Goal: Information Seeking & Learning: Learn about a topic

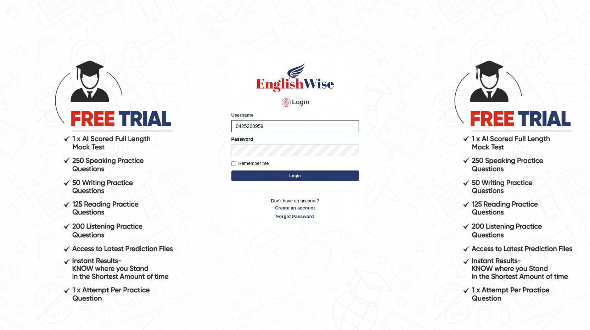
click at [231, 170] on button "Login" at bounding box center [295, 175] width 128 height 11
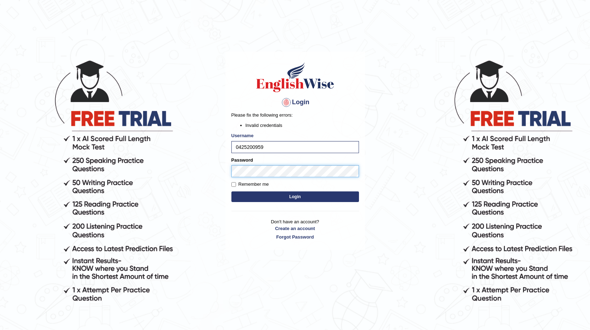
click at [231, 191] on button "Login" at bounding box center [295, 196] width 128 height 11
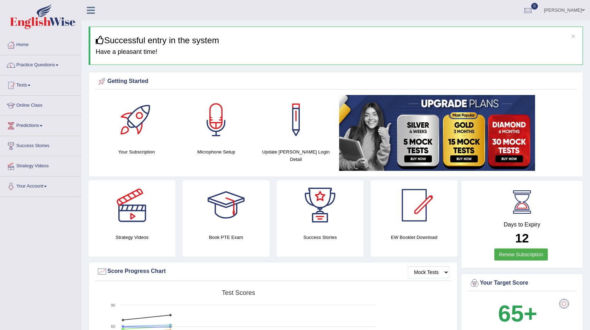
click at [59, 67] on link "Practice Questions" at bounding box center [40, 64] width 81 height 18
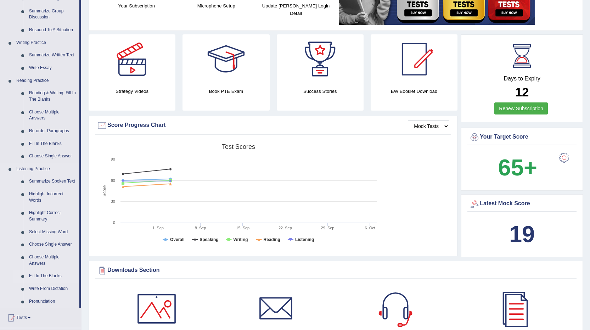
scroll to position [142, 0]
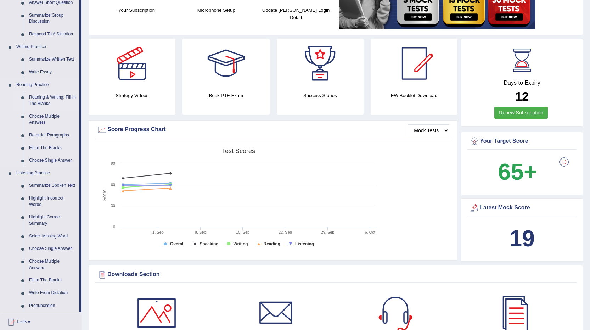
click at [56, 97] on link "Reading & Writing: Fill In The Blanks" at bounding box center [52, 100] width 53 height 19
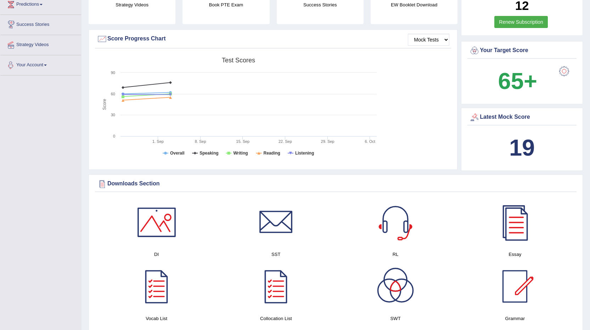
scroll to position [509, 0]
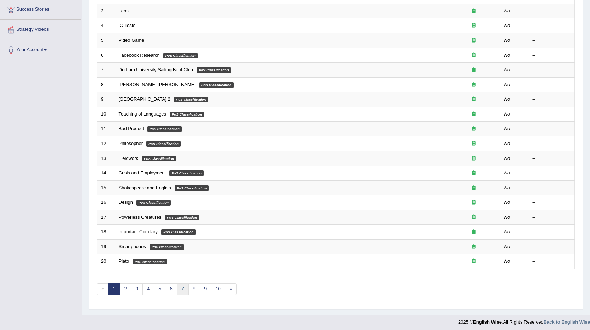
click at [182, 291] on link "7" at bounding box center [183, 289] width 12 height 12
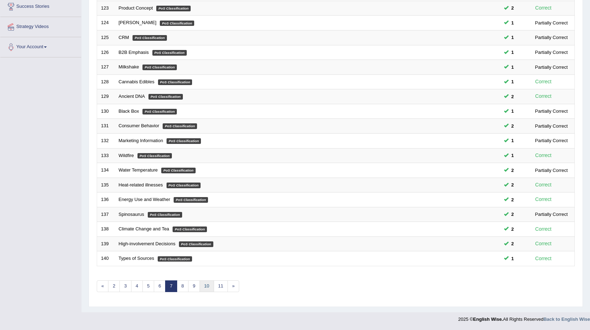
click at [206, 285] on link "10" at bounding box center [206, 286] width 14 height 12
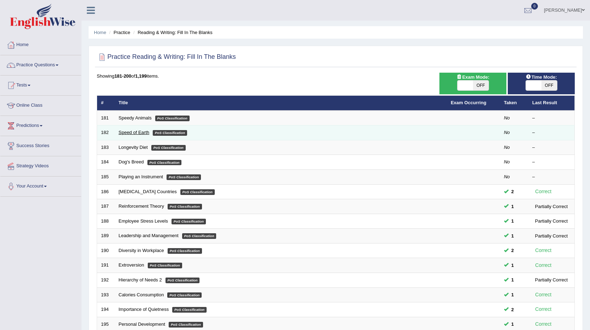
click at [134, 133] on link "Speed of Earth" at bounding box center [134, 132] width 31 height 5
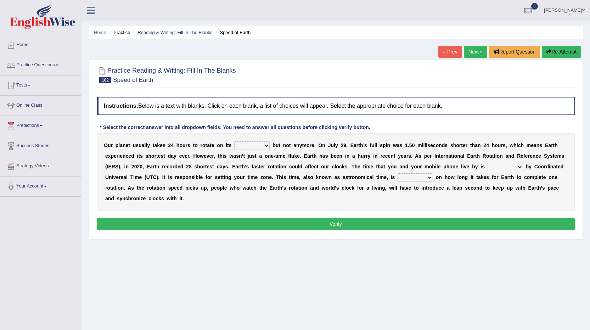
click at [268, 145] on select "axis sundial core surface" at bounding box center [251, 145] width 35 height 9
select select "surface"
click at [234, 141] on select "axis sundial core surface" at bounding box center [251, 145] width 35 height 9
click at [512, 169] on select "delegated addicted dictated rotated" at bounding box center [504, 167] width 35 height 9
select select "rotated"
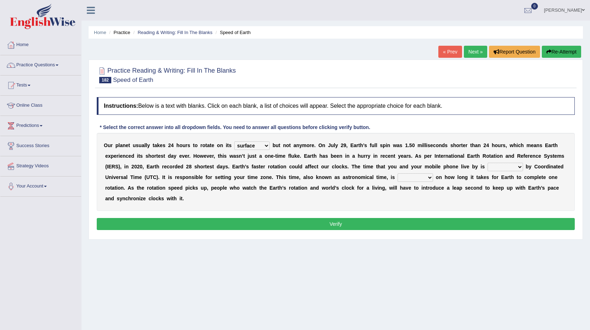
click at [487, 163] on select "delegated addicted dictated rotated" at bounding box center [504, 167] width 35 height 9
click at [414, 175] on select "dependent focused born available" at bounding box center [414, 177] width 35 height 9
select select "dependent"
click at [397, 173] on select "dependent focused born available" at bounding box center [414, 177] width 35 height 9
click at [387, 227] on button "Verify" at bounding box center [336, 224] width 478 height 12
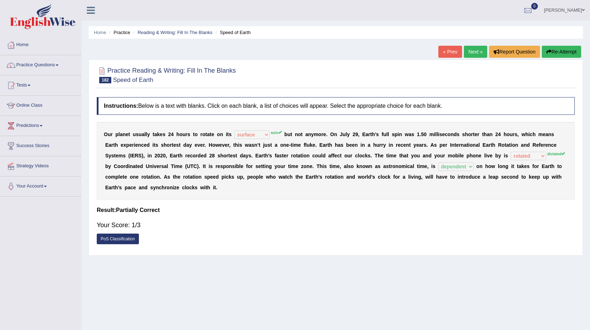
click at [562, 51] on button "Re-Attempt" at bounding box center [561, 52] width 39 height 12
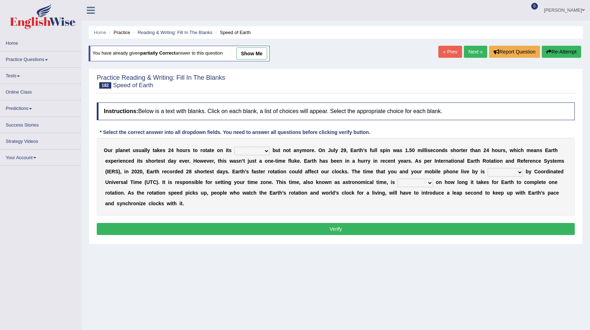
select select "axis"
click at [234, 150] on select "axis sundial core surface" at bounding box center [251, 151] width 35 height 9
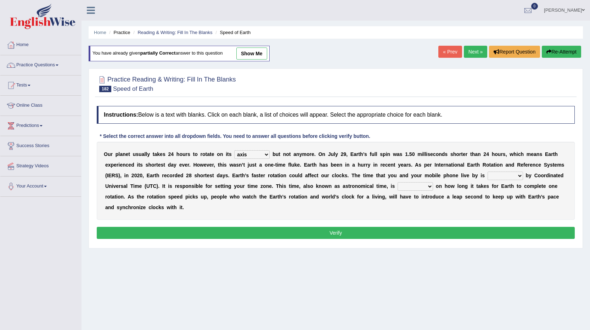
click at [513, 174] on select "delegated addicted dictated rotated" at bounding box center [504, 175] width 35 height 9
select select "dictated"
click at [487, 171] on select "delegated addicted dictated rotated" at bounding box center [504, 175] width 35 height 9
click at [403, 186] on select "dependent focused born available" at bounding box center [414, 186] width 35 height 9
select select "dependent"
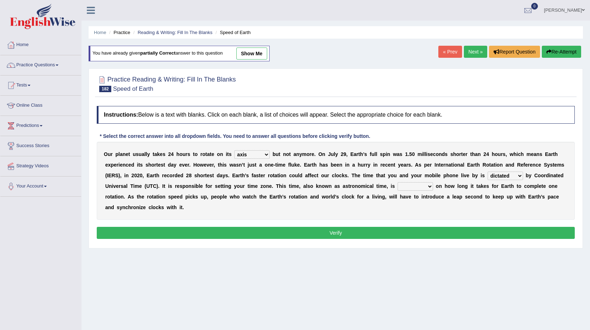
click at [397, 182] on select "dependent focused born available" at bounding box center [414, 186] width 35 height 9
click at [367, 232] on button "Verify" at bounding box center [336, 233] width 478 height 12
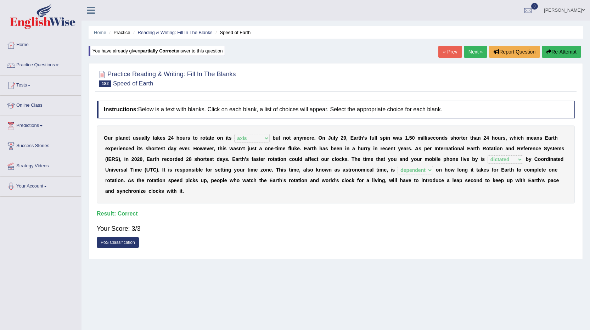
click at [474, 57] on link "Next »" at bounding box center [475, 52] width 23 height 12
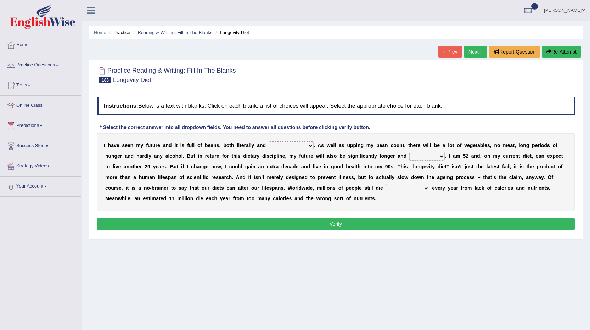
click at [309, 144] on select "significantly intriguingly mentally metaphorically" at bounding box center [291, 145] width 45 height 9
select select "significantly"
click at [269, 141] on select "significantly intriguingly mentally metaphorically" at bounding box center [291, 145] width 45 height 9
click at [422, 156] on select "ghastlier sightlier sprightlier meltier" at bounding box center [426, 156] width 35 height 9
select select "sprightlier"
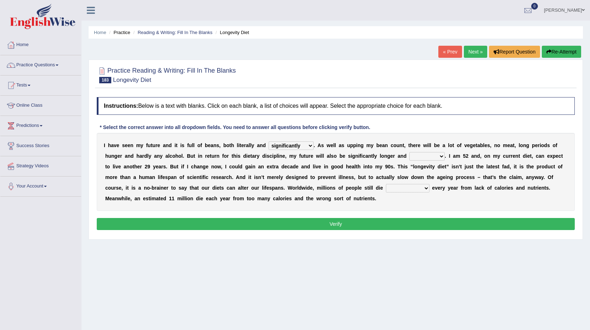
click at [409, 152] on select "ghastlier sightlier sprightlier meltier" at bounding box center [426, 156] width 35 height 9
click at [441, 153] on select "ghastlier sightlier sprightlier meltier" at bounding box center [426, 156] width 35 height 9
click at [446, 209] on div "I h a v e s e e n m y f u t u r e a n d i t i s f u l l o f b e a n s , b o t h…" at bounding box center [336, 172] width 478 height 78
click at [421, 188] on select "prematurely precisely professionally presumably" at bounding box center [408, 188] width 44 height 9
select select "precisely"
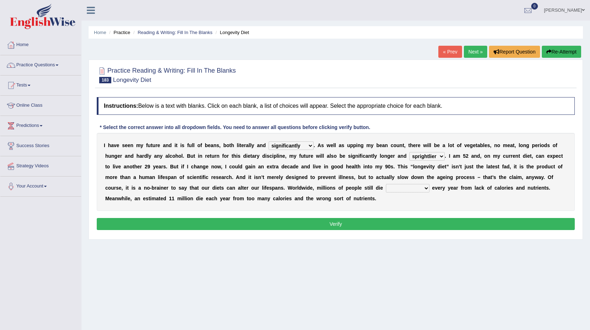
click at [386, 184] on select "prematurely precisely professionally presumably" at bounding box center [408, 188] width 44 height 9
click at [411, 222] on button "Verify" at bounding box center [336, 224] width 478 height 12
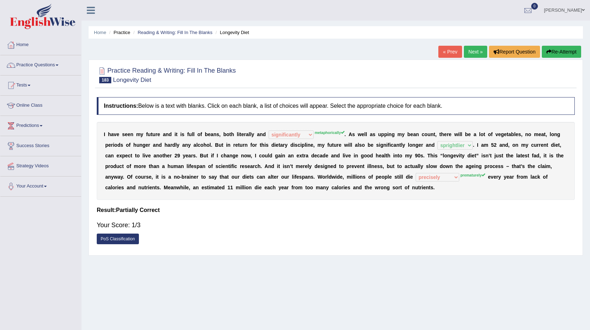
click at [551, 52] on button "Re-Attempt" at bounding box center [561, 52] width 39 height 12
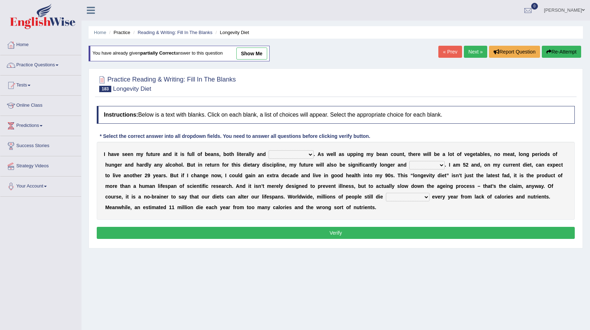
click at [309, 155] on select "significantly intriguingly mentally metaphorically" at bounding box center [291, 154] width 45 height 9
select select "metaphorically"
click at [269, 150] on select "significantly intriguingly mentally metaphorically" at bounding box center [291, 154] width 45 height 9
click at [415, 164] on select "ghastlier sightlier sprightlier meltier" at bounding box center [426, 165] width 35 height 9
select select "sprightlier"
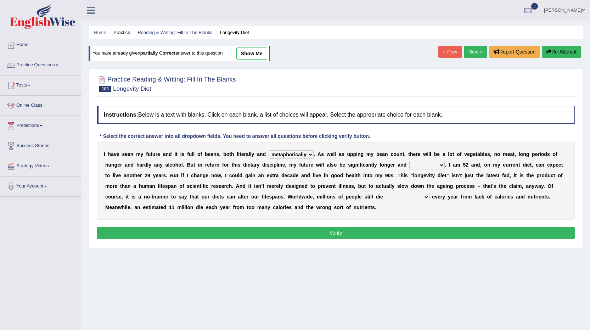
click at [409, 161] on select "ghastlier sightlier sprightlier meltier" at bounding box center [426, 165] width 35 height 9
click at [424, 195] on select "prematurely precisely professionally presumably" at bounding box center [408, 197] width 44 height 9
select select "prematurely"
click at [386, 193] on select "prematurely precisely professionally presumably" at bounding box center [408, 197] width 44 height 9
click at [408, 229] on button "Verify" at bounding box center [336, 233] width 478 height 12
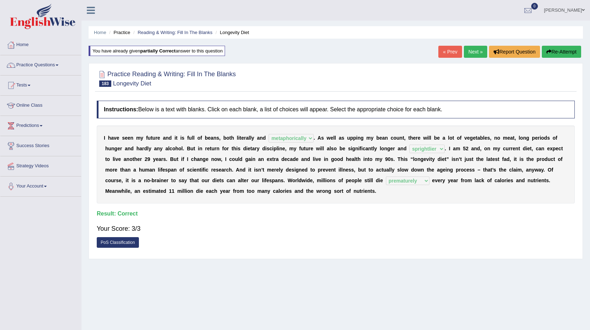
click at [472, 55] on link "Next »" at bounding box center [475, 52] width 23 height 12
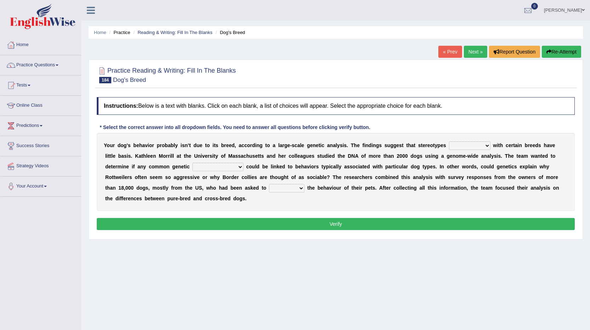
click at [488, 145] on select "associated appreciated dissociated indoctrinated" at bounding box center [469, 145] width 41 height 9
select select "associated"
click at [449, 141] on select "associated appreciated dissociated indoctrinated" at bounding box center [469, 145] width 41 height 9
click at [242, 167] on select "satisfactions accommodations variations adjudications" at bounding box center [217, 167] width 51 height 9
select select "variations"
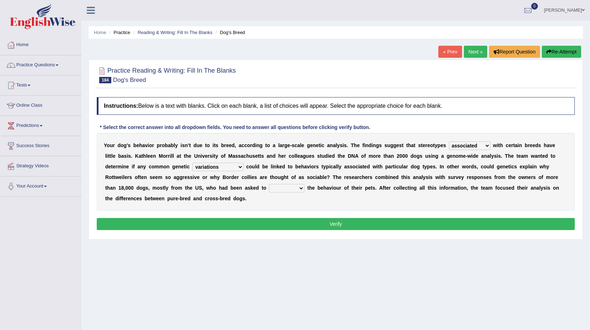
click at [192, 163] on select "satisfactions accommodations variations adjudications" at bounding box center [217, 167] width 51 height 9
click at [288, 187] on select "entail detail retail curtail" at bounding box center [286, 188] width 35 height 9
select select "detail"
click at [269, 184] on select "entail detail retail curtail" at bounding box center [286, 188] width 35 height 9
click at [278, 222] on button "Verify" at bounding box center [336, 224] width 478 height 12
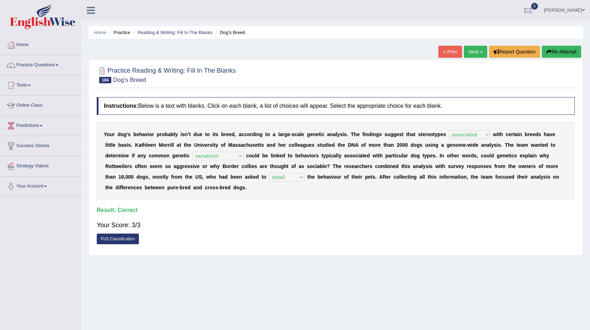
click at [470, 50] on link "Next »" at bounding box center [475, 52] width 23 height 12
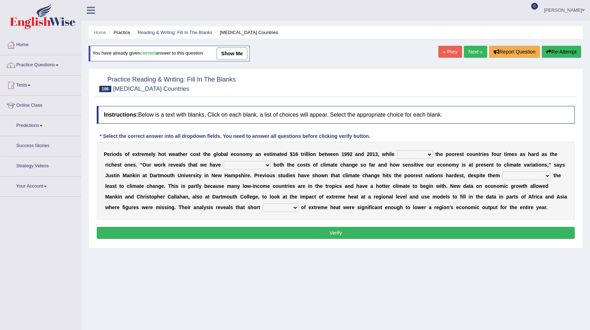
click at [449, 50] on link "« Prev" at bounding box center [449, 52] width 23 height 12
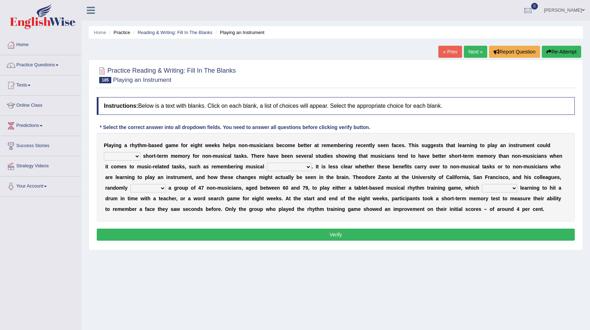
click at [136, 156] on select "improve disapprove approve deprove" at bounding box center [122, 156] width 36 height 9
select select "improve"
click at [104, 152] on select "improve disapprove approve deprove" at bounding box center [122, 156] width 36 height 9
click at [308, 167] on select "consequences prescience sequences existences" at bounding box center [289, 167] width 45 height 9
select select "prescience"
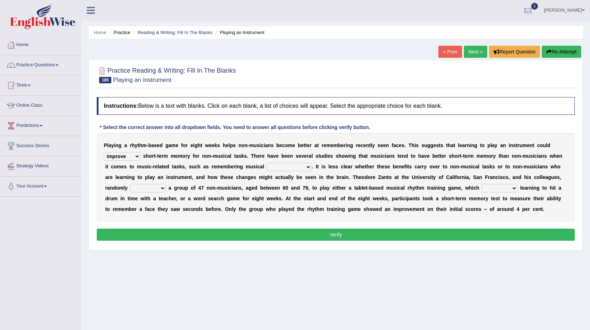
click at [267, 163] on select "consequences prescience sequences existences" at bounding box center [289, 167] width 45 height 9
click at [163, 189] on select "assigned resigned designed cosigned" at bounding box center [147, 188] width 35 height 9
select select "cosigned"
click at [130, 184] on select "assigned resigned designed cosigned" at bounding box center [147, 188] width 35 height 9
click at [512, 187] on select "formulates regulates saturates emulates" at bounding box center [499, 188] width 35 height 9
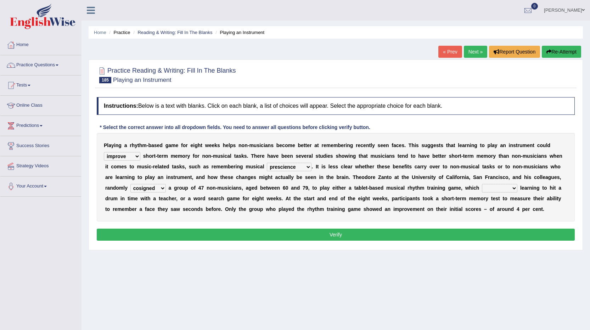
select select "regulates"
click at [482, 184] on select "formulates regulates saturates emulates" at bounding box center [499, 188] width 35 height 9
click at [487, 230] on button "Verify" at bounding box center [336, 235] width 478 height 12
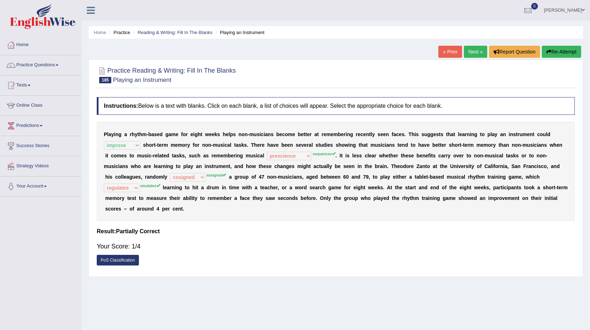
click at [555, 53] on button "Re-Attempt" at bounding box center [561, 52] width 39 height 12
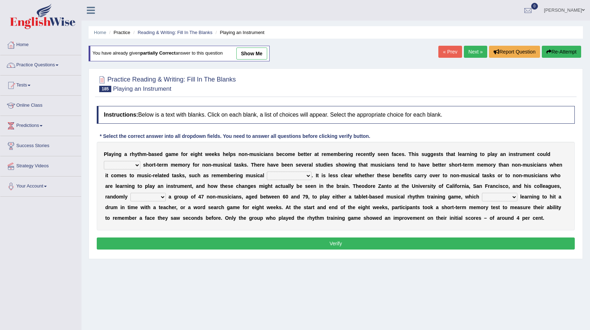
click at [139, 166] on select "improve disapprove approve deprove" at bounding box center [122, 165] width 36 height 9
select select "improve"
click at [104, 161] on select "improve disapprove approve deprove" at bounding box center [122, 165] width 36 height 9
click at [276, 174] on select "consequences prescience sequences existences" at bounding box center [289, 175] width 45 height 9
select select "sequences"
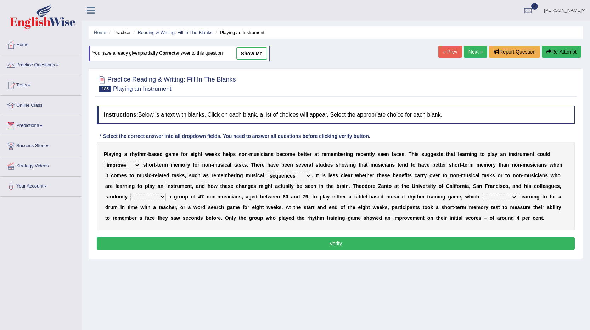
click at [267, 171] on select "consequences prescience sequences existences" at bounding box center [289, 175] width 45 height 9
click at [157, 196] on select "assigned resigned designed cosigned" at bounding box center [147, 197] width 35 height 9
select select "assigned"
click at [130, 193] on select "assigned resigned designed cosigned" at bounding box center [147, 197] width 35 height 9
click at [307, 174] on select "consequences prescience sequences existences" at bounding box center [289, 175] width 45 height 9
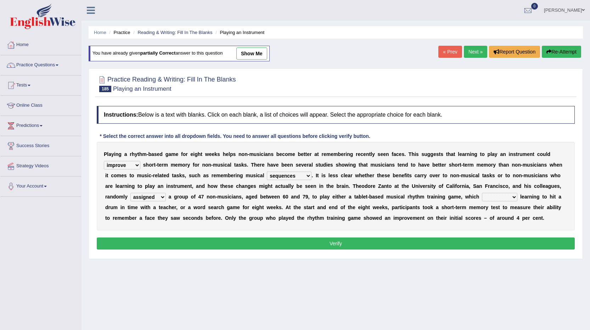
drag, startPoint x: 353, startPoint y: 231, endPoint x: 401, endPoint y: 220, distance: 49.1
click at [356, 230] on div "Instructions: Below is a text with blanks. Click on each blank, a list of choic…" at bounding box center [335, 178] width 481 height 153
click at [504, 194] on select "formulates regulates saturates emulates" at bounding box center [499, 197] width 35 height 9
select select "emulates"
click at [482, 193] on select "formulates regulates saturates emulates" at bounding box center [499, 197] width 35 height 9
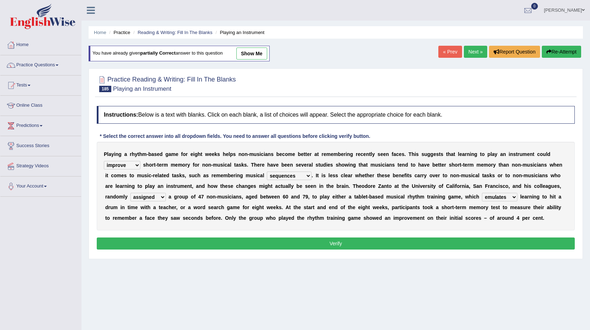
click at [444, 241] on button "Verify" at bounding box center [336, 243] width 478 height 12
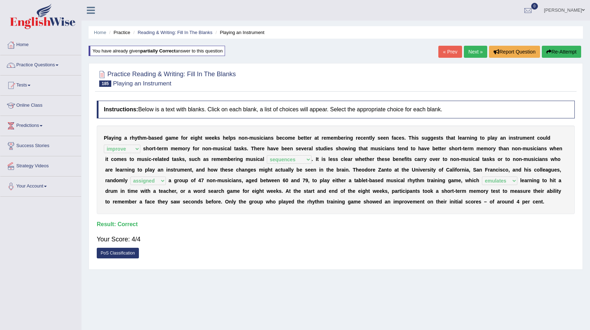
click at [479, 50] on link "Next »" at bounding box center [475, 52] width 23 height 12
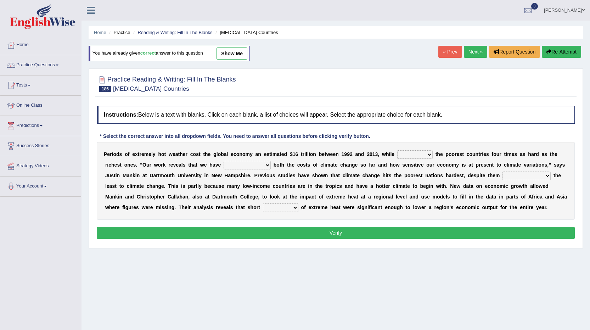
click at [415, 153] on select "defeated hitting hit defeating" at bounding box center [414, 154] width 35 height 9
select select "defeating"
click at [397, 150] on select "defeated hitting hit defeating" at bounding box center [414, 154] width 35 height 9
click at [263, 165] on select "underutilized underpinned underestimated underexposed" at bounding box center [247, 165] width 47 height 9
select select "underestimated"
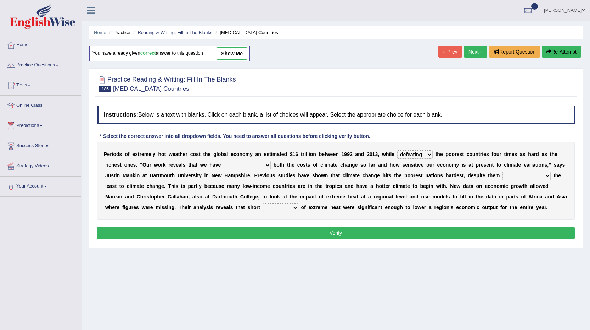
click at [224, 161] on select "underutilized underpinned underestimated underexposed" at bounding box center [247, 165] width 47 height 9
click at [547, 176] on select "contributing permeating computing accommodating" at bounding box center [526, 175] width 48 height 9
select select "contributing"
click at [502, 171] on select "contributing permeating computing accommodating" at bounding box center [526, 175] width 48 height 9
click at [293, 208] on select "spells effects lacks qualities" at bounding box center [280, 207] width 35 height 9
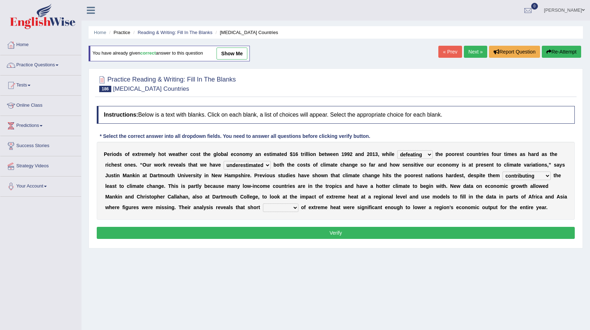
select select "effects"
click at [263, 203] on select "spells effects lacks qualities" at bounding box center [280, 207] width 35 height 9
click at [291, 234] on button "Verify" at bounding box center [336, 233] width 478 height 12
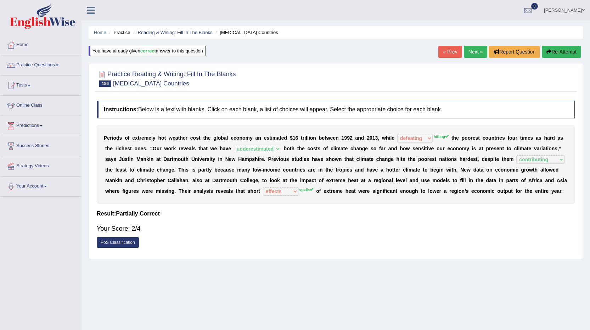
click at [565, 47] on button "Re-Attempt" at bounding box center [561, 52] width 39 height 12
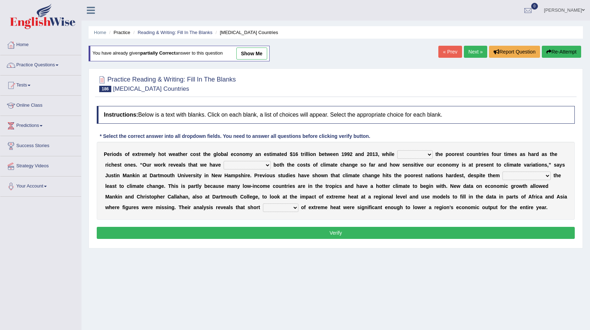
click at [421, 153] on select "defeated hitting hit defeating" at bounding box center [414, 154] width 35 height 9
select select "hitting"
click at [397, 150] on select "defeated hitting hit defeating" at bounding box center [414, 154] width 35 height 9
click at [260, 163] on select "underutilized underpinned underestimated underexposed" at bounding box center [247, 165] width 47 height 9
select select "underestimated"
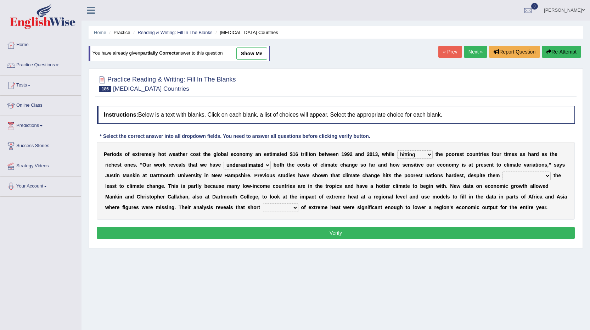
click at [224, 161] on select "underutilized underpinned underestimated underexposed" at bounding box center [247, 165] width 47 height 9
click at [536, 177] on select "contributing permeating computing accommodating" at bounding box center [526, 175] width 48 height 9
select select "contributing"
click at [502, 171] on select "contributing permeating computing accommodating" at bounding box center [526, 175] width 48 height 9
click at [295, 206] on select "spells effects lacks qualities" at bounding box center [280, 207] width 35 height 9
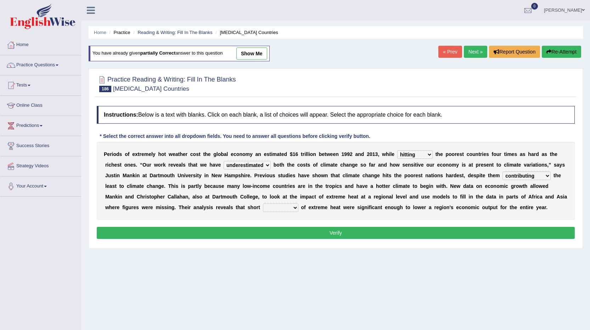
select select "spells"
click at [263, 203] on select "spells effects lacks qualities" at bounding box center [280, 207] width 35 height 9
click at [308, 235] on button "Verify" at bounding box center [336, 233] width 478 height 12
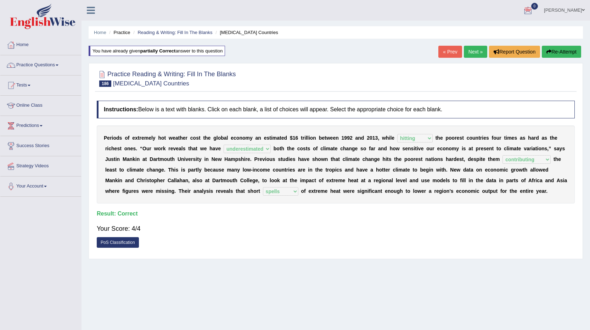
click at [467, 46] on link "Next »" at bounding box center [475, 52] width 23 height 12
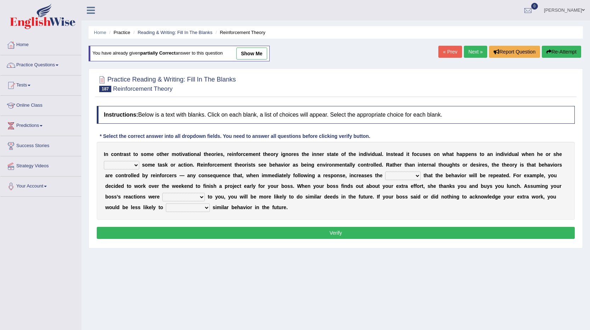
click at [137, 165] on select "reforms conforms confirms performs" at bounding box center [121, 165] width 35 height 9
select select "performs"
click at [104, 161] on select "reforms conforms confirms performs" at bounding box center [121, 165] width 35 height 9
click at [411, 175] on select "tendency potency probability capability" at bounding box center [402, 175] width 35 height 9
select select "probability"
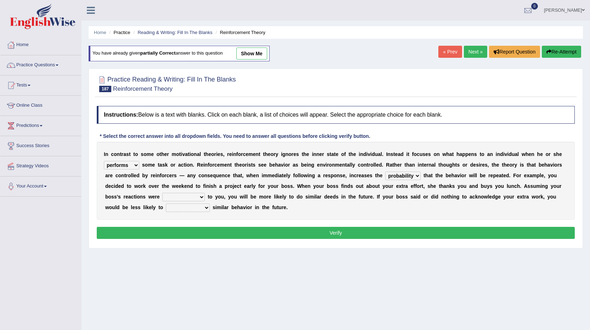
click at [385, 171] on select "tendency potency probability capability" at bounding box center [402, 175] width 35 height 9
click at [202, 196] on select "comparable favorable reliable incomparable" at bounding box center [183, 197] width 43 height 9
select select "favorable"
click at [162, 193] on select "comparable favorable reliable incomparable" at bounding box center [183, 197] width 43 height 9
click at [174, 205] on select "galvanize legislate commemorate demonstrate" at bounding box center [188, 207] width 44 height 9
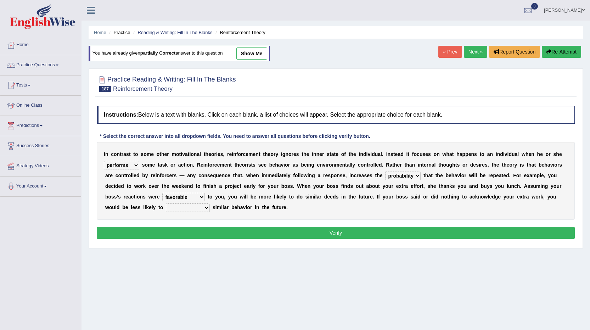
select select "demonstrate"
click at [166, 203] on select "galvanize legislate commemorate demonstrate" at bounding box center [188, 207] width 44 height 9
click at [226, 238] on button "Verify" at bounding box center [336, 233] width 478 height 12
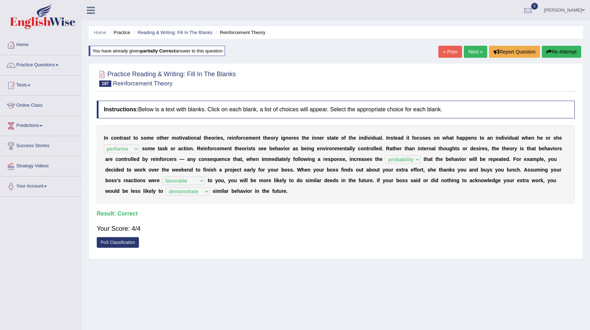
click at [471, 51] on link "Next »" at bounding box center [475, 52] width 23 height 12
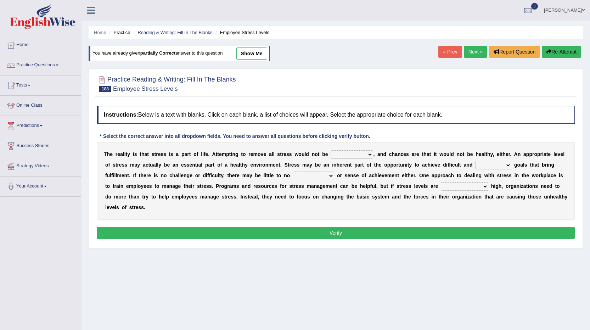
click at [346, 153] on select "characteristic realistic scholastic futuristic" at bounding box center [352, 154] width 43 height 9
select select "realistic"
click at [331, 150] on select "characteristic realistic scholastic futuristic" at bounding box center [352, 154] width 43 height 9
click at [501, 164] on select "worthwhile otherwhile redundant complied" at bounding box center [493, 165] width 36 height 9
select select "worthwhile"
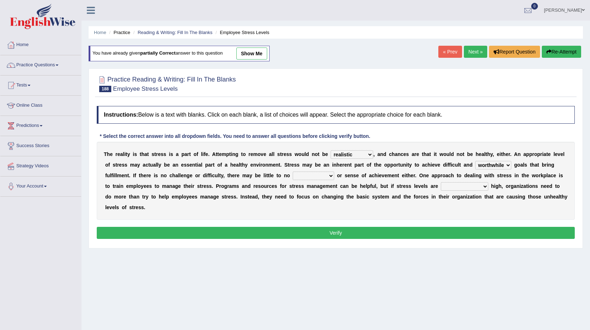
click at [475, 161] on select "worthwhile otherwhile redundant complied" at bounding box center [493, 165] width 36 height 9
click at [312, 176] on select "introspection satisfaction confection recollection" at bounding box center [313, 175] width 41 height 9
select select "satisfaction"
click at [293, 171] on select "introspection satisfaction confection recollection" at bounding box center [313, 175] width 41 height 9
click at [458, 184] on select "unreasonably psychologically necessarily intermediately" at bounding box center [464, 186] width 47 height 9
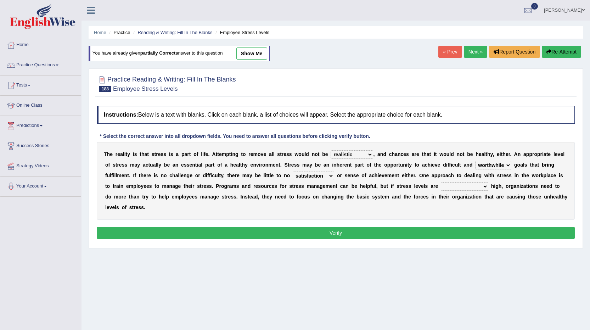
select select "unreasonably"
click at [441, 182] on select "unreasonably psychologically necessarily intermediately" at bounding box center [464, 186] width 47 height 9
click at [427, 229] on button "Verify" at bounding box center [336, 233] width 478 height 12
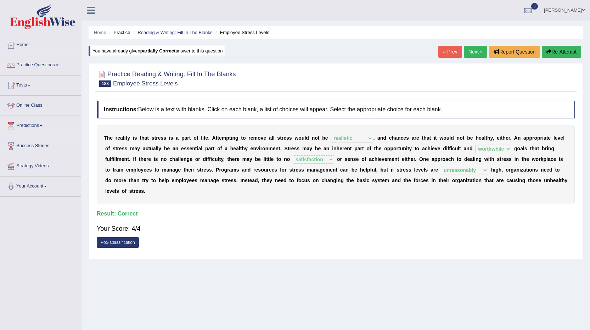
click at [472, 53] on link "Next »" at bounding box center [475, 52] width 23 height 12
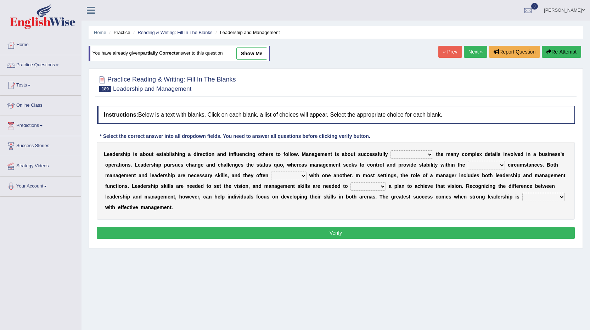
click at [417, 155] on select "Inspiring admiring depicting administering" at bounding box center [411, 154] width 43 height 9
select select "admiring"
click at [390, 150] on select "Inspiring admiring depicting administering" at bounding box center [411, 154] width 43 height 9
click at [498, 166] on select "mentioning monitoring uninspiring existing" at bounding box center [486, 165] width 37 height 9
select select "existing"
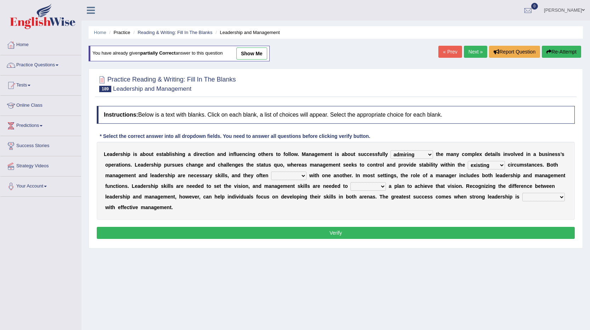
click at [468, 161] on select "mentioning monitoring uninspiring existing" at bounding box center [486, 165] width 37 height 9
click at [296, 176] on select "vitalize overlap reverb resurrect" at bounding box center [288, 175] width 35 height 9
select select "vitalize"
click at [271, 171] on select "vitalize overlap reverb resurrect" at bounding box center [288, 175] width 35 height 9
click at [380, 186] on select "validate antedate reimburse implement" at bounding box center [367, 186] width 35 height 9
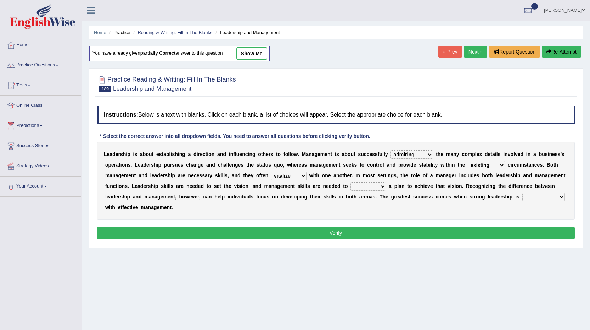
select select "implement"
click at [350, 182] on select "validate antedate reimburse implement" at bounding box center [367, 186] width 35 height 9
click at [535, 196] on select "paired impoverished impaired polished" at bounding box center [543, 197] width 43 height 9
select select "paired"
click at [522, 193] on select "paired impoverished impaired polished" at bounding box center [543, 197] width 43 height 9
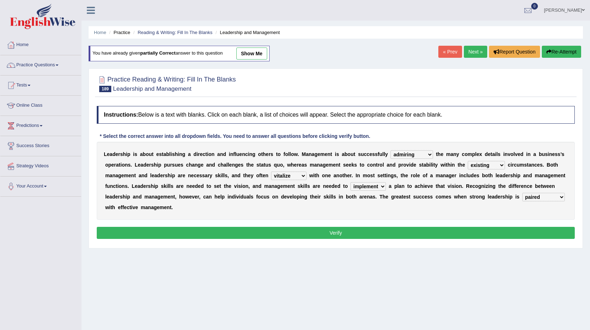
click at [492, 233] on button "Verify" at bounding box center [336, 233] width 478 height 12
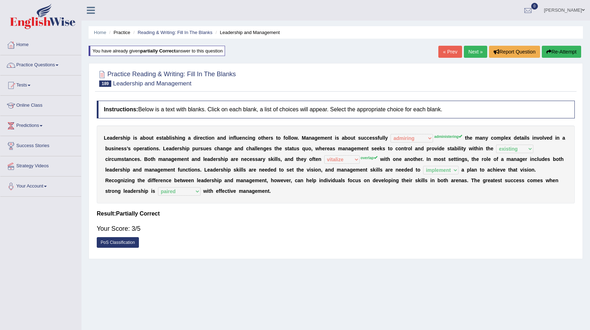
click at [559, 54] on button "Re-Attempt" at bounding box center [561, 52] width 39 height 12
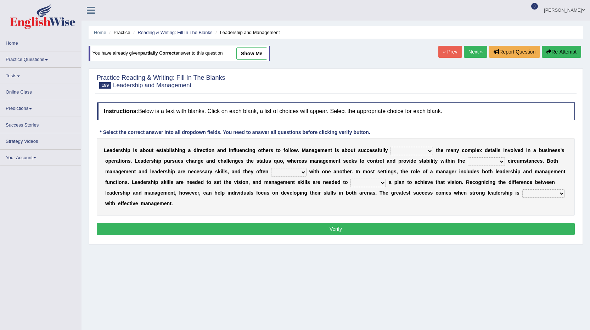
click at [420, 153] on select "Inspiring admiring depicting administering" at bounding box center [411, 151] width 43 height 9
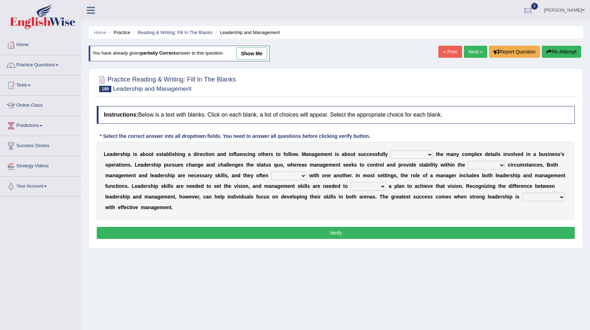
select select "administering"
click at [390, 150] on select "Inspiring admiring depicting administering" at bounding box center [411, 154] width 43 height 9
click at [293, 173] on select "vitalize overlap reverb resurrect" at bounding box center [288, 175] width 35 height 9
select select "overlap"
click at [271, 171] on select "vitalize overlap reverb resurrect" at bounding box center [288, 175] width 35 height 9
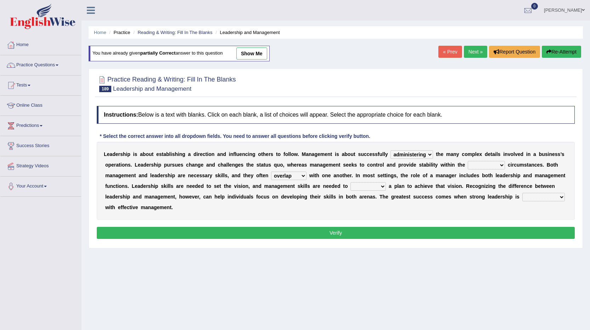
click at [501, 169] on select "mentioning monitoring uninspiring existing" at bounding box center [486, 165] width 37 height 9
select select "existing"
click at [468, 161] on select "mentioning monitoring uninspiring existing" at bounding box center [486, 165] width 37 height 9
click at [370, 186] on select "validate antedate reimburse implement" at bounding box center [367, 186] width 35 height 9
select select "implement"
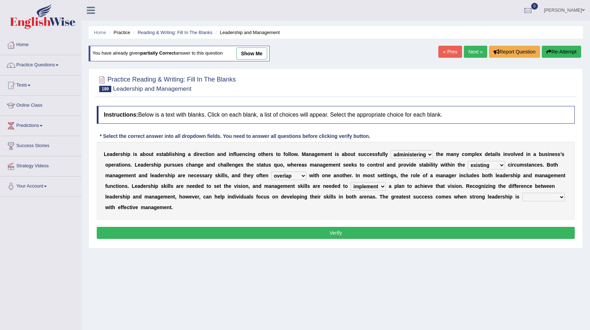
click at [350, 182] on select "validate antedate reimburse implement" at bounding box center [367, 186] width 35 height 9
click at [545, 197] on select "paired impoverished impaired polished" at bounding box center [543, 197] width 43 height 9
select select "paired"
click at [522, 193] on select "paired impoverished impaired polished" at bounding box center [543, 197] width 43 height 9
click at [523, 232] on button "Verify" at bounding box center [336, 233] width 478 height 12
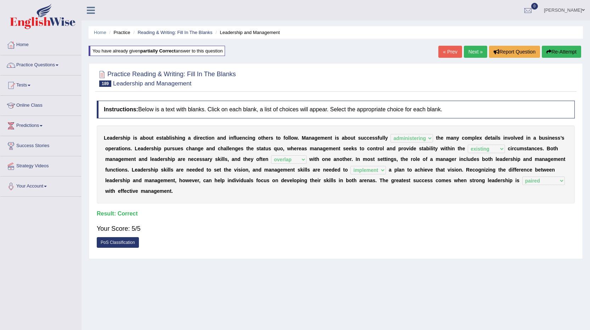
click at [478, 50] on link "Next »" at bounding box center [475, 52] width 23 height 12
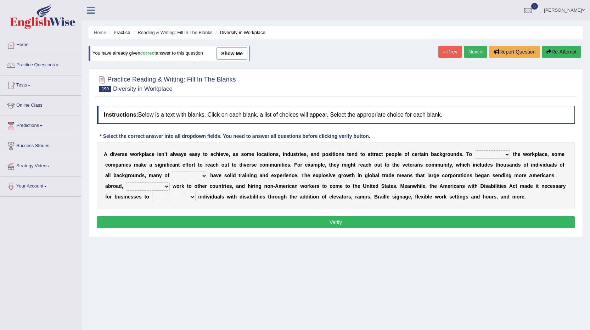
click at [508, 156] on select "intensify solidify simplify diversify" at bounding box center [492, 154] width 35 height 9
select select "diversify"
click at [475, 150] on select "intensify solidify simplify diversify" at bounding box center [492, 154] width 35 height 9
click at [185, 176] on select "which them whom who" at bounding box center [189, 175] width 35 height 9
select select "them"
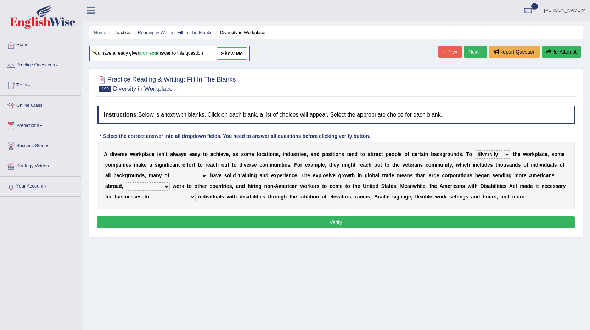
click at [172, 171] on select "which them whom who" at bounding box center [189, 175] width 35 height 9
click at [143, 184] on select "outnumbering outperforming outweighing outsourcing" at bounding box center [148, 186] width 44 height 9
select select "outsourcing"
click at [126, 182] on select "outnumbering outperforming outweighing outsourcing" at bounding box center [148, 186] width 44 height 9
click at [180, 198] on select "accommodate validate antedate reimburse" at bounding box center [174, 197] width 44 height 9
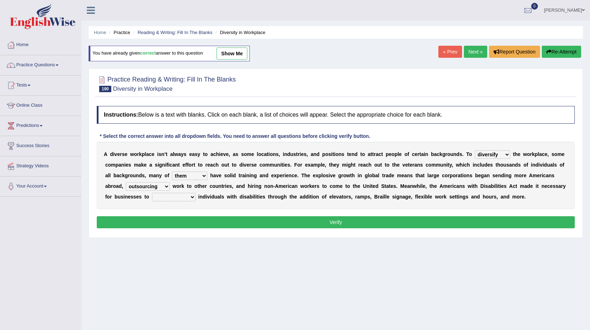
select select "accommodate"
click at [152, 193] on select "accommodate validate antedate reimburse" at bounding box center [174, 197] width 44 height 9
click at [195, 222] on button "Verify" at bounding box center [336, 222] width 478 height 12
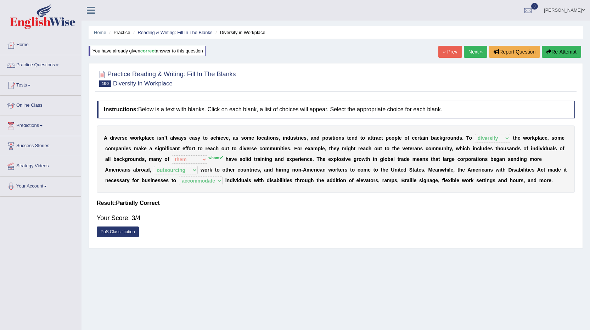
click at [478, 52] on link "Next »" at bounding box center [475, 52] width 23 height 12
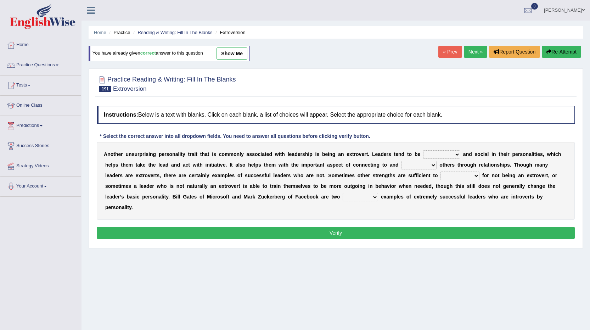
click at [436, 154] on select "ongoing outrageous outgoing forgoing" at bounding box center [441, 154] width 37 height 9
select select "outgoing"
click at [423, 150] on select "ongoing outrageous outgoing forgoing" at bounding box center [441, 154] width 37 height 9
click at [420, 165] on select "inspired respiring inspiring respired" at bounding box center [418, 165] width 35 height 9
select select "inspiring"
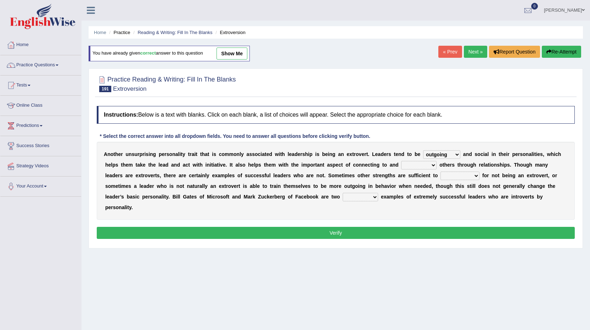
click at [401, 161] on select "inspired respiring inspiring respired" at bounding box center [418, 165] width 35 height 9
click at [467, 176] on select "compensate decorate navigate corporate" at bounding box center [459, 175] width 39 height 9
select select "compensate"
click at [440, 171] on select "compensate decorate navigate corporate" at bounding box center [459, 175] width 39 height 9
click at [368, 198] on select "potent pertinent prominent immanent" at bounding box center [360, 197] width 35 height 9
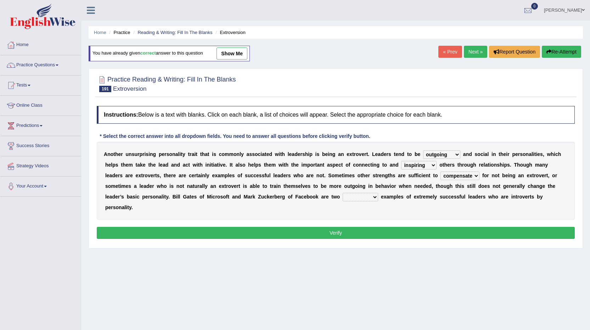
select select "prominent"
click at [343, 193] on select "potent pertinent prominent immanent" at bounding box center [360, 197] width 35 height 9
click at [366, 232] on button "Verify" at bounding box center [336, 233] width 478 height 12
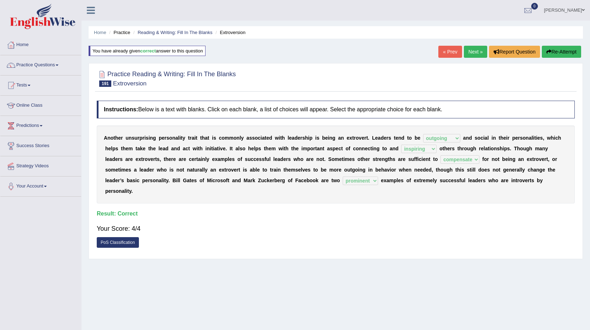
click at [468, 53] on link "Next »" at bounding box center [475, 52] width 23 height 12
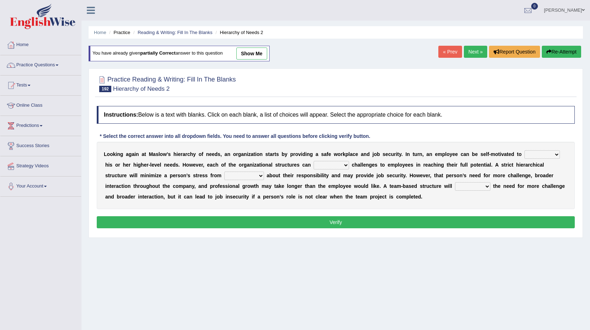
click at [58, 66] on span at bounding box center [57, 64] width 3 height 1
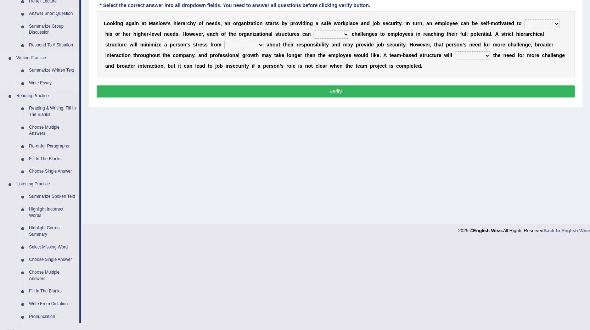
scroll to position [142, 0]
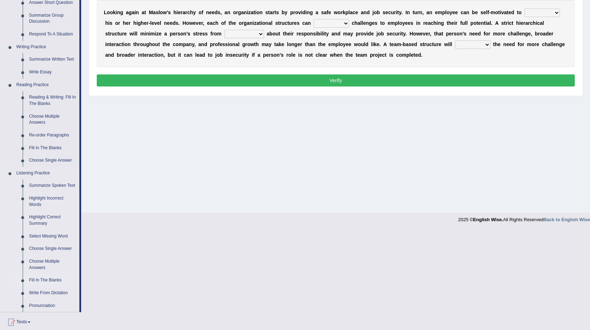
click at [47, 279] on link "Fill In The Blanks" at bounding box center [52, 280] width 53 height 13
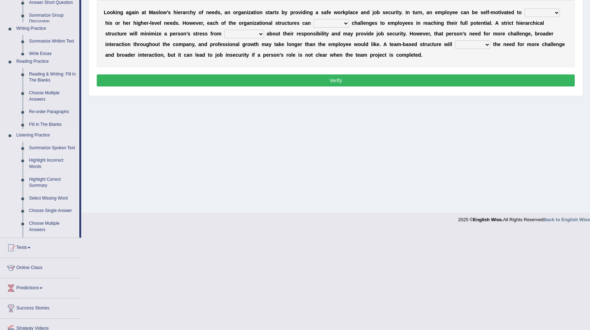
scroll to position [42, 0]
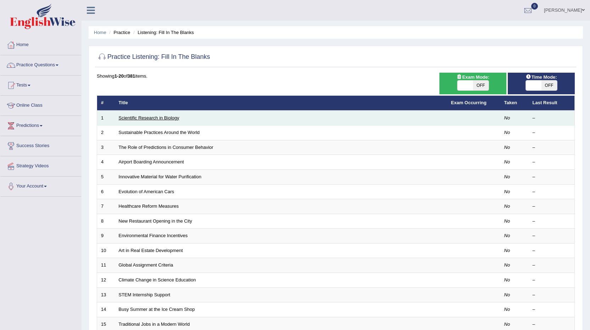
click at [157, 118] on link "Scientific Research in Biology" at bounding box center [149, 117] width 61 height 5
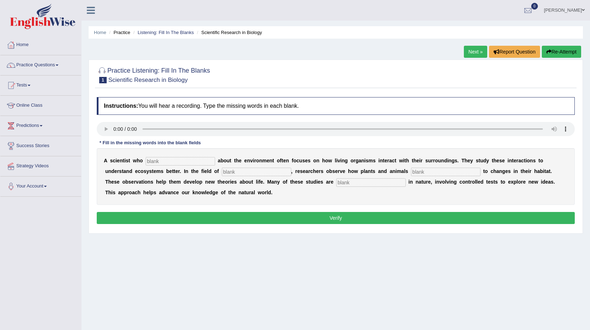
click at [154, 160] on input "text" at bounding box center [180, 161] width 69 height 9
type input "cares"
click at [239, 171] on input "text" at bounding box center [256, 172] width 69 height 9
type input "biology"
click at [432, 173] on input "text" at bounding box center [445, 172] width 69 height 9
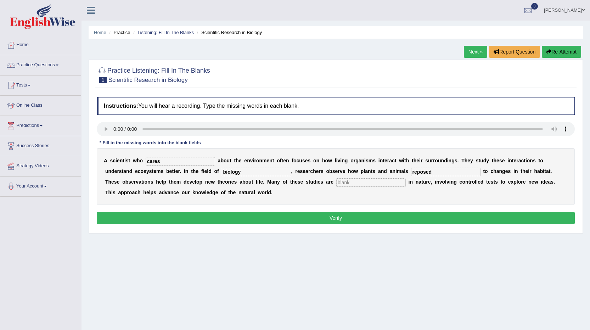
type input "reposed"
click at [348, 182] on input "text" at bounding box center [370, 182] width 69 height 9
type input "experimental"
click at [286, 215] on button "Verify" at bounding box center [336, 218] width 478 height 12
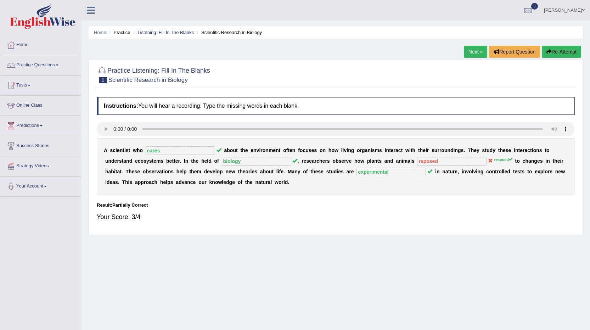
click at [475, 50] on link "Next »" at bounding box center [475, 52] width 23 height 12
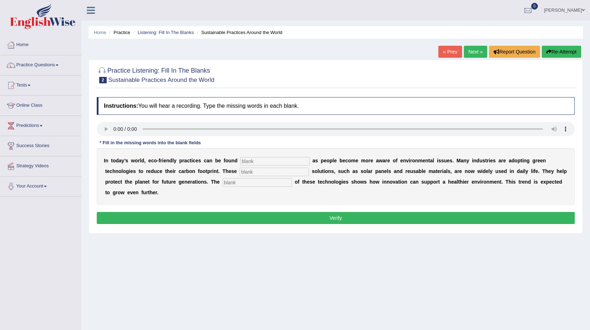
click at [261, 160] on input "text" at bounding box center [274, 161] width 69 height 9
type input "everwhere"
click at [263, 172] on input "text" at bounding box center [273, 172] width 69 height 9
type input "sustainable"
click at [260, 186] on input "text" at bounding box center [256, 182] width 69 height 9
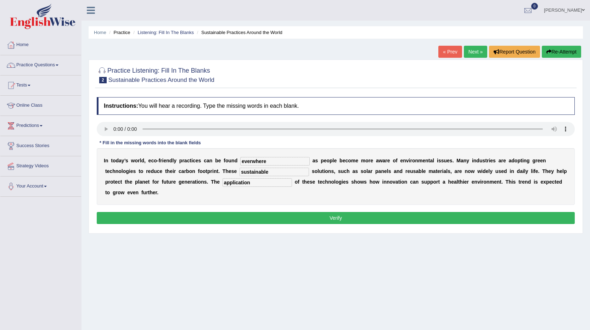
type input "application"
click at [252, 161] on input "everwhere" at bounding box center [274, 161] width 69 height 9
type input "everywhere"
click at [248, 215] on button "Verify" at bounding box center [336, 218] width 478 height 12
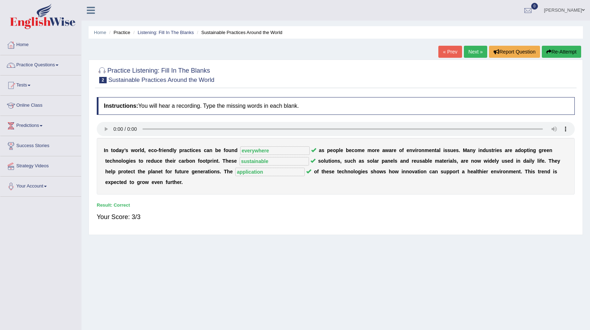
click at [471, 54] on link "Next »" at bounding box center [475, 52] width 23 height 12
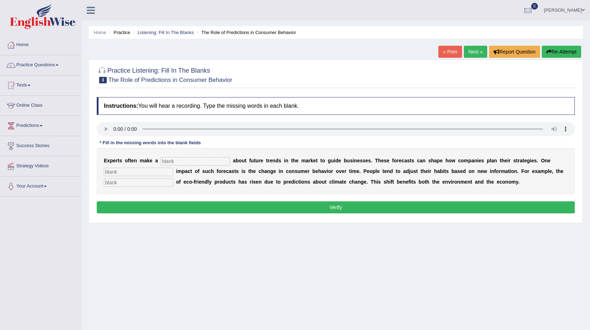
click at [174, 159] on input "text" at bounding box center [194, 161] width 69 height 9
click at [188, 160] on input "text" at bounding box center [194, 161] width 69 height 9
type input "prediction"
click at [135, 174] on input "text" at bounding box center [138, 172] width 69 height 9
type input "profound"
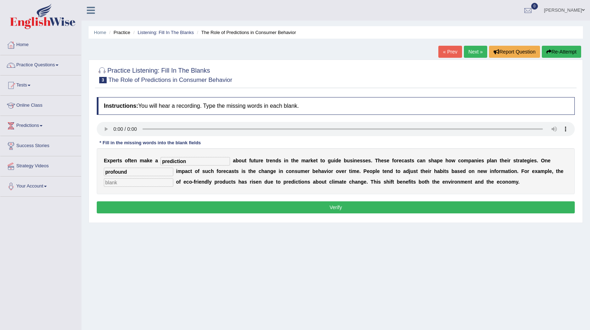
click at [108, 181] on input "text" at bounding box center [138, 182] width 69 height 9
type input "consumption"
click at [187, 163] on input "prediction" at bounding box center [194, 161] width 69 height 9
type input "predictions"
click at [227, 209] on button "Verify" at bounding box center [336, 207] width 478 height 12
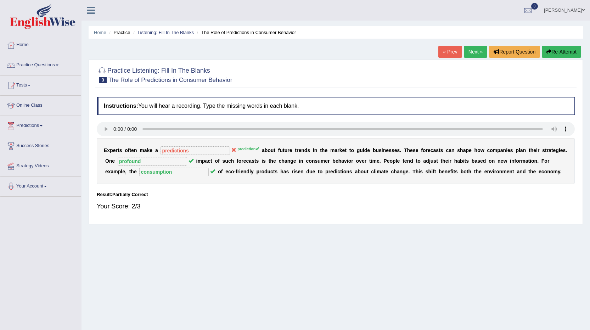
click at [474, 54] on link "Next »" at bounding box center [475, 52] width 23 height 12
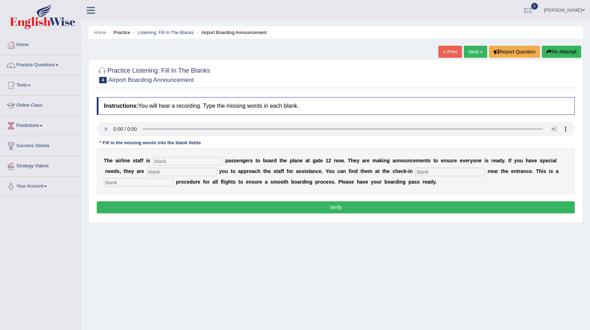
click at [160, 162] on input "text" at bounding box center [187, 161] width 69 height 9
type input "inviting"
click at [152, 172] on input "text" at bounding box center [181, 172] width 69 height 9
type input "requiring"
click at [438, 170] on input "text" at bounding box center [449, 172] width 69 height 9
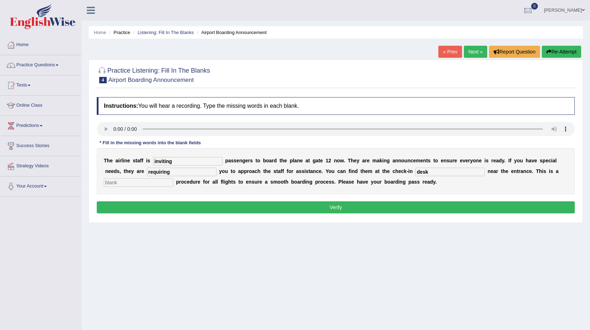
type input "desk"
click at [122, 181] on input "text" at bounding box center [138, 182] width 69 height 9
type input "regular"
click at [155, 202] on button "Verify" at bounding box center [336, 207] width 478 height 12
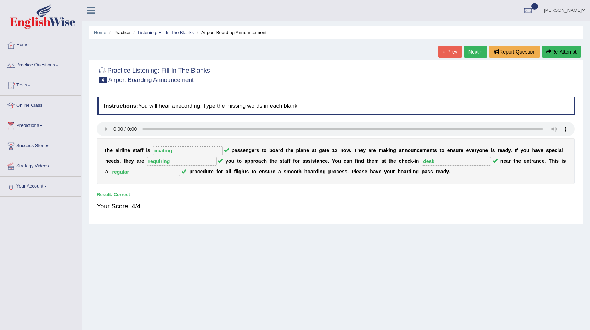
click at [467, 50] on link "Next »" at bounding box center [475, 52] width 23 height 12
click at [470, 52] on link "Next »" at bounding box center [475, 52] width 23 height 12
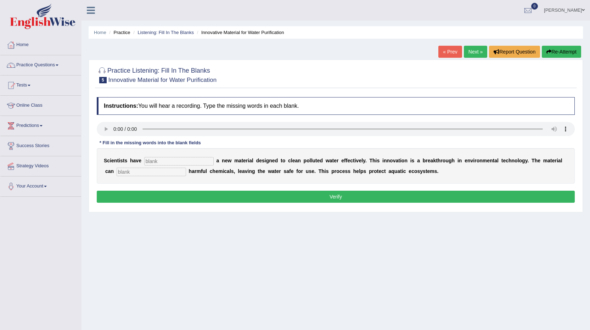
click at [154, 162] on input "text" at bounding box center [178, 161] width 69 height 9
type input "made"
click at [137, 170] on input "text" at bounding box center [151, 172] width 69 height 9
type input "obsorb"
click at [151, 198] on button "Verify" at bounding box center [336, 197] width 478 height 12
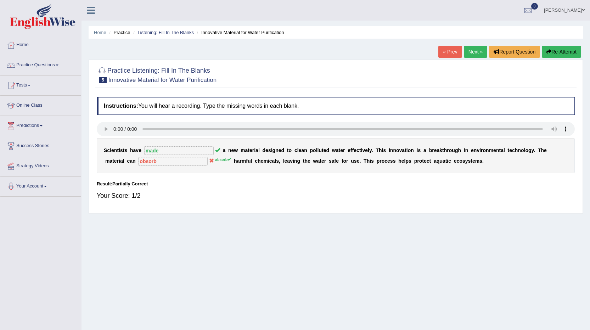
click at [473, 50] on link "Next »" at bounding box center [475, 52] width 23 height 12
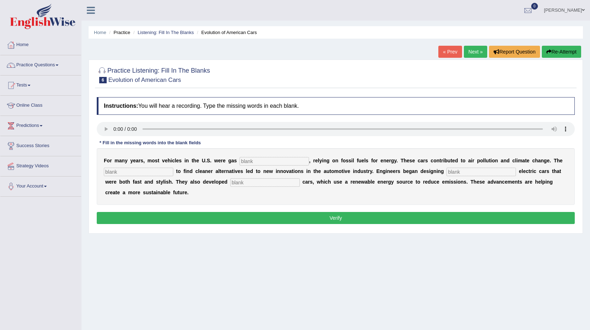
click at [247, 160] on input "text" at bounding box center [273, 161] width 69 height 9
click at [246, 160] on input "text" at bounding box center [273, 161] width 69 height 9
type input "powered"
click at [129, 173] on input "text" at bounding box center [138, 172] width 69 height 9
type input "urgency"
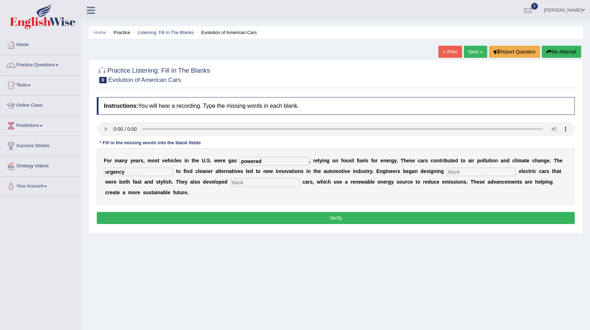
click at [454, 171] on input "text" at bounding box center [480, 172] width 69 height 9
type input "steek"
click at [258, 184] on input "text" at bounding box center [264, 182] width 69 height 9
type input "hydrozen"
click at [444, 218] on button "Verify" at bounding box center [336, 218] width 478 height 12
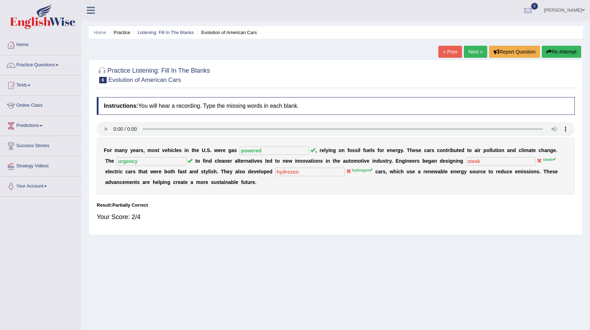
click at [574, 51] on button "Re-Attempt" at bounding box center [561, 52] width 39 height 12
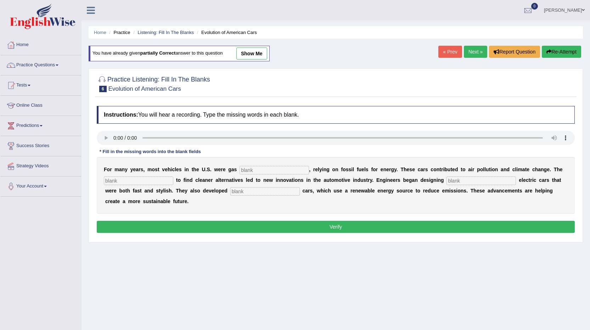
click at [246, 169] on input "text" at bounding box center [273, 170] width 69 height 9
type input "powered"
click at [149, 180] on input "text" at bounding box center [138, 180] width 69 height 9
type input "urgency"
click at [473, 179] on input "text" at bounding box center [480, 180] width 69 height 9
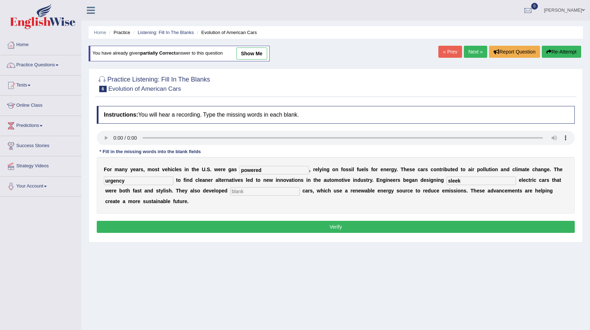
type input "sleek"
click at [242, 191] on input "text" at bounding box center [264, 191] width 69 height 9
type input "hydrogen"
click at [247, 223] on button "Verify" at bounding box center [336, 227] width 478 height 12
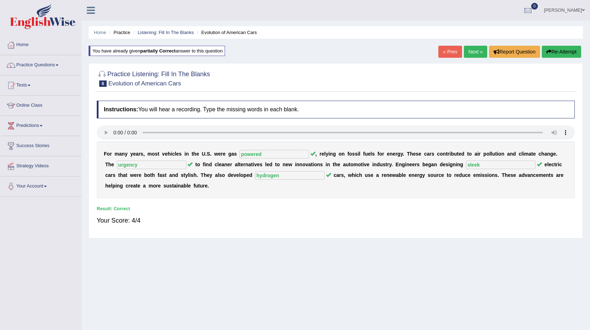
click at [467, 53] on link "Next »" at bounding box center [475, 52] width 23 height 12
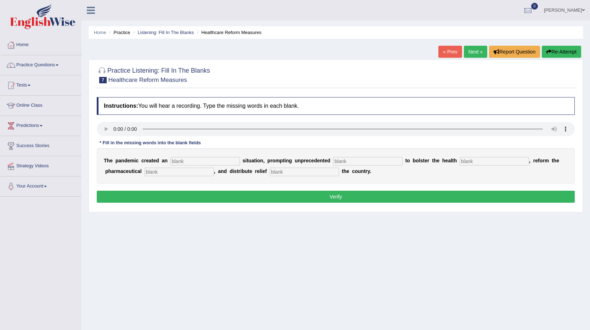
click at [470, 162] on input "text" at bounding box center [493, 161] width 69 height 9
type input "system"
click at [288, 176] on div "T h e p a n d e m i c c r e a t e d a n s i t u a t i o n , p r o m p t i n g u…" at bounding box center [336, 165] width 478 height 35
click at [287, 171] on input "text" at bounding box center [304, 172] width 69 height 9
type input "for"
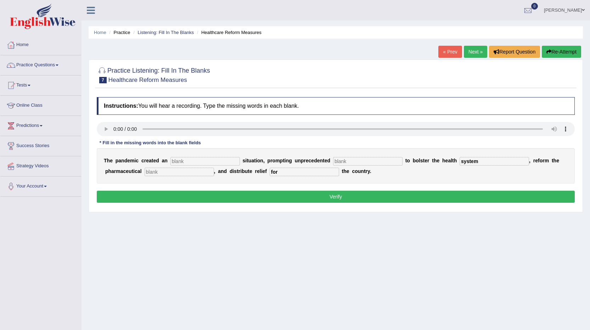
click at [180, 162] on input "text" at bounding box center [204, 161] width 69 height 9
type input "urgent"
click at [337, 160] on input "text" at bounding box center [367, 161] width 69 height 9
type input "contribution"
click at [297, 199] on button "Verify" at bounding box center [336, 197] width 478 height 12
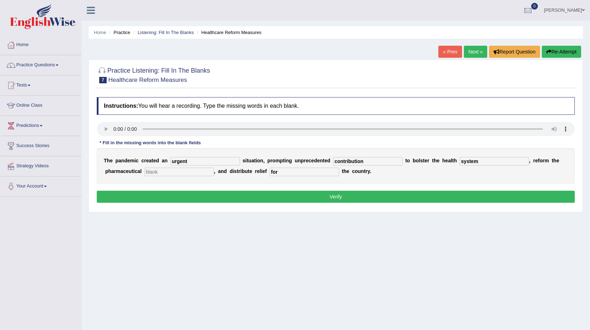
click at [162, 175] on input "text" at bounding box center [179, 172] width 69 height 9
type input "sector"
click at [180, 194] on button "Verify" at bounding box center [336, 197] width 478 height 12
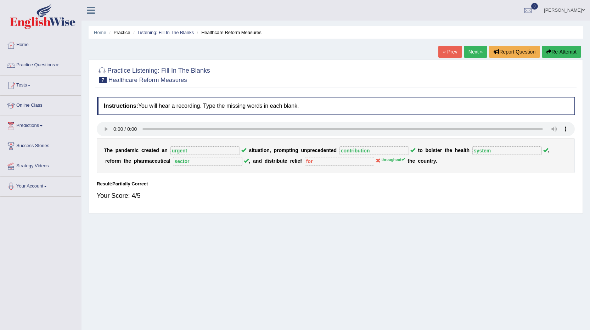
click at [466, 52] on link "Next »" at bounding box center [475, 52] width 23 height 12
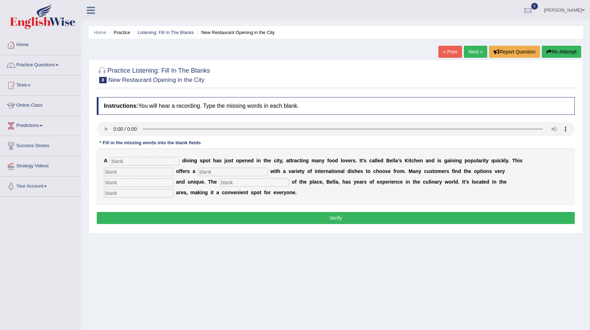
click at [122, 162] on input "text" at bounding box center [144, 161] width 69 height 9
type input "new"
click at [132, 174] on input "text" at bounding box center [138, 172] width 69 height 9
type input "resturant"
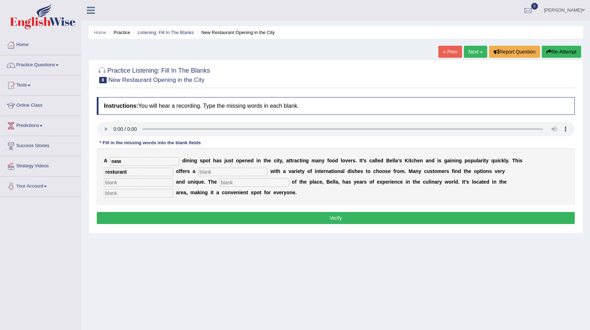
click at [211, 173] on input "text" at bounding box center [232, 172] width 69 height 9
type input "meny"
click at [153, 196] on input "text" at bounding box center [138, 193] width 69 height 9
type input "downtown"
click at [212, 171] on input "meny" at bounding box center [232, 172] width 69 height 9
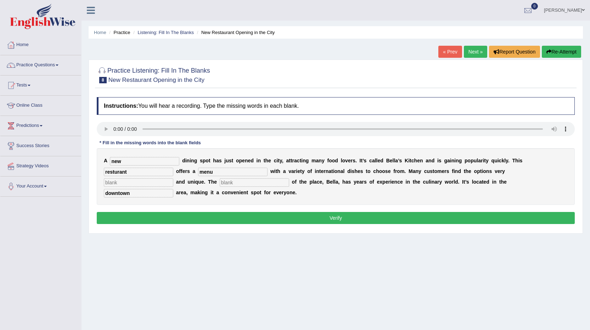
type input "menu"
click at [137, 184] on input "text" at bounding box center [138, 182] width 69 height 9
type input "intresting"
click at [232, 186] on input "text" at bounding box center [254, 182] width 69 height 9
type input "owner"
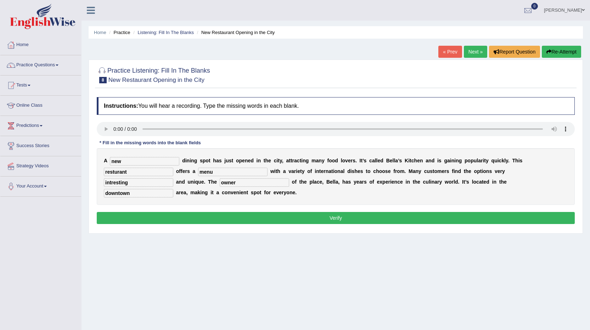
click at [264, 218] on button "Verify" at bounding box center [336, 218] width 478 height 12
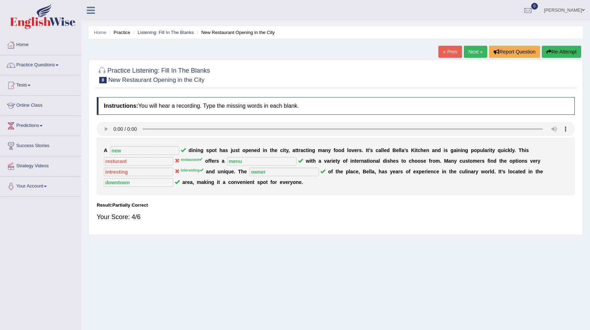
click at [555, 49] on button "Re-Attempt" at bounding box center [561, 52] width 39 height 12
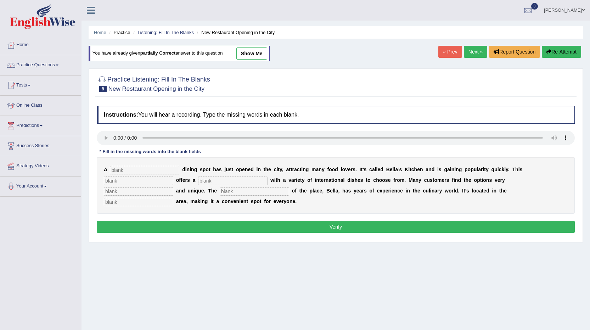
click at [121, 166] on input "text" at bounding box center [144, 170] width 69 height 9
type input "new"
click at [121, 181] on input "text" at bounding box center [138, 180] width 69 height 9
type input "restaurant"
click at [220, 180] on input "text" at bounding box center [232, 180] width 69 height 9
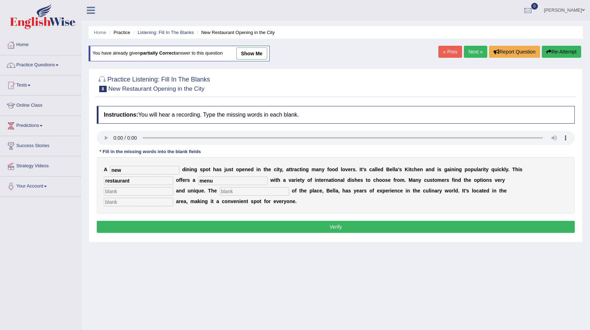
type input "menu"
click at [144, 193] on input "text" at bounding box center [138, 191] width 69 height 9
type input "interesting"
click at [238, 192] on input "text" at bounding box center [254, 191] width 69 height 9
type input "owner"
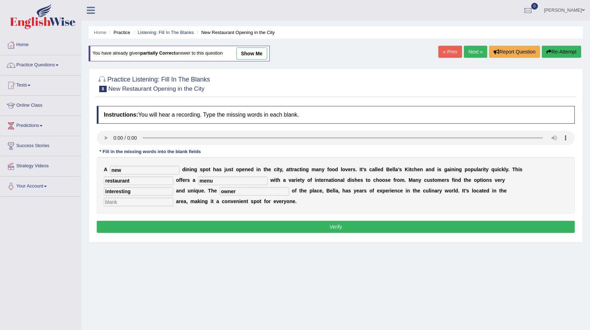
click at [140, 202] on input "text" at bounding box center [138, 202] width 69 height 9
type input "downtown"
click at [137, 226] on button "Verify" at bounding box center [336, 227] width 478 height 12
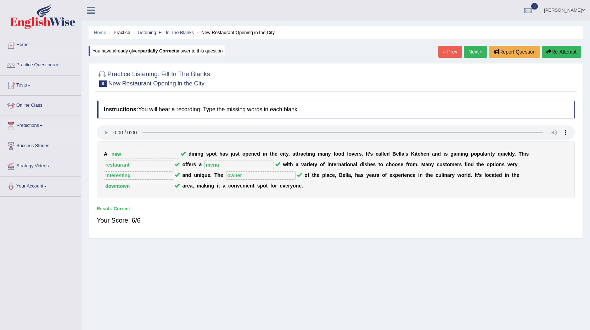
click at [468, 54] on link "Next »" at bounding box center [475, 52] width 23 height 12
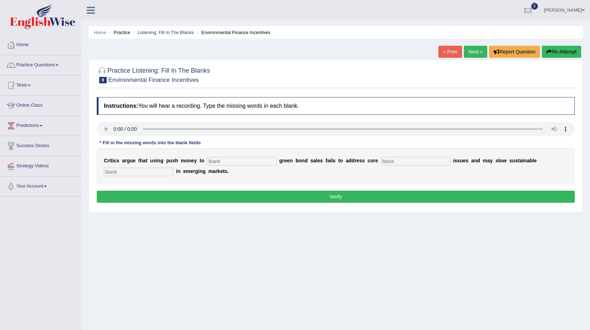
click at [216, 161] on input "text" at bounding box center [241, 161] width 69 height 9
type input "boost"
click at [395, 160] on input "text" at bounding box center [415, 161] width 69 height 9
type input "climate"
click at [141, 172] on input "text" at bounding box center [138, 172] width 69 height 9
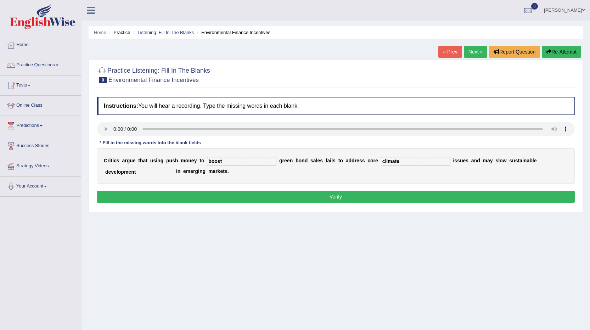
type input "development"
click at [143, 198] on button "Verify" at bounding box center [336, 197] width 478 height 12
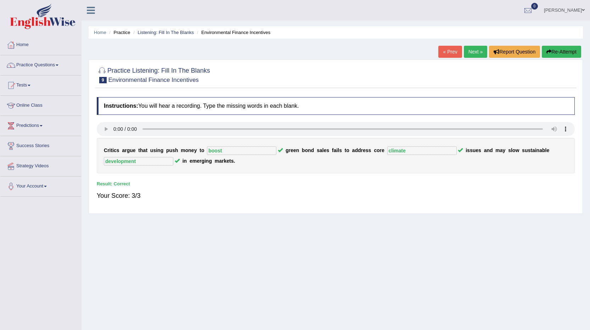
click at [469, 52] on link "Next »" at bounding box center [475, 52] width 23 height 12
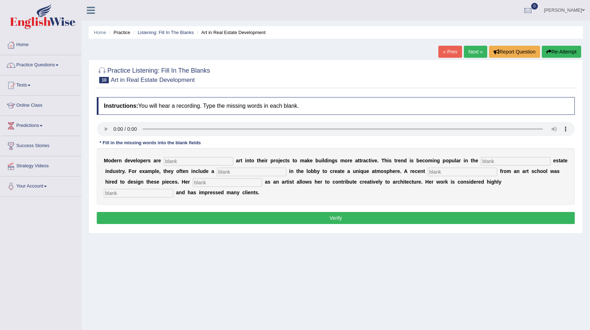
click at [516, 162] on input "text" at bounding box center [515, 161] width 69 height 9
type input "real"
click at [467, 171] on input "text" at bounding box center [462, 172] width 69 height 9
type input "graduate"
click at [226, 183] on input "text" at bounding box center [227, 182] width 69 height 9
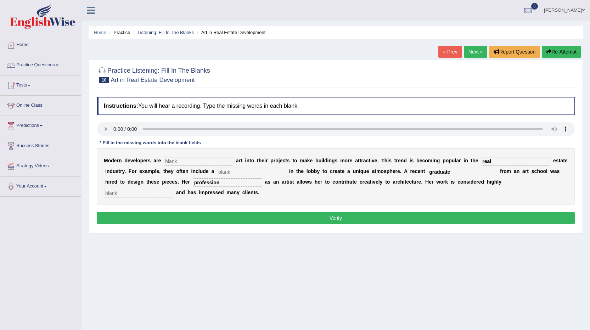
type input "profession"
click at [115, 191] on input "text" at bounding box center [138, 193] width 69 height 9
type input "professional"
click at [173, 163] on input "text" at bounding box center [198, 161] width 69 height 9
type input "incoporating"
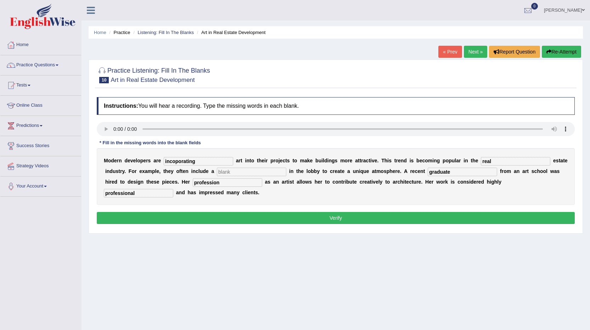
click at [248, 175] on input "text" at bounding box center [251, 172] width 69 height 9
type input "schlupture"
click at [211, 218] on button "Verify" at bounding box center [336, 218] width 478 height 12
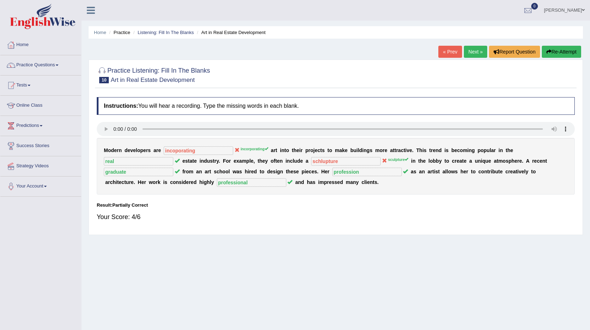
click at [549, 49] on button "Re-Attempt" at bounding box center [561, 52] width 39 height 12
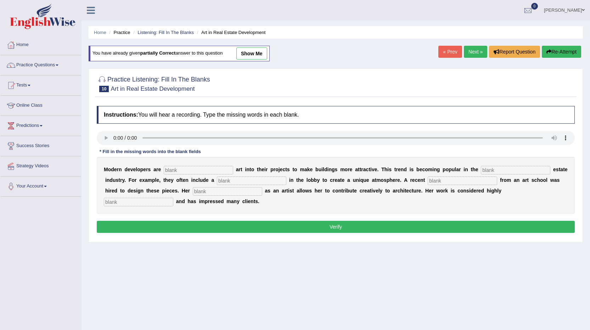
click at [191, 174] on input "text" at bounding box center [198, 170] width 69 height 9
type input "incoroprating"
click at [500, 171] on input "text" at bounding box center [515, 170] width 69 height 9
type input "real"
click at [256, 182] on input "text" at bounding box center [251, 180] width 69 height 9
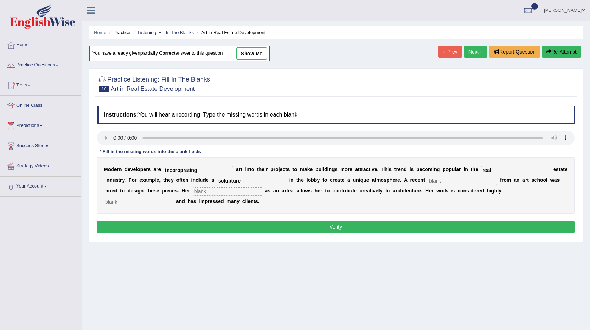
type input "sclupture"
click at [468, 181] on input "text" at bounding box center [462, 180] width 69 height 9
type input "graduste"
click at [234, 191] on input "text" at bounding box center [227, 191] width 69 height 9
type input "profession"
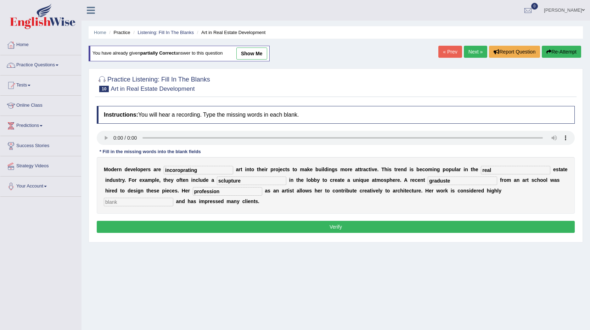
click at [125, 204] on input "text" at bounding box center [138, 202] width 69 height 9
type input "professional"
click at [462, 180] on input "graduste" at bounding box center [462, 180] width 69 height 9
type input "graduate"
click at [146, 223] on button "Verify" at bounding box center [336, 227] width 478 height 12
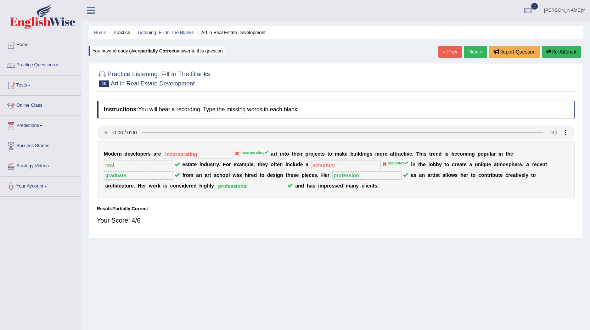
click at [557, 51] on button "Re-Attempt" at bounding box center [561, 52] width 39 height 12
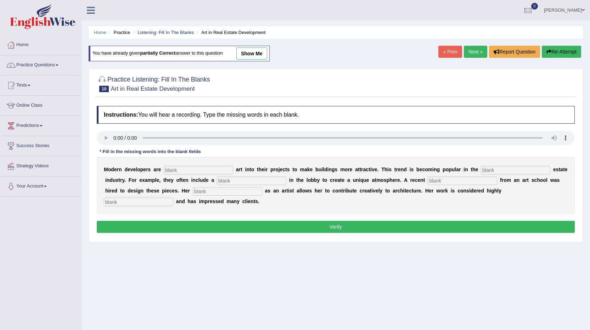
click at [179, 172] on input "text" at bounding box center [198, 170] width 69 height 9
click at [169, 169] on input "text" at bounding box center [198, 170] width 69 height 9
type input "incoroprating"
click at [508, 171] on input "text" at bounding box center [515, 170] width 69 height 9
type input "real"
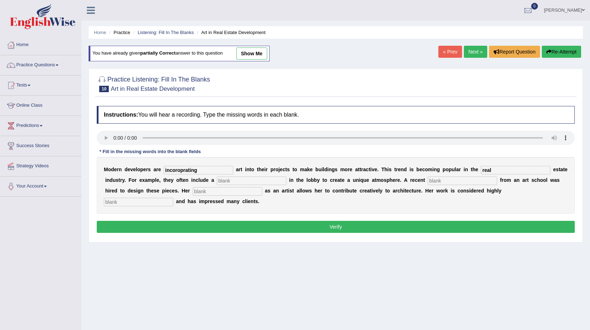
click at [261, 181] on input "text" at bounding box center [251, 180] width 69 height 9
type input "sculpture"
click at [452, 182] on input "text" at bounding box center [462, 180] width 69 height 9
type input "graduate"
click at [217, 188] on input "text" at bounding box center [227, 191] width 69 height 9
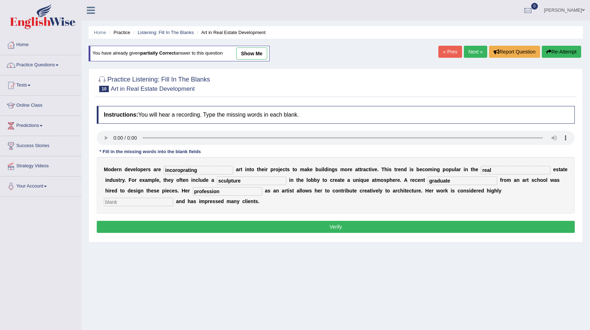
type input "profession"
click at [130, 205] on input "text" at bounding box center [138, 202] width 69 height 9
type input "professional"
click at [251, 225] on button "Verify" at bounding box center [336, 227] width 478 height 12
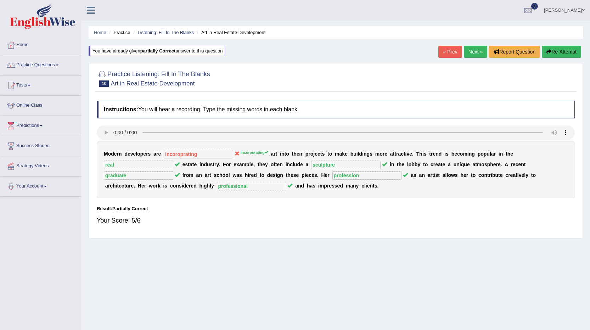
click at [554, 53] on button "Re-Attempt" at bounding box center [561, 52] width 39 height 12
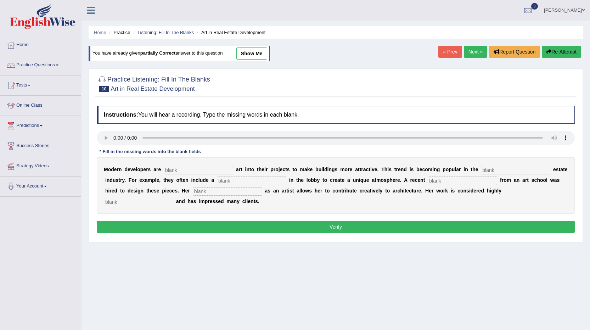
click at [183, 172] on input "text" at bounding box center [198, 170] width 69 height 9
type input "incorporating"
click at [495, 169] on input "text" at bounding box center [515, 170] width 69 height 9
type input "real"
click at [253, 179] on input "text" at bounding box center [251, 180] width 69 height 9
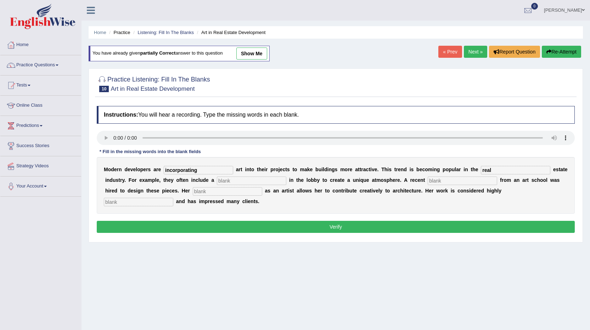
click at [250, 179] on input "text" at bounding box center [251, 180] width 69 height 9
type input "sculpture"
click at [469, 177] on input "text" at bounding box center [462, 180] width 69 height 9
type input "graduate"
click at [247, 194] on input "text" at bounding box center [227, 191] width 69 height 9
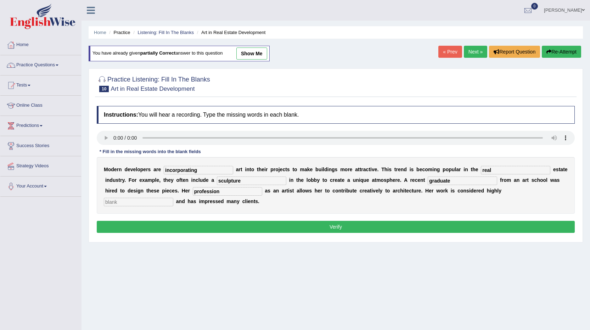
type input "profession"
click at [112, 203] on input "text" at bounding box center [138, 202] width 69 height 9
type input "professional"
click at [105, 226] on button "Verify" at bounding box center [336, 227] width 478 height 12
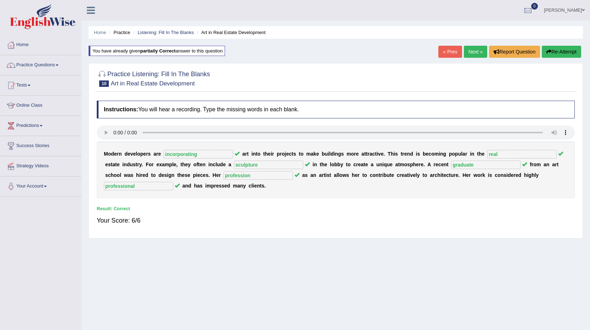
click at [469, 54] on link "Next »" at bounding box center [475, 52] width 23 height 12
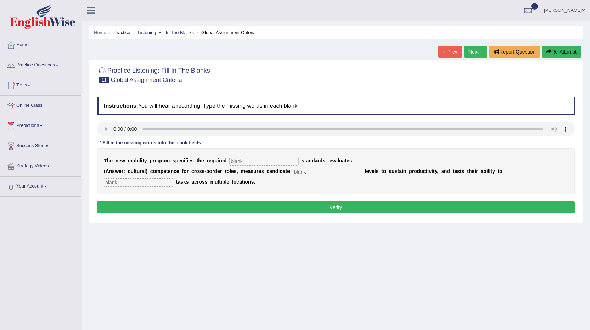
click at [247, 159] on input "text" at bounding box center [263, 161] width 69 height 9
type input "qualification"
click at [299, 173] on input "text" at bounding box center [327, 172] width 69 height 9
type input "energy"
click at [121, 183] on input "text" at bounding box center [138, 182] width 69 height 9
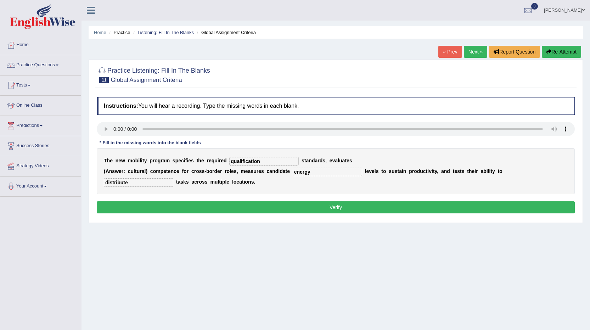
type input "distribute"
click at [120, 211] on button "Verify" at bounding box center [336, 207] width 478 height 12
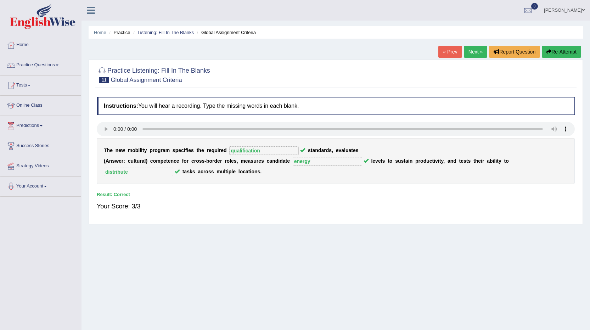
click at [470, 51] on link "Next »" at bounding box center [475, 52] width 23 height 12
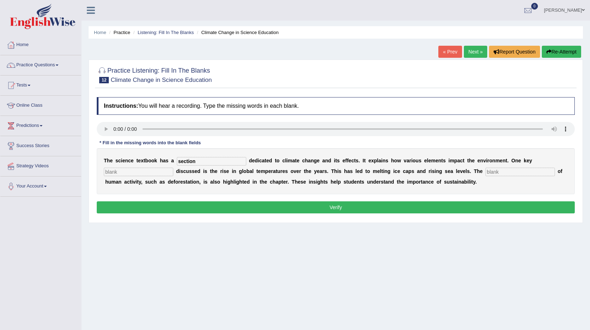
type input "section"
click at [121, 175] on input "text" at bounding box center [138, 172] width 69 height 9
type input "environment"
click at [502, 172] on input "text" at bounding box center [519, 172] width 69 height 9
type input "contribution"
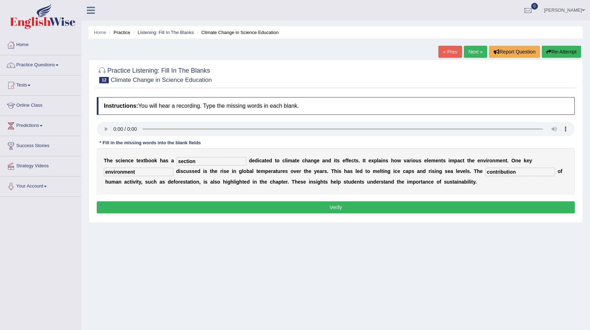
click at [140, 209] on button "Verify" at bounding box center [336, 207] width 478 height 12
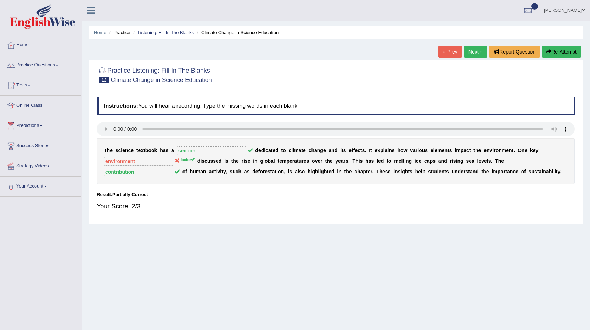
click at [472, 50] on link "Next »" at bounding box center [475, 52] width 23 height 12
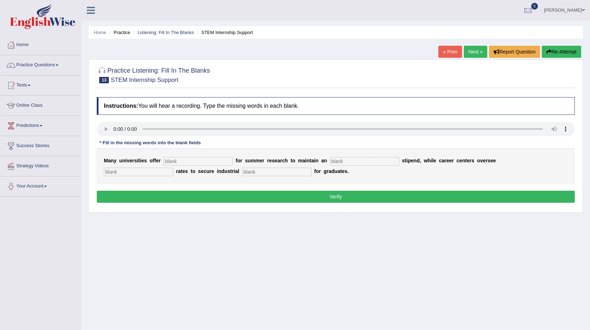
click at [186, 161] on input "text" at bounding box center [197, 161] width 69 height 9
type input "susidies"
click at [251, 170] on input "text" at bounding box center [276, 172] width 69 height 9
type input "experience"
click at [337, 162] on input "text" at bounding box center [364, 161] width 69 height 9
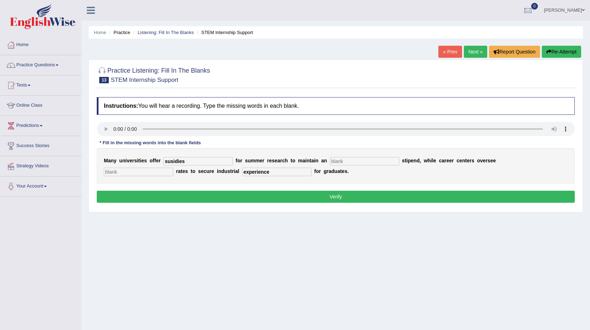
click at [355, 159] on input "text" at bounding box center [364, 161] width 69 height 9
type input "average"
click at [123, 171] on input "text" at bounding box center [138, 172] width 69 height 9
type input "placement"
click at [268, 196] on button "Verify" at bounding box center [336, 197] width 478 height 12
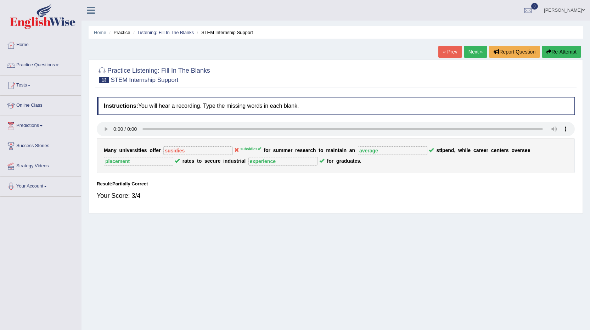
click at [551, 53] on button "Re-Attempt" at bounding box center [561, 52] width 39 height 12
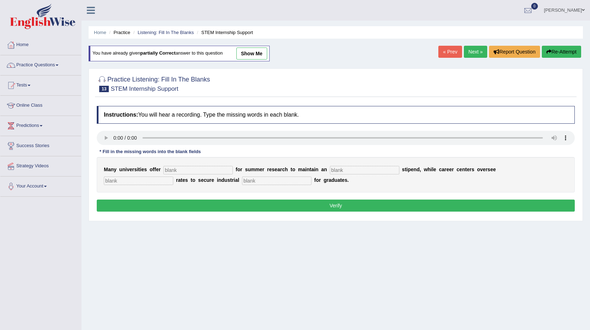
click at [176, 166] on input "text" at bounding box center [197, 170] width 69 height 9
type input "subsidies"
click at [336, 169] on input "text" at bounding box center [364, 170] width 69 height 9
type input "average"
click at [139, 183] on input "text" at bounding box center [138, 180] width 69 height 9
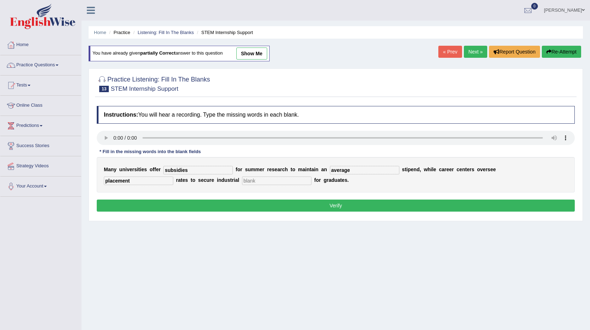
type input "placement"
click at [246, 180] on input "text" at bounding box center [276, 180] width 69 height 9
type input "experience"
click at [245, 203] on button "Verify" at bounding box center [336, 205] width 478 height 12
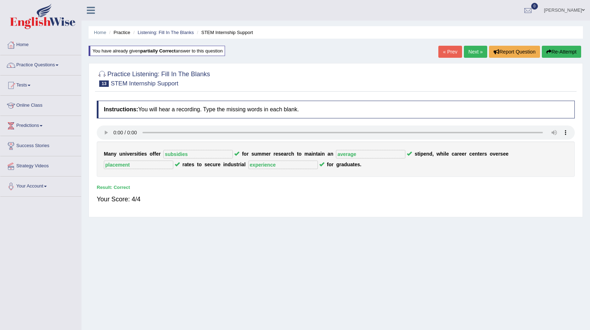
click at [467, 52] on link "Next »" at bounding box center [475, 52] width 23 height 12
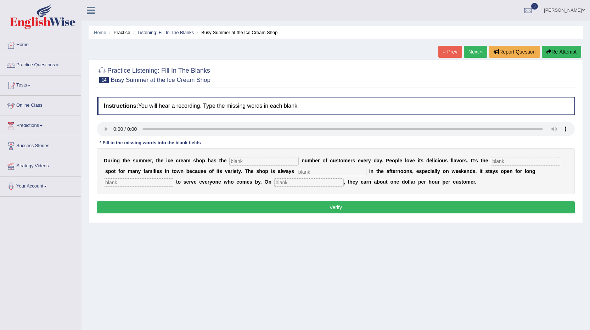
click at [246, 162] on input "text" at bounding box center [263, 161] width 69 height 9
type input "same"
click at [506, 161] on input "text" at bounding box center [525, 161] width 69 height 9
type input "faveroute"
click at [312, 171] on input "text" at bounding box center [331, 172] width 69 height 9
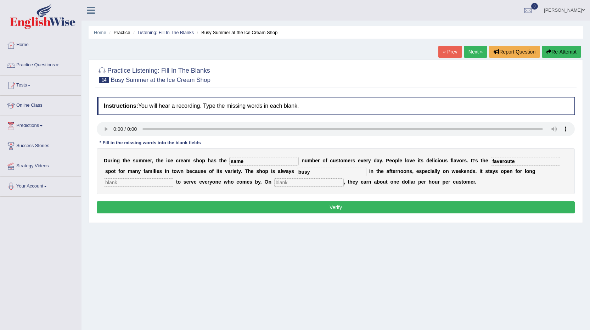
type input "busy"
click at [137, 182] on input "text" at bounding box center [138, 182] width 69 height 9
type input "hurs"
click at [282, 185] on input "text" at bounding box center [308, 182] width 69 height 9
type input "average"
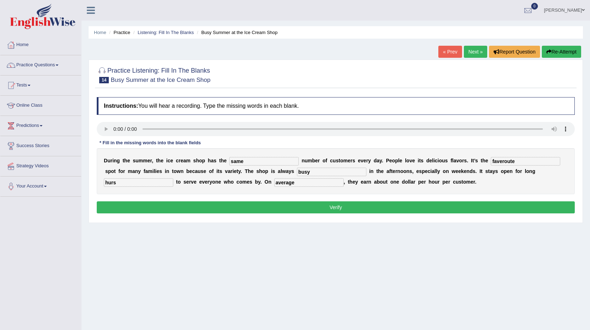
click at [511, 162] on input "faveroute" at bounding box center [525, 161] width 69 height 9
type input "faverouite"
click at [470, 218] on div "Instructions: You will hear a recording. Type the missing words in each blank. …" at bounding box center [335, 156] width 481 height 125
click at [467, 210] on button "Verify" at bounding box center [336, 207] width 478 height 12
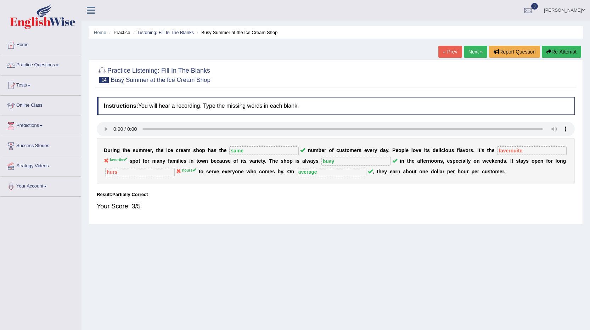
click at [565, 54] on button "Re-Attempt" at bounding box center [561, 52] width 39 height 12
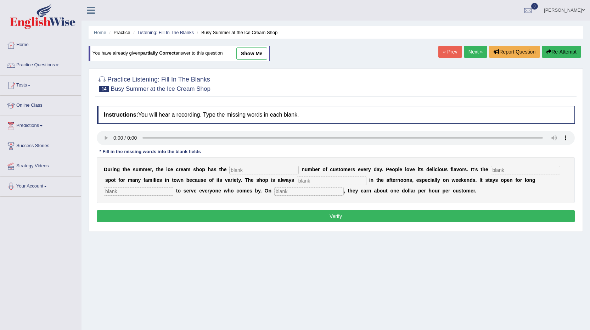
click at [239, 168] on input "text" at bounding box center [263, 170] width 69 height 9
type input "same"
click at [503, 167] on input "text" at bounding box center [525, 170] width 69 height 9
type input "favorite"
click at [307, 180] on input "text" at bounding box center [331, 180] width 69 height 9
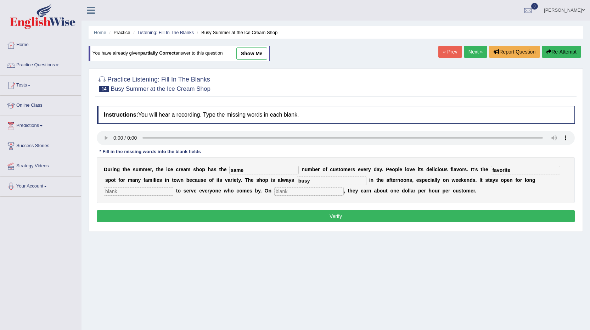
type input "busy"
click at [128, 194] on input "text" at bounding box center [138, 191] width 69 height 9
type input "hours"
click at [278, 192] on input "text" at bounding box center [308, 191] width 69 height 9
type input "average"
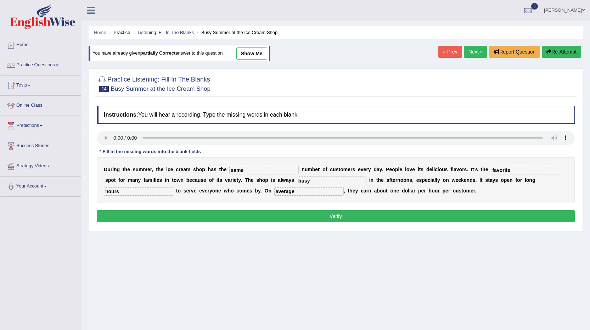
click at [489, 213] on button "Verify" at bounding box center [336, 216] width 478 height 12
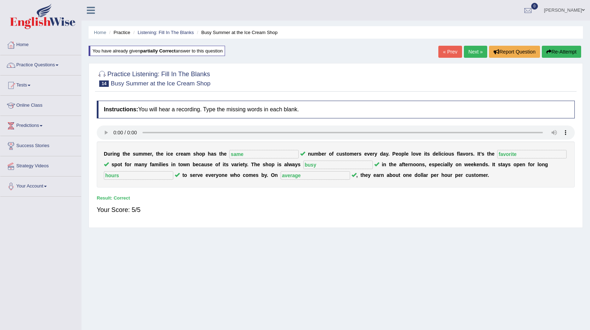
click at [477, 53] on link "Next »" at bounding box center [475, 52] width 23 height 12
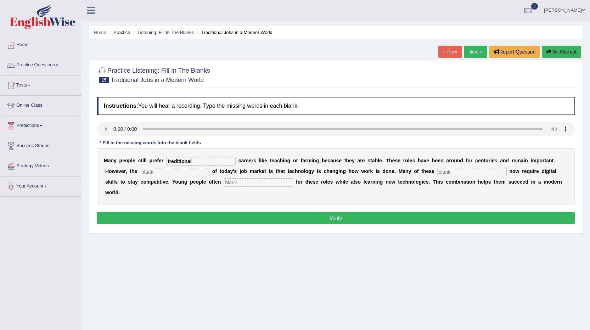
type input "treditional"
click at [157, 171] on input "text" at bounding box center [174, 172] width 69 height 9
type input "reality"
click at [445, 172] on input "text" at bounding box center [471, 172] width 69 height 9
type input "jobs"
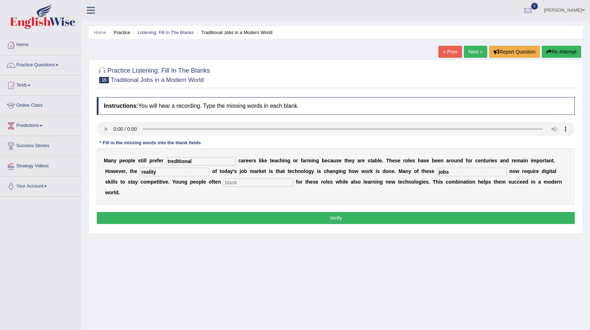
click at [242, 183] on input "text" at bounding box center [258, 182] width 69 height 9
type input "apply"
click at [342, 219] on button "Verify" at bounding box center [336, 218] width 478 height 12
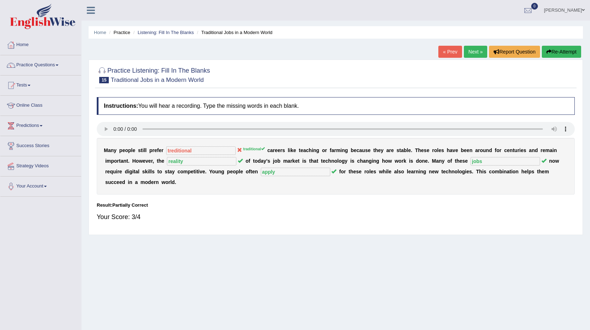
click at [561, 54] on button "Re-Attempt" at bounding box center [561, 52] width 39 height 12
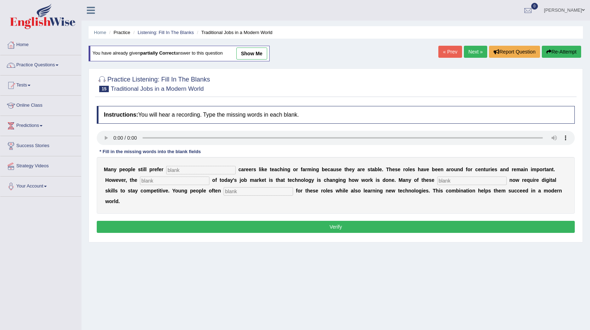
click at [185, 171] on input "text" at bounding box center [200, 170] width 69 height 9
type input "traditional"
click at [152, 180] on input "text" at bounding box center [174, 180] width 69 height 9
type input "reality"
click at [442, 179] on input "text" at bounding box center [471, 180] width 69 height 9
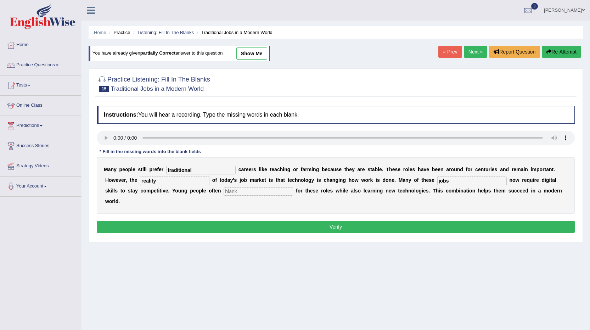
type input "jobs"
click at [261, 193] on input "text" at bounding box center [258, 191] width 69 height 9
type input "apply"
click at [286, 234] on div "Instructions: You will hear a recording. Type the missing words in each blank. …" at bounding box center [335, 170] width 481 height 136
click at [286, 229] on button "Verify" at bounding box center [336, 227] width 478 height 12
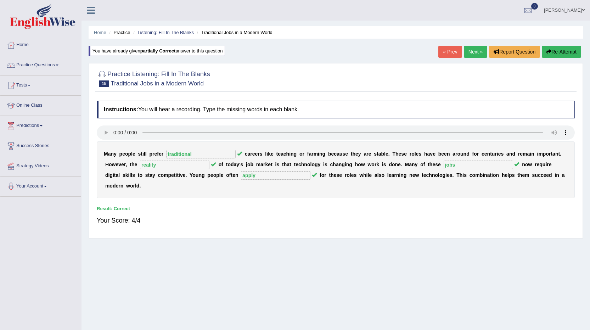
click at [477, 51] on link "Next »" at bounding box center [475, 52] width 23 height 12
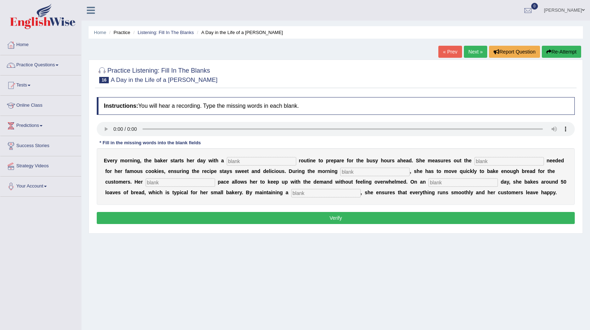
click at [481, 161] on input "text" at bounding box center [508, 161] width 69 height 9
type input "sugar"
click at [352, 170] on input "text" at bounding box center [374, 172] width 69 height 9
type input "rush"
click at [177, 183] on input "text" at bounding box center [180, 182] width 69 height 9
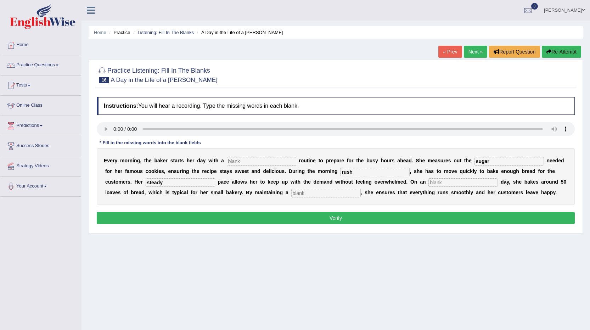
type input "steady"
click at [434, 182] on input "text" at bounding box center [462, 182] width 69 height 9
type input "average"
click at [297, 192] on input "text" at bounding box center [325, 193] width 69 height 9
type input "workflow"
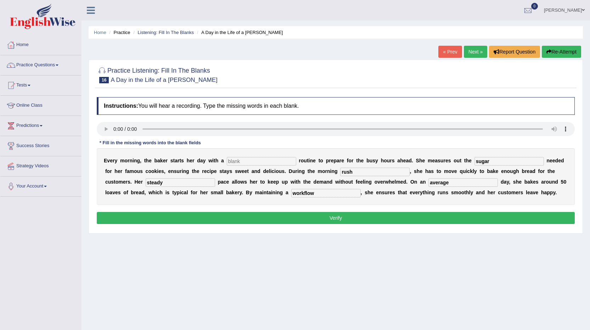
click at [244, 162] on input "text" at bounding box center [261, 161] width 69 height 9
click at [241, 163] on input "text" at bounding box center [261, 161] width 69 height 9
click at [242, 163] on input "text" at bounding box center [261, 161] width 69 height 9
type input "simple"
click at [358, 219] on button "Verify" at bounding box center [336, 218] width 478 height 12
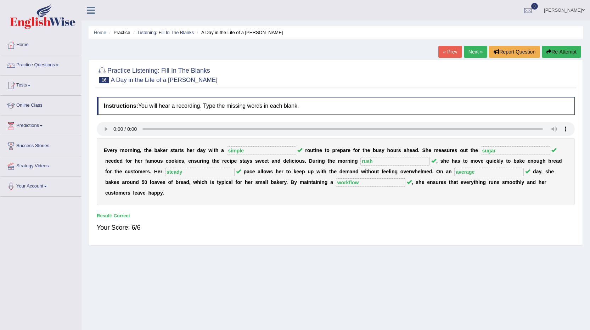
click at [466, 55] on link "Next »" at bounding box center [475, 52] width 23 height 12
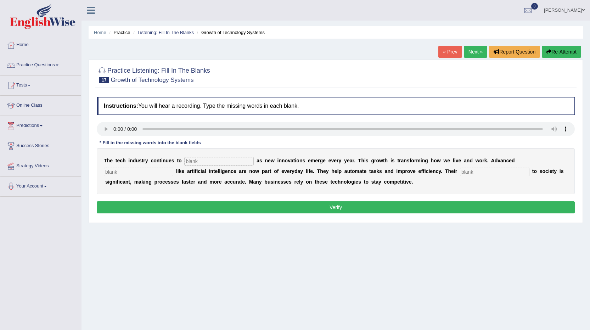
click at [203, 163] on input "text" at bounding box center [218, 161] width 69 height 9
type input "[PERSON_NAME]"
click at [122, 173] on input "text" at bounding box center [138, 172] width 69 height 9
type input "systems"
click at [479, 173] on input "text" at bounding box center [494, 172] width 69 height 9
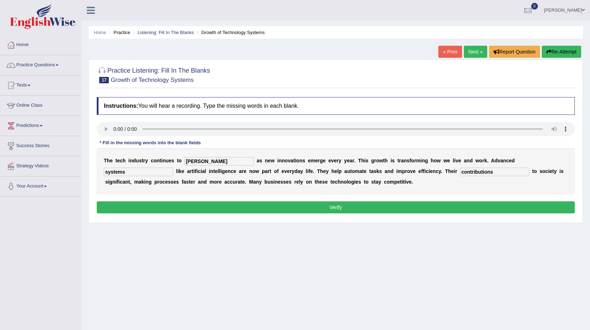
type input "contributions"
click at [194, 160] on input "[PERSON_NAME]" at bounding box center [218, 161] width 69 height 9
type input "burdgen"
click at [198, 204] on button "Verify" at bounding box center [336, 207] width 478 height 12
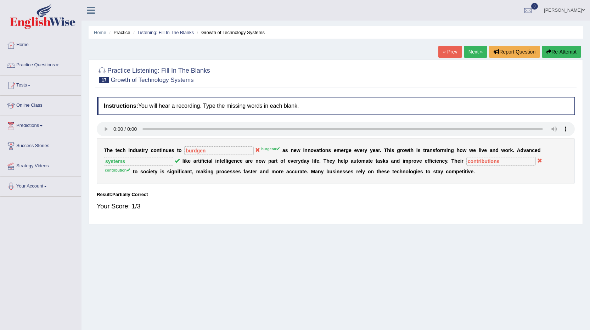
click at [570, 51] on button "Re-Attempt" at bounding box center [561, 52] width 39 height 12
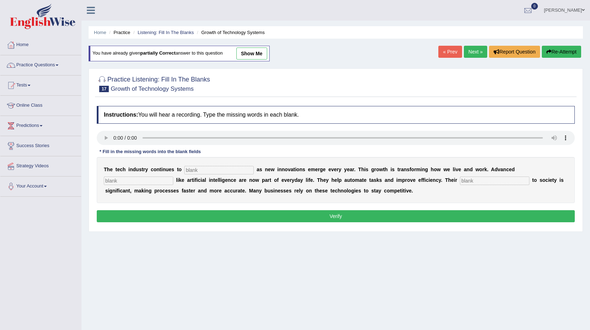
click at [204, 171] on input "text" at bounding box center [218, 170] width 69 height 9
type input "burgeon"
click at [141, 176] on input "text" at bounding box center [138, 180] width 69 height 9
type input "systems"
click at [467, 183] on input "text" at bounding box center [494, 180] width 69 height 9
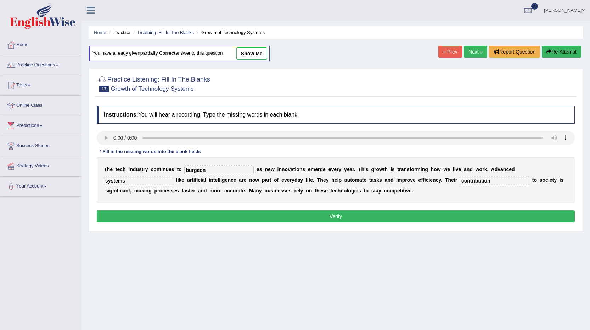
type input "contribution"
click at [349, 216] on button "Verify" at bounding box center [336, 216] width 478 height 12
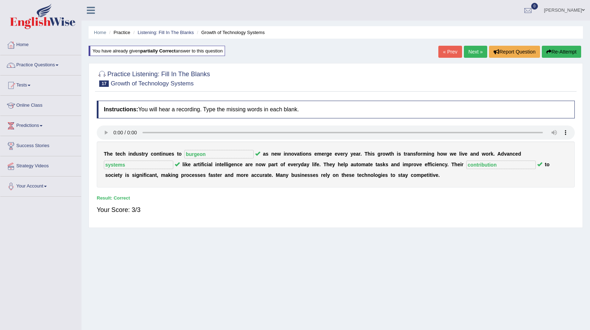
click at [473, 49] on link "Next »" at bounding box center [475, 52] width 23 height 12
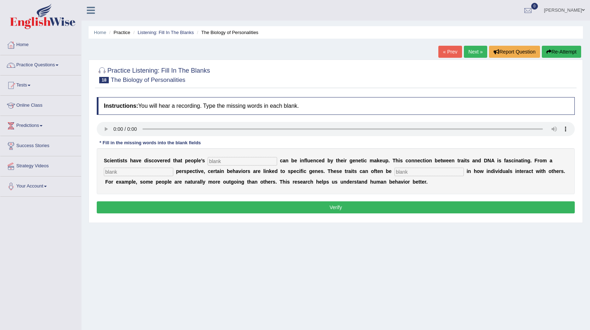
click at [226, 161] on input "text" at bounding box center [242, 161] width 69 height 9
type input "personalities"
click at [129, 171] on input "text" at bounding box center [138, 172] width 69 height 9
type input "biology"
click at [401, 171] on input "text" at bounding box center [428, 172] width 69 height 9
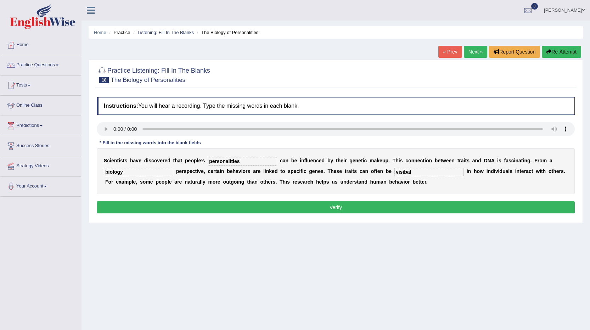
type input "visibal"
click at [364, 209] on button "Verify" at bounding box center [336, 207] width 478 height 12
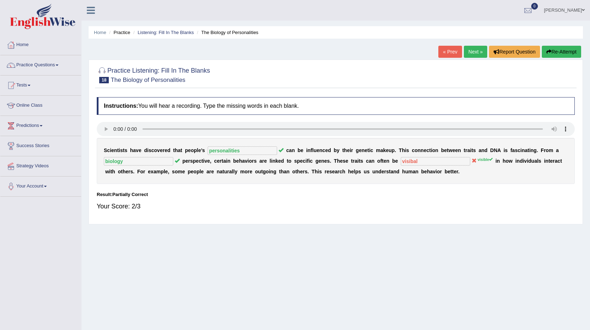
click at [565, 49] on button "Re-Attempt" at bounding box center [561, 52] width 39 height 12
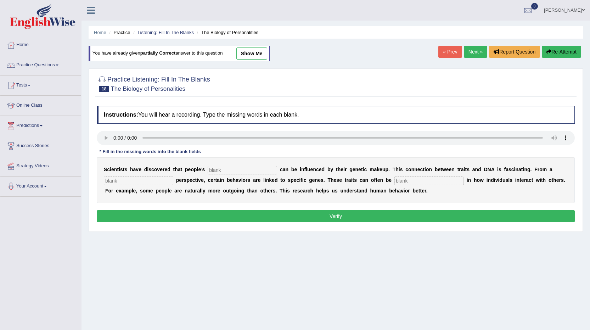
click at [224, 174] on input "text" at bounding box center [242, 170] width 69 height 9
type input "personalities"
click at [132, 184] on input "text" at bounding box center [138, 180] width 69 height 9
type input "bilogy"
click at [400, 180] on input "text" at bounding box center [428, 180] width 69 height 9
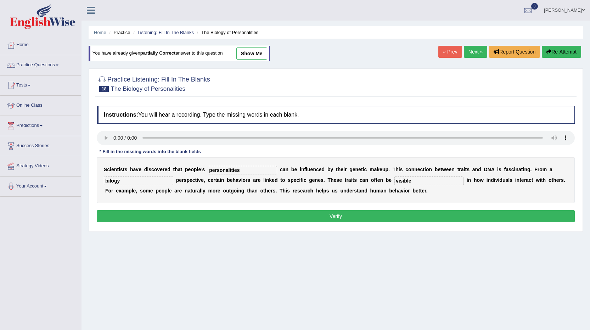
type input "visible"
click at [114, 179] on input "bilogy" at bounding box center [138, 180] width 69 height 9
type input "biology"
click at [112, 208] on div "Instructions: You will hear a recording. Type the missing words in each blank. …" at bounding box center [335, 164] width 481 height 125
click at [110, 214] on button "Verify" at bounding box center [336, 216] width 478 height 12
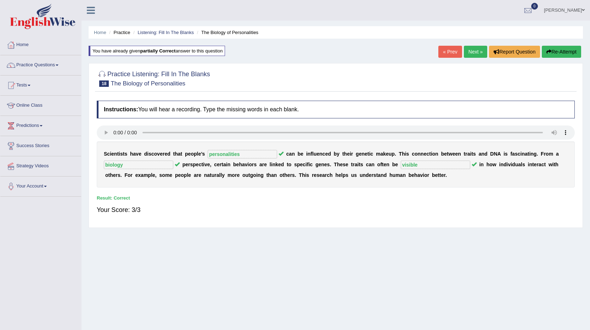
click at [472, 50] on link "Next »" at bounding box center [475, 52] width 23 height 12
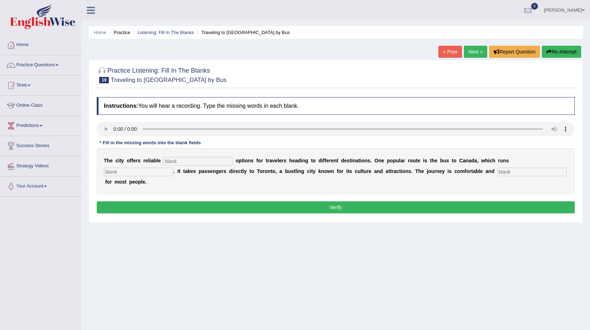
click at [179, 164] on input "text" at bounding box center [197, 161] width 69 height 9
type input "transport"
click at [153, 171] on input "text" at bounding box center [138, 172] width 69 height 9
type input "daily"
click at [509, 174] on input "text" at bounding box center [531, 172] width 69 height 9
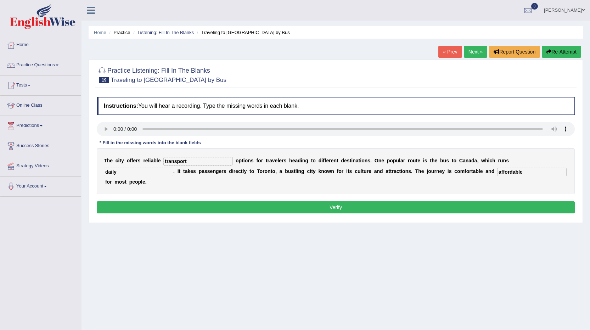
type input "affordable"
click at [493, 201] on button "Verify" at bounding box center [336, 207] width 478 height 12
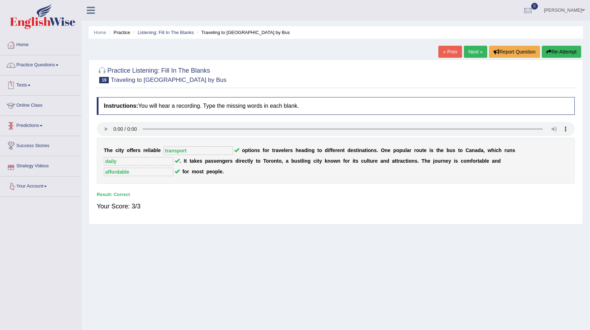
click at [474, 51] on link "Next »" at bounding box center [475, 52] width 23 height 12
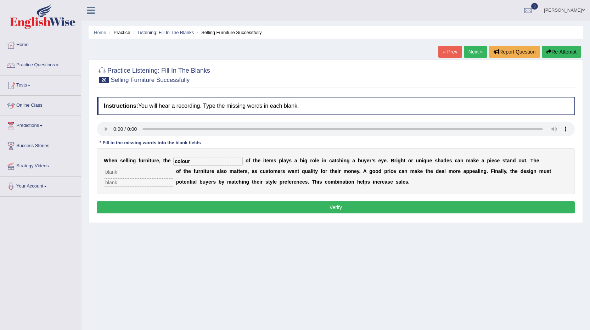
type input "colour"
click at [114, 173] on input "text" at bounding box center [138, 172] width 69 height 9
type input "value"
click at [148, 182] on input "text" at bounding box center [138, 182] width 69 height 9
type input "attract"
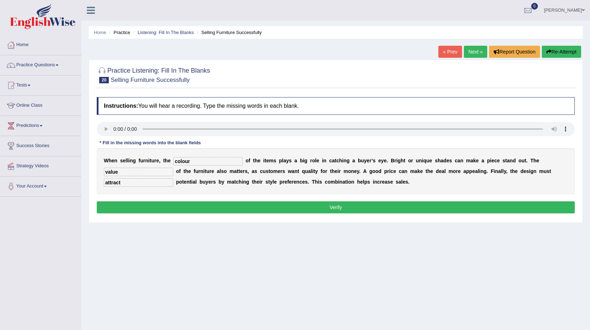
click at [146, 209] on button "Verify" at bounding box center [336, 207] width 478 height 12
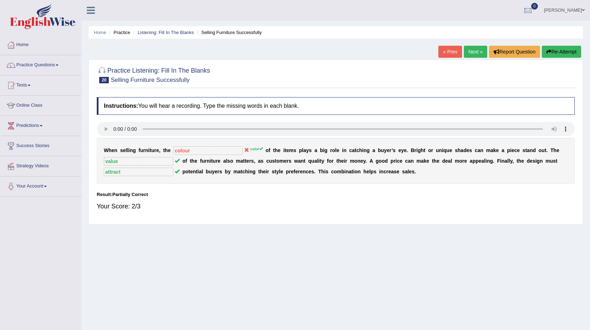
click at [572, 53] on button "Re-Attempt" at bounding box center [561, 52] width 39 height 12
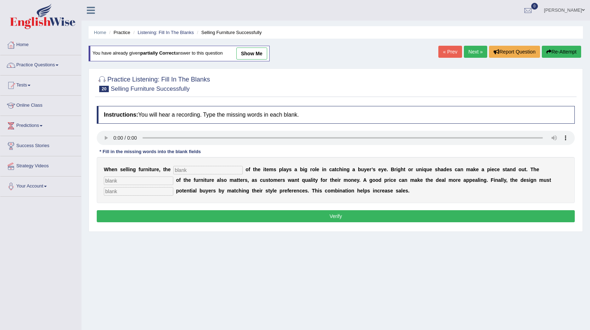
click at [186, 170] on input "text" at bounding box center [207, 170] width 69 height 9
type input "color"
click at [134, 182] on input "text" at bounding box center [138, 180] width 69 height 9
type input "value"
click at [108, 192] on input "text" at bounding box center [138, 191] width 69 height 9
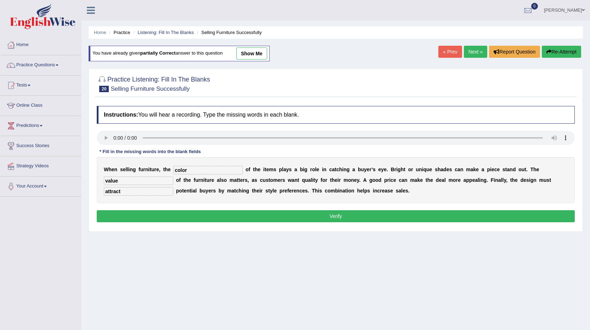
type input "attract"
click at [126, 214] on button "Verify" at bounding box center [336, 216] width 478 height 12
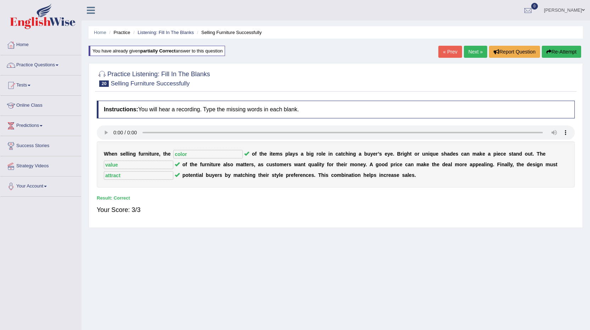
click at [469, 54] on link "Next »" at bounding box center [475, 52] width 23 height 12
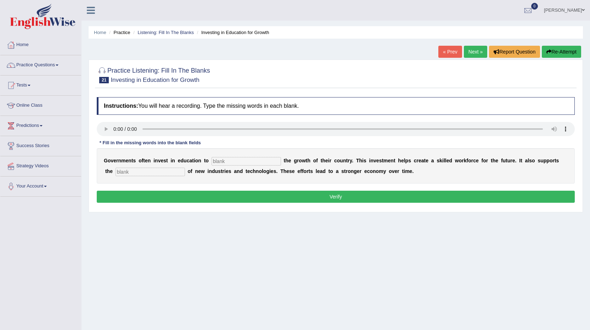
click at [241, 162] on input "text" at bounding box center [245, 161] width 69 height 9
type input "boost"
click at [125, 173] on input "text" at bounding box center [149, 172] width 69 height 9
type input "development"
click at [127, 198] on button "Verify" at bounding box center [336, 197] width 478 height 12
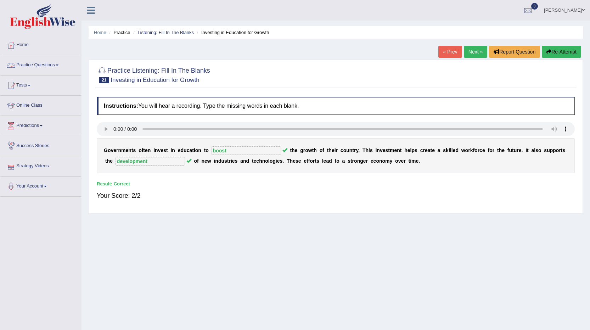
click at [469, 49] on link "Next »" at bounding box center [475, 52] width 23 height 12
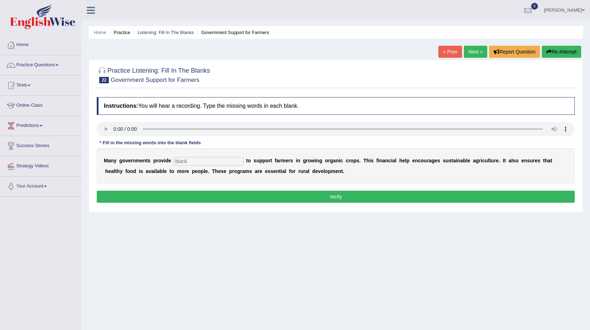
click at [186, 160] on input "text" at bounding box center [208, 161] width 69 height 9
type input "subsidies"
click at [167, 196] on button "Verify" at bounding box center [336, 197] width 478 height 12
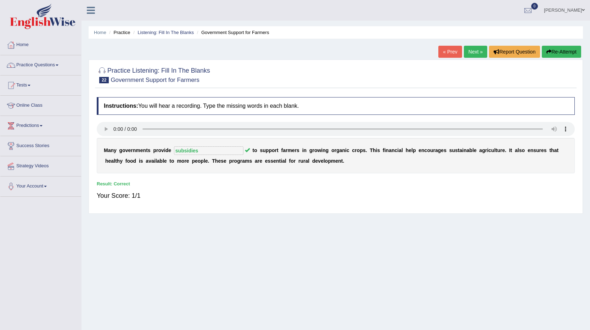
click at [472, 57] on link "Next »" at bounding box center [475, 52] width 23 height 12
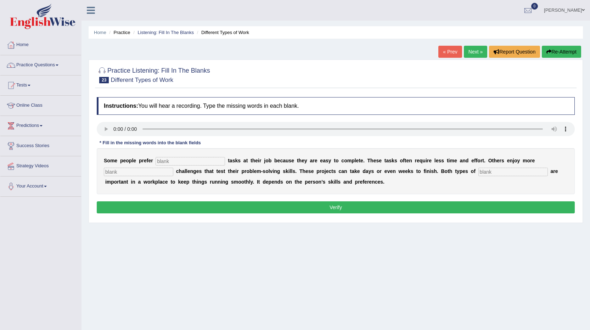
click at [171, 161] on input "text" at bounding box center [190, 161] width 69 height 9
type input "simple"
click at [123, 173] on input "text" at bounding box center [138, 172] width 69 height 9
type input "complex"
click at [489, 170] on input "text" at bounding box center [512, 172] width 69 height 9
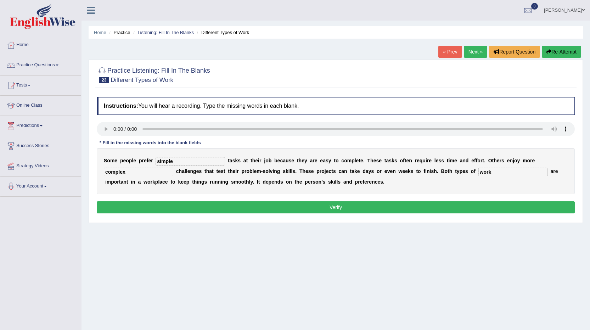
type input "work"
click at [438, 206] on button "Verify" at bounding box center [336, 207] width 478 height 12
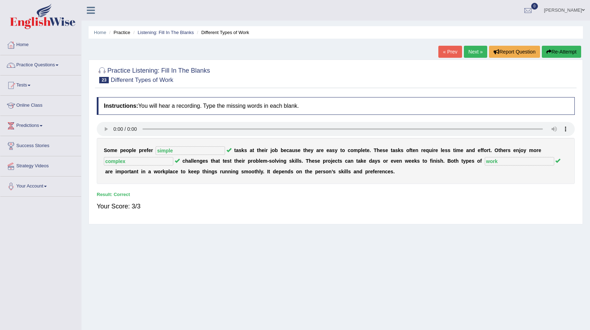
click at [469, 52] on link "Next »" at bounding box center [475, 52] width 23 height 12
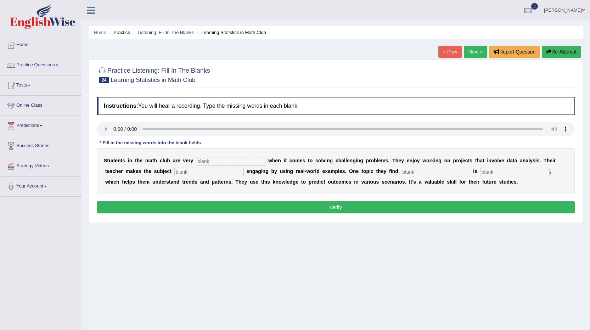
click at [204, 159] on input "text" at bounding box center [230, 161] width 69 height 9
type input "active"
click at [182, 172] on input "text" at bounding box center [208, 172] width 69 height 9
type input "completly"
click at [417, 171] on input "text" at bounding box center [435, 172] width 69 height 9
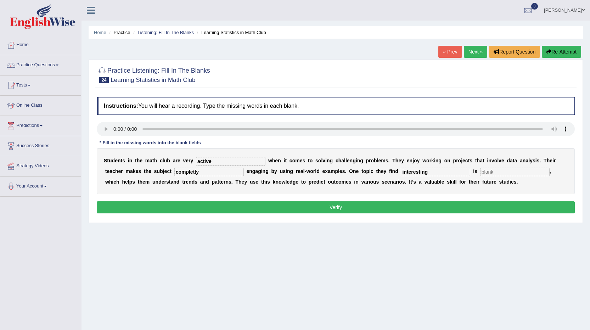
type input "interesting"
click at [504, 173] on input "text" at bounding box center [514, 172] width 69 height 9
type input "stestic"
click at [484, 199] on div "Instructions: You will hear a recording. Type the missing words in each blank. …" at bounding box center [335, 156] width 481 height 125
click at [484, 205] on button "Verify" at bounding box center [336, 207] width 478 height 12
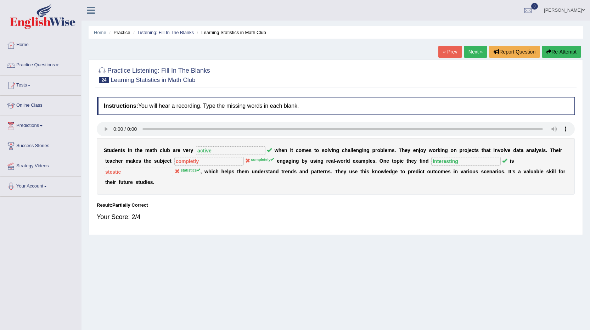
click at [563, 54] on button "Re-Attempt" at bounding box center [561, 52] width 39 height 12
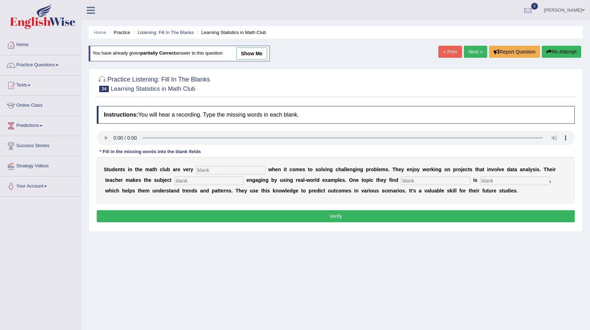
click at [206, 169] on input "text" at bounding box center [230, 170] width 69 height 9
type input "active"
click at [187, 183] on input "text" at bounding box center [208, 180] width 69 height 9
click at [183, 181] on input "text" at bounding box center [208, 180] width 69 height 9
click at [415, 180] on input "text" at bounding box center [435, 180] width 69 height 9
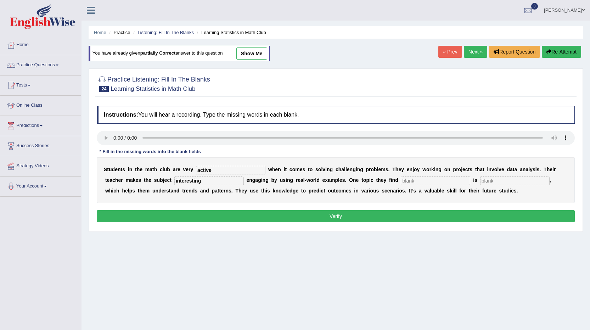
click at [212, 181] on input "interesting" at bounding box center [208, 180] width 69 height 9
type input "i"
type input "completely"
click at [421, 180] on input "text" at bounding box center [435, 180] width 69 height 9
type input "interesting"
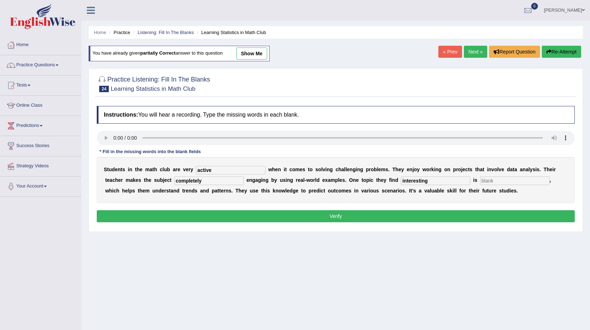
click at [502, 184] on input "text" at bounding box center [514, 180] width 69 height 9
click at [496, 179] on input "statstick" at bounding box center [514, 180] width 69 height 9
click at [503, 180] on input "statstick" at bounding box center [514, 180] width 69 height 9
type input "statstick"
click at [406, 220] on button "Verify" at bounding box center [336, 216] width 478 height 12
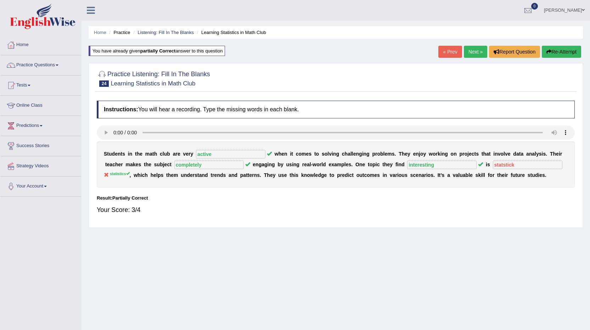
click at [551, 50] on button "Re-Attempt" at bounding box center [561, 52] width 39 height 12
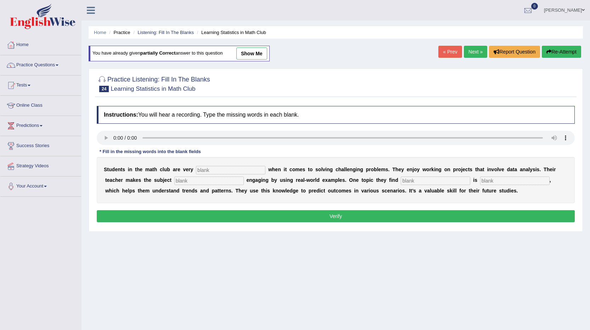
click at [208, 168] on input "text" at bounding box center [230, 170] width 69 height 9
type input "active"
click at [203, 181] on input "text" at bounding box center [208, 180] width 69 height 9
type input "completely"
click at [406, 179] on input "text" at bounding box center [435, 180] width 69 height 9
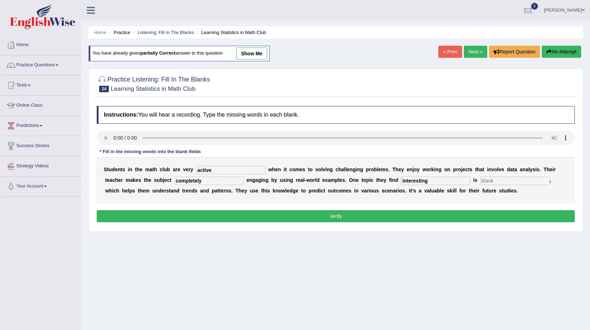
type input "interesting"
click at [487, 182] on input "text" at bounding box center [514, 180] width 69 height 9
type input "statistics"
click at [473, 213] on button "Verify" at bounding box center [336, 216] width 478 height 12
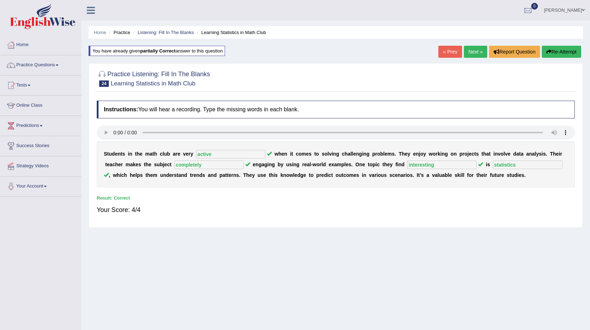
click at [475, 54] on link "Next »" at bounding box center [475, 52] width 23 height 12
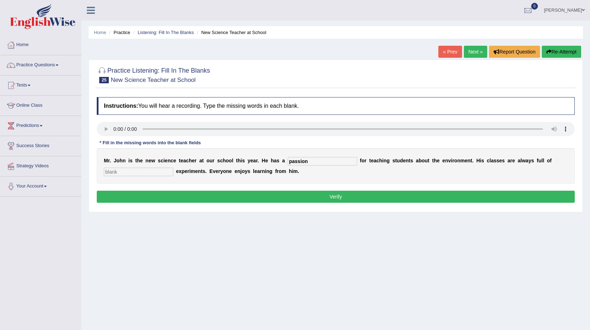
type input "passion"
click at [147, 171] on input "text" at bounding box center [138, 172] width 69 height 9
type input "exiting"
click at [143, 195] on button "Verify" at bounding box center [336, 197] width 478 height 12
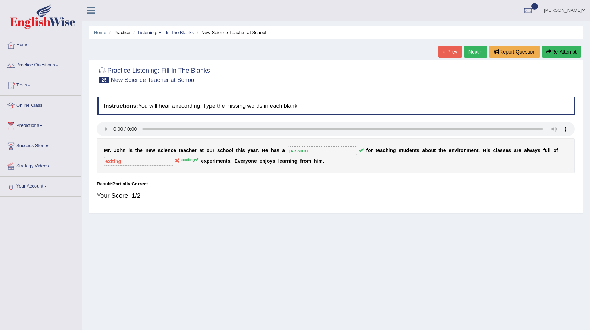
click at [557, 51] on button "Re-Attempt" at bounding box center [561, 52] width 39 height 12
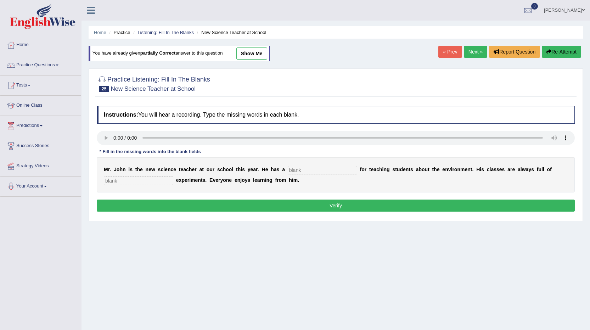
click at [302, 169] on input "text" at bounding box center [322, 170] width 69 height 9
type input "passion"
click at [117, 184] on input "text" at bounding box center [138, 180] width 69 height 9
type input "exciting"
click at [125, 205] on button "Verify" at bounding box center [336, 205] width 478 height 12
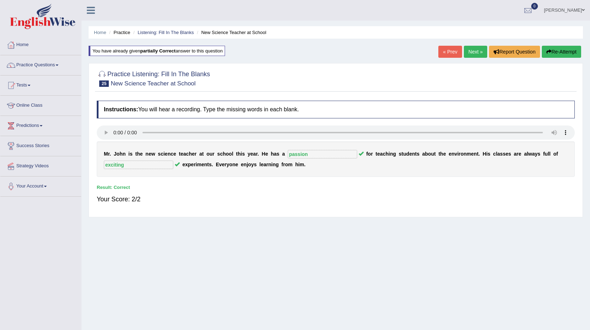
click at [467, 53] on link "Next »" at bounding box center [475, 52] width 23 height 12
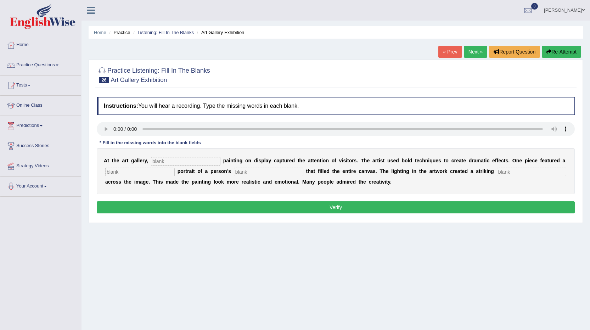
click at [162, 160] on input "text" at bounding box center [185, 161] width 69 height 9
type input "every"
click at [111, 172] on input "text" at bounding box center [139, 172] width 69 height 9
type input "huge"
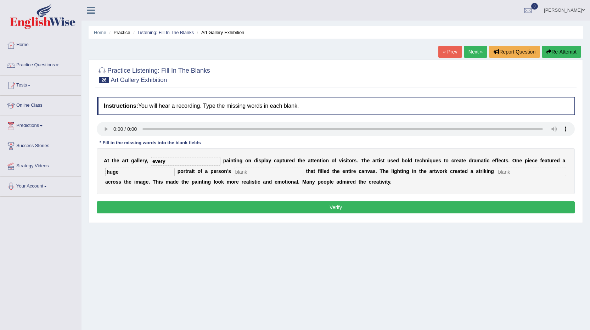
click at [272, 175] on input "text" at bounding box center [268, 172] width 69 height 9
type input "face"
click at [503, 171] on input "text" at bounding box center [531, 172] width 69 height 9
type input "shadow"
click at [374, 209] on button "Verify" at bounding box center [336, 207] width 478 height 12
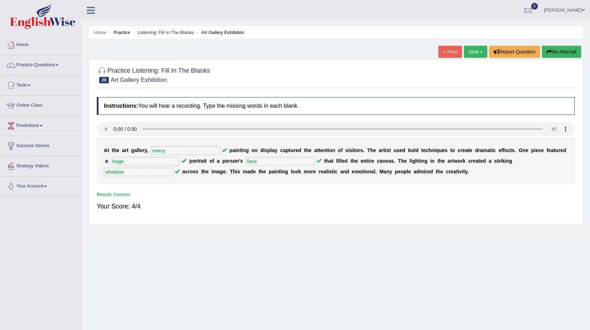
click at [476, 52] on link "Next »" at bounding box center [475, 52] width 23 height 12
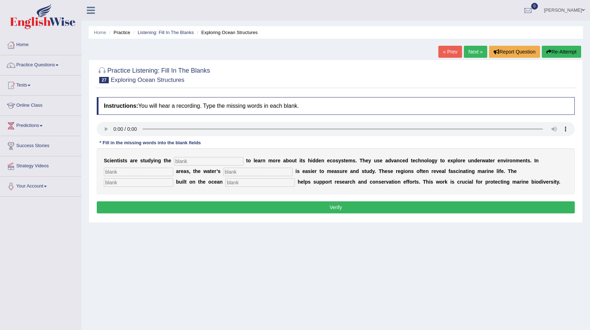
click at [185, 164] on input "text" at bounding box center [208, 161] width 69 height 9
click at [181, 160] on input "text" at bounding box center [208, 161] width 69 height 9
type input "ocean"
click at [129, 174] on input "text" at bounding box center [138, 172] width 69 height 9
type input "shallow"
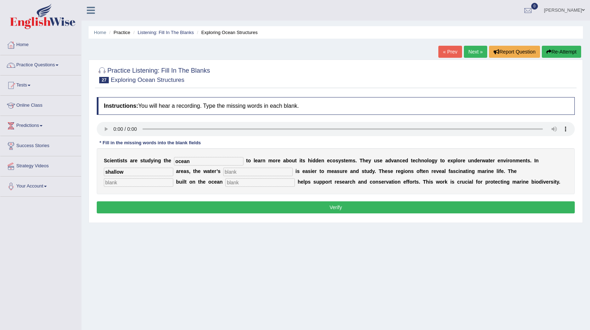
click at [246, 174] on input "text" at bounding box center [257, 172] width 69 height 9
type input "depeth"
click at [127, 185] on input "text" at bounding box center [138, 182] width 69 height 9
click at [143, 185] on input "text" at bounding box center [138, 182] width 69 height 9
click at [240, 182] on input "text" at bounding box center [259, 182] width 69 height 9
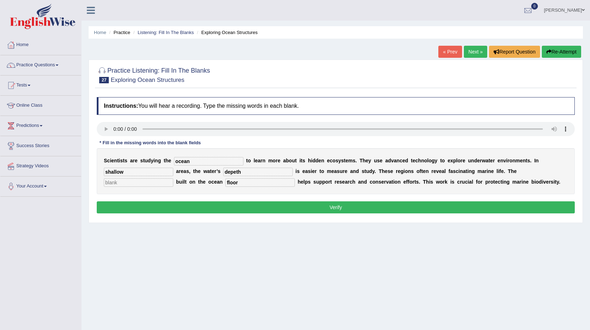
type input "floor"
click at [151, 185] on input "text" at bounding box center [138, 182] width 69 height 9
type input "infrastructure"
click at [250, 212] on button "Verify" at bounding box center [336, 207] width 478 height 12
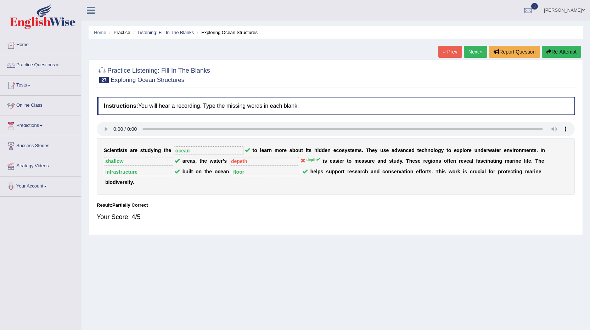
click at [569, 53] on button "Re-Attempt" at bounding box center [561, 52] width 39 height 12
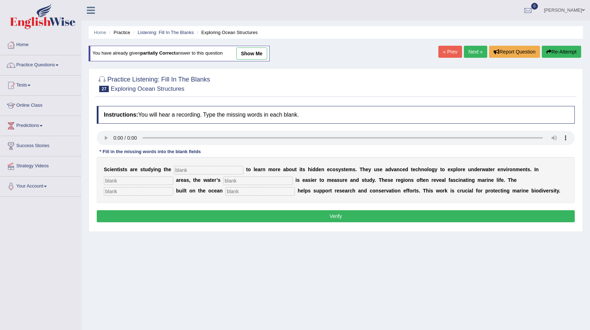
click at [195, 168] on input "text" at bounding box center [208, 170] width 69 height 9
type input "ocean"
click at [124, 182] on input "text" at bounding box center [138, 180] width 69 height 9
type input "shallow"
click at [239, 180] on input "text" at bounding box center [257, 180] width 69 height 9
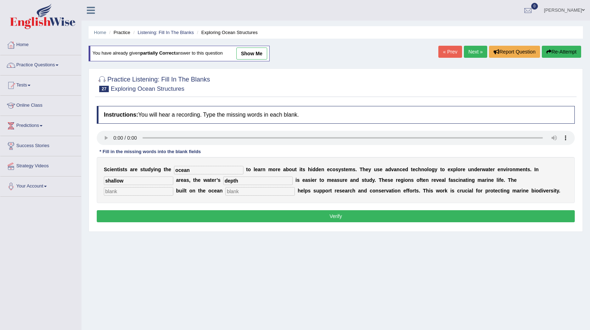
type input "depth"
click at [137, 191] on input "text" at bounding box center [138, 191] width 69 height 9
type input "infrastructure"
click at [256, 192] on input "text" at bounding box center [259, 191] width 69 height 9
type input "floor"
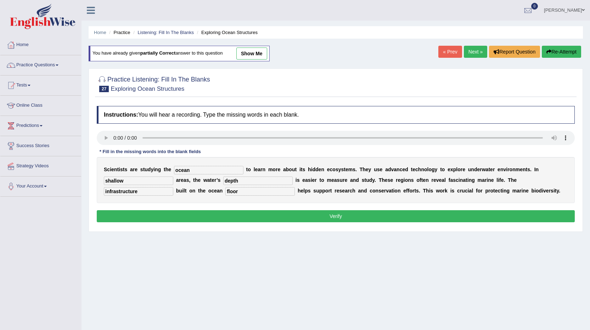
click at [256, 214] on button "Verify" at bounding box center [336, 216] width 478 height 12
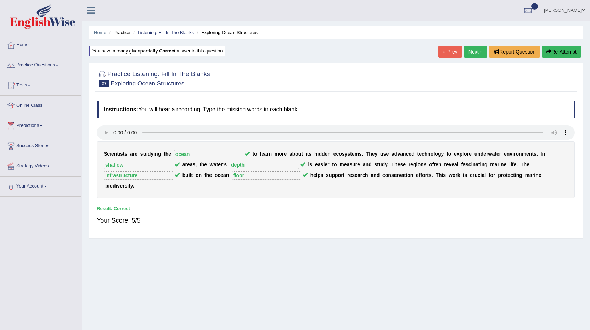
click at [469, 55] on link "Next »" at bounding box center [475, 52] width 23 height 12
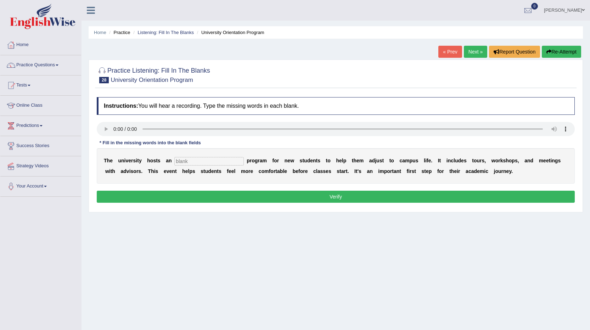
click at [184, 162] on input "text" at bounding box center [208, 161] width 69 height 9
type input "oreantation"
click at [176, 191] on button "Verify" at bounding box center [336, 197] width 478 height 12
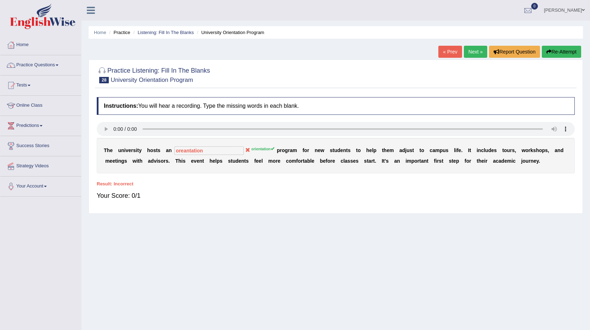
click at [555, 55] on button "Re-Attempt" at bounding box center [561, 52] width 39 height 12
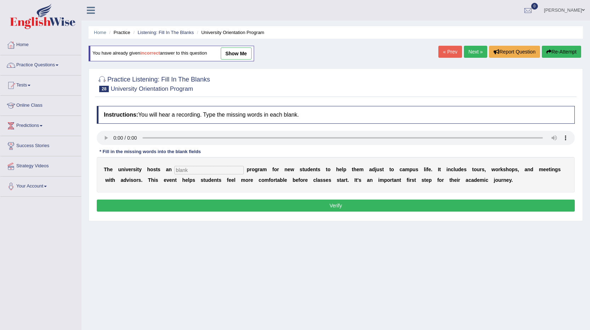
click at [198, 173] on input "text" at bounding box center [208, 170] width 69 height 9
type input "orientation"
click at [176, 206] on button "Verify" at bounding box center [336, 205] width 478 height 12
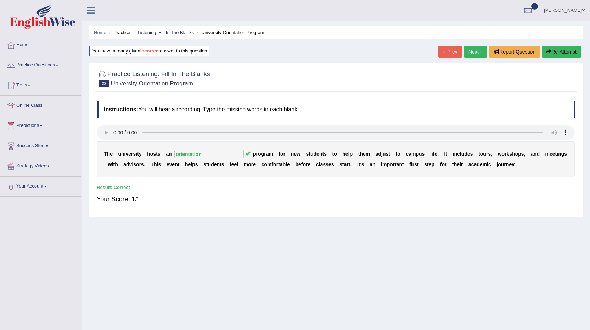
click at [471, 55] on link "Next »" at bounding box center [475, 52] width 23 height 12
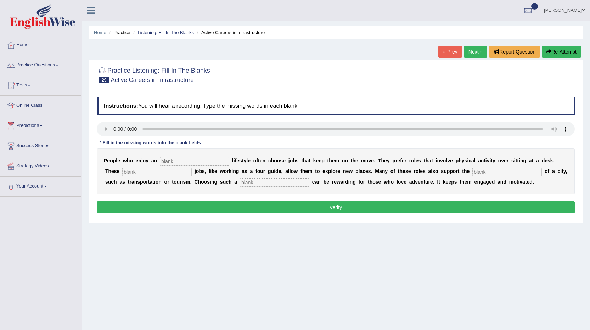
click at [196, 160] on input "text" at bounding box center [194, 161] width 69 height 9
type input "active"
click at [140, 174] on input "text" at bounding box center [156, 172] width 69 height 9
type input "intresting"
click at [505, 173] on input "text" at bounding box center [506, 172] width 69 height 9
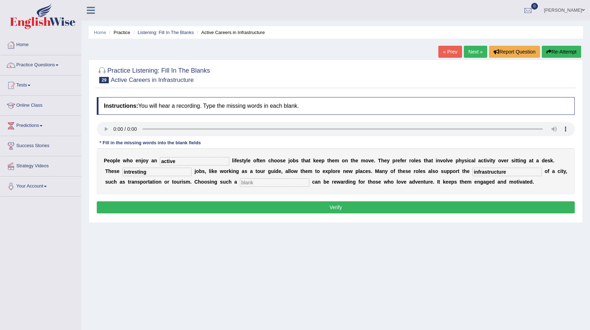
type input "infrastructure"
click at [260, 182] on input "text" at bounding box center [274, 182] width 69 height 9
type input "careerier"
click at [130, 171] on input "intresting" at bounding box center [156, 172] width 69 height 9
type input "interesting"
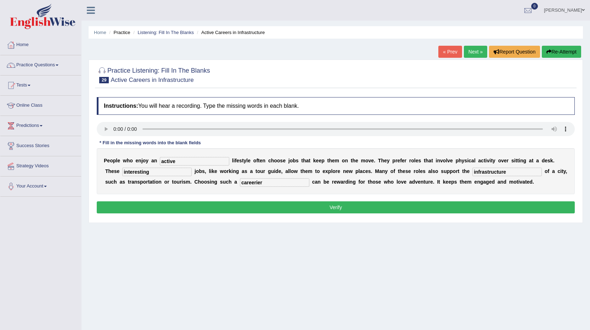
click at [460, 208] on button "Verify" at bounding box center [336, 207] width 478 height 12
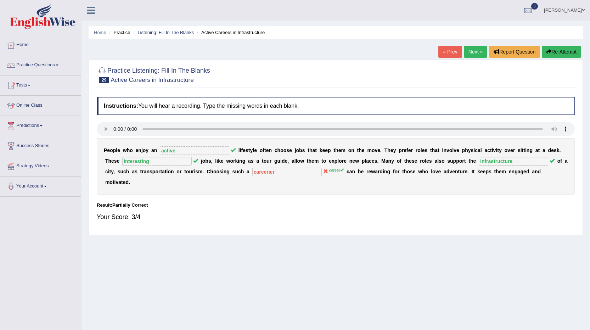
click at [559, 52] on button "Re-Attempt" at bounding box center [561, 52] width 39 height 12
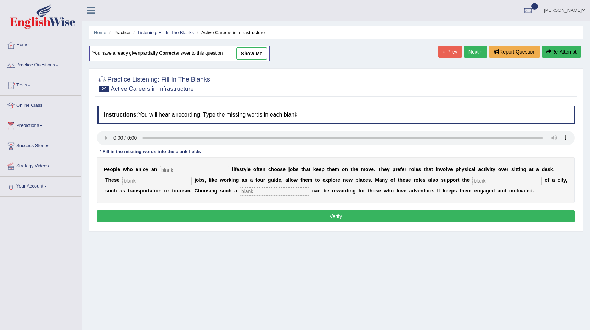
click at [181, 171] on input "text" at bounding box center [194, 170] width 69 height 9
type input "active"
click at [144, 181] on input "text" at bounding box center [156, 180] width 69 height 9
type input "interesting"
click at [501, 180] on input "text" at bounding box center [506, 180] width 69 height 9
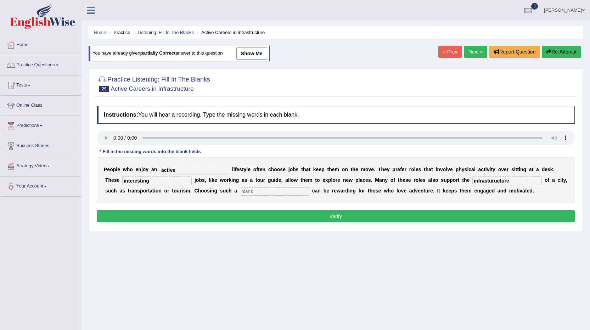
type input "infrasturucture"
click at [276, 190] on input "text" at bounding box center [274, 191] width 69 height 9
type input "career"
click at [276, 215] on button "Verify" at bounding box center [336, 216] width 478 height 12
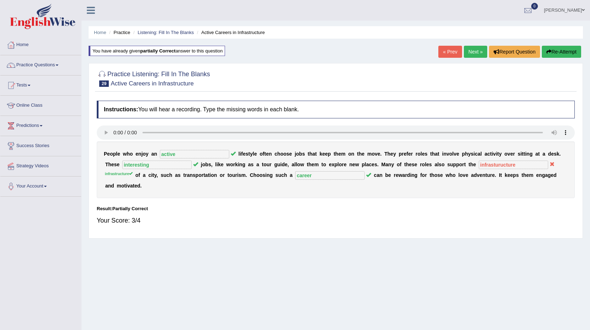
click at [558, 49] on button "Re-Attempt" at bounding box center [561, 52] width 39 height 12
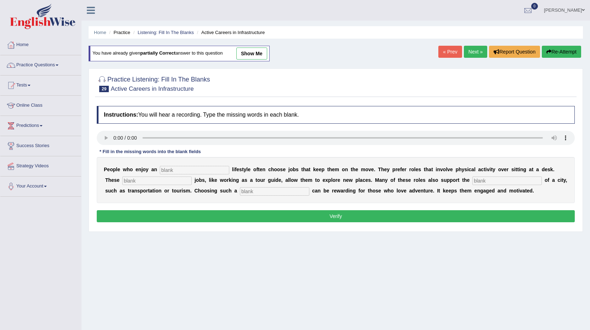
click at [185, 172] on input "text" at bounding box center [194, 170] width 69 height 9
type input "active"
click at [159, 185] on input "text" at bounding box center [156, 180] width 69 height 9
type input "interesting"
click at [489, 181] on input "text" at bounding box center [506, 180] width 69 height 9
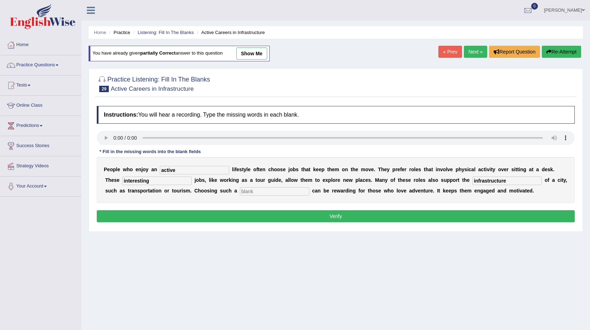
type input "infrastructure"
click at [296, 193] on input "text" at bounding box center [274, 191] width 69 height 9
type input "career"
click at [334, 221] on button "Verify" at bounding box center [336, 216] width 478 height 12
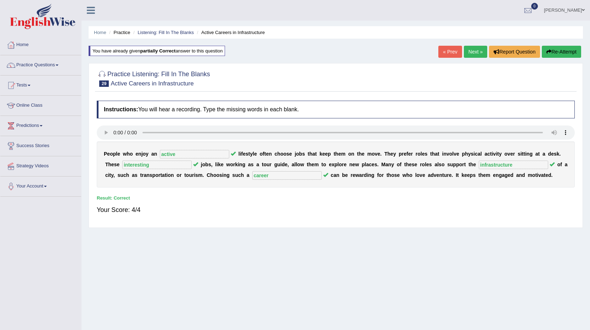
click at [478, 54] on link "Next »" at bounding box center [475, 52] width 23 height 12
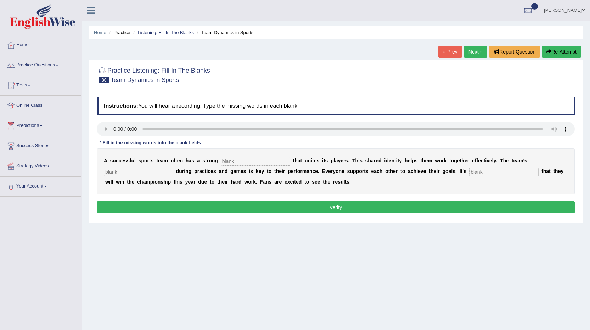
click at [230, 160] on input "text" at bounding box center [255, 161] width 69 height 9
click at [229, 163] on input "text" at bounding box center [255, 161] width 69 height 9
type input "culture"
click at [154, 171] on input "text" at bounding box center [138, 172] width 69 height 9
type input "coroporation"
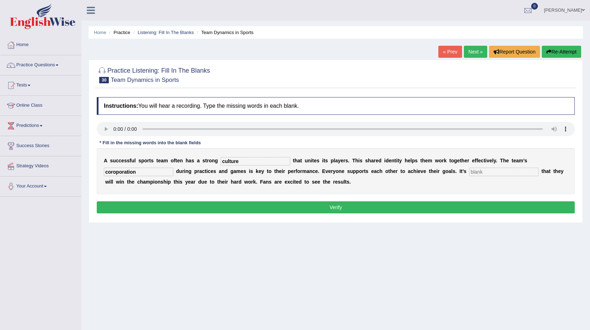
click at [475, 172] on input "text" at bounding box center [503, 172] width 69 height 9
type input "a"
type input "excpected"
click at [299, 208] on button "Verify" at bounding box center [336, 207] width 478 height 12
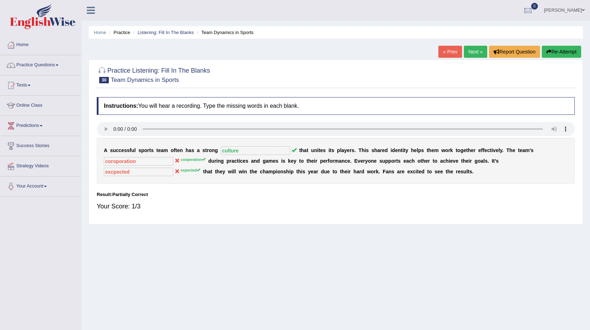
click at [559, 49] on button "Re-Attempt" at bounding box center [561, 52] width 39 height 12
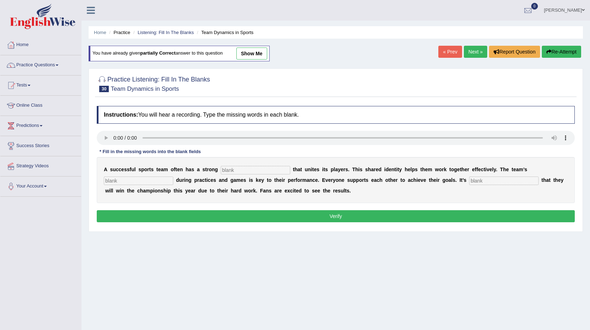
click at [246, 172] on input "text" at bounding box center [255, 170] width 69 height 9
click at [229, 169] on input "text" at bounding box center [255, 170] width 69 height 9
type input "culture"
click at [146, 184] on input "text" at bounding box center [138, 180] width 69 height 9
type input "coopration"
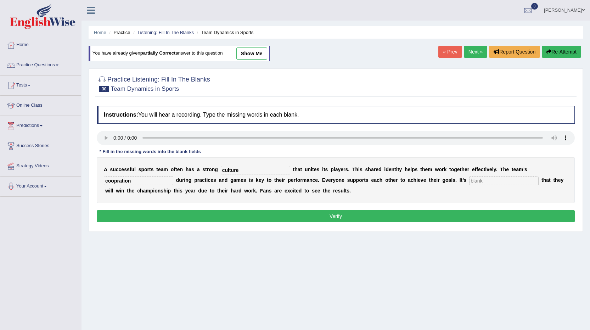
click at [493, 180] on input "text" at bounding box center [503, 180] width 69 height 9
type input "expected"
click at [129, 218] on button "Verify" at bounding box center [336, 216] width 478 height 12
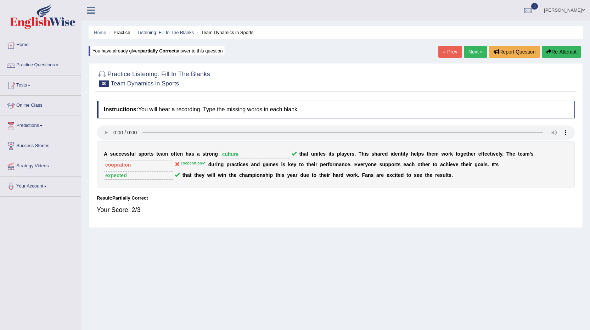
click at [567, 48] on button "Re-Attempt" at bounding box center [561, 52] width 39 height 12
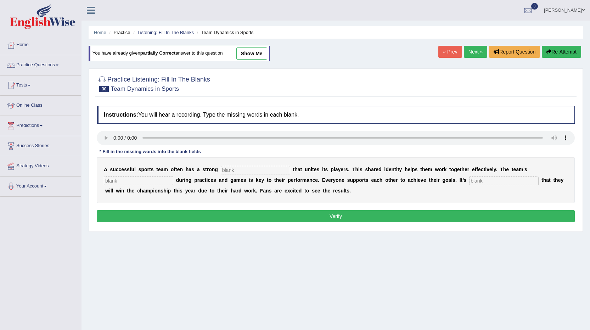
click at [237, 172] on input "text" at bounding box center [255, 170] width 69 height 9
type input "active"
click at [113, 181] on input "text" at bounding box center [138, 180] width 69 height 9
type input "cooperation"
click at [474, 183] on input "text" at bounding box center [503, 180] width 69 height 9
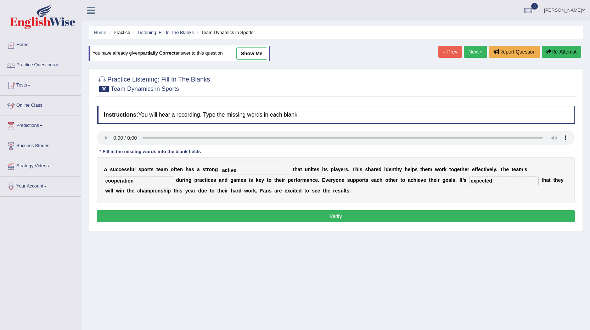
type input "expected"
click at [443, 222] on button "Verify" at bounding box center [336, 216] width 478 height 12
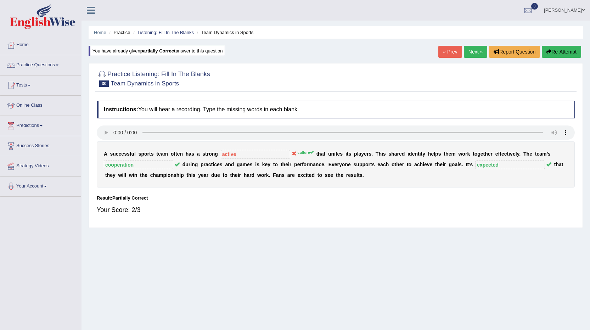
click at [471, 50] on link "Next »" at bounding box center [475, 52] width 23 height 12
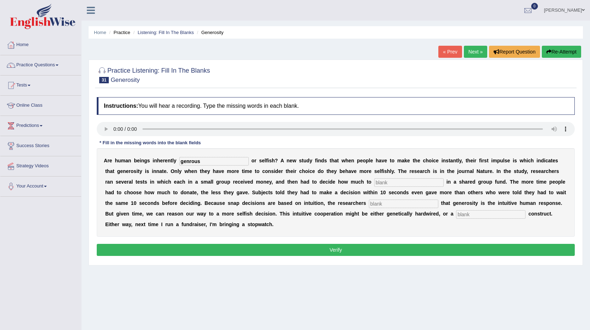
type input "genrous"
click at [384, 181] on input "text" at bounding box center [408, 182] width 69 height 9
type input "invest"
click at [383, 205] on input "text" at bounding box center [403, 203] width 69 height 9
type input "cacluded"
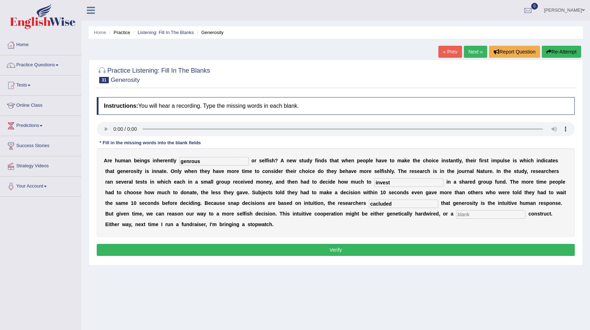
click at [467, 215] on input "text" at bounding box center [490, 214] width 69 height 9
type input "cultural"
click at [394, 202] on input "cacluded" at bounding box center [403, 203] width 69 height 9
type input "concluded"
click at [189, 163] on input "genrous" at bounding box center [213, 161] width 69 height 9
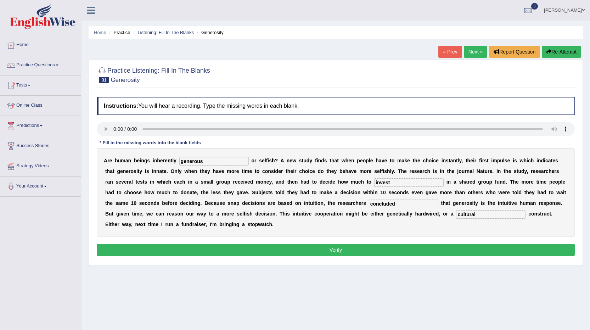
type input "generous"
click at [205, 252] on button "Verify" at bounding box center [336, 250] width 478 height 12
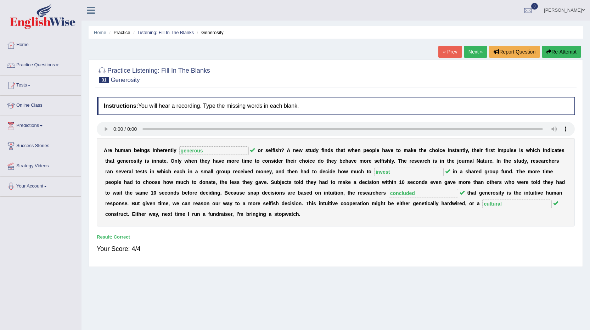
click at [476, 52] on link "Next »" at bounding box center [475, 52] width 23 height 12
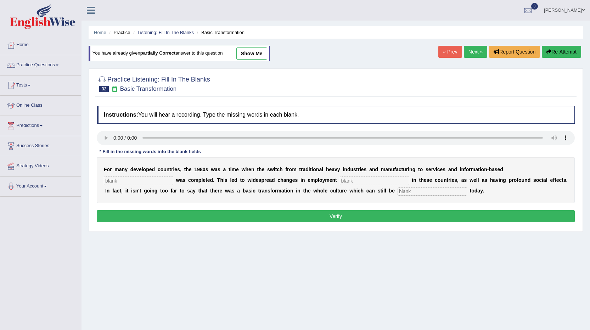
click at [119, 180] on input "text" at bounding box center [138, 180] width 69 height 9
type input "interprice"
click at [371, 180] on input "text" at bounding box center [374, 180] width 69 height 9
type input "pattern"
click at [425, 191] on input "text" at bounding box center [431, 191] width 69 height 9
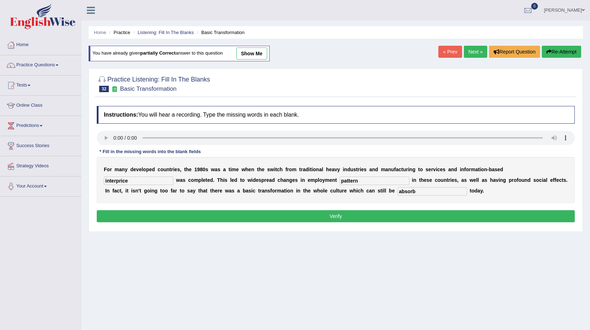
type input "absorb"
click at [169, 215] on button "Verify" at bounding box center [336, 216] width 478 height 12
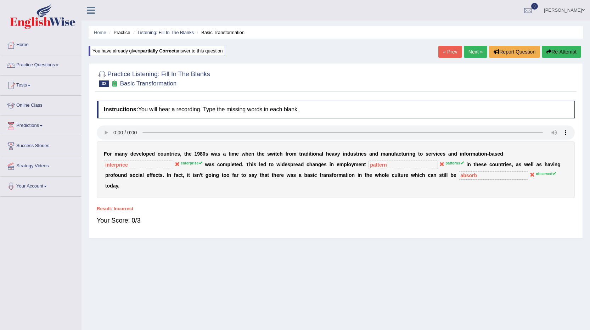
click at [563, 56] on button "Re-Attempt" at bounding box center [561, 52] width 39 height 12
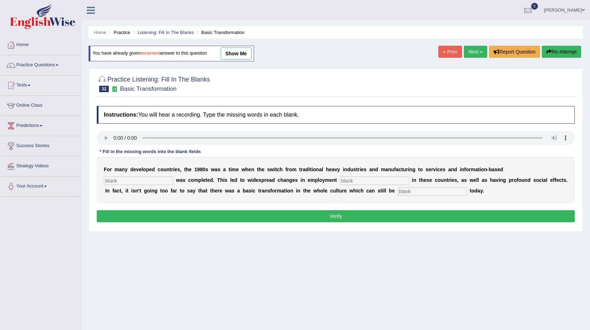
click at [138, 178] on input "text" at bounding box center [138, 180] width 69 height 9
click at [118, 179] on input "text" at bounding box center [138, 180] width 69 height 9
type input "enterprise"
click at [348, 181] on input "text" at bounding box center [374, 180] width 69 height 9
type input "patterns"
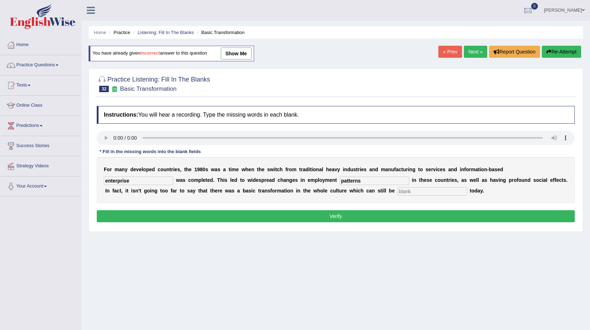
click at [436, 190] on input "text" at bounding box center [431, 191] width 69 height 9
type input "obsorved"
click at [440, 204] on div "Instructions: You will hear a recording. Type the missing words in each blank. …" at bounding box center [335, 164] width 481 height 125
click at [438, 211] on button "Verify" at bounding box center [336, 216] width 478 height 12
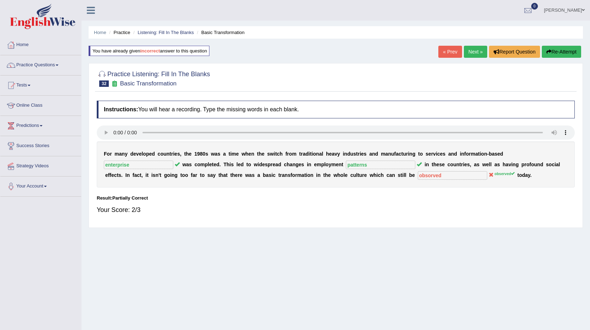
click at [569, 51] on button "Re-Attempt" at bounding box center [561, 52] width 39 height 12
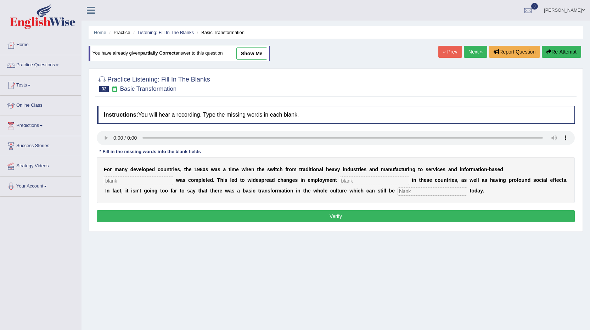
click at [131, 179] on input "text" at bounding box center [138, 180] width 69 height 9
click at [119, 183] on input "text" at bounding box center [138, 180] width 69 height 9
type input "enterprise"
click at [347, 184] on input "text" at bounding box center [374, 180] width 69 height 9
type input "patterns"
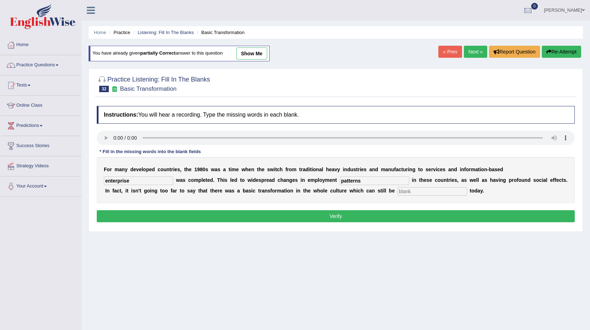
click at [426, 195] on input "text" at bounding box center [431, 191] width 69 height 9
type input "observed"
click at [391, 225] on div "Instructions: You will hear a recording. Type the missing words in each blank. …" at bounding box center [335, 164] width 481 height 125
click at [392, 222] on button "Verify" at bounding box center [336, 216] width 478 height 12
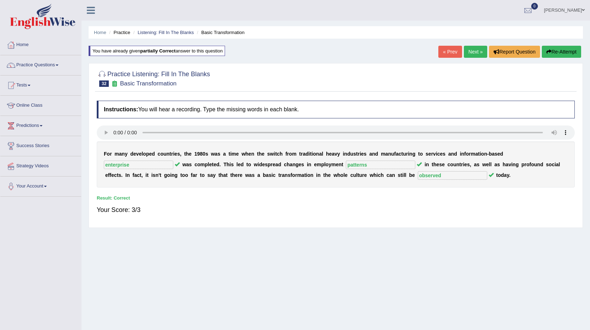
click at [475, 50] on link "Next »" at bounding box center [475, 52] width 23 height 12
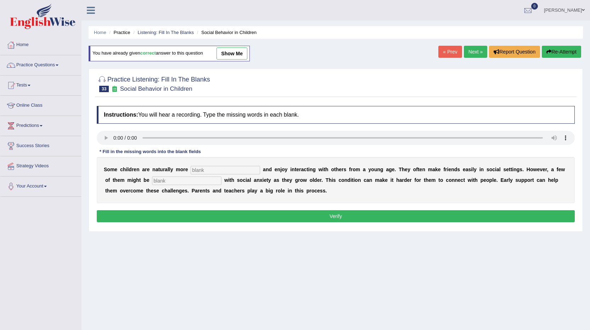
click at [199, 169] on input "text" at bounding box center [225, 170] width 69 height 9
type input "socialable"
click at [172, 179] on input "text" at bounding box center [186, 180] width 69 height 9
type input "diagnosed"
click at [208, 169] on input "socialable" at bounding box center [225, 170] width 69 height 9
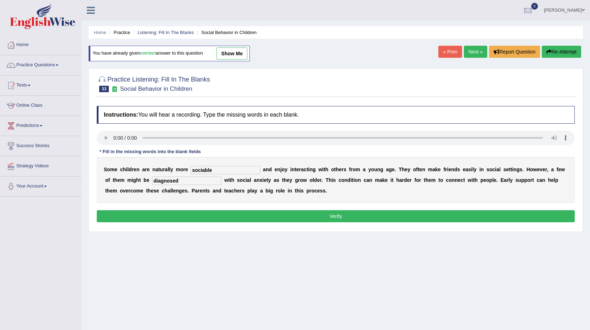
type input "sociable"
click at [163, 215] on button "Verify" at bounding box center [336, 216] width 478 height 12
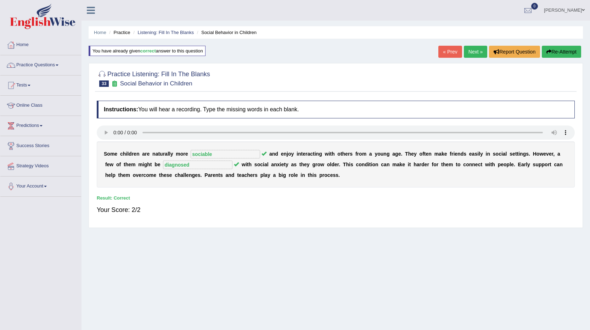
click at [464, 50] on link "Next »" at bounding box center [475, 52] width 23 height 12
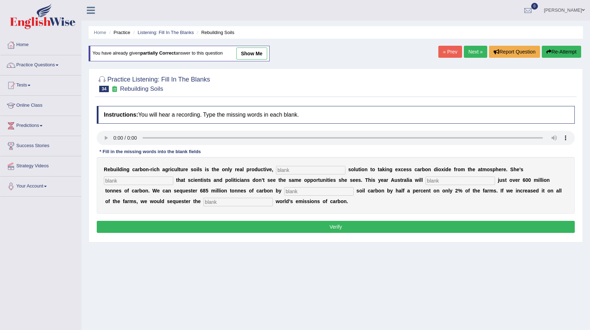
click at [288, 170] on input "text" at bounding box center [310, 170] width 69 height 9
type input "permanent"
click at [142, 180] on input "text" at bounding box center [138, 180] width 69 height 9
type input "frustrated"
click at [430, 180] on input "text" at bounding box center [459, 180] width 69 height 9
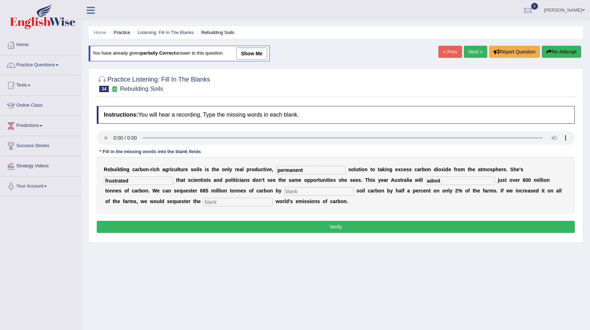
type input "admit"
click at [295, 194] on input "text" at bounding box center [318, 191] width 69 height 9
type input "increasing"
click at [213, 201] on input "text" at bounding box center [237, 202] width 69 height 9
type input "whole"
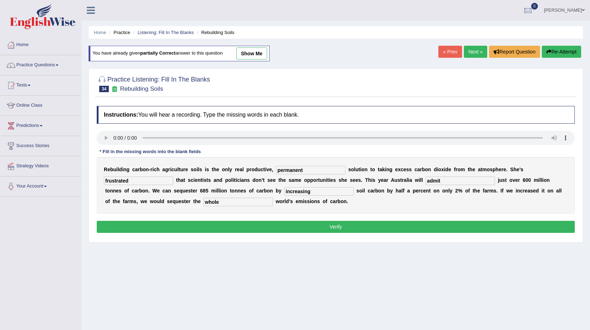
click at [340, 227] on button "Verify" at bounding box center [336, 227] width 478 height 12
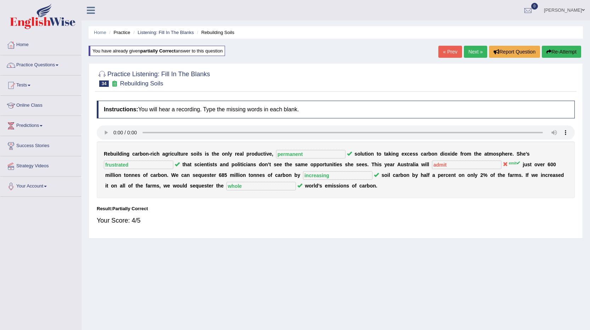
click at [481, 52] on link "Next »" at bounding box center [475, 52] width 23 height 12
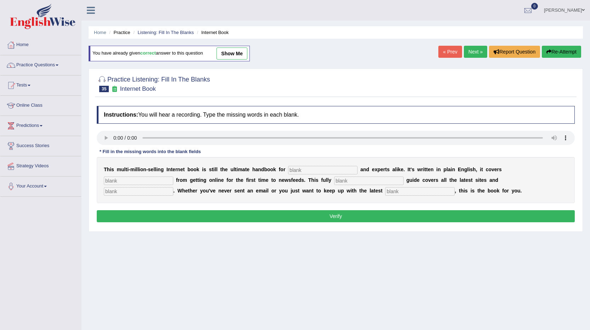
click at [296, 172] on input "text" at bounding box center [322, 170] width 69 height 9
type input "nowalese"
click at [148, 180] on input "text" at bounding box center [138, 180] width 69 height 9
type input "everything"
click at [359, 183] on input "text" at bounding box center [368, 180] width 69 height 9
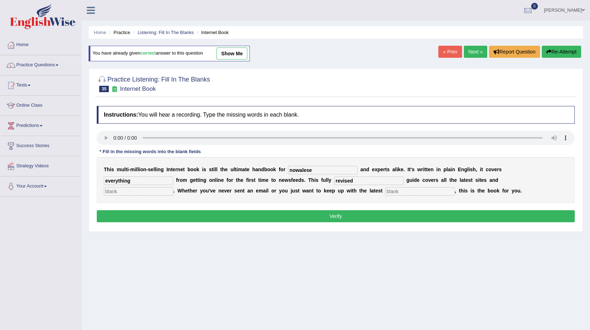
type input "revised"
click at [392, 193] on input "text" at bounding box center [419, 191] width 69 height 9
type input "developments"
click at [118, 191] on input "text" at bounding box center [138, 191] width 69 height 9
type input "crazes"
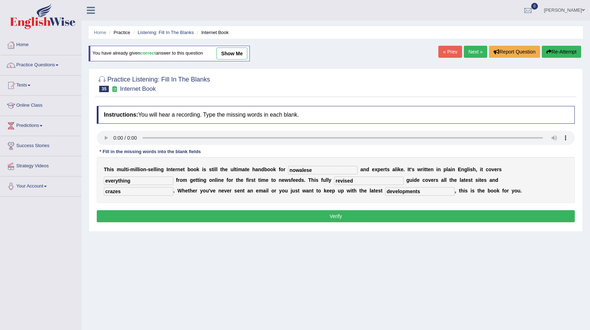
click at [158, 221] on button "Verify" at bounding box center [336, 216] width 478 height 12
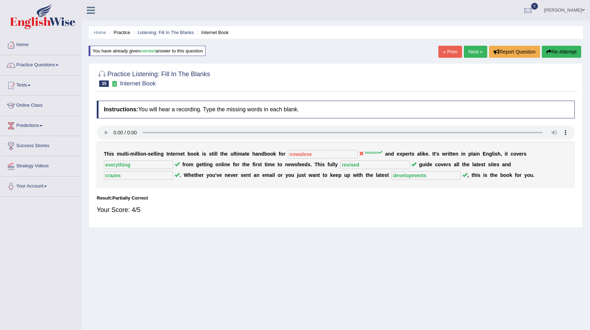
click at [551, 51] on button "Re-Attempt" at bounding box center [561, 52] width 39 height 12
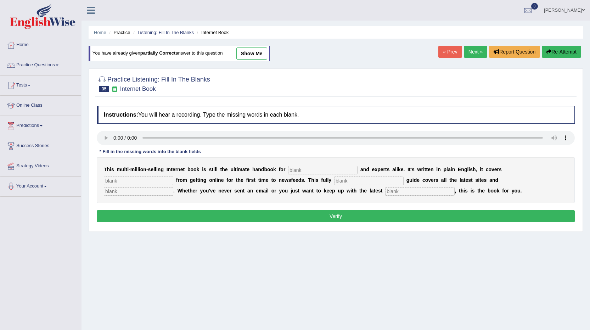
click at [299, 169] on input "text" at bounding box center [322, 170] width 69 height 9
click at [321, 170] on input "text" at bounding box center [322, 170] width 69 height 9
type input "novices"
click at [131, 180] on input "text" at bounding box center [138, 180] width 69 height 9
type input "everything"
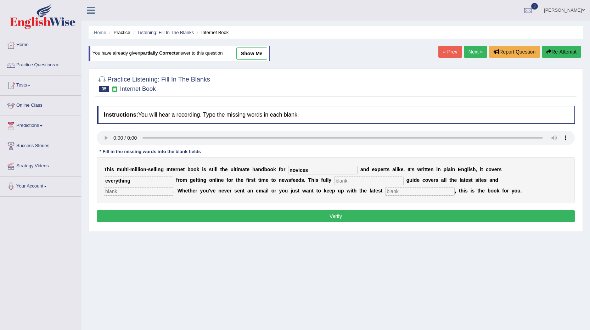
click at [359, 180] on input "text" at bounding box center [368, 180] width 69 height 9
type input "revised"
click at [122, 190] on input "text" at bounding box center [138, 191] width 69 height 9
type input "crazes"
click at [400, 191] on input "text" at bounding box center [419, 191] width 69 height 9
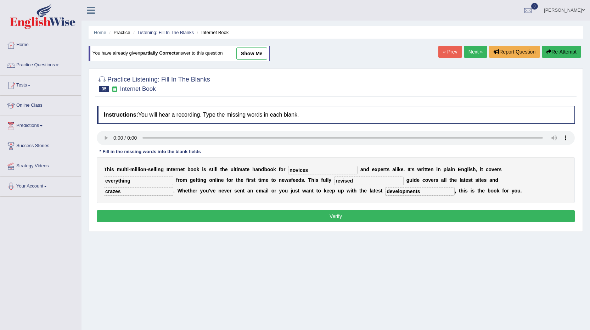
type input "developments"
click at [383, 214] on button "Verify" at bounding box center [336, 216] width 478 height 12
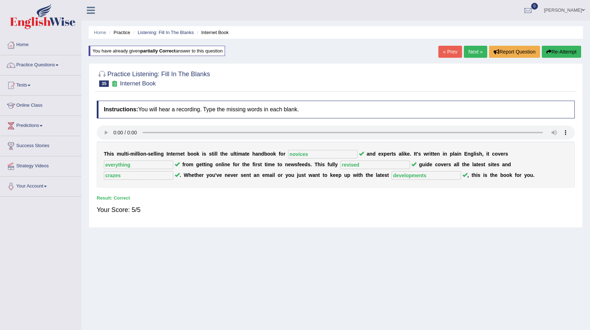
click at [476, 54] on link "Next »" at bounding box center [475, 52] width 23 height 12
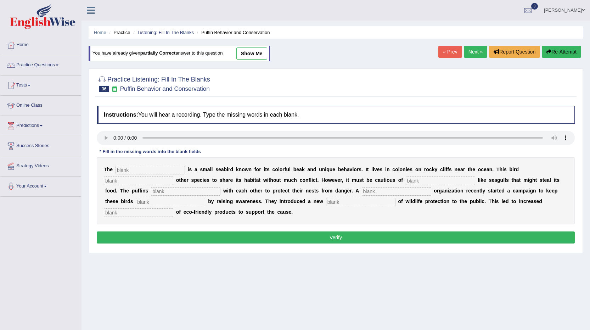
click at [135, 170] on input "text" at bounding box center [149, 170] width 69 height 9
type input "paffin"
click at [124, 180] on input "text" at bounding box center [138, 180] width 69 height 9
type input "alows"
click at [424, 183] on input "text" at bounding box center [440, 180] width 69 height 9
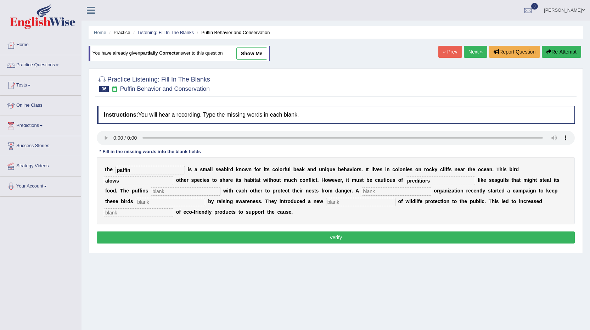
type input "preditiors"
click at [163, 190] on input "text" at bounding box center [185, 191] width 69 height 9
type input "cooperate"
click at [379, 192] on input "text" at bounding box center [396, 191] width 69 height 9
type input "c"
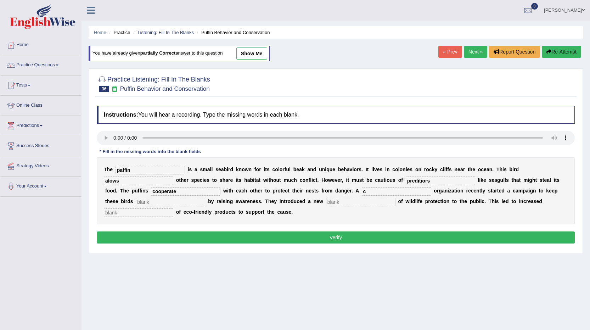
click at [366, 195] on input "c" at bounding box center [396, 191] width 69 height 9
type input "cooperate"
click at [142, 203] on input "text" at bounding box center [170, 202] width 69 height 9
type input "safe"
click at [343, 203] on input "text" at bounding box center [360, 202] width 69 height 9
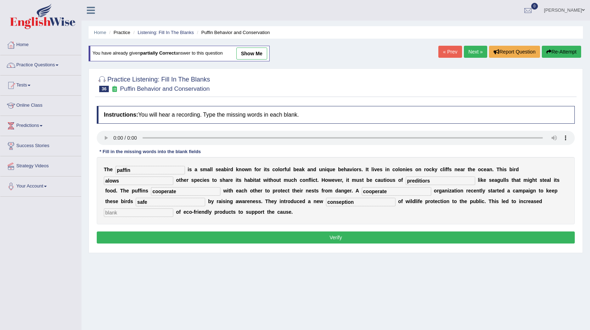
type input "conseption"
click at [133, 213] on input "text" at bounding box center [138, 212] width 69 height 9
type input "consumption"
click at [340, 201] on input "conseption" at bounding box center [360, 202] width 69 height 9
type input "conception"
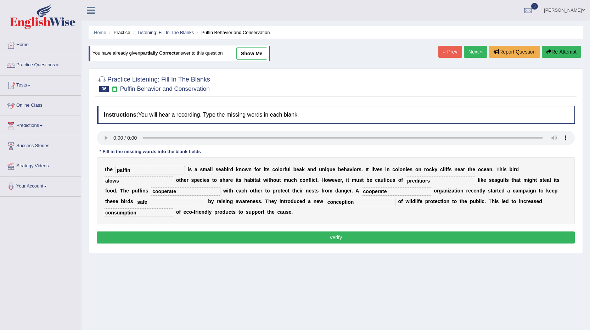
click at [431, 182] on input "preditiors" at bounding box center [440, 180] width 69 height 9
type input "predetors"
click at [123, 170] on input "paffin" at bounding box center [149, 170] width 69 height 9
type input "puffin"
click at [157, 239] on button "Verify" at bounding box center [336, 237] width 478 height 12
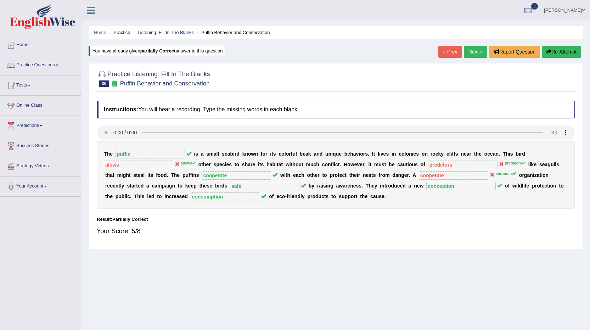
click at [566, 53] on button "Re-Attempt" at bounding box center [561, 52] width 39 height 12
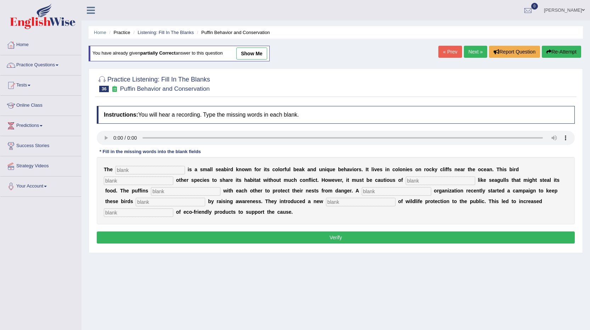
click at [134, 169] on input "text" at bounding box center [149, 170] width 69 height 9
type input "puffin"
click at [123, 179] on input "text" at bounding box center [138, 180] width 69 height 9
type input "allows"
click at [425, 184] on input "text" at bounding box center [440, 180] width 69 height 9
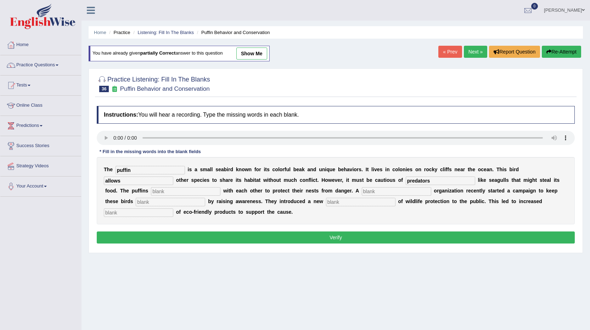
type input "predators"
click at [166, 191] on input "text" at bounding box center [185, 191] width 69 height 9
click at [387, 192] on input "text" at bounding box center [396, 191] width 69 height 9
type input "corporate"
click at [340, 199] on input "text" at bounding box center [360, 202] width 69 height 9
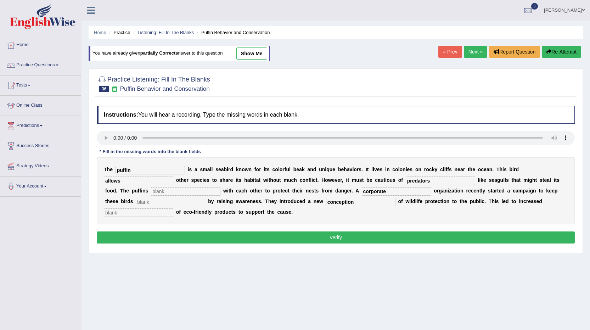
type input "conception"
click at [127, 214] on input "text" at bounding box center [138, 212] width 69 height 9
type input "consumption"
click at [160, 194] on input "text" at bounding box center [185, 191] width 69 height 9
type input "cooperation"
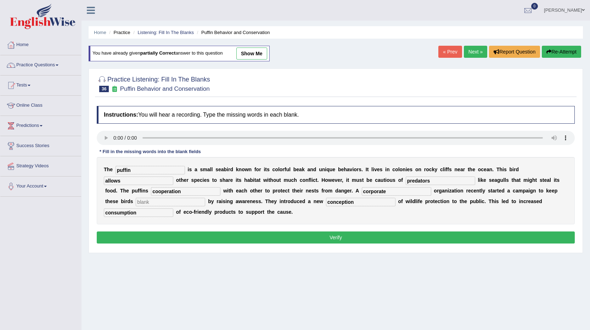
click at [138, 203] on input "text" at bounding box center [170, 202] width 69 height 9
type input "safe"
click at [339, 233] on button "Verify" at bounding box center [336, 237] width 478 height 12
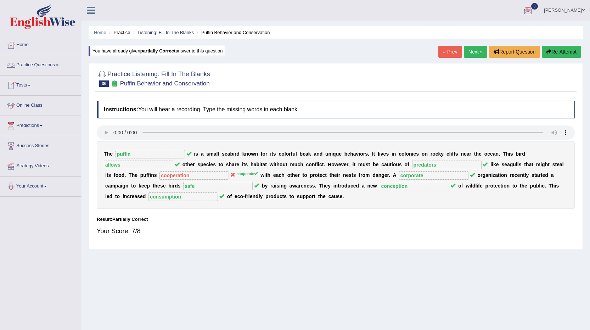
click at [58, 64] on link "Practice Questions" at bounding box center [40, 64] width 81 height 18
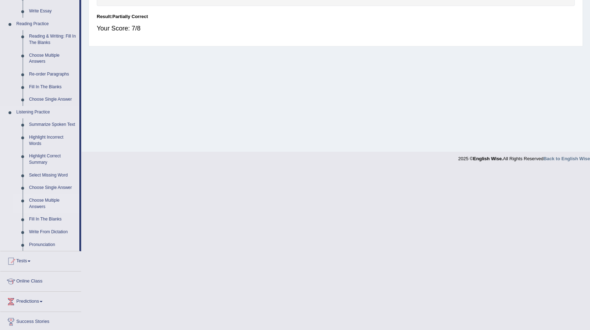
scroll to position [246, 0]
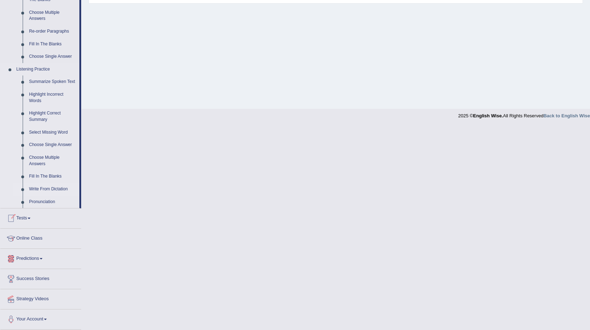
click at [50, 187] on link "Write From Dictation" at bounding box center [52, 189] width 53 height 13
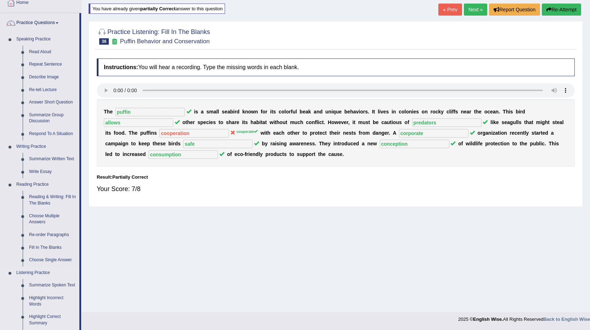
scroll to position [50, 0]
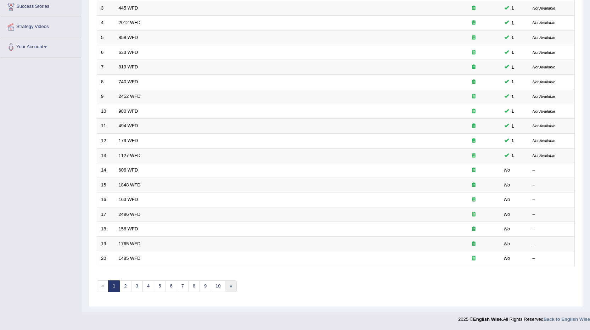
click at [230, 284] on link "»" at bounding box center [231, 286] width 12 height 12
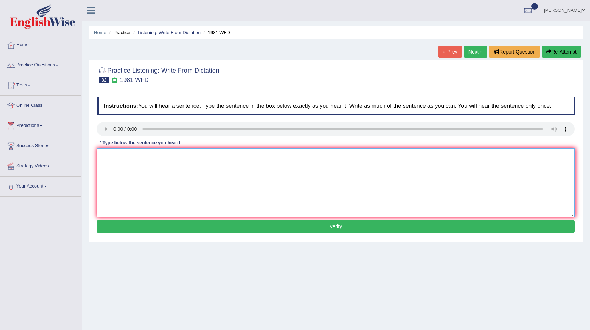
click at [117, 163] on textarea at bounding box center [336, 182] width 478 height 69
type textarea "All of your arguments must be supported by evidence and relevant theory."
click at [124, 231] on button "Verify" at bounding box center [336, 226] width 478 height 12
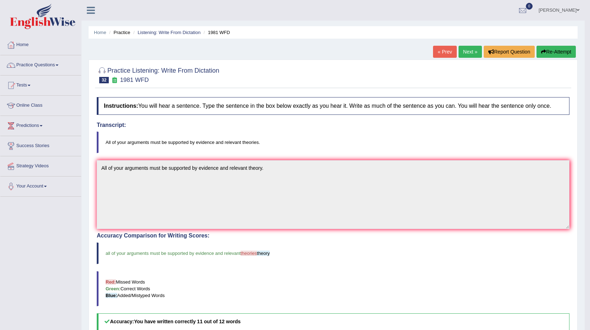
click at [468, 52] on link "Next »" at bounding box center [469, 52] width 23 height 12
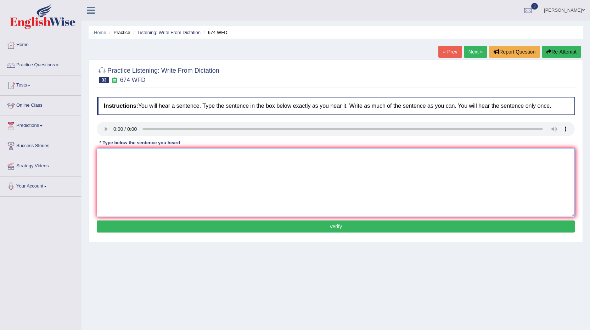
click at [112, 159] on textarea at bounding box center [336, 182] width 478 height 69
click at [103, 157] on textarea "unemployment rates is falling into lowest level in years." at bounding box center [336, 182] width 478 height 69
type textarea "Unemployment rates is falling into lowest level in years."
click at [124, 232] on button "Verify" at bounding box center [336, 226] width 478 height 12
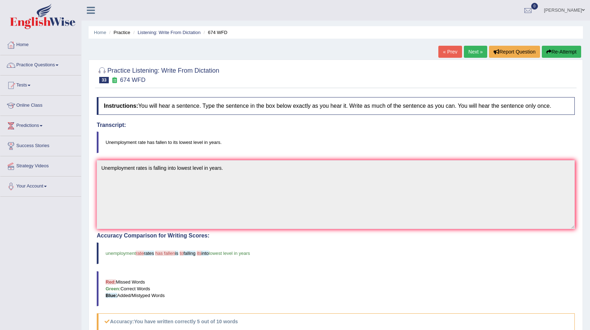
click at [468, 47] on link "Next »" at bounding box center [475, 52] width 23 height 12
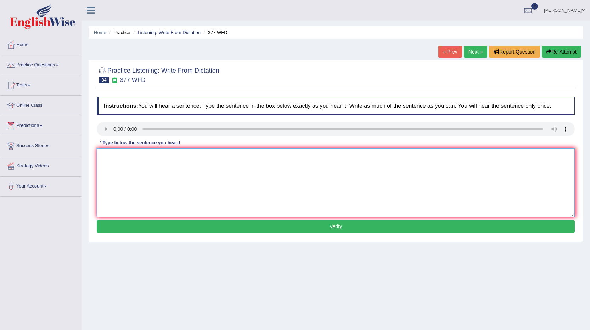
click at [111, 154] on textarea at bounding box center [336, 182] width 478 height 69
type textarea "The department has higher proportion of graduate students."
click at [131, 220] on div "Instructions: You will hear a sentence. Type the sentence in the box below exac…" at bounding box center [335, 166] width 481 height 145
click at [127, 221] on button "Verify" at bounding box center [336, 226] width 478 height 12
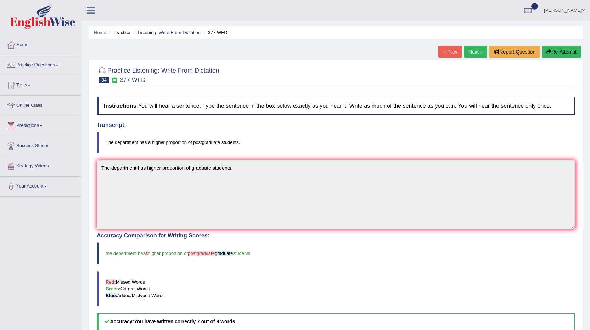
click at [465, 52] on link "Next »" at bounding box center [475, 52] width 23 height 12
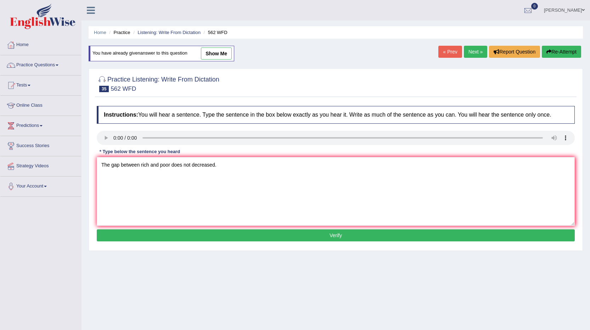
type textarea "The gap between rich and poor does not decreased."
click at [215, 236] on button "Verify" at bounding box center [336, 235] width 478 height 12
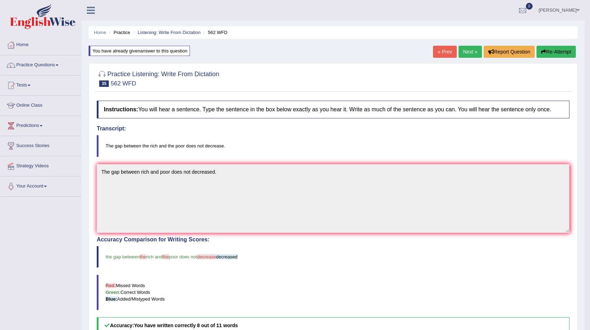
click at [475, 46] on link "Next »" at bounding box center [469, 52] width 23 height 12
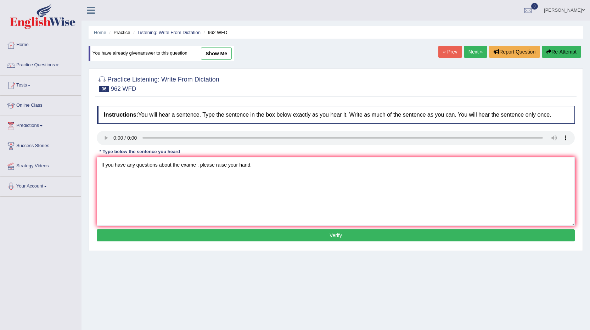
type textarea "If you have any questions about the exame , please raise your hand."
click at [128, 240] on button "Verify" at bounding box center [336, 235] width 478 height 12
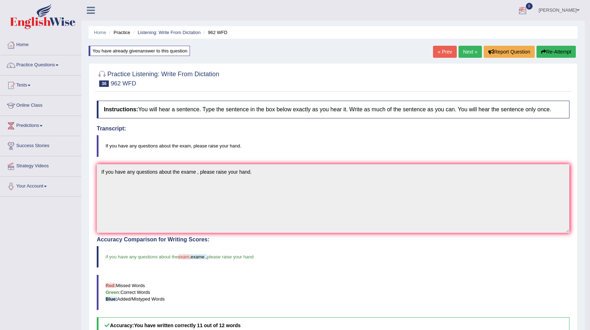
click at [466, 53] on link "Next »" at bounding box center [469, 52] width 23 height 12
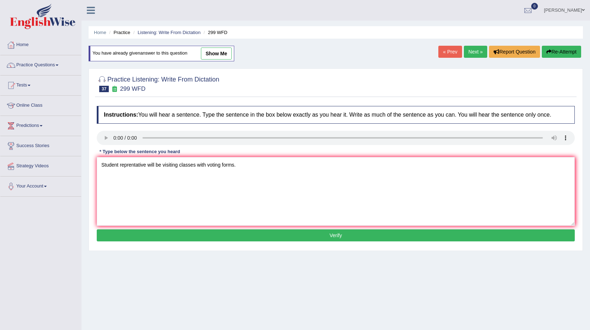
type textarea "Student reprentative will be visiting classes with voting forms."
click at [146, 243] on div "Instructions: You will hear a sentence. Type the sentence in the box below exac…" at bounding box center [335, 174] width 481 height 145
click at [146, 238] on button "Verify" at bounding box center [336, 235] width 478 height 12
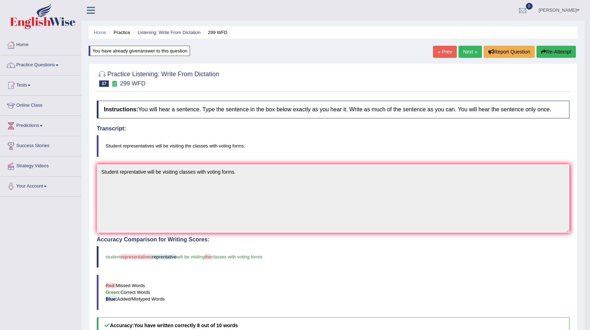
click at [465, 49] on link "Next »" at bounding box center [469, 52] width 23 height 12
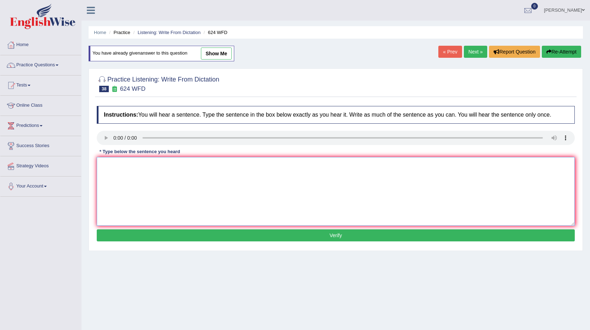
click at [110, 167] on textarea at bounding box center [336, 191] width 478 height 69
type textarea "Our courses has to improve critical thinking and learn indipendent skills."
click at [168, 241] on button "Verify" at bounding box center [336, 235] width 478 height 12
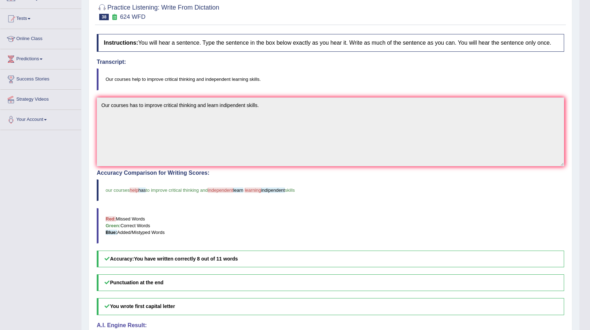
scroll to position [20, 0]
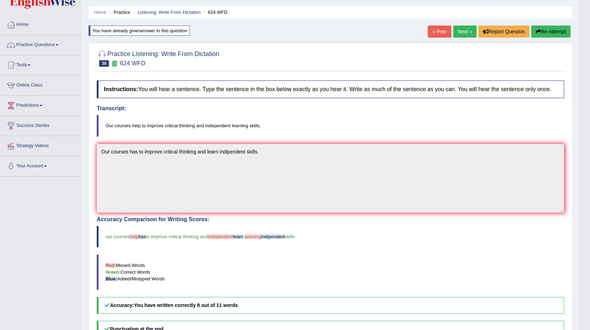
click at [461, 31] on link "Next »" at bounding box center [464, 32] width 23 height 12
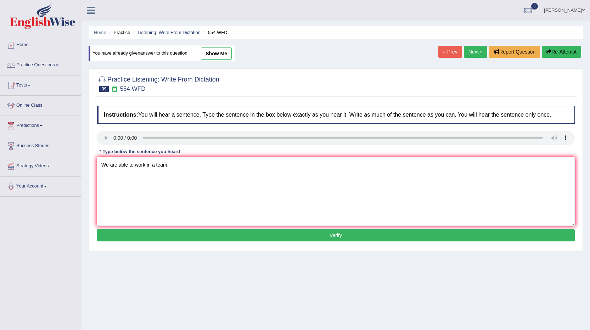
type textarea "We are able to work in a team."
click at [152, 237] on button "Verify" at bounding box center [336, 235] width 478 height 12
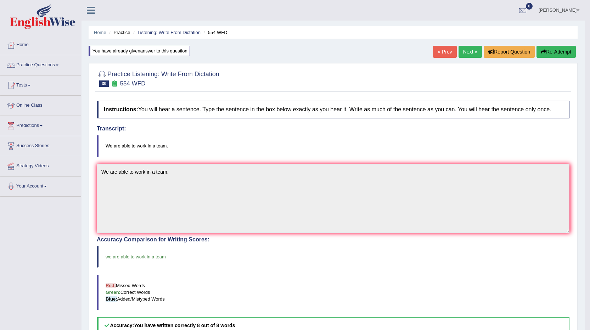
click at [463, 51] on link "Next »" at bounding box center [469, 52] width 23 height 12
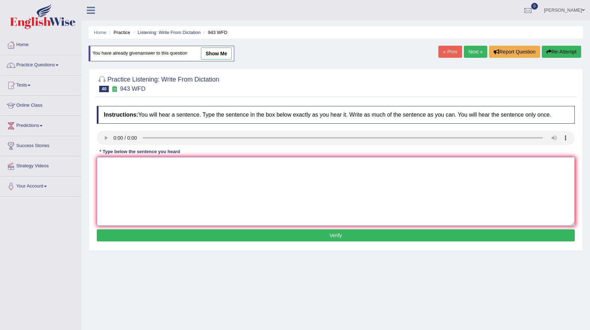
click at [110, 167] on textarea at bounding box center [336, 191] width 478 height 69
type textarea "Farming methodes across the world increased recently."
click at [195, 243] on div "Instructions: You will hear a sentence. Type the sentence in the box below exac…" at bounding box center [335, 174] width 481 height 145
click at [196, 241] on button "Verify" at bounding box center [336, 235] width 478 height 12
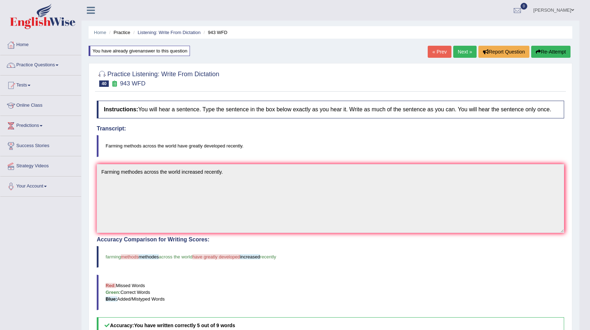
click at [466, 55] on link "Next »" at bounding box center [464, 52] width 23 height 12
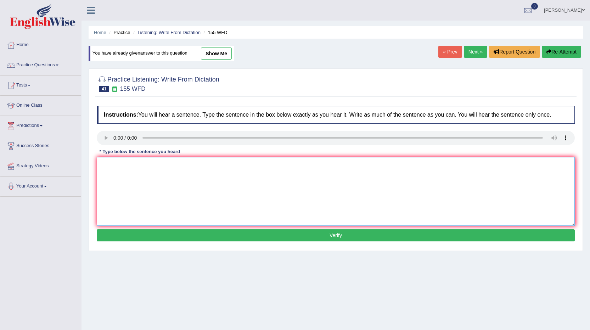
click at [101, 167] on textarea at bounding box center [336, 191] width 478 height 69
click at [140, 163] on textarea "Imported detail in the argument" at bounding box center [336, 191] width 478 height 69
click at [183, 166] on textarea "Imported detail about the argument" at bounding box center [336, 191] width 478 height 69
type textarea "Imported detail about the argument is missing in the summary."
click at [190, 233] on button "Verify" at bounding box center [336, 235] width 478 height 12
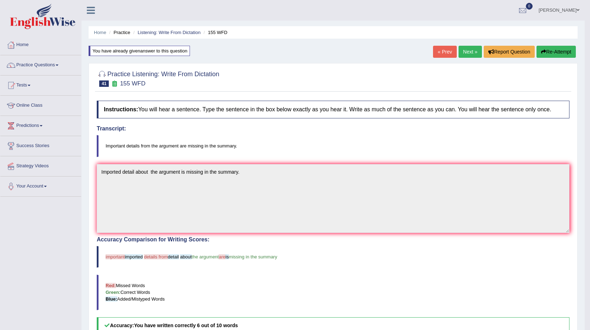
click at [463, 49] on link "Next »" at bounding box center [469, 52] width 23 height 12
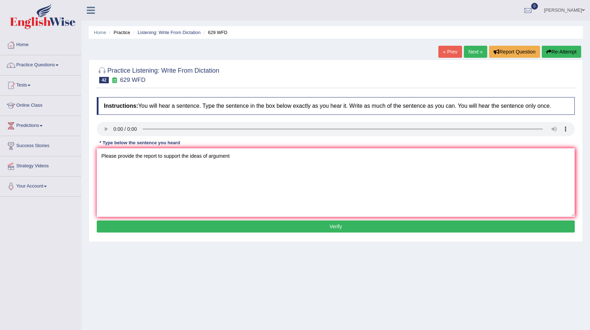
click at [209, 155] on textarea "Please provide the report to support the ideas of argument" at bounding box center [336, 182] width 478 height 69
click at [247, 156] on textarea "Please provide the report to support the ideas of your argument" at bounding box center [336, 182] width 478 height 69
type textarea "Please provide the report to support the ideas of your argument."
click at [190, 226] on button "Verify" at bounding box center [336, 226] width 478 height 12
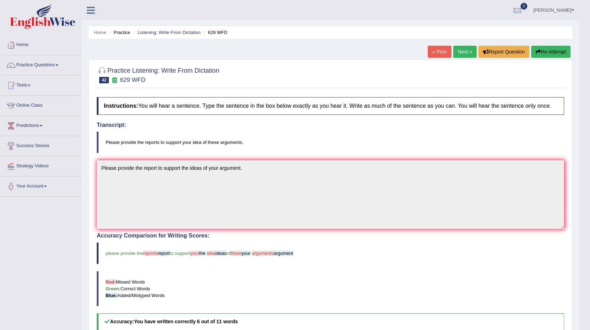
click at [455, 53] on link "Next »" at bounding box center [464, 52] width 23 height 12
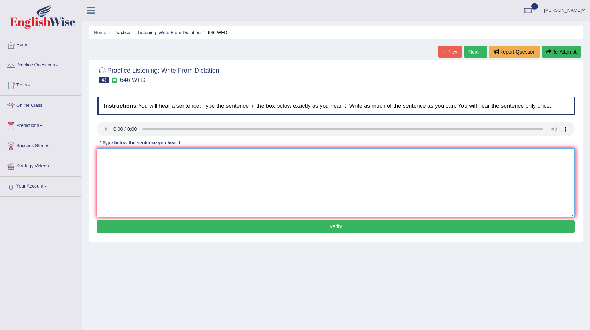
click at [113, 158] on textarea at bounding box center [336, 182] width 478 height 69
type textarea "The industrial revolution driven by steam industry."
click at [147, 226] on button "Verify" at bounding box center [336, 226] width 478 height 12
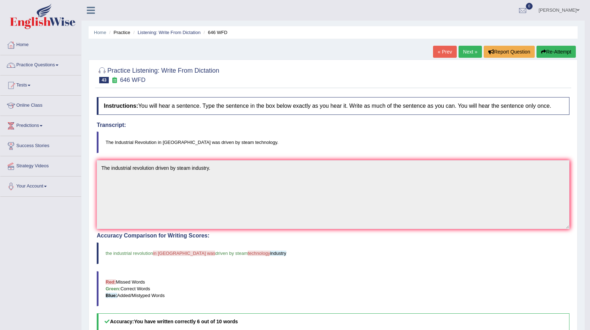
click at [467, 54] on link "Next »" at bounding box center [469, 52] width 23 height 12
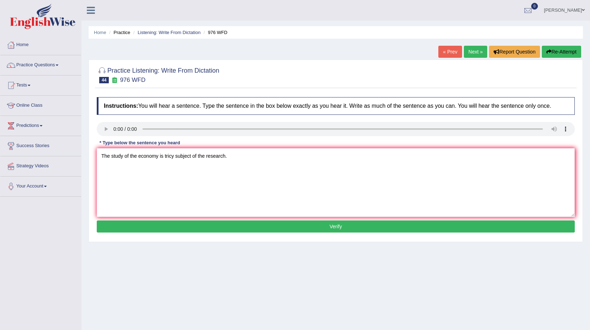
type textarea "The study of the economy is tricy subject of the research."
click at [194, 225] on button "Verify" at bounding box center [336, 226] width 478 height 12
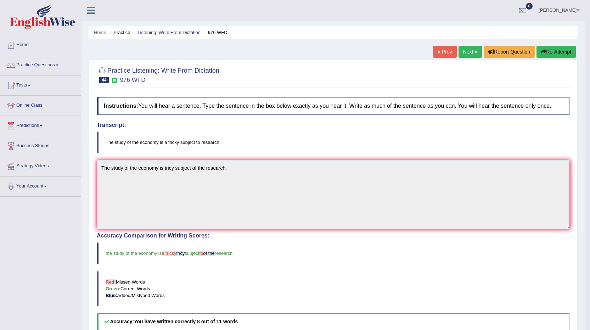
click at [474, 50] on link "Next »" at bounding box center [469, 52] width 23 height 12
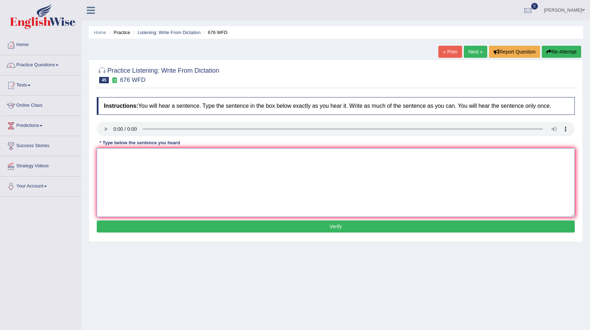
click at [111, 159] on textarea at bounding box center [336, 182] width 478 height 69
click at [146, 156] on textarea "University need to s" at bounding box center [336, 182] width 478 height 69
click at [200, 161] on textarea "University need to secure the ground for" at bounding box center [336, 182] width 478 height 69
type textarea "University need to secure the ground for research subject."
click at [182, 225] on button "Verify" at bounding box center [336, 226] width 478 height 12
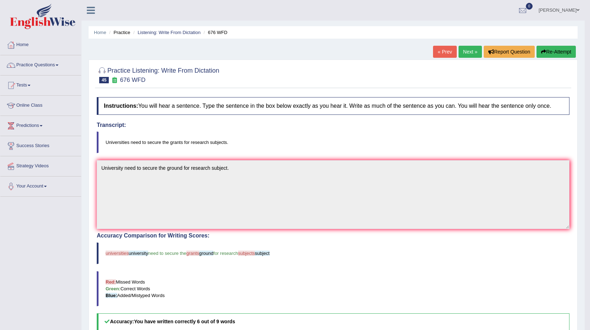
click at [465, 53] on link "Next »" at bounding box center [469, 52] width 23 height 12
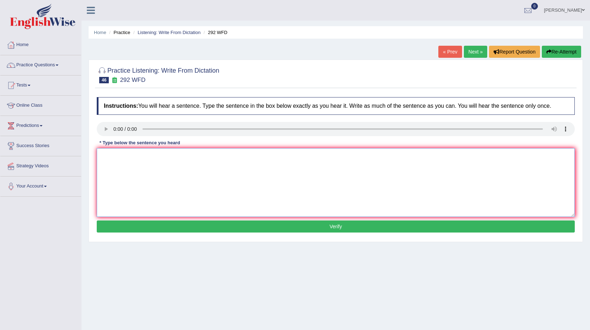
click at [109, 163] on textarea at bounding box center [336, 182] width 478 height 69
type textarea "Some people argue that education is not that important."
click at [182, 225] on button "Verify" at bounding box center [336, 226] width 478 height 12
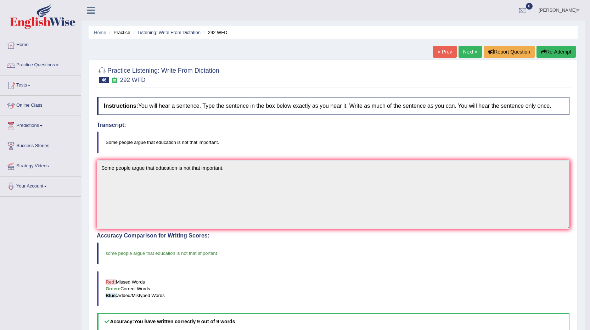
click at [473, 51] on link "Next »" at bounding box center [469, 52] width 23 height 12
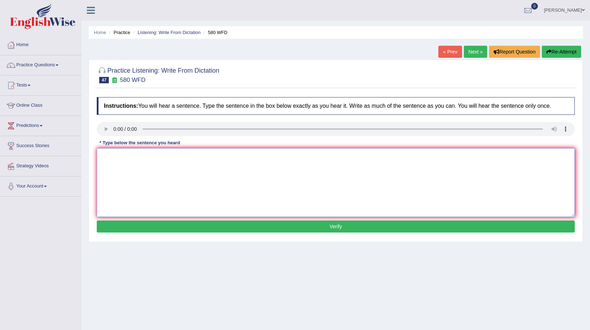
click at [112, 161] on textarea at bounding box center [336, 182] width 478 height 69
type textarea "You can use your laptop in the lecture."
click at [147, 222] on button "Verify" at bounding box center [336, 226] width 478 height 12
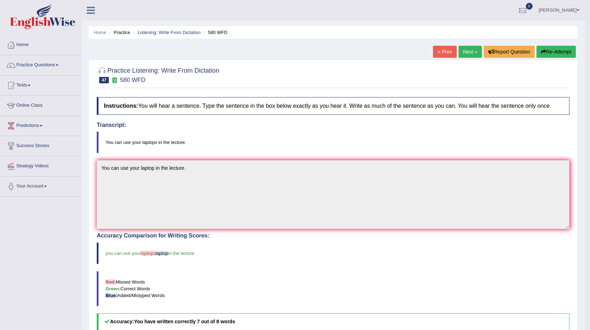
click at [473, 52] on link "Next »" at bounding box center [469, 52] width 23 height 12
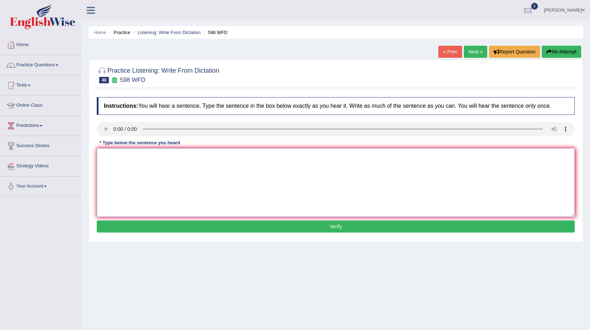
click at [104, 157] on textarea at bounding box center [336, 182] width 478 height 69
type textarea "Check the website if you looking for discount in the the textbook."
click at [167, 233] on div "Instructions: You will hear a sentence. Type the sentence in the box below exac…" at bounding box center [335, 166] width 481 height 145
click at [172, 227] on button "Verify" at bounding box center [336, 226] width 478 height 12
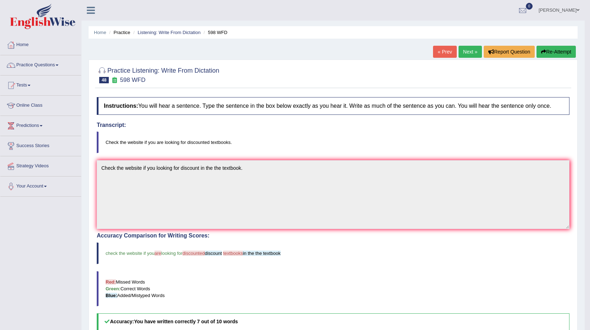
click at [464, 50] on link "Next »" at bounding box center [469, 52] width 23 height 12
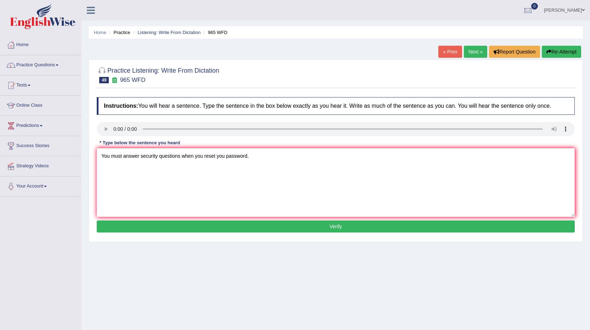
type textarea "You must answer security questions when you reset you password."
click at [148, 224] on button "Verify" at bounding box center [336, 226] width 478 height 12
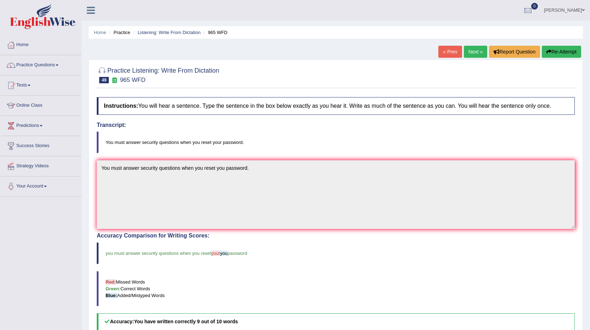
click at [470, 47] on link "Next »" at bounding box center [475, 52] width 23 height 12
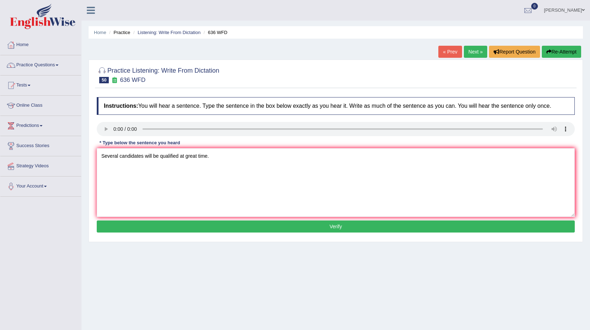
type textarea "Several candidates will be qualified at great time."
click at [165, 224] on button "Verify" at bounding box center [336, 226] width 478 height 12
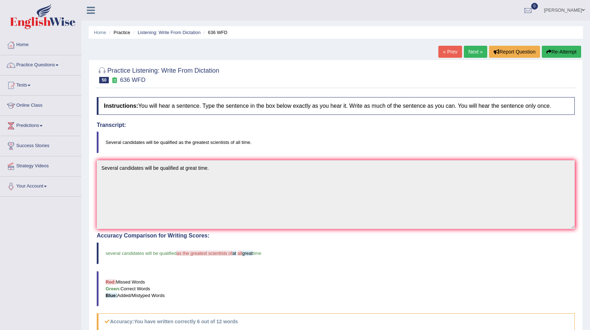
click at [467, 55] on link "Next »" at bounding box center [475, 52] width 23 height 12
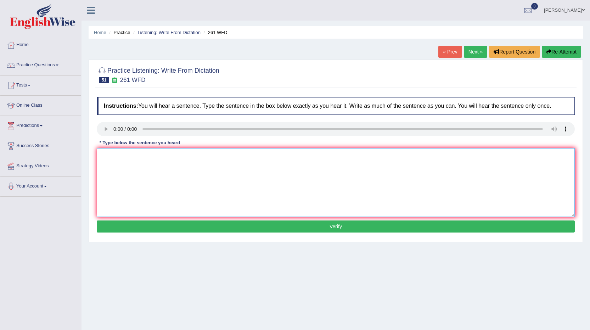
click at [109, 154] on textarea at bounding box center [336, 182] width 478 height 69
click at [206, 160] on textarea "Read the student safety instructions before" at bounding box center [336, 182] width 478 height 69
type textarea "Read the student safety instructions before using any equipment in the workshop."
click at [189, 227] on button "Verify" at bounding box center [336, 226] width 478 height 12
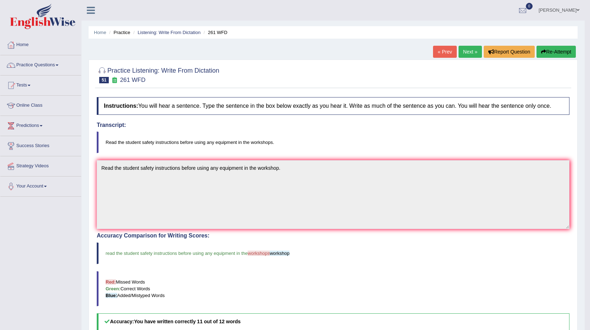
click at [461, 52] on link "Next »" at bounding box center [469, 52] width 23 height 12
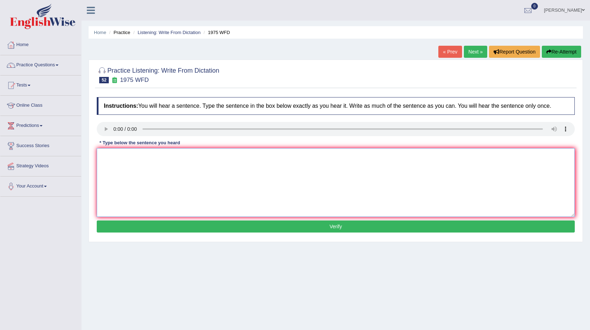
click at [108, 160] on textarea at bounding box center [336, 182] width 478 height 69
type textarea "His anaylsis study is based on the false promise."
click at [111, 219] on div "Instructions: You will hear a sentence. Type the sentence in the box below exac…" at bounding box center [335, 166] width 481 height 145
click at [111, 229] on button "Verify" at bounding box center [336, 226] width 478 height 12
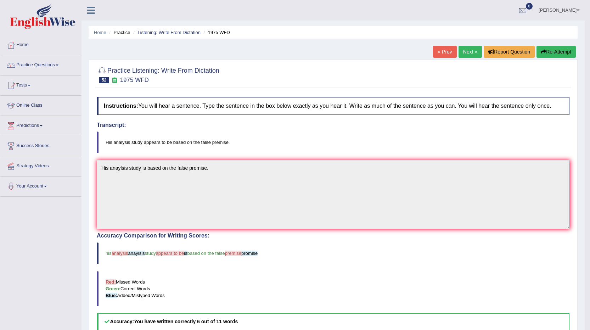
click at [467, 53] on link "Next »" at bounding box center [469, 52] width 23 height 12
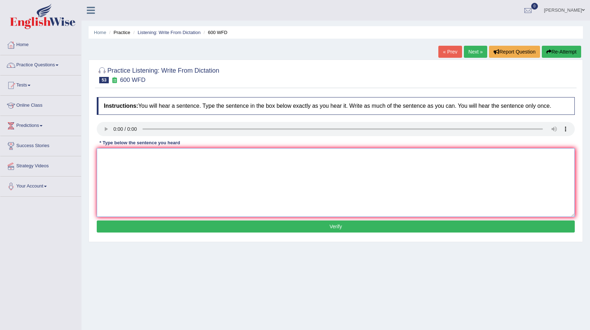
click at [101, 150] on textarea at bounding box center [336, 182] width 478 height 69
type textarea "Continuing students will be send application form."
click at [119, 227] on button "Verify" at bounding box center [336, 226] width 478 height 12
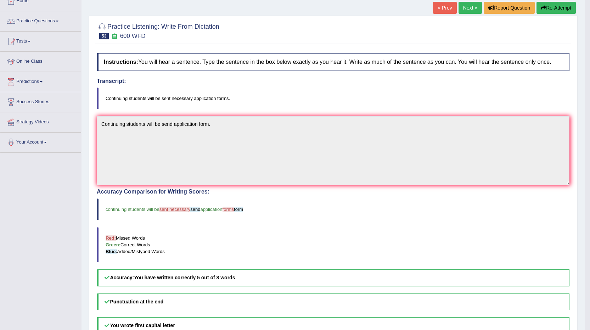
scroll to position [35, 0]
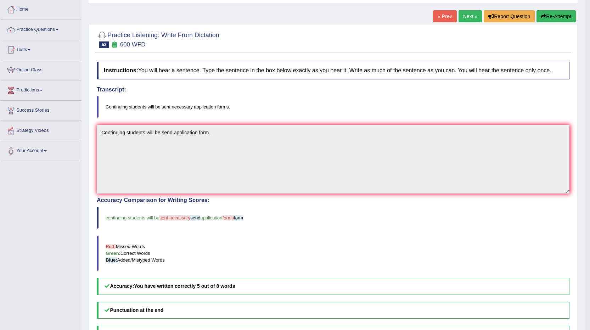
click at [466, 19] on link "Next »" at bounding box center [469, 16] width 23 height 12
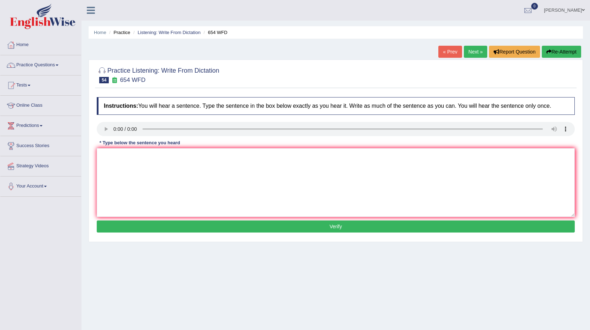
click at [106, 157] on textarea at bounding box center [336, 182] width 478 height 69
type textarea "The study shows that [DEMOGRAPHIC_DATA] people most active in [GEOGRAPHIC_DATA]."
click at [186, 231] on button "Verify" at bounding box center [336, 226] width 478 height 12
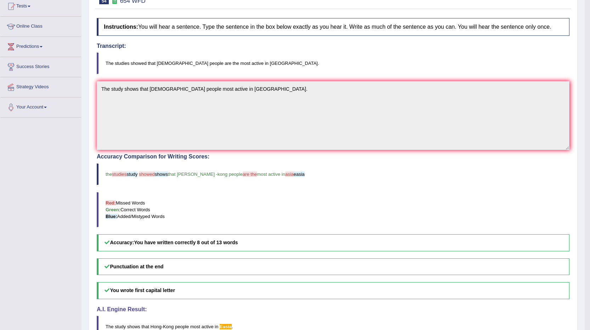
scroll to position [35, 0]
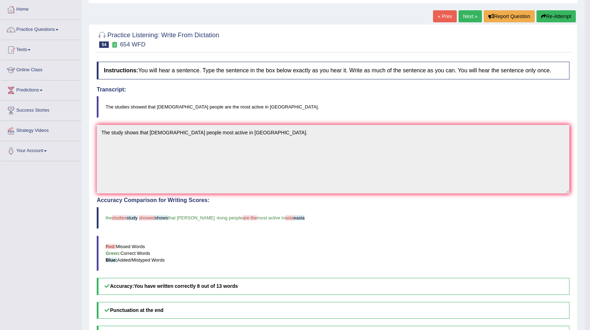
click at [471, 18] on link "Next »" at bounding box center [469, 16] width 23 height 12
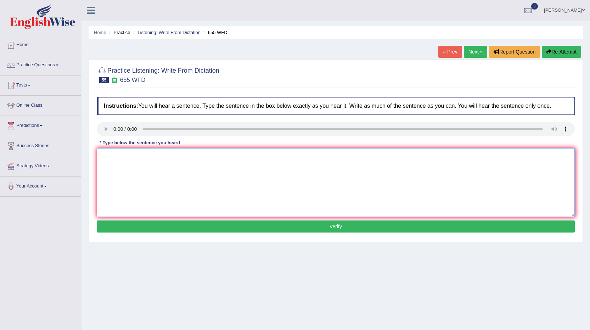
click at [127, 167] on textarea at bounding box center [336, 182] width 478 height 69
click at [119, 156] on textarea "The teaacher training includes observing the classes." at bounding box center [336, 182] width 478 height 69
type textarea "The teacher training includes observing the classes."
click at [156, 227] on button "Verify" at bounding box center [336, 226] width 478 height 12
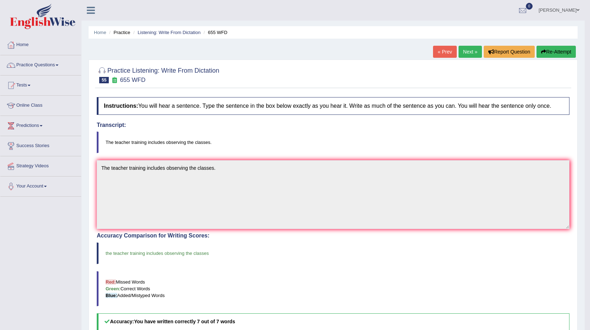
click at [466, 51] on link "Next »" at bounding box center [469, 52] width 23 height 12
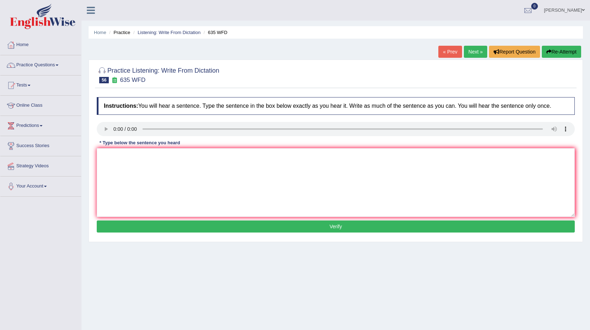
click at [109, 151] on textarea at bounding box center [336, 182] width 478 height 69
type textarea "The science library curently located in the ground floor near the library."
click at [163, 223] on button "Verify" at bounding box center [336, 226] width 478 height 12
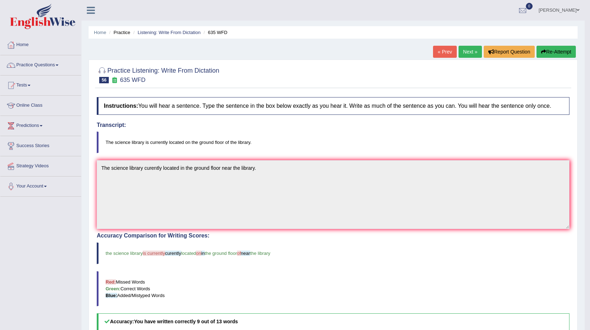
click at [462, 48] on link "Next »" at bounding box center [469, 52] width 23 height 12
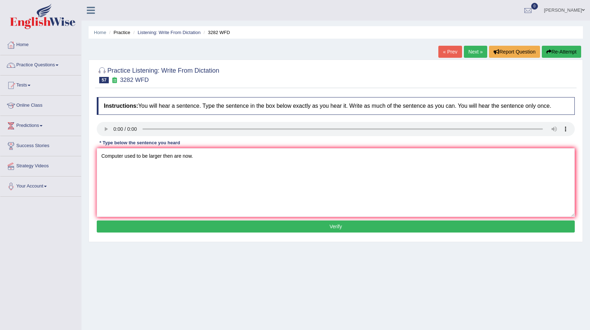
type textarea "Computer used to be larger then are now."
click at [151, 221] on button "Verify" at bounding box center [336, 226] width 478 height 12
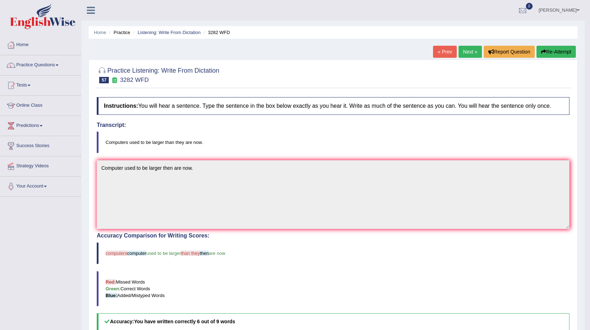
click at [471, 55] on link "Next »" at bounding box center [469, 52] width 23 height 12
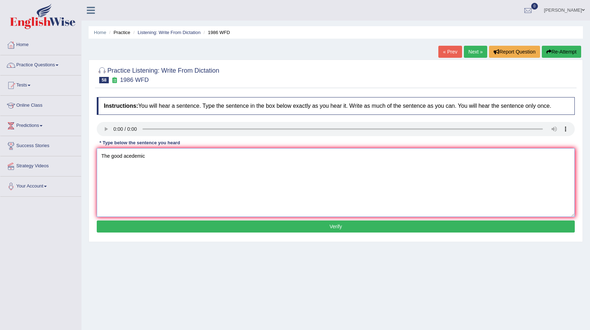
click at [151, 156] on textarea "The good acedemic" at bounding box center [336, 182] width 478 height 69
type textarea "The good acedemic paper should present clear argument."
click at [208, 229] on button "Verify" at bounding box center [336, 226] width 478 height 12
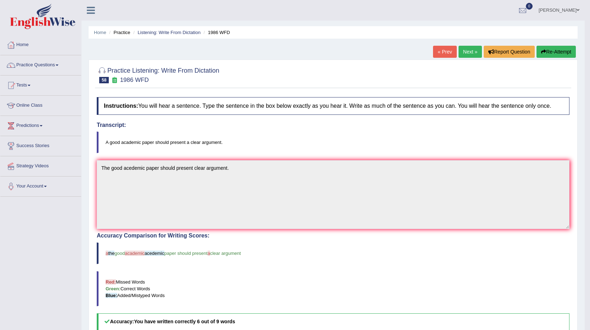
click at [473, 49] on link "Next »" at bounding box center [469, 52] width 23 height 12
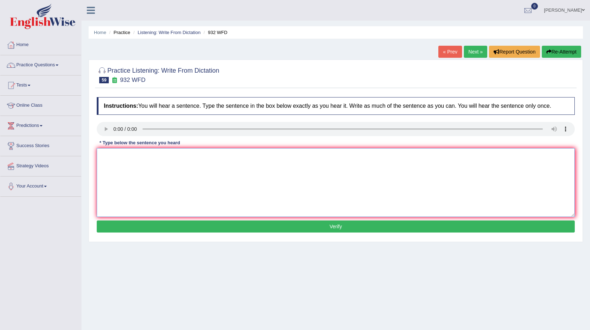
click at [107, 157] on textarea at bounding box center [336, 182] width 478 height 69
type textarea "Take the first step by applying for university scholarship."
click at [136, 222] on button "Verify" at bounding box center [336, 226] width 478 height 12
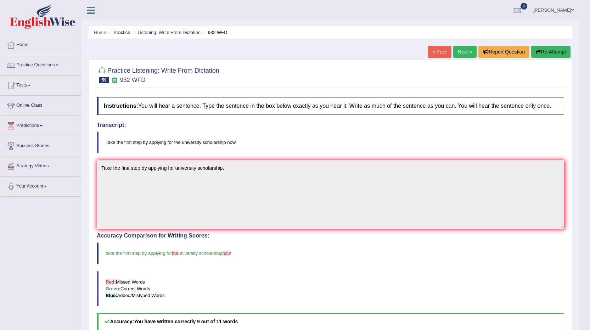
click at [457, 49] on link "Next »" at bounding box center [464, 52] width 23 height 12
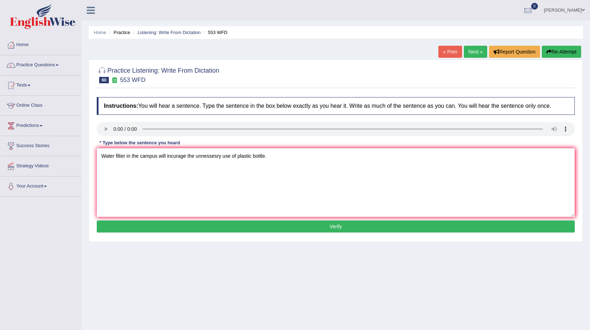
type textarea "Water filter in the campus will incurage the unnessesry use of plastic bottle."
click at [205, 230] on button "Verify" at bounding box center [336, 226] width 478 height 12
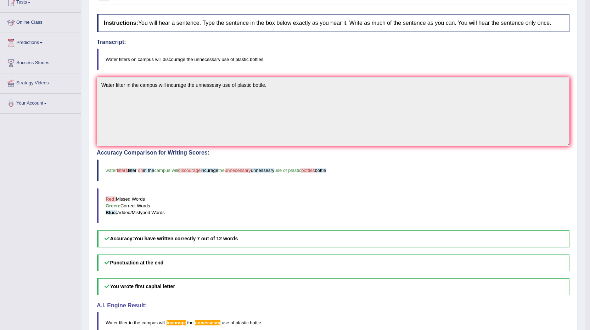
scroll to position [35, 0]
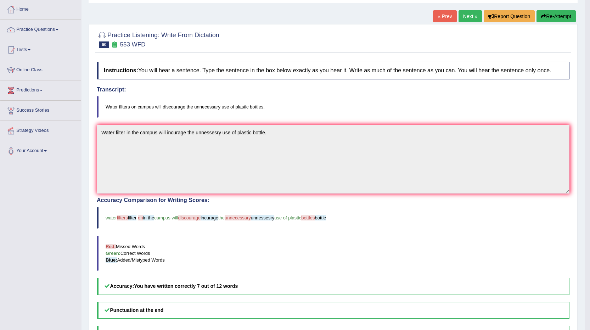
click at [471, 12] on link "Next »" at bounding box center [469, 16] width 23 height 12
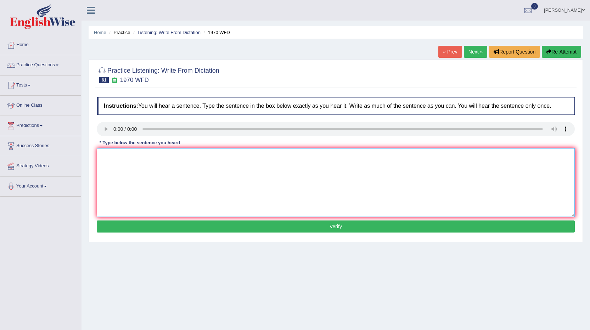
click at [106, 157] on textarea at bounding box center [336, 182] width 478 height 69
type textarea "One student represented will be selected from each class."
click at [127, 221] on button "Verify" at bounding box center [336, 226] width 478 height 12
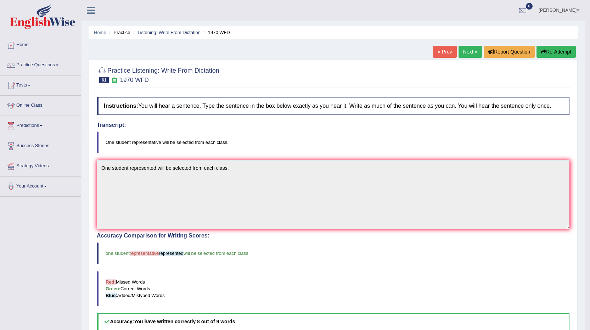
click at [465, 55] on link "Next »" at bounding box center [469, 52] width 23 height 12
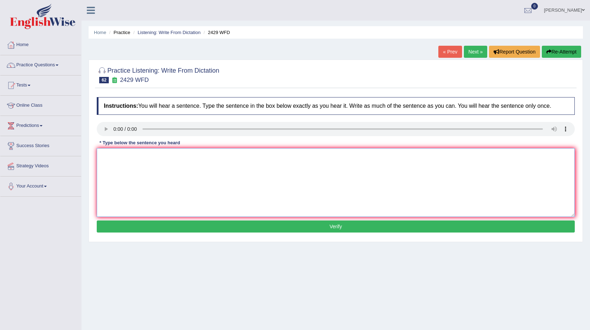
click at [101, 155] on textarea at bounding box center [336, 182] width 478 height 69
type textarea "Before choosing your univercity course you shouls consider you future career."
click at [145, 230] on button "Verify" at bounding box center [336, 226] width 478 height 12
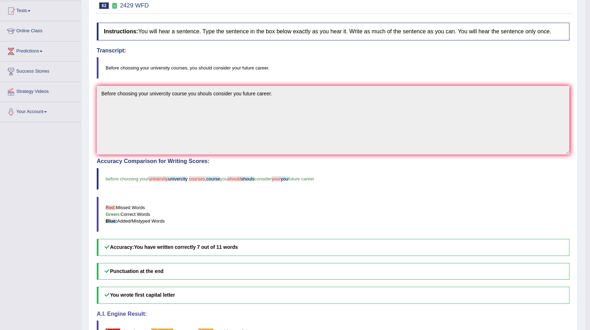
scroll to position [35, 0]
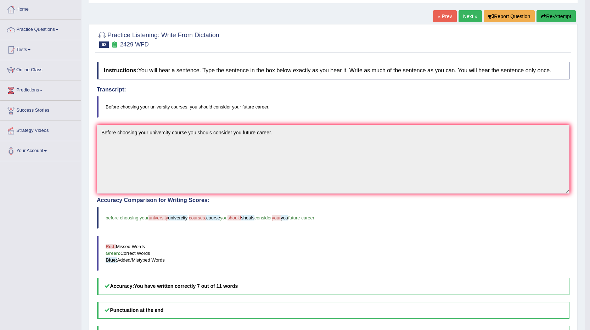
click at [471, 19] on link "Next »" at bounding box center [469, 16] width 23 height 12
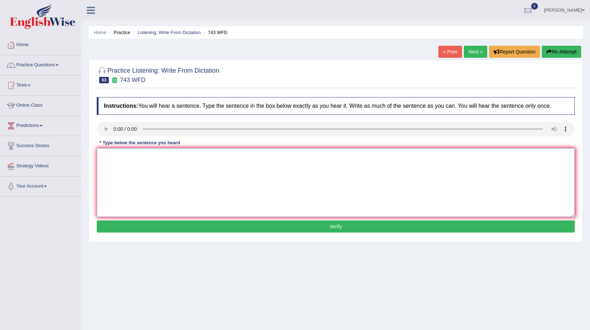
click at [108, 155] on textarea at bounding box center [336, 182] width 478 height 69
type textarea "Bein biolingual does not meant that have the abilioty to anaylise language."
click at [164, 233] on div "Instructions: You will hear a sentence. Type the sentence in the box below exac…" at bounding box center [335, 166] width 481 height 145
click at [165, 222] on button "Verify" at bounding box center [336, 226] width 478 height 12
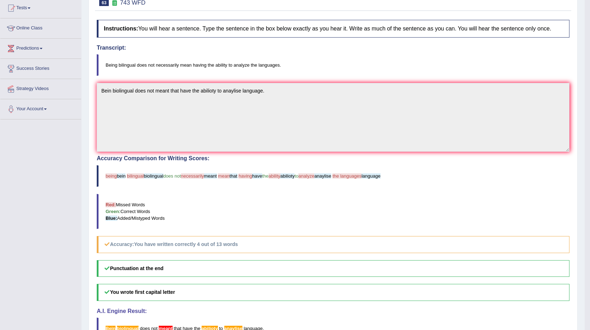
scroll to position [35, 0]
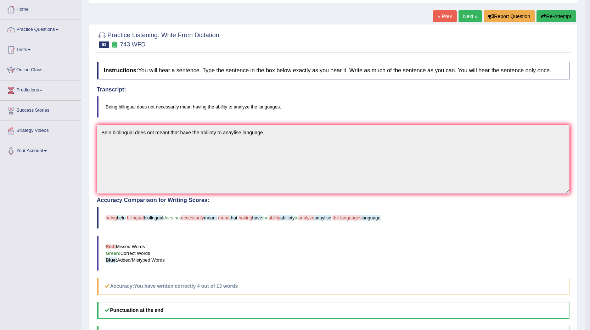
click at [554, 11] on button "Re-Attempt" at bounding box center [555, 16] width 39 height 12
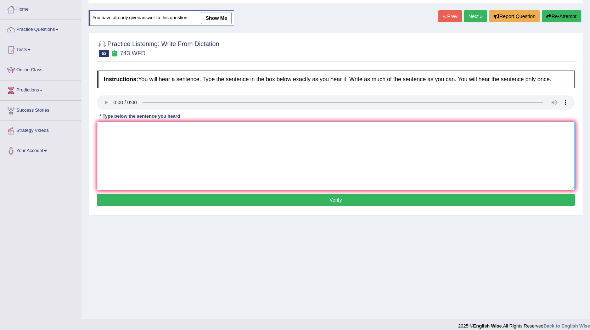
click at [108, 127] on textarea at bounding box center [336, 156] width 478 height 69
click at [141, 130] on textarea "Being bilingual" at bounding box center [336, 156] width 478 height 69
type textarea "Being bilingual does not necesserly mean having ability to analyze languages."
click at [166, 196] on button "Verify" at bounding box center [336, 200] width 478 height 12
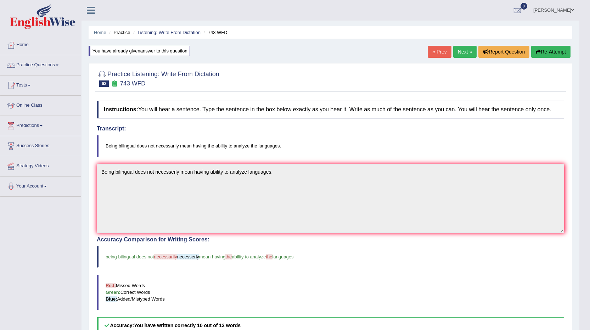
click at [468, 53] on link "Next »" at bounding box center [464, 52] width 23 height 12
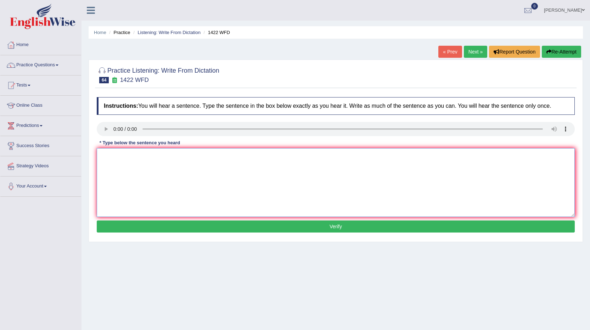
click at [119, 156] on textarea at bounding box center [336, 182] width 478 height 69
type textarea "We are looking for new ways to engage learners."
click at [203, 221] on button "Verify" at bounding box center [336, 226] width 478 height 12
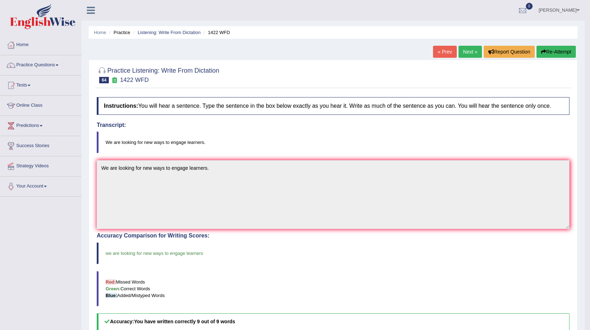
click at [463, 51] on link "Next »" at bounding box center [469, 52] width 23 height 12
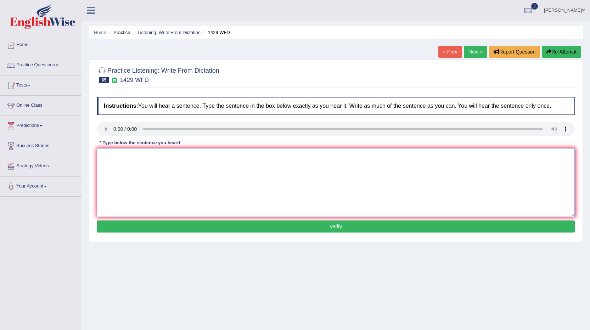
click at [115, 164] on textarea at bounding box center [336, 182] width 478 height 69
type textarea "When you attend the job interview punctuality is the key."
click at [192, 219] on div "Instructions: You will hear a sentence. Type the sentence in the box below exac…" at bounding box center [335, 166] width 481 height 145
click at [198, 228] on button "Verify" at bounding box center [336, 226] width 478 height 12
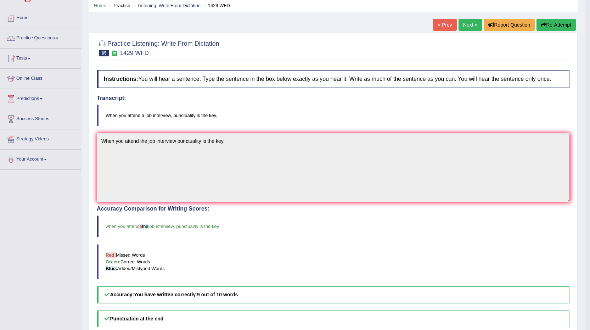
scroll to position [16, 0]
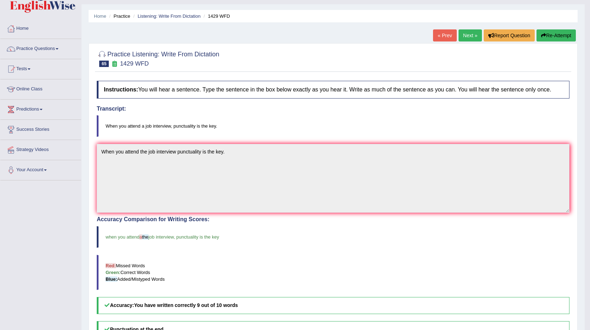
click at [469, 33] on link "Next »" at bounding box center [469, 35] width 23 height 12
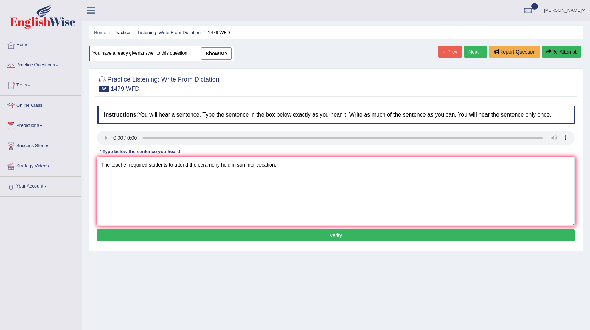
type textarea "The teacher required students to attend the ceramony held in summer vecation."
click at [312, 233] on button "Verify" at bounding box center [336, 235] width 478 height 12
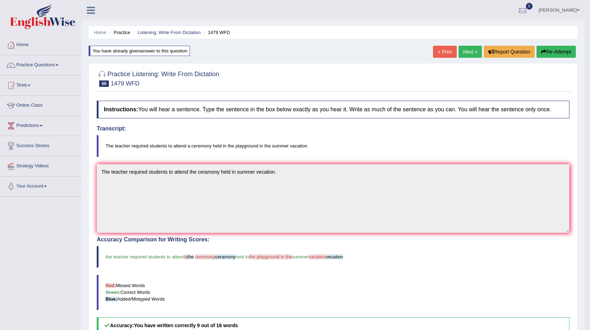
click at [469, 51] on link "Next »" at bounding box center [469, 52] width 23 height 12
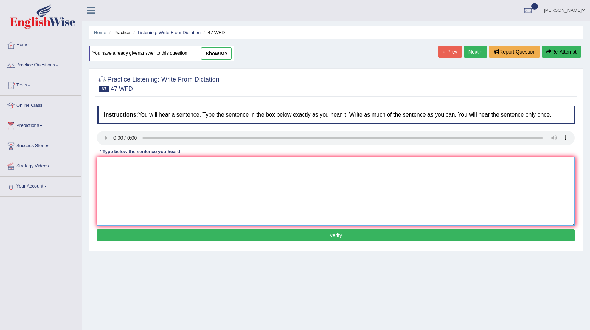
click at [111, 162] on textarea at bounding box center [336, 191] width 478 height 69
type textarea "Two drops of the solution will heted in the tube."
click at [126, 233] on button "Verify" at bounding box center [336, 235] width 478 height 12
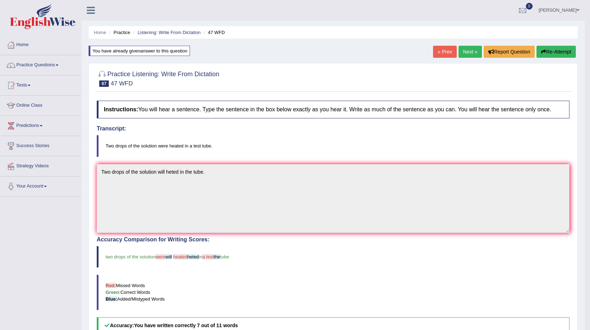
click at [468, 50] on link "Next »" at bounding box center [469, 52] width 23 height 12
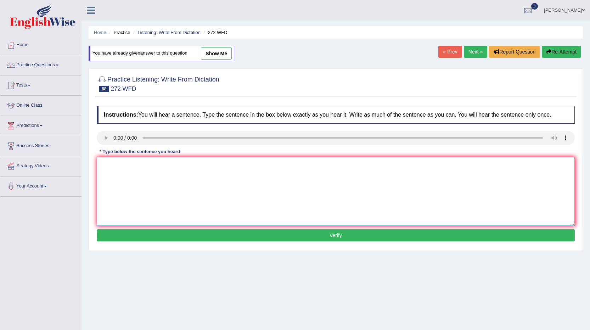
click at [106, 161] on textarea at bounding box center [336, 191] width 478 height 69
type textarea "The development had great negative impact on the environment."
click at [213, 236] on button "Verify" at bounding box center [336, 235] width 478 height 12
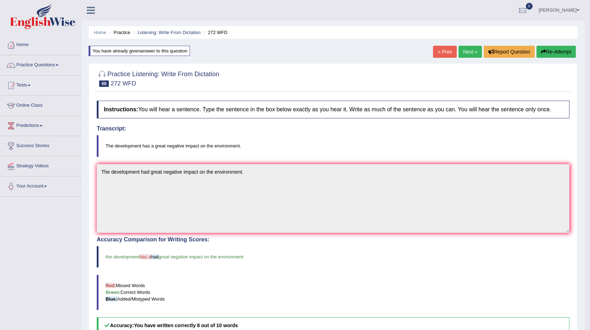
click at [474, 52] on link "Next »" at bounding box center [469, 52] width 23 height 12
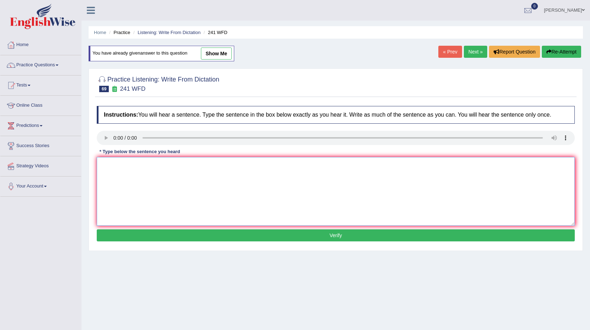
click at [115, 163] on textarea at bounding box center [336, 191] width 478 height 69
type textarea "Please check the information on the website for the opening time."
click at [138, 237] on button "Verify" at bounding box center [336, 235] width 478 height 12
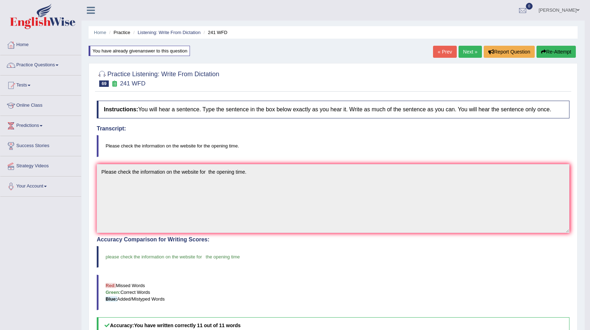
click at [473, 48] on link "Next »" at bounding box center [469, 52] width 23 height 12
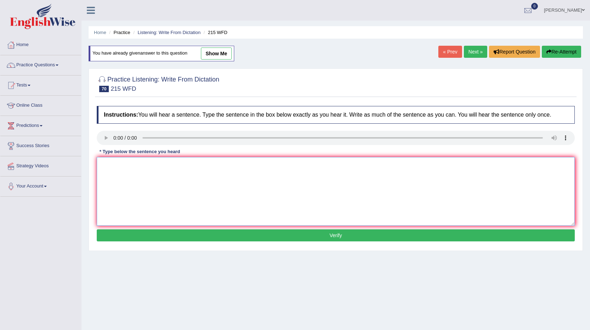
click at [112, 166] on textarea at bounding box center [336, 191] width 478 height 69
type textarea "Science found everywhere in society [DATE]."
click at [140, 235] on button "Verify" at bounding box center [336, 235] width 478 height 12
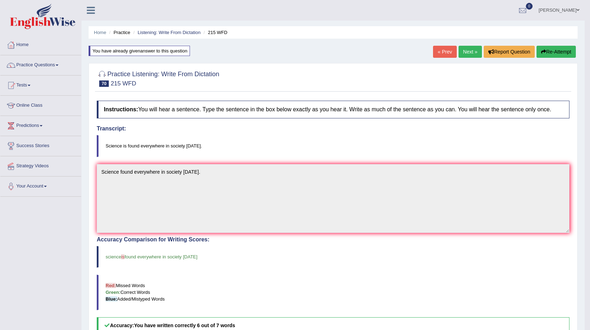
click at [462, 52] on link "Next »" at bounding box center [469, 52] width 23 height 12
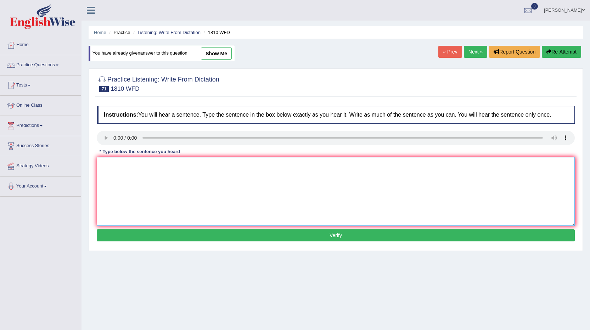
click at [105, 159] on textarea at bounding box center [336, 191] width 478 height 69
type textarea "You can borrow a book in the library at that time."
click at [141, 236] on button "Verify" at bounding box center [336, 235] width 478 height 12
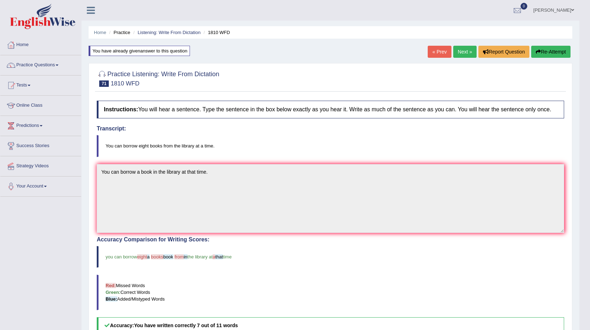
click at [455, 47] on link "Next »" at bounding box center [464, 52] width 23 height 12
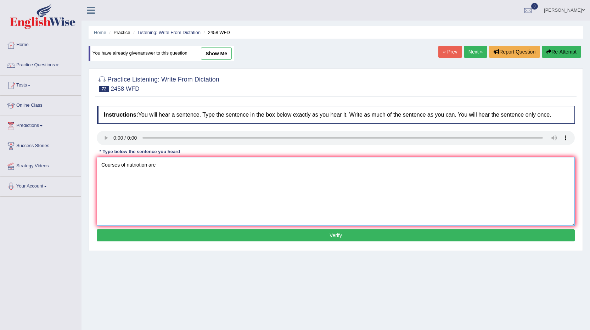
click at [162, 169] on textarea "Courses of nutriotion are" at bounding box center [336, 191] width 478 height 69
type textarea "Courses of nutriotion are growing papularity every year."
click at [169, 235] on button "Verify" at bounding box center [336, 235] width 478 height 12
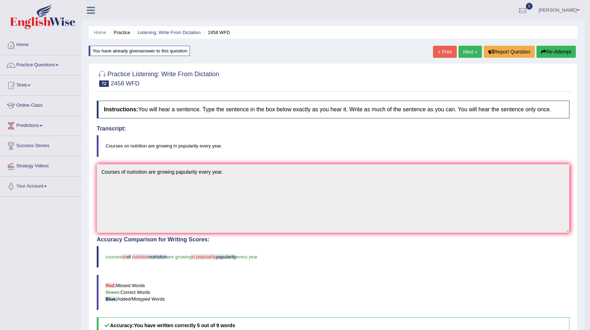
click at [568, 47] on button "Re-Attempt" at bounding box center [555, 52] width 39 height 12
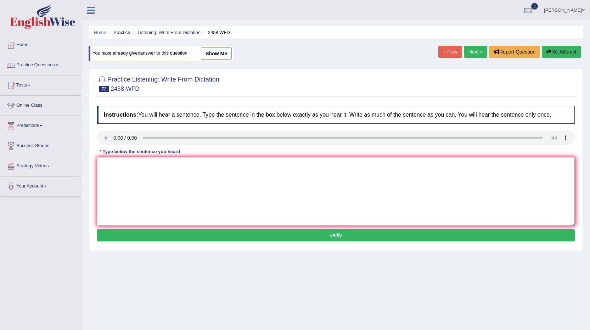
click at [122, 173] on textarea at bounding box center [336, 191] width 478 height 69
type textarea "Courses on nutrition are growing papularity every year."
click at [133, 235] on button "Verify" at bounding box center [336, 235] width 478 height 12
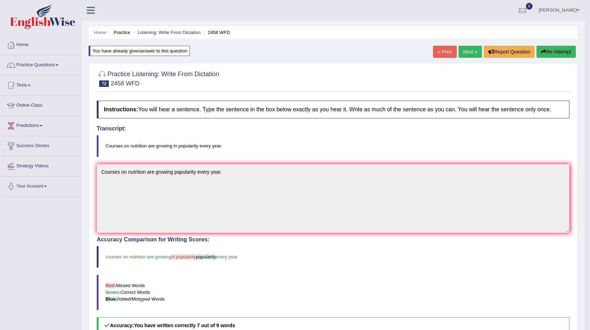
click at [462, 54] on link "Next »" at bounding box center [469, 52] width 23 height 12
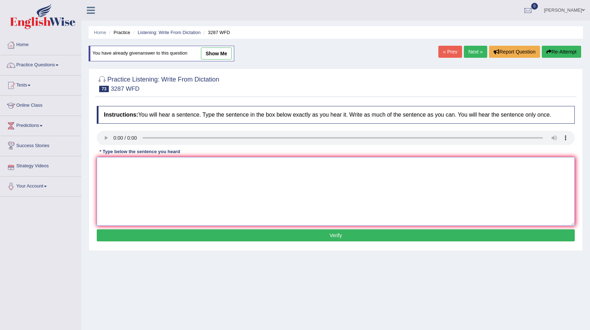
click at [105, 163] on textarea at bounding box center [336, 191] width 478 height 69
type textarea "A new artical published regarding the univercity last week."
click at [142, 237] on button "Verify" at bounding box center [336, 235] width 478 height 12
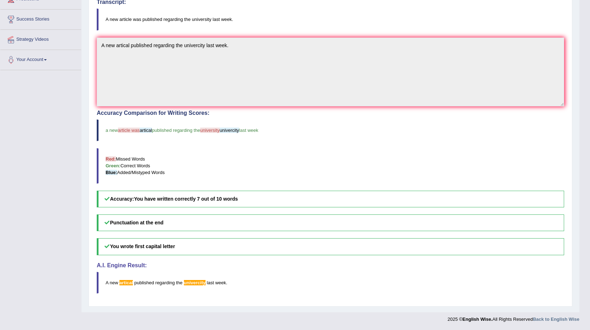
scroll to position [20, 0]
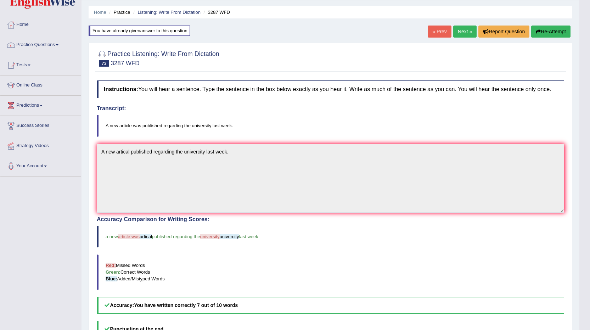
click at [460, 32] on link "Next »" at bounding box center [464, 32] width 23 height 12
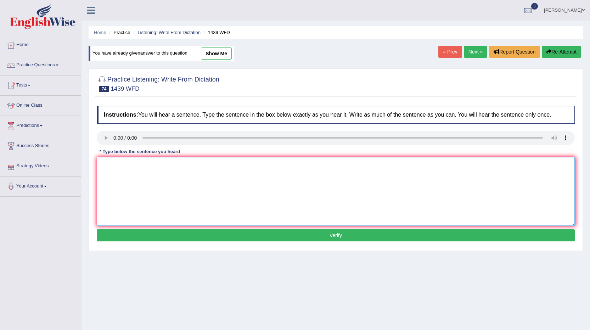
click at [110, 163] on textarea at bounding box center [336, 191] width 478 height 69
type textarea "The fiction books just pass the counter."
click at [169, 234] on button "Verify" at bounding box center [336, 235] width 478 height 12
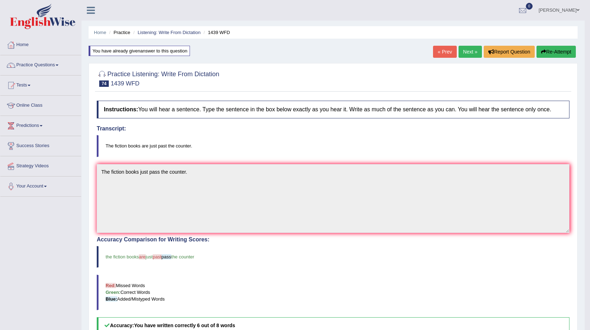
click at [472, 51] on link "Next »" at bounding box center [469, 52] width 23 height 12
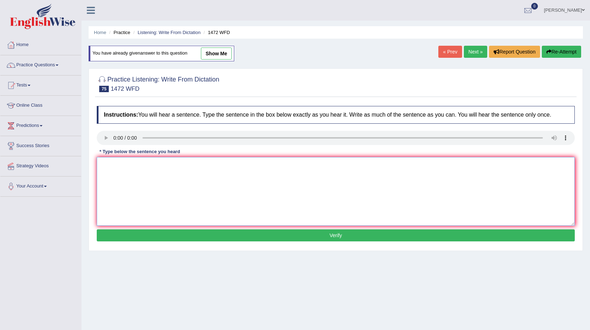
click at [105, 162] on textarea at bounding box center [336, 191] width 478 height 69
click at [182, 167] on textarea "The local government has develop" at bounding box center [336, 191] width 478 height 69
type textarea "The local government has adopted a plan on infrastructure development."
click at [205, 231] on button "Verify" at bounding box center [336, 235] width 478 height 12
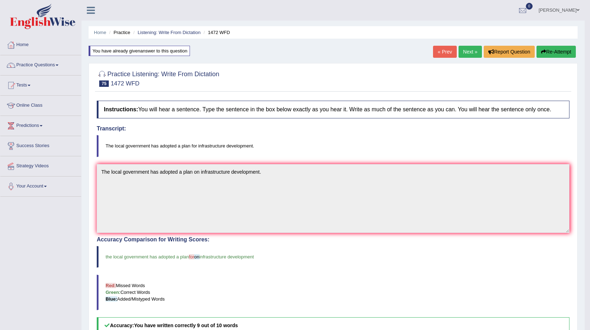
click at [466, 49] on link "Next »" at bounding box center [469, 52] width 23 height 12
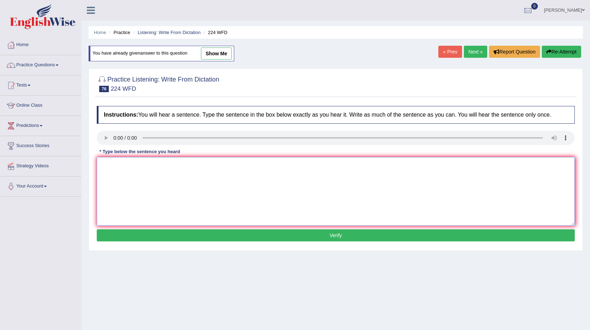
click at [111, 162] on textarea at bounding box center [336, 191] width 478 height 69
type textarea "In winter it gets harsh, but wont be an issue since there is a heater."
click at [315, 235] on button "Verify" at bounding box center [336, 235] width 478 height 12
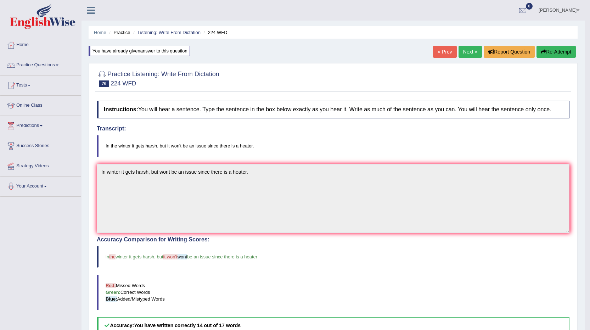
click at [472, 53] on link "Next »" at bounding box center [469, 52] width 23 height 12
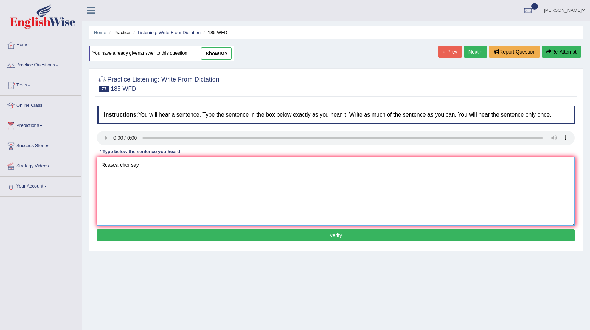
click at [147, 164] on textarea "Reasearcher say" at bounding box center [336, 191] width 478 height 69
click at [190, 165] on textarea "Reasearcher say many student feel stres and" at bounding box center [336, 191] width 478 height 69
click at [213, 165] on textarea "Reasearcher say many student feel stress and" at bounding box center [336, 191] width 478 height 69
type textarea "Reasearcher say many student feel stress and effects acedemic results."
click at [244, 232] on button "Verify" at bounding box center [336, 235] width 478 height 12
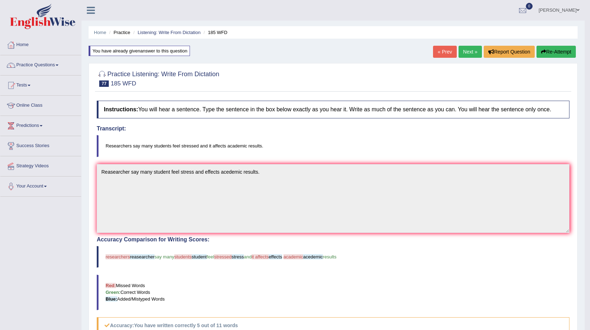
click at [465, 52] on link "Next »" at bounding box center [469, 52] width 23 height 12
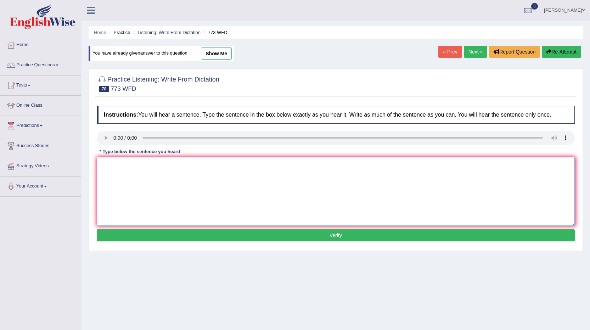
click at [120, 159] on textarea at bounding box center [336, 191] width 478 height 69
click at [172, 168] on textarea "Gavity is a extridinary week and" at bounding box center [336, 191] width 478 height 69
click at [145, 164] on textarea "Gavity is a extridinary week and" at bounding box center [336, 191] width 478 height 69
click at [146, 164] on textarea "Gavity is a extridinary week and" at bounding box center [336, 191] width 478 height 69
click at [184, 167] on textarea "Gavity is a extridinarly week and" at bounding box center [336, 191] width 478 height 69
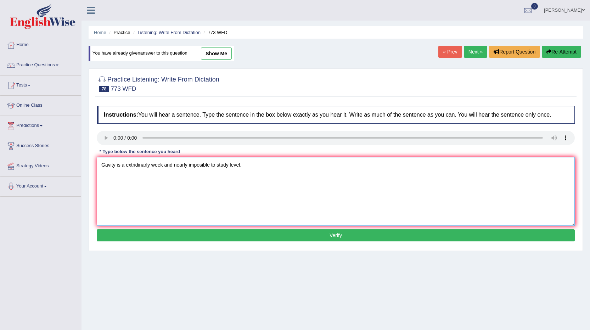
type textarea "Gavity is a extridinarly week and nearly imposible to study level."
click at [163, 239] on button "Verify" at bounding box center [336, 235] width 478 height 12
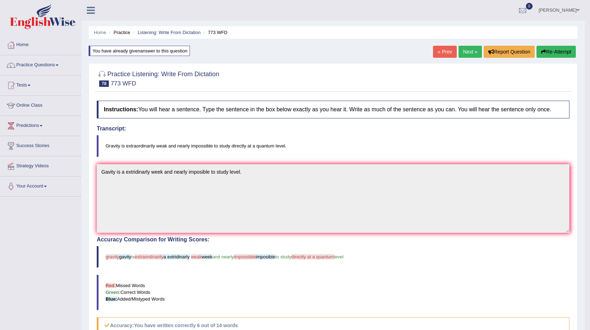
click at [467, 49] on link "Next »" at bounding box center [469, 52] width 23 height 12
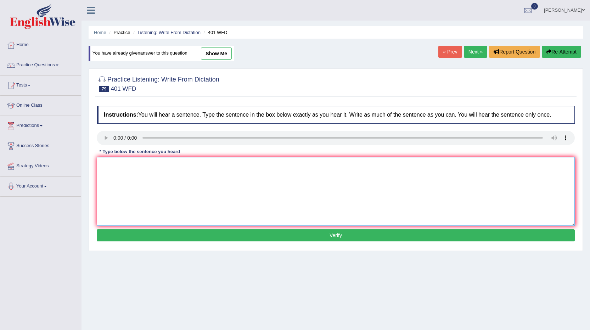
click at [110, 160] on textarea at bounding box center [336, 191] width 478 height 69
click at [108, 157] on textarea at bounding box center [336, 191] width 478 height 69
click at [108, 162] on textarea at bounding box center [336, 191] width 478 height 69
type textarea "Students live in hal of residence during term time."
click at [242, 236] on button "Verify" at bounding box center [336, 235] width 478 height 12
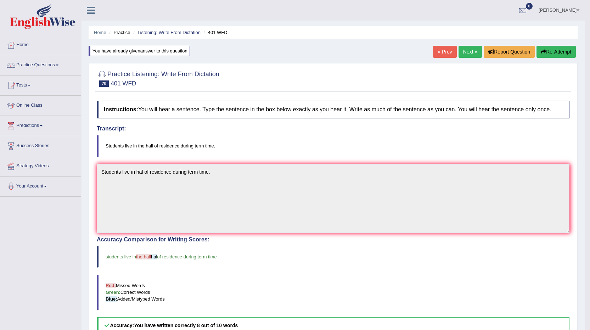
click at [579, 10] on span at bounding box center [577, 10] width 3 height 5
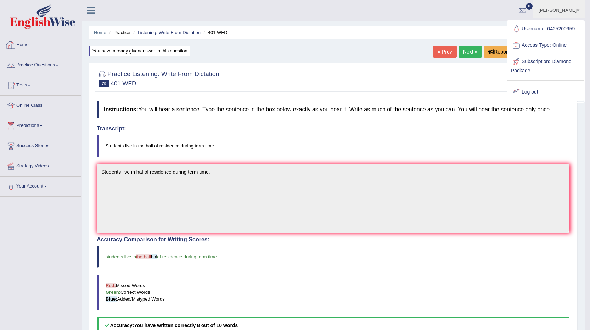
click at [24, 41] on link "Home" at bounding box center [40, 44] width 81 height 18
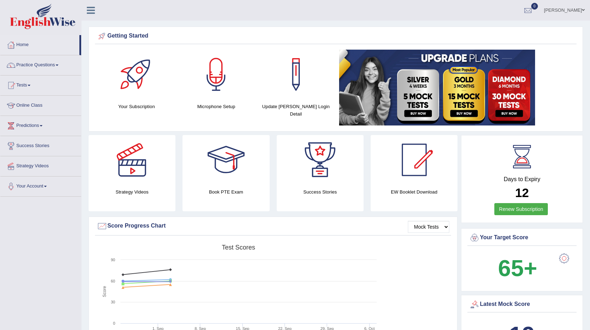
click at [587, 8] on link "[PERSON_NAME]" at bounding box center [563, 9] width 51 height 18
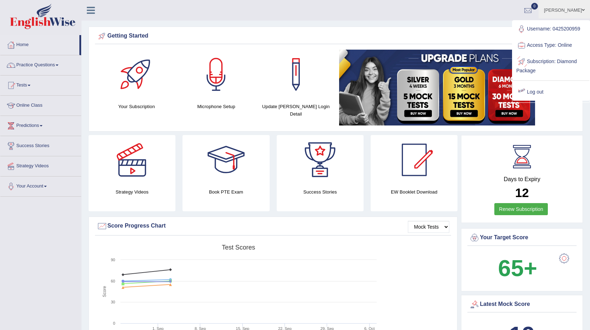
click at [529, 89] on link "Log out" at bounding box center [551, 92] width 77 height 16
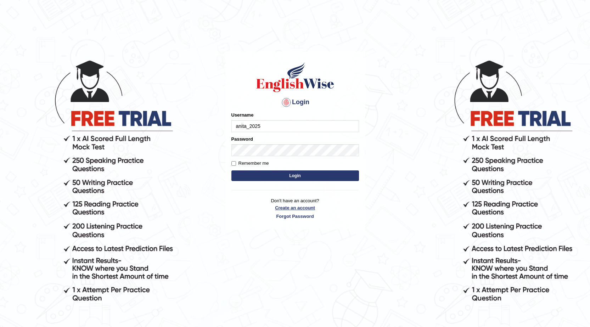
type input "anita_2025"
click at [300, 210] on link "Create an account" at bounding box center [295, 207] width 128 height 7
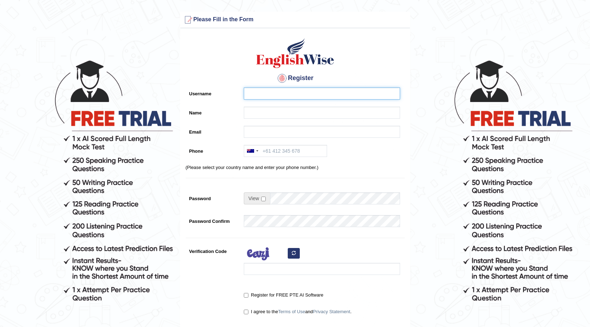
click at [273, 98] on input "Username" at bounding box center [322, 94] width 156 height 12
type input "anita_2025"
click at [258, 115] on input "Name" at bounding box center [322, 113] width 156 height 12
type input "[PERSON_NAME]"
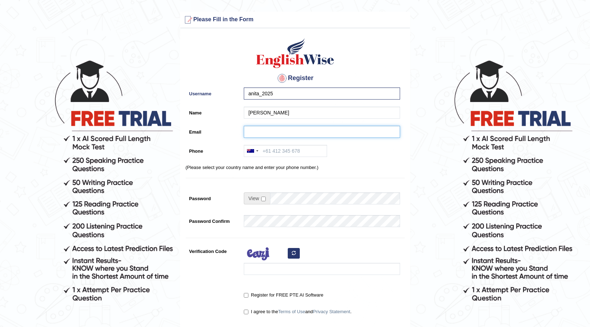
click at [253, 134] on input "Email" at bounding box center [322, 132] width 156 height 12
type input "anitachikuse@icloud.com"
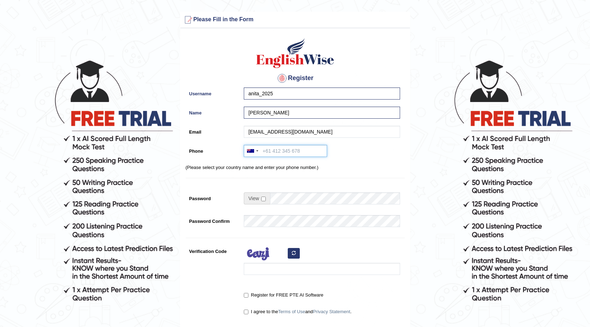
click at [290, 150] on input "Phone" at bounding box center [285, 151] width 83 height 12
click at [269, 156] on input "Phone" at bounding box center [285, 151] width 83 height 12
type input "0421993326"
click at [263, 199] on input "checkbox" at bounding box center [263, 199] width 5 height 5
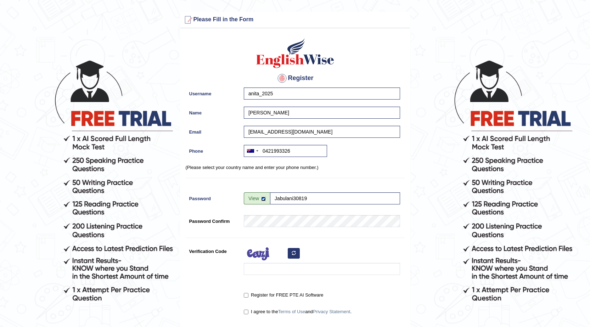
click at [263, 199] on input "checkbox" at bounding box center [263, 199] width 5 height 5
checkbox input "false"
click at [291, 265] on input "Verification Code" at bounding box center [322, 269] width 156 height 12
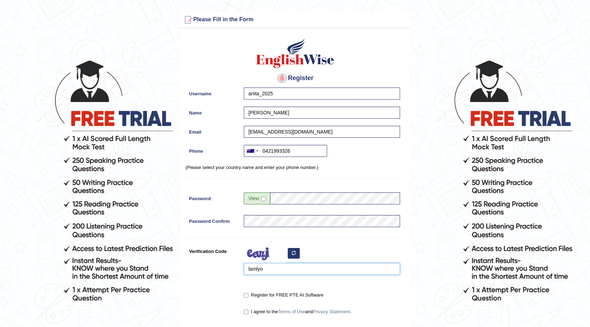
type input "lamlyo"
click at [244, 297] on input "Register for FREE PTE AI Software" at bounding box center [246, 295] width 5 height 5
checkbox input "true"
click at [243, 311] on div "I agree to the Terms of Use and Privacy Statement ." at bounding box center [320, 312] width 160 height 13
click at [244, 312] on input "I agree to the Terms of Use and Privacy Statement ." at bounding box center [246, 312] width 5 height 5
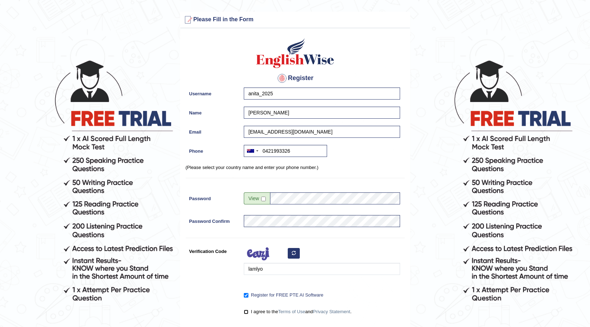
checkbox input "true"
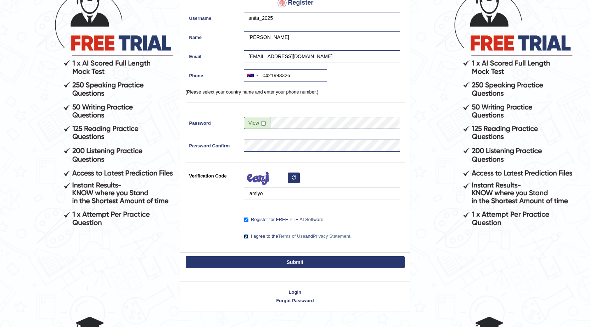
scroll to position [89, 0]
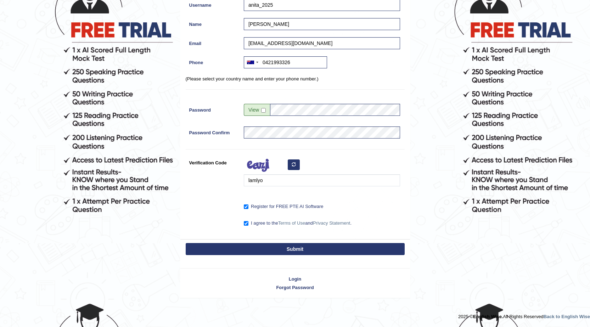
click at [301, 250] on button "Submit" at bounding box center [295, 249] width 219 height 12
type input "+61421993326"
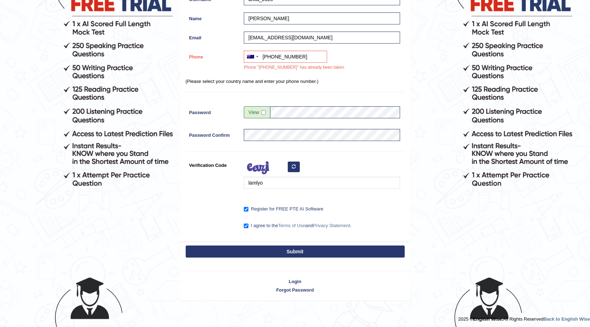
scroll to position [117, 0]
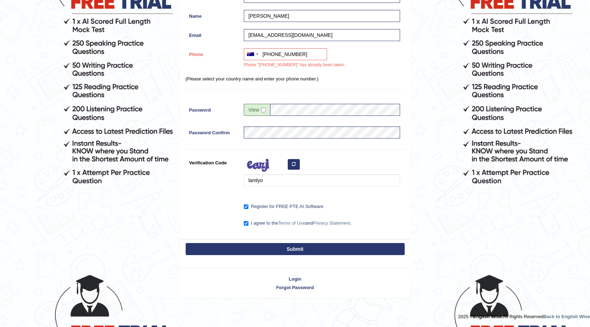
click at [429, 210] on html "Please fix the following errors: Phone "+61421993326" has already been taken. P…" at bounding box center [295, 46] width 590 height 327
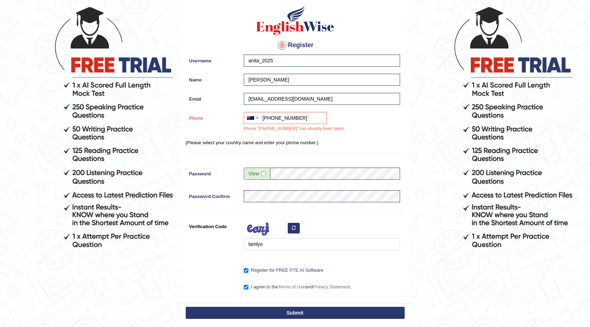
scroll to position [11, 0]
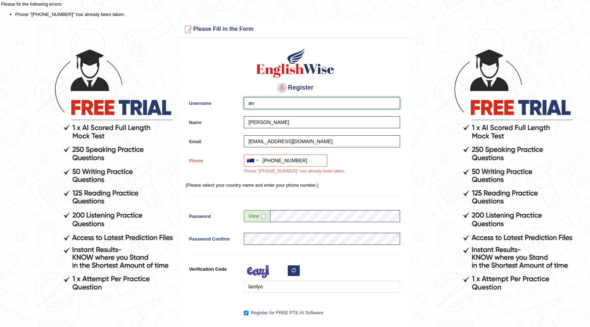
type input "a"
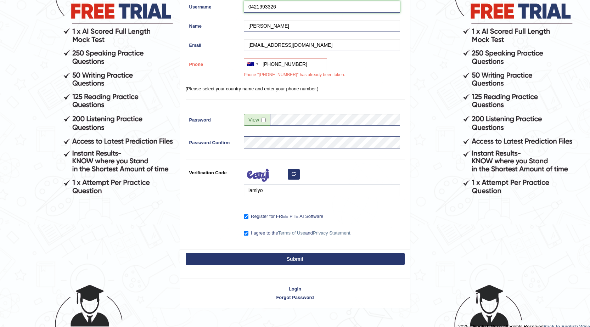
scroll to position [117, 0]
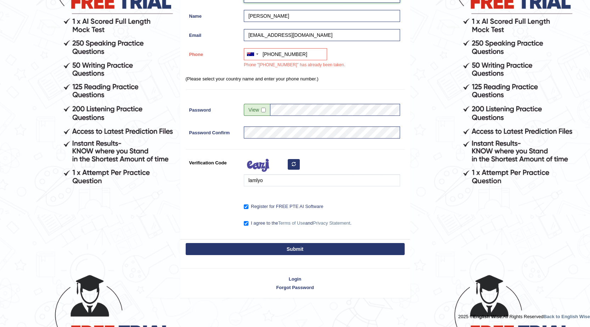
type input "0421993326"
click at [299, 247] on button "Submit" at bounding box center [295, 249] width 219 height 12
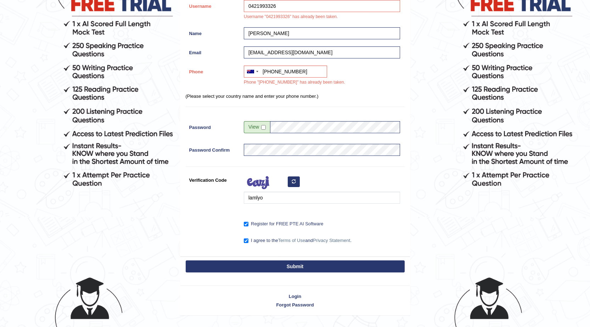
click at [299, 247] on div "I agree to the Terms of Use and Privacy Statement ." at bounding box center [320, 241] width 160 height 13
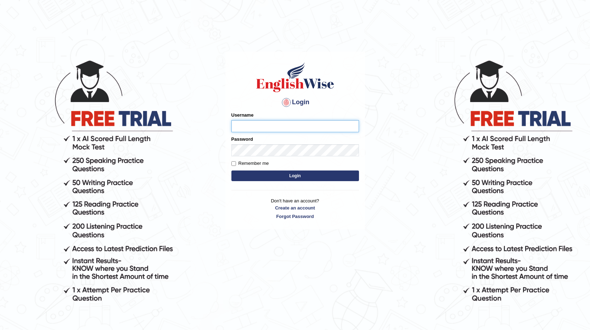
type input "9"
type input "0421993326"
click at [235, 163] on input "Remember me" at bounding box center [233, 163] width 5 height 5
checkbox input "true"
click at [293, 176] on button "Login" at bounding box center [295, 175] width 128 height 11
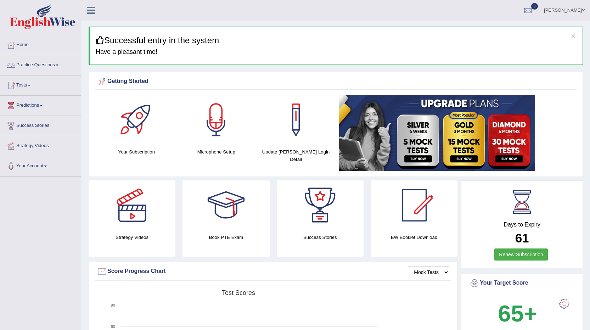
click at [43, 64] on link "Practice Questions" at bounding box center [40, 64] width 81 height 18
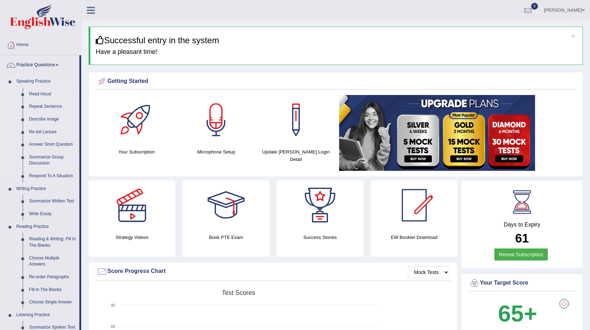
click at [43, 92] on link "Read Aloud" at bounding box center [52, 94] width 53 height 13
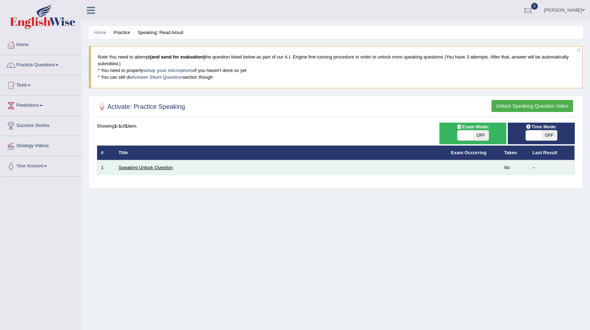
click at [151, 167] on link "Speaking Unlock Question" at bounding box center [146, 167] width 54 height 5
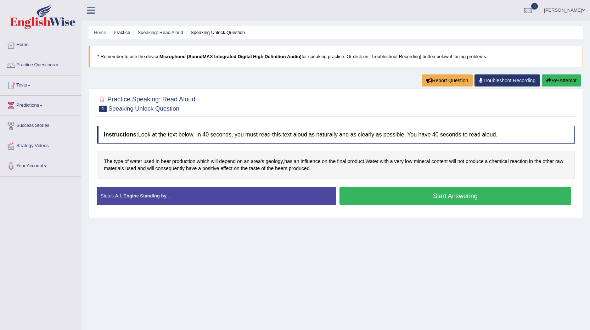
click at [450, 194] on button "Start Answering" at bounding box center [455, 196] width 232 height 18
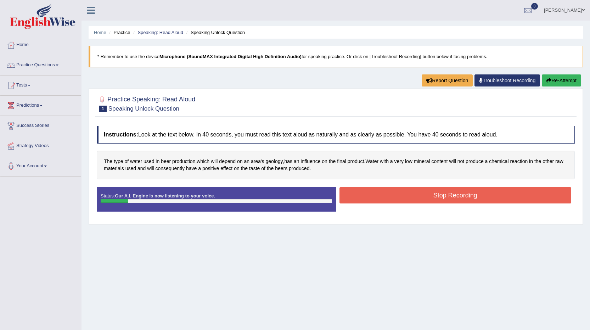
click at [557, 78] on button "Re-Attempt" at bounding box center [561, 80] width 39 height 12
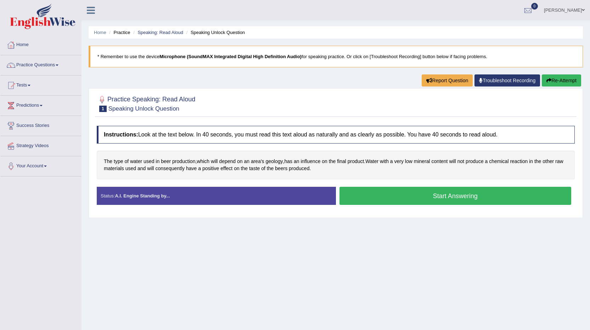
click at [452, 198] on button "Start Answering" at bounding box center [455, 196] width 232 height 18
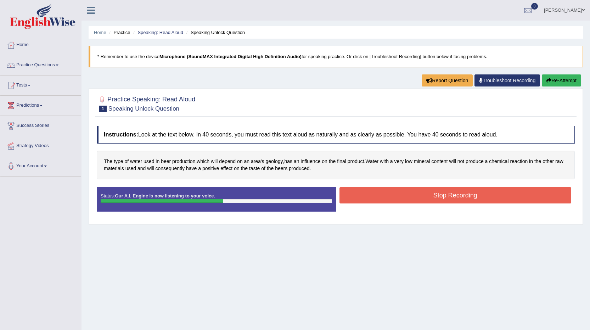
click at [452, 198] on button "Stop Recording" at bounding box center [455, 195] width 232 height 16
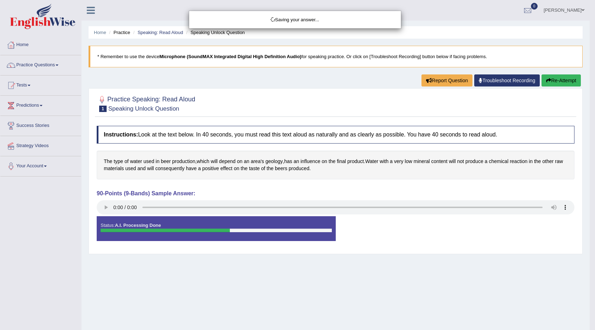
click at [107, 208] on div "Saving your answer..." at bounding box center [297, 165] width 595 height 330
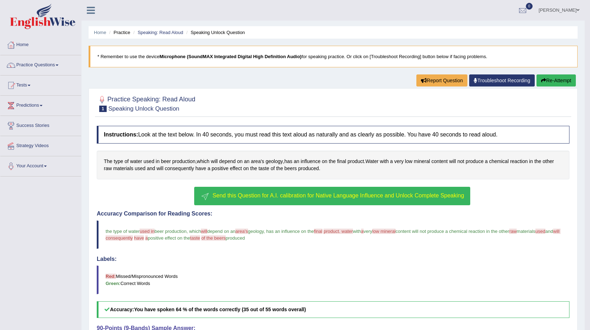
click at [551, 81] on button "Re-Attempt" at bounding box center [555, 80] width 39 height 12
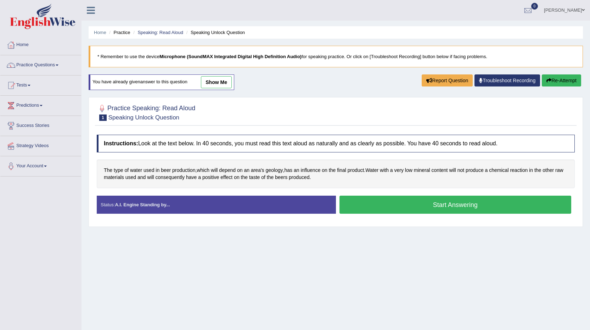
click at [449, 206] on button "Start Answering" at bounding box center [455, 205] width 232 height 18
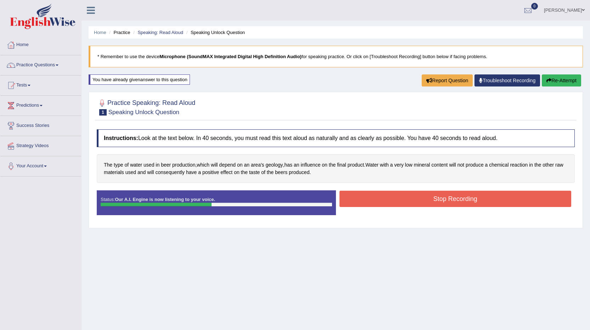
click at [438, 198] on button "Stop Recording" at bounding box center [455, 199] width 232 height 16
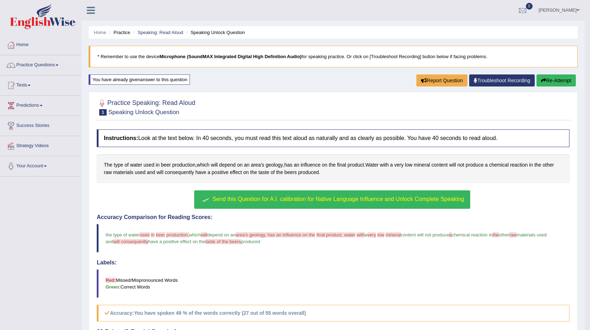
click at [550, 80] on button "Re-Attempt" at bounding box center [555, 80] width 39 height 12
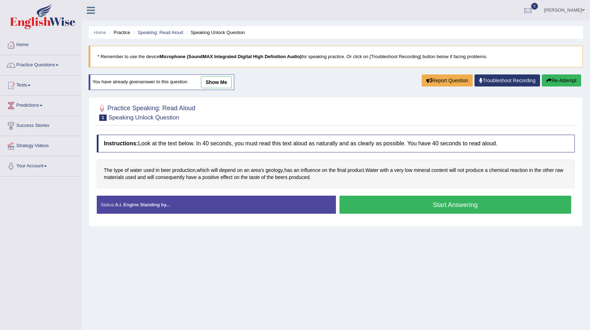
click at [445, 206] on button "Start Answering" at bounding box center [455, 205] width 232 height 18
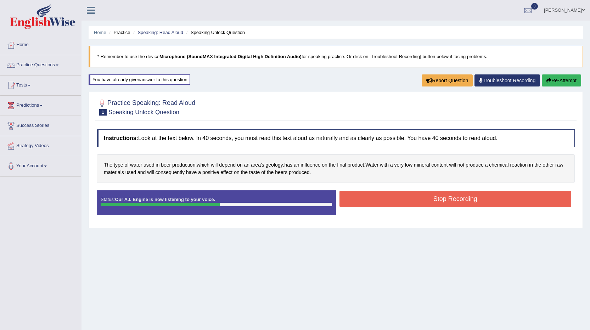
click at [427, 200] on button "Stop Recording" at bounding box center [455, 199] width 232 height 16
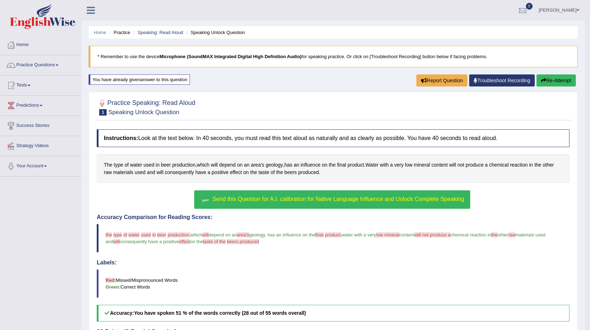
click at [557, 82] on button "Re-Attempt" at bounding box center [555, 80] width 39 height 12
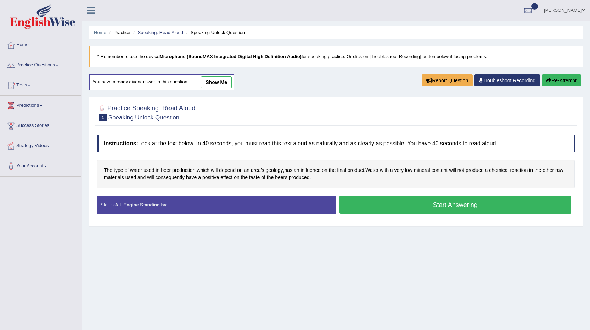
click at [216, 80] on link "show me" at bounding box center [216, 82] width 31 height 12
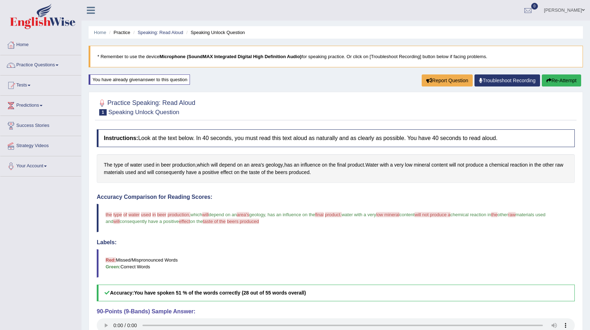
click at [566, 81] on button "Re-Attempt" at bounding box center [561, 80] width 39 height 12
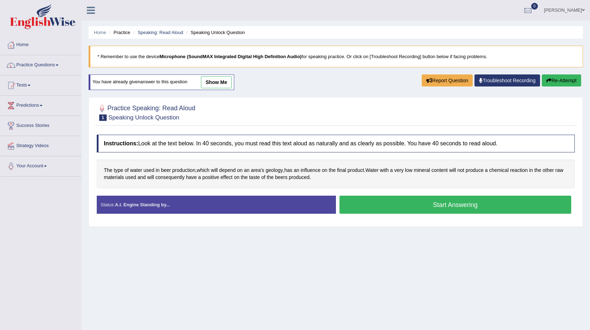
click at [448, 206] on button "Start Answering" at bounding box center [455, 205] width 232 height 18
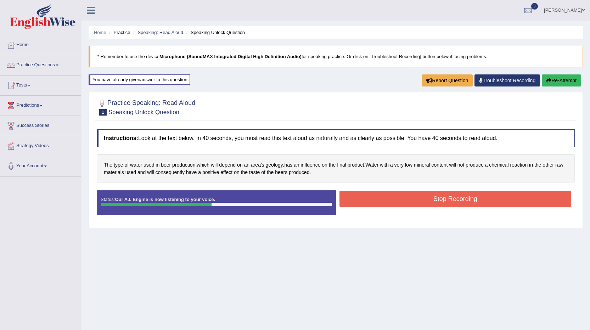
click at [449, 205] on button "Stop Recording" at bounding box center [455, 199] width 232 height 16
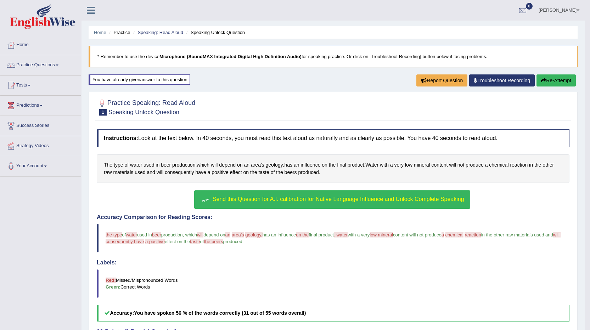
click at [46, 67] on link "Practice Questions" at bounding box center [40, 64] width 81 height 18
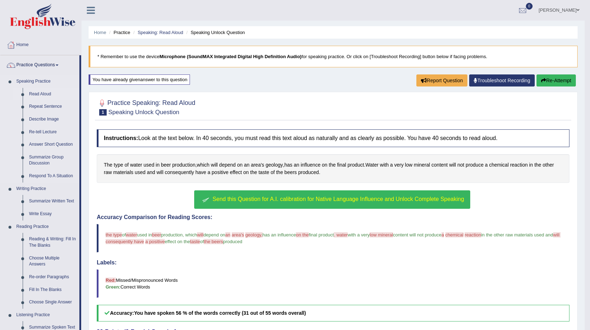
click at [47, 94] on link "Read Aloud" at bounding box center [52, 94] width 53 height 13
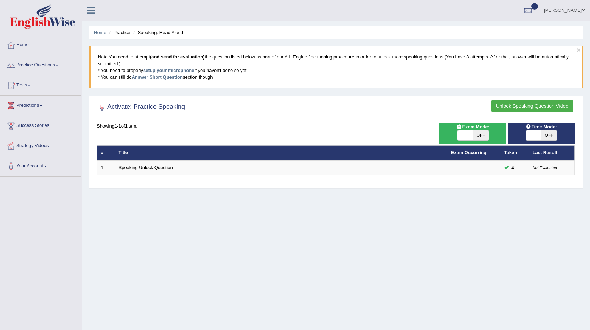
click at [547, 136] on span "OFF" at bounding box center [549, 135] width 16 height 10
checkbox input "true"
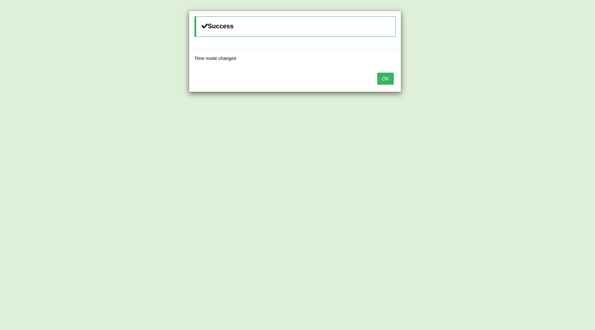
click at [388, 80] on button "OK" at bounding box center [385, 79] width 16 height 12
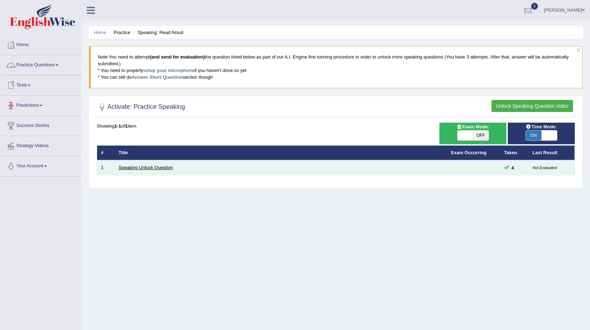
click at [153, 165] on link "Speaking Unlock Question" at bounding box center [146, 167] width 54 height 5
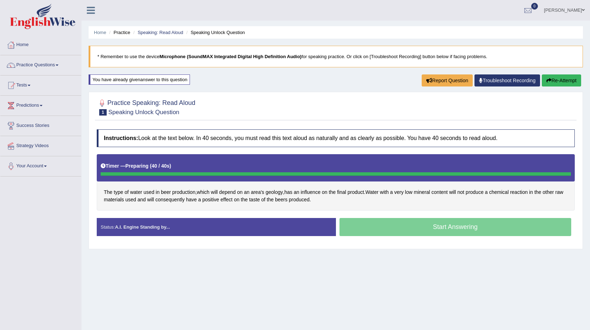
click at [184, 168] on div "Timer — Preparing ( 40 / 40s )" at bounding box center [336, 166] width 470 height 12
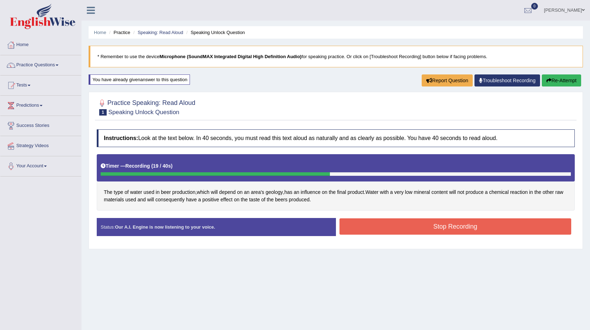
click at [457, 230] on button "Stop Recording" at bounding box center [455, 226] width 232 height 16
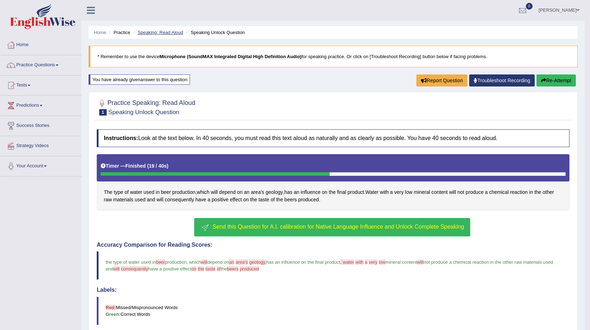
click at [165, 33] on link "Speaking: Read Aloud" at bounding box center [160, 32] width 46 height 5
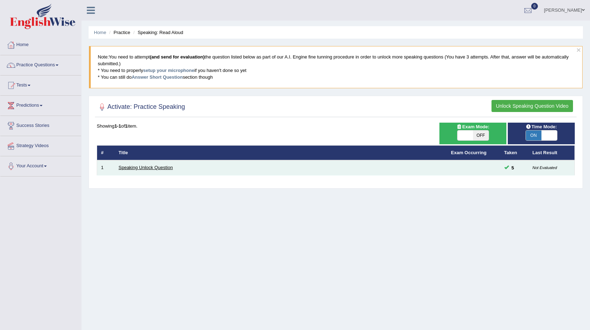
click at [158, 165] on link "Speaking Unlock Question" at bounding box center [146, 167] width 54 height 5
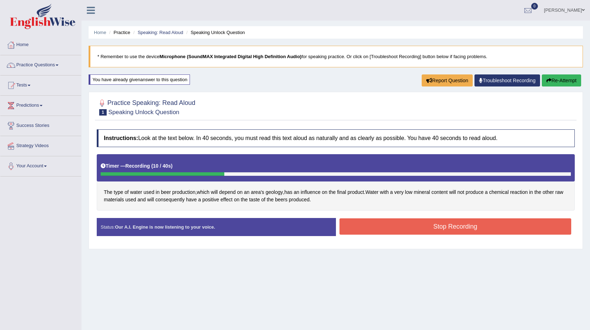
click at [115, 79] on div "You have already given answer to this question" at bounding box center [139, 79] width 101 height 10
click at [165, 89] on div "You have already given answer to this question" at bounding box center [140, 82] width 102 height 17
click at [554, 79] on button "Re-Attempt" at bounding box center [561, 80] width 39 height 12
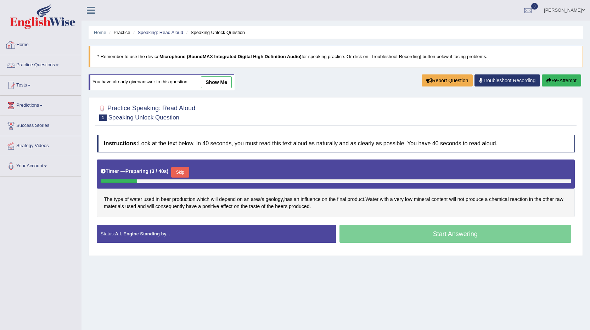
click at [21, 44] on link "Home" at bounding box center [40, 44] width 81 height 18
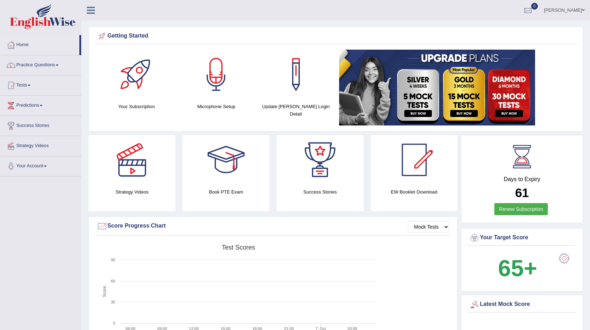
click at [31, 62] on link "Practice Questions" at bounding box center [40, 64] width 81 height 18
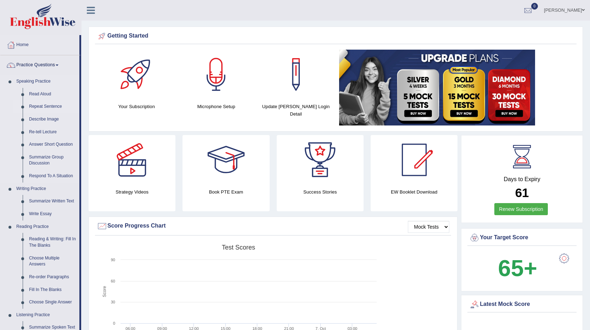
click at [50, 105] on link "Repeat Sentence" at bounding box center [52, 106] width 53 height 13
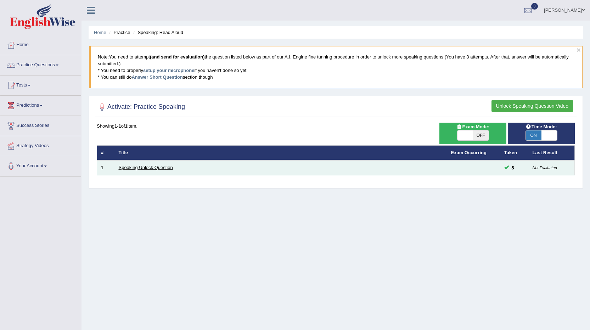
click at [139, 167] on link "Speaking Unlock Question" at bounding box center [146, 167] width 54 height 5
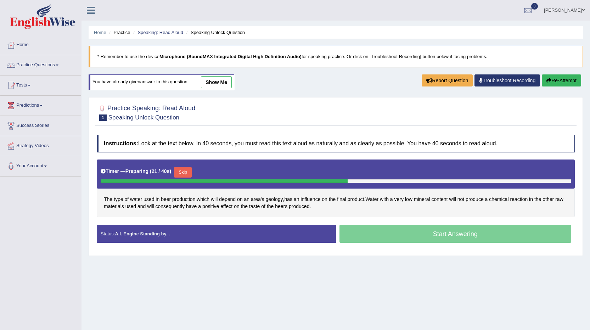
click at [185, 170] on button "Skip" at bounding box center [183, 172] width 18 height 11
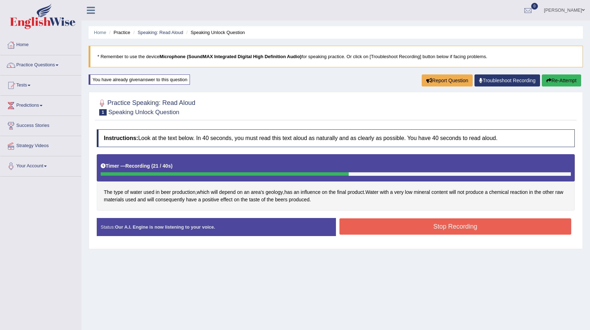
click at [441, 228] on button "Stop Recording" at bounding box center [455, 226] width 232 height 16
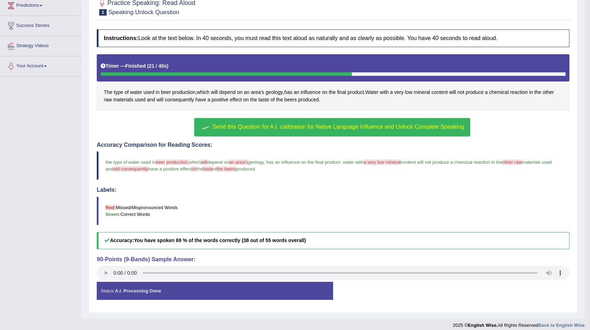
scroll to position [106, 0]
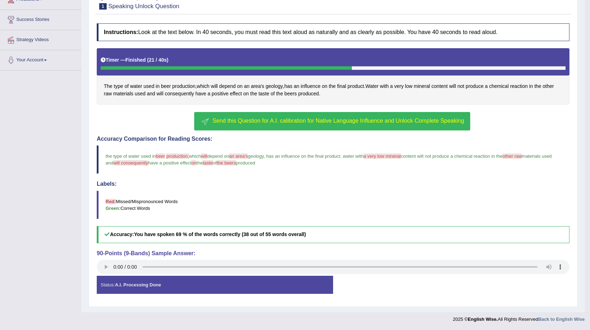
click at [264, 121] on span "Send this Question for A.I. calibration for Native Language Influence and Unloc…" at bounding box center [339, 121] width 252 height 6
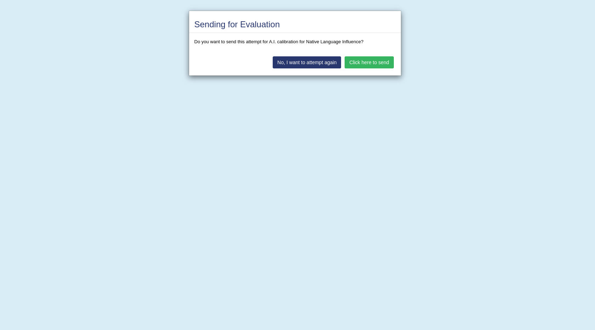
click at [366, 60] on button "Click here to send" at bounding box center [369, 62] width 49 height 12
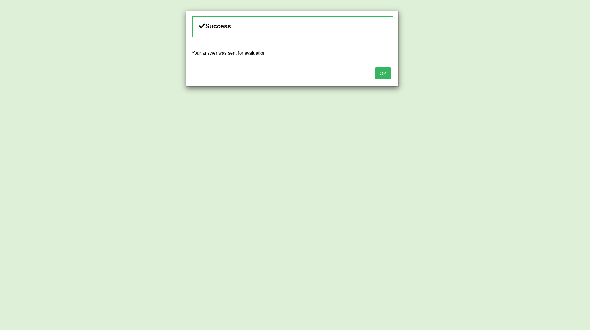
click at [384, 73] on button "OK" at bounding box center [383, 73] width 16 height 12
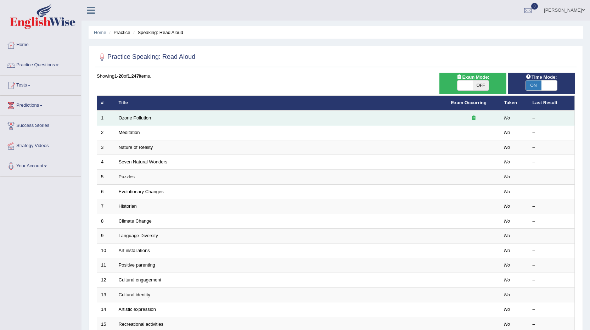
click at [136, 119] on link "Ozone Pollution" at bounding box center [135, 117] width 33 height 5
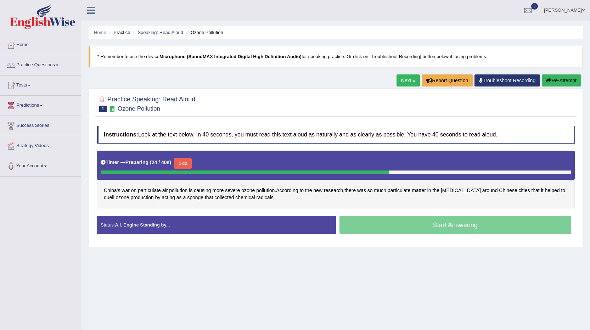
click at [185, 160] on button "Skip" at bounding box center [183, 163] width 18 height 11
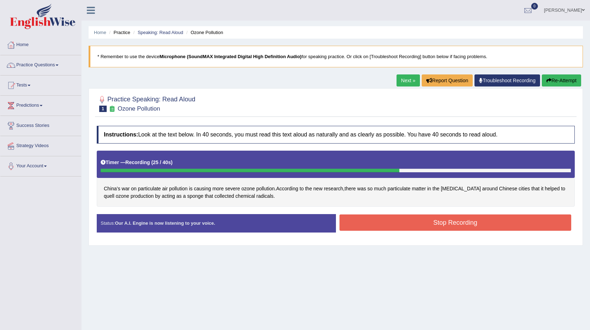
click at [426, 221] on button "Stop Recording" at bounding box center [455, 222] width 232 height 16
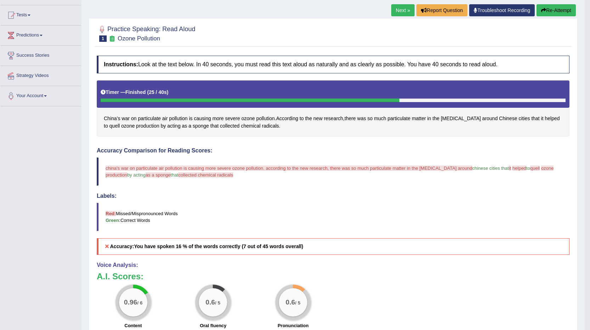
scroll to position [13, 0]
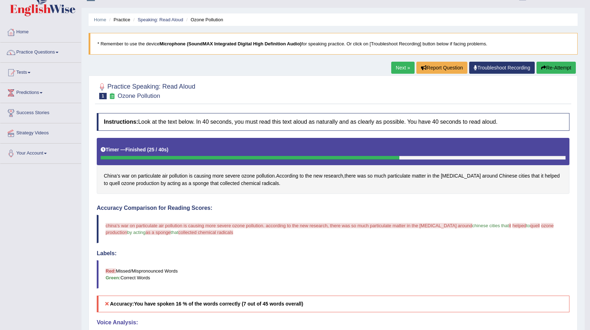
click at [550, 67] on button "Re-Attempt" at bounding box center [555, 68] width 39 height 12
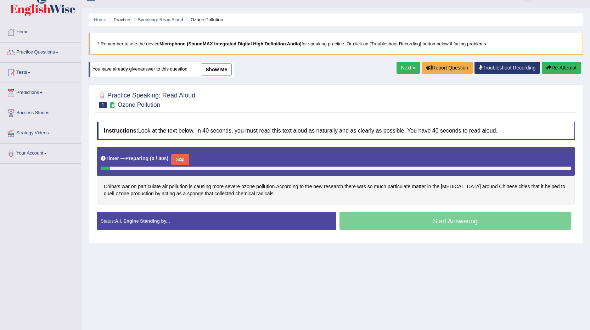
scroll to position [13, 0]
click at [445, 219] on div "Start Answering" at bounding box center [455, 222] width 239 height 20
click at [181, 161] on button "Skip" at bounding box center [180, 159] width 18 height 11
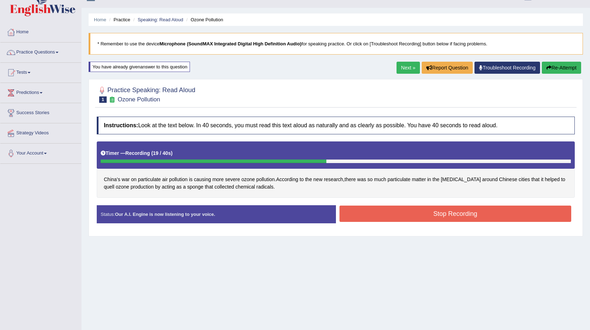
click at [447, 214] on button "Stop Recording" at bounding box center [455, 213] width 232 height 16
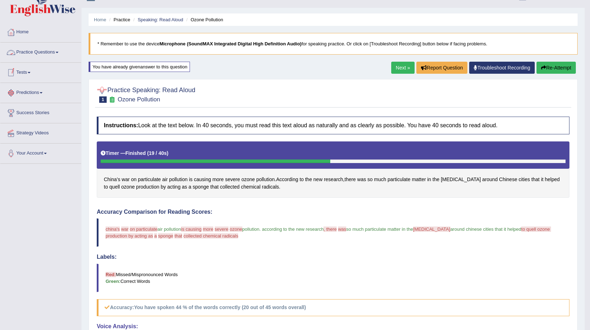
click at [40, 53] on link "Practice Questions" at bounding box center [40, 52] width 81 height 18
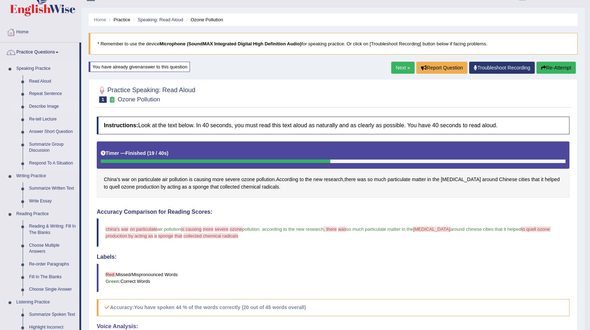
click at [46, 107] on link "Describe Image" at bounding box center [52, 106] width 53 height 13
click at [47, 104] on link "Describe Image" at bounding box center [52, 106] width 53 height 13
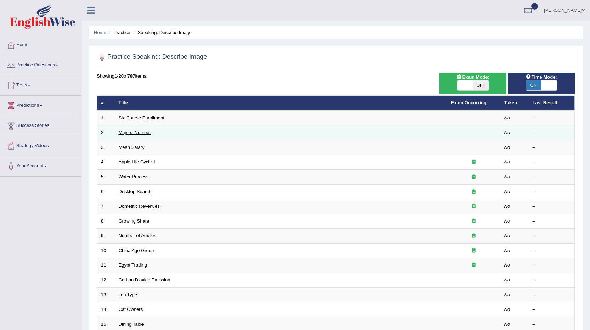
click at [139, 131] on link "Majors' Number" at bounding box center [135, 132] width 32 height 5
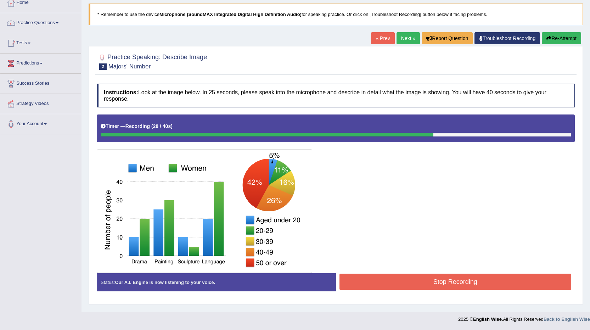
click at [456, 285] on button "Stop Recording" at bounding box center [455, 281] width 232 height 16
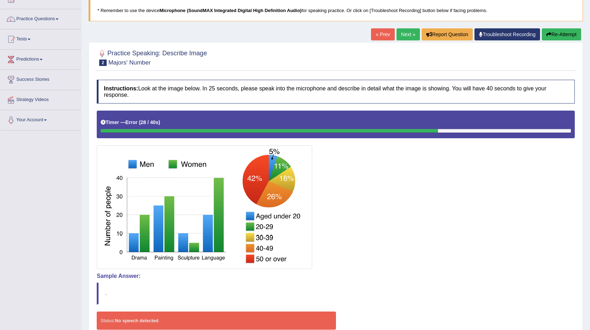
scroll to position [46, 0]
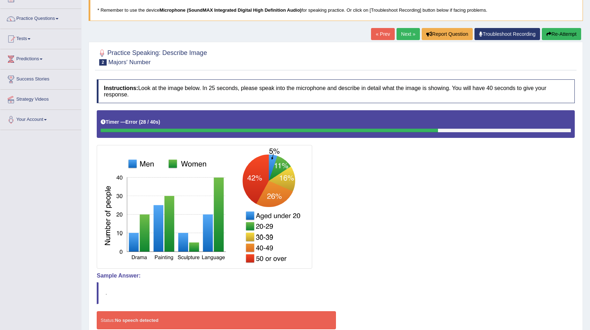
click at [559, 35] on button "Re-Attempt" at bounding box center [561, 34] width 39 height 12
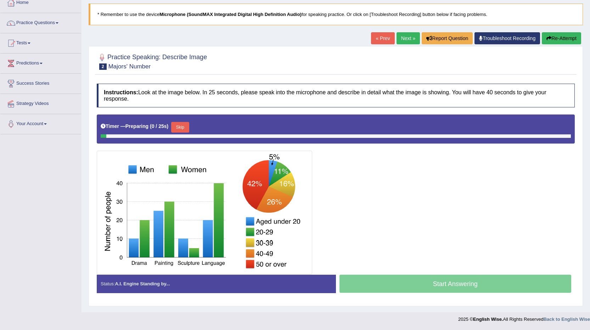
scroll to position [42, 0]
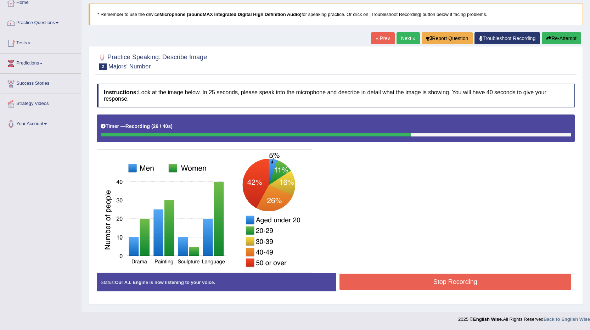
click at [554, 36] on button "Re-Attempt" at bounding box center [561, 38] width 39 height 12
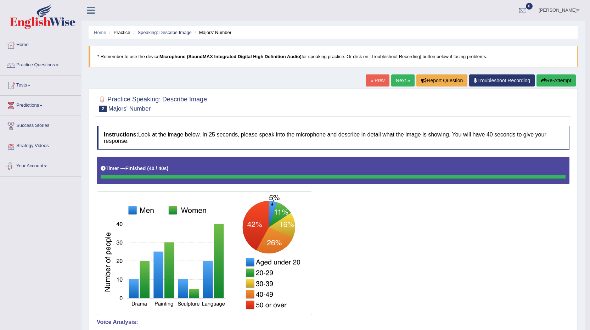
click at [41, 148] on link "Strategy Videos" at bounding box center [40, 145] width 81 height 18
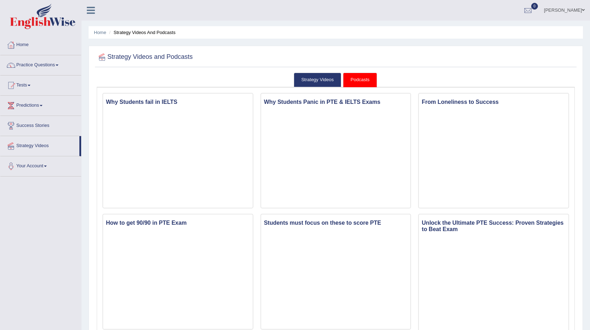
click at [47, 64] on link "Practice Questions" at bounding box center [40, 64] width 81 height 18
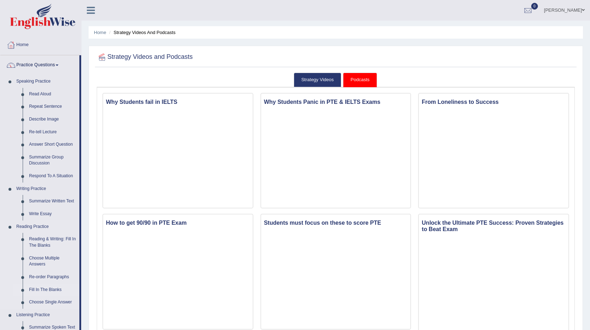
click at [56, 288] on link "Fill In The Blanks" at bounding box center [52, 289] width 53 height 13
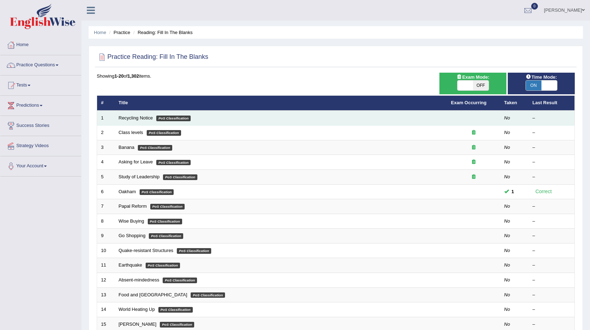
click at [159, 119] on em "PoS Classification" at bounding box center [173, 118] width 34 height 6
click at [126, 117] on link "Recycling Notice" at bounding box center [136, 117] width 34 height 5
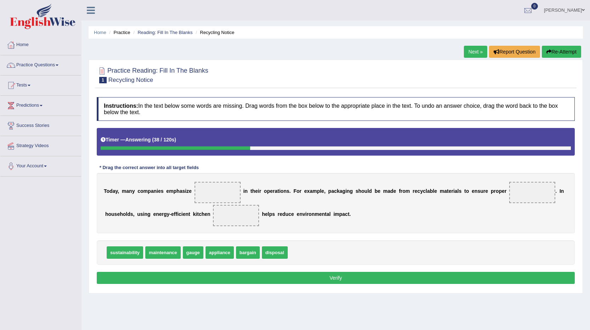
click at [129, 252] on span "sustainability" at bounding box center [125, 252] width 36 height 12
click at [130, 253] on span "sustainability" at bounding box center [125, 252] width 36 height 12
drag, startPoint x: 130, startPoint y: 252, endPoint x: 214, endPoint y: 187, distance: 105.6
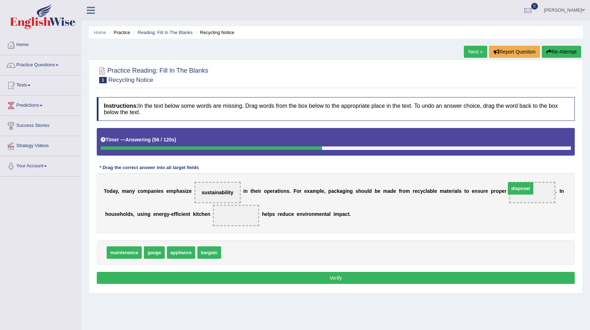
drag, startPoint x: 237, startPoint y: 252, endPoint x: 522, endPoint y: 187, distance: 291.6
drag, startPoint x: 177, startPoint y: 253, endPoint x: 229, endPoint y: 217, distance: 62.4
click at [337, 278] on button "Verify" at bounding box center [336, 278] width 478 height 12
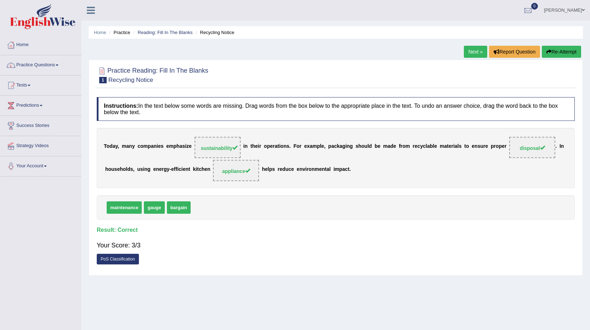
click at [471, 49] on link "Next »" at bounding box center [475, 52] width 23 height 12
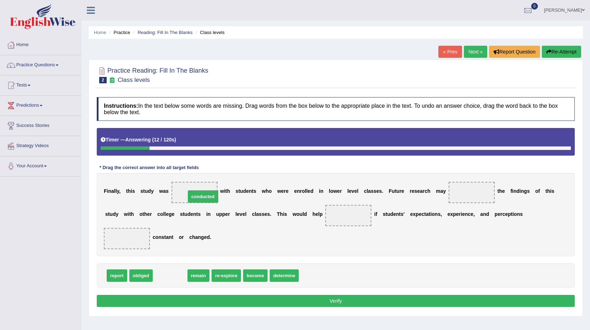
drag, startPoint x: 165, startPoint y: 276, endPoint x: 198, endPoint y: 196, distance: 86.3
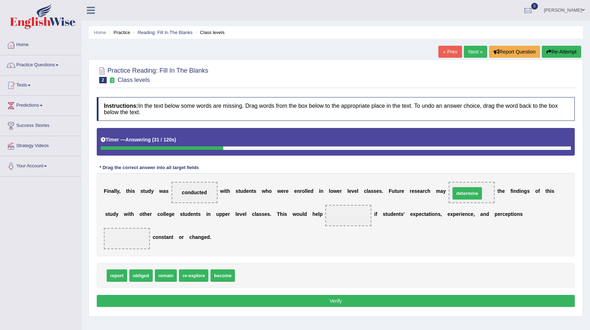
drag, startPoint x: 252, startPoint y: 278, endPoint x: 468, endPoint y: 196, distance: 230.5
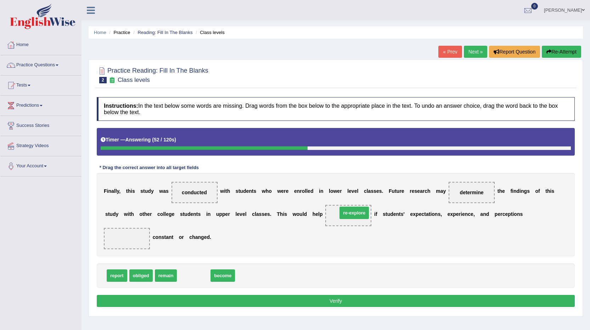
drag, startPoint x: 185, startPoint y: 276, endPoint x: 346, endPoint y: 213, distance: 172.3
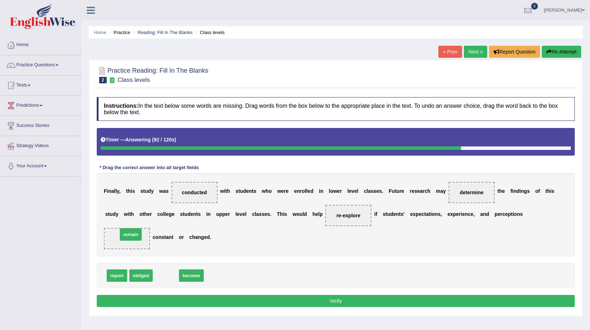
drag, startPoint x: 166, startPoint y: 273, endPoint x: 131, endPoint y: 232, distance: 54.0
drag, startPoint x: 456, startPoint y: 193, endPoint x: 391, endPoint y: 214, distance: 68.3
click at [392, 214] on div "F i n a l l y , t h i s s t u d y w a s conducted w i t h s t u d e n t s w h o…" at bounding box center [336, 214] width 478 height 83
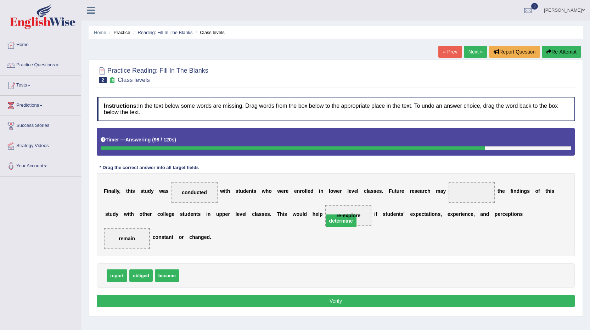
drag, startPoint x: 476, startPoint y: 193, endPoint x: 337, endPoint y: 218, distance: 141.8
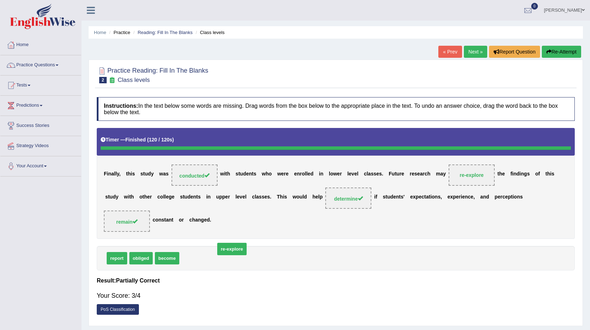
drag, startPoint x: 203, startPoint y: 275, endPoint x: 230, endPoint y: 271, distance: 27.5
drag, startPoint x: 115, startPoint y: 256, endPoint x: 139, endPoint y: 244, distance: 27.4
click at [139, 244] on div "Instructions: In the text below some words are missing. Drag words from the box…" at bounding box center [335, 208] width 481 height 229
drag, startPoint x: 117, startPoint y: 258, endPoint x: 101, endPoint y: 252, distance: 16.9
click at [148, 237] on div "Instructions: In the text below some words are missing. Drag words from the box…" at bounding box center [335, 208] width 481 height 229
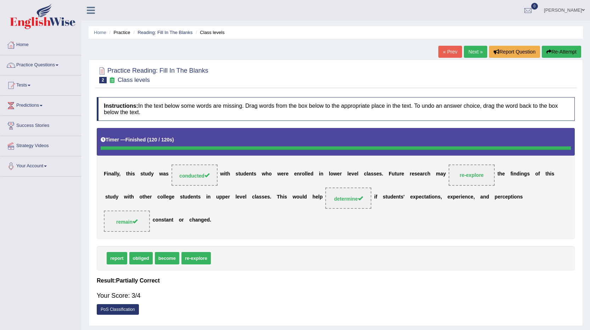
drag, startPoint x: 115, startPoint y: 256, endPoint x: 142, endPoint y: 234, distance: 34.7
click at [142, 234] on div "Instructions: In the text below some words are missing. Drag words from the box…" at bounding box center [335, 208] width 481 height 229
click at [470, 52] on link "Next »" at bounding box center [475, 52] width 23 height 12
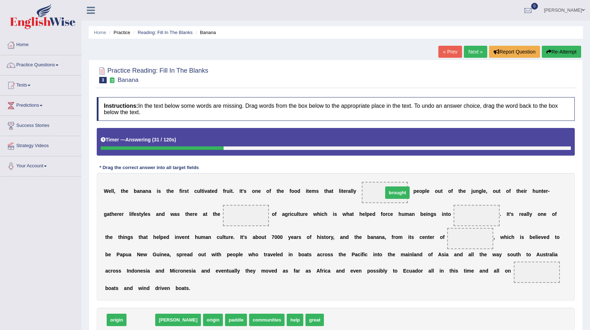
drag, startPoint x: 143, startPoint y: 323, endPoint x: 399, endPoint y: 196, distance: 286.3
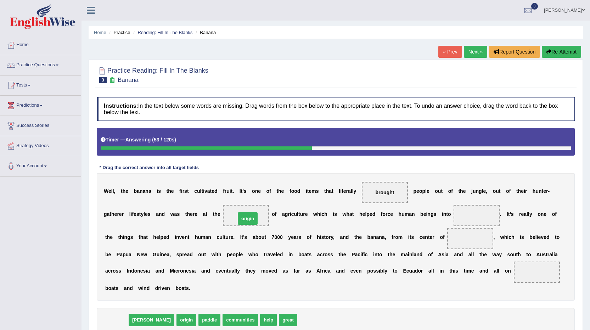
drag, startPoint x: 112, startPoint y: 319, endPoint x: 243, endPoint y: 218, distance: 165.7
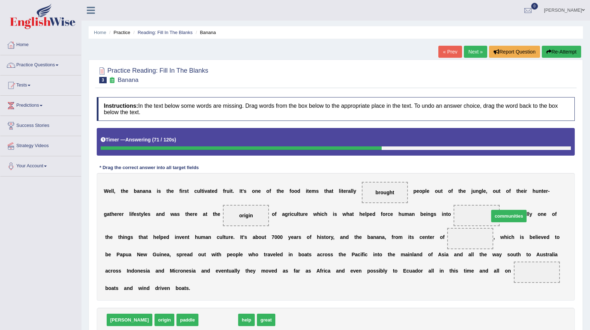
drag, startPoint x: 189, startPoint y: 320, endPoint x: 480, endPoint y: 216, distance: 308.5
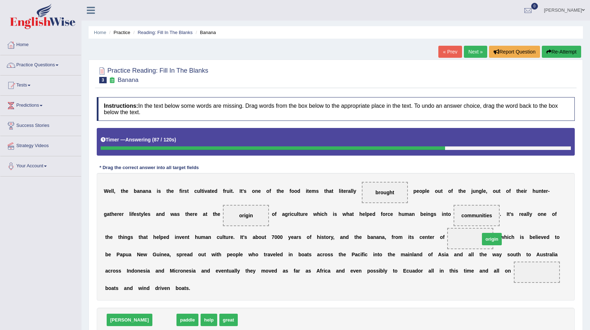
drag, startPoint x: 141, startPoint y: 321, endPoint x: 481, endPoint y: 240, distance: 349.6
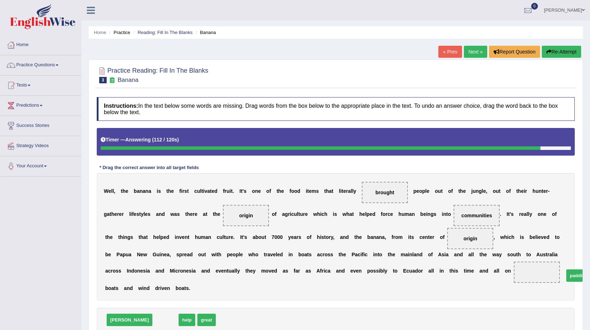
drag, startPoint x: 138, startPoint y: 319, endPoint x: 541, endPoint y: 274, distance: 406.0
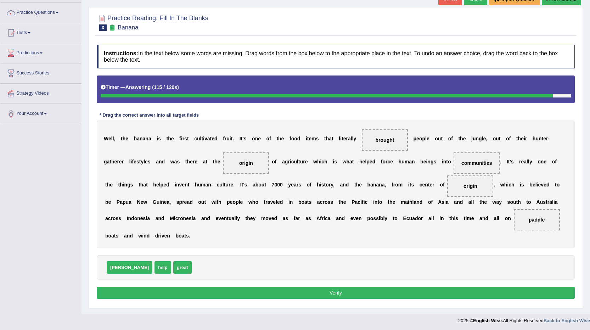
scroll to position [54, 0]
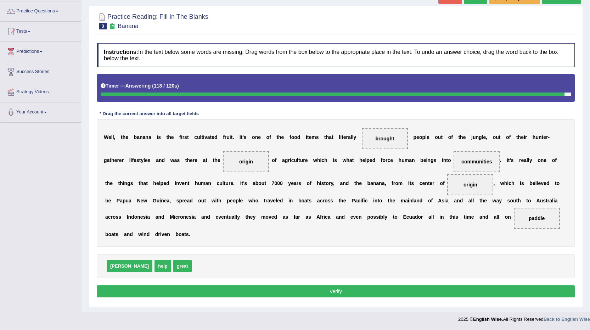
click at [340, 292] on button "Verify" at bounding box center [336, 291] width 478 height 12
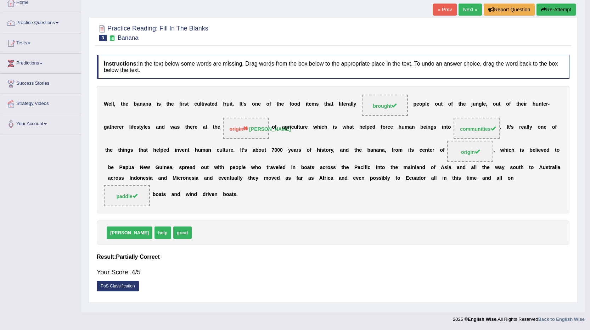
scroll to position [42, 0]
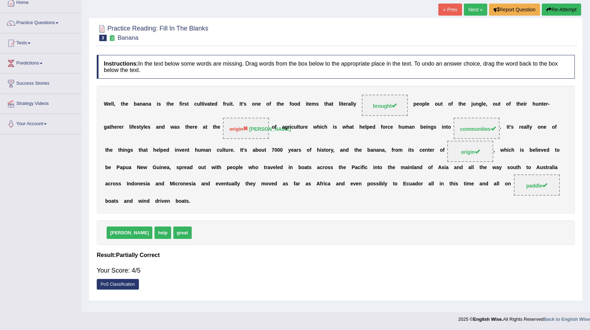
click at [472, 9] on link "Next »" at bounding box center [475, 10] width 23 height 12
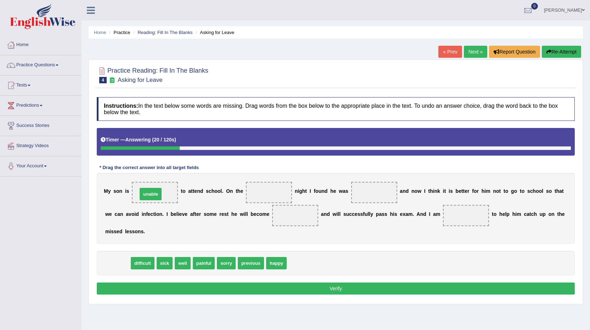
drag, startPoint x: 115, startPoint y: 265, endPoint x: 148, endPoint y: 196, distance: 76.5
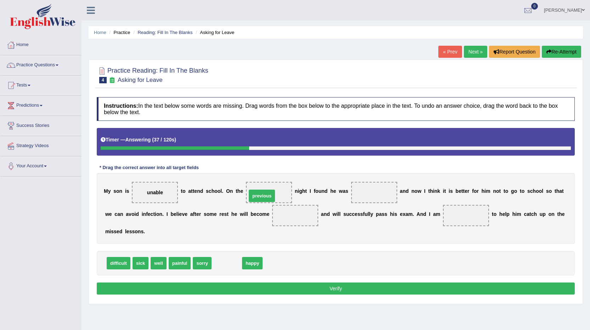
drag, startPoint x: 227, startPoint y: 265, endPoint x: 262, endPoint y: 197, distance: 75.9
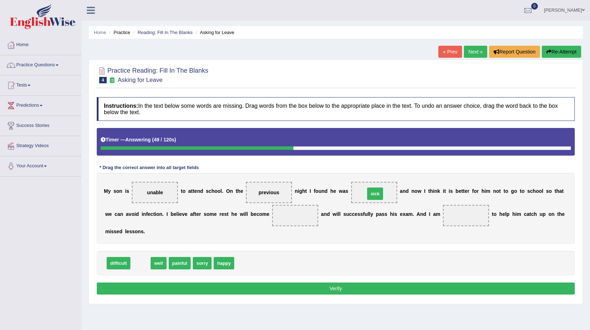
drag, startPoint x: 138, startPoint y: 263, endPoint x: 372, endPoint y: 194, distance: 244.6
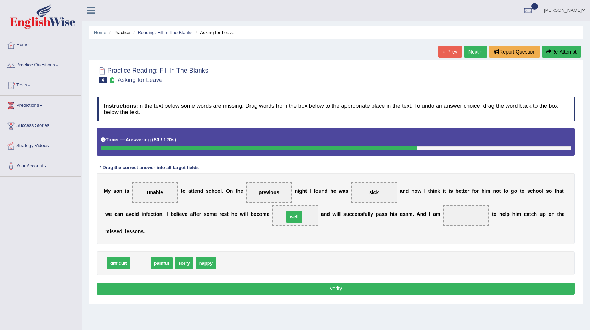
drag, startPoint x: 137, startPoint y: 266, endPoint x: 291, endPoint y: 220, distance: 160.6
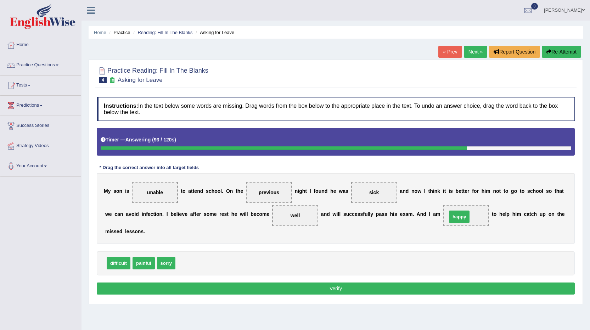
drag, startPoint x: 185, startPoint y: 263, endPoint x: 458, endPoint y: 216, distance: 277.2
click at [336, 289] on button "Verify" at bounding box center [336, 288] width 478 height 12
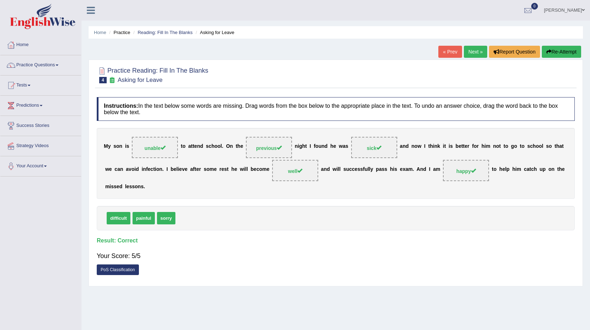
click at [473, 53] on link "Next »" at bounding box center [475, 52] width 23 height 12
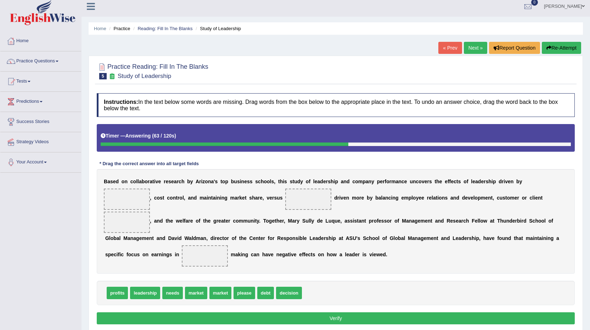
scroll to position [5, 0]
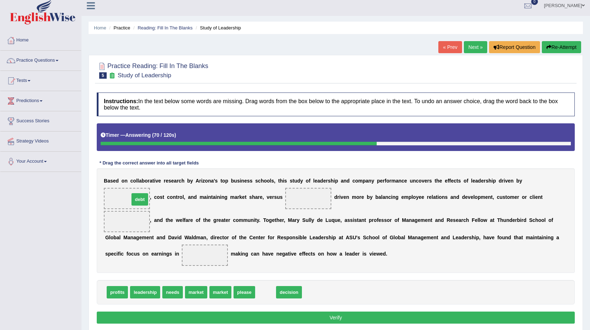
drag, startPoint x: 265, startPoint y: 292, endPoint x: 140, endPoint y: 199, distance: 156.3
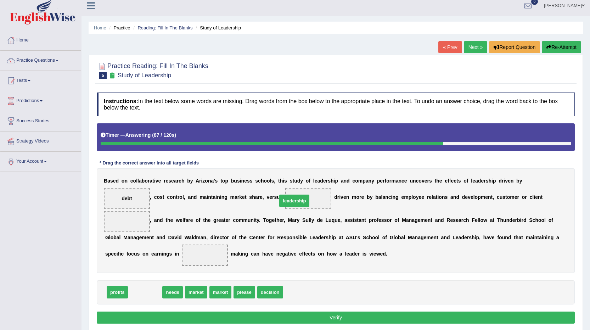
drag, startPoint x: 150, startPoint y: 293, endPoint x: 300, endPoint y: 200, distance: 176.9
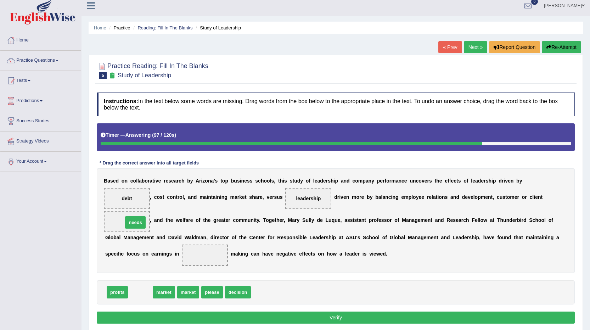
drag, startPoint x: 139, startPoint y: 296, endPoint x: 134, endPoint y: 226, distance: 70.0
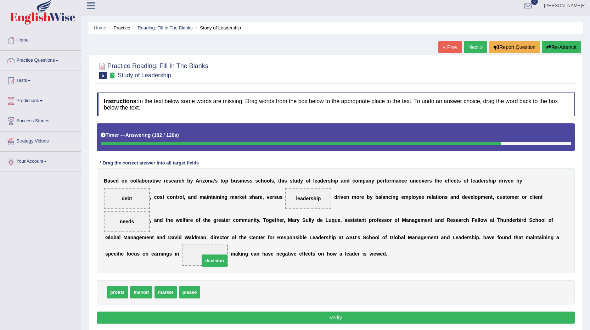
drag, startPoint x: 209, startPoint y: 294, endPoint x: 206, endPoint y: 258, distance: 35.6
click at [333, 320] on button "Verify" at bounding box center [336, 317] width 478 height 12
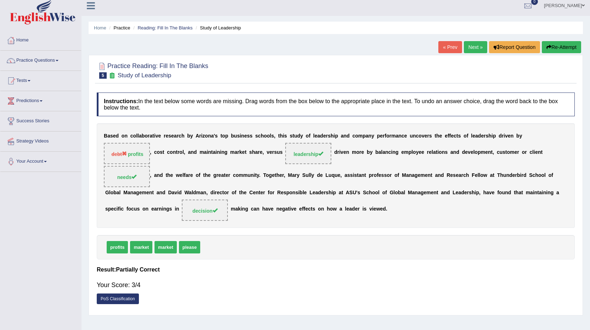
click at [471, 46] on link "Next »" at bounding box center [475, 47] width 23 height 12
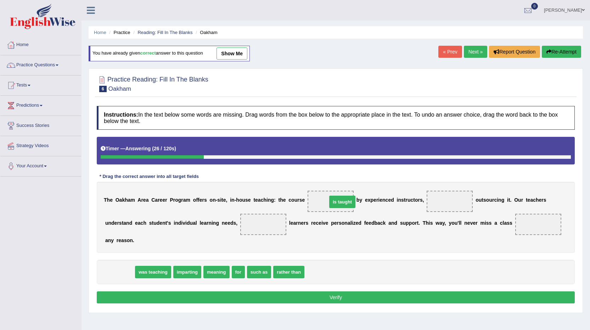
drag, startPoint x: 124, startPoint y: 273, endPoint x: 346, endPoint y: 203, distance: 233.3
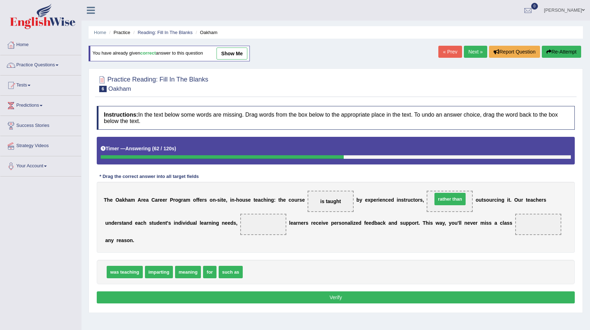
drag, startPoint x: 265, startPoint y: 276, endPoint x: 455, endPoint y: 203, distance: 203.1
drag, startPoint x: 156, startPoint y: 272, endPoint x: 260, endPoint y: 227, distance: 113.8
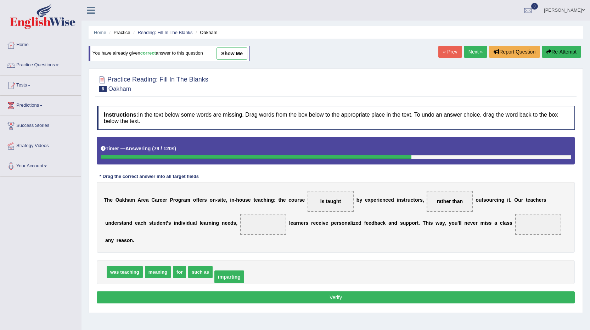
drag, startPoint x: 265, startPoint y: 224, endPoint x: 231, endPoint y: 276, distance: 62.5
drag, startPoint x: 155, startPoint y: 273, endPoint x: 259, endPoint y: 225, distance: 114.7
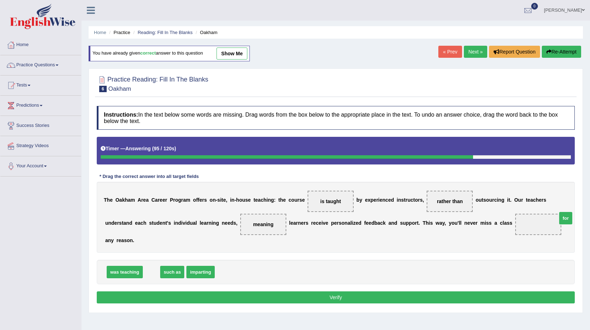
drag, startPoint x: 153, startPoint y: 273, endPoint x: 562, endPoint y: 222, distance: 412.7
click at [336, 298] on button "Verify" at bounding box center [336, 297] width 478 height 12
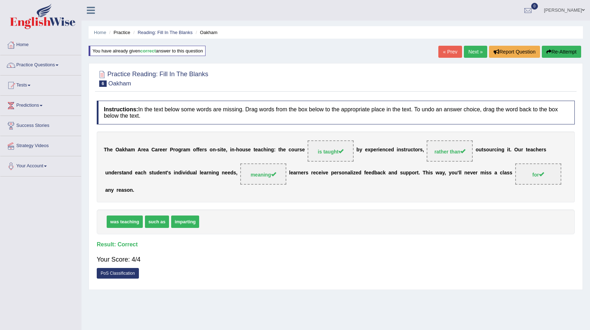
click at [470, 51] on link "Next »" at bounding box center [475, 52] width 23 height 12
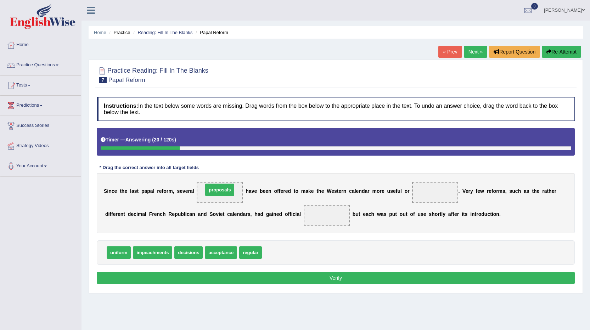
drag, startPoint x: 277, startPoint y: 254, endPoint x: 218, endPoint y: 192, distance: 86.0
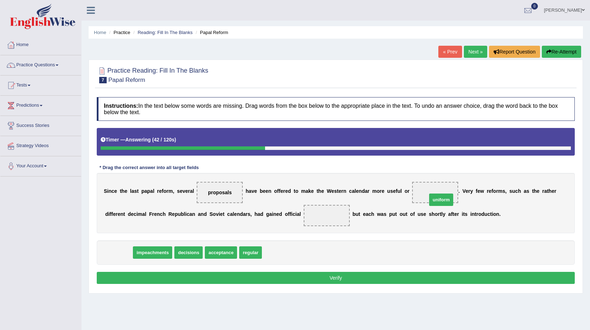
drag, startPoint x: 117, startPoint y: 254, endPoint x: 439, endPoint y: 199, distance: 326.9
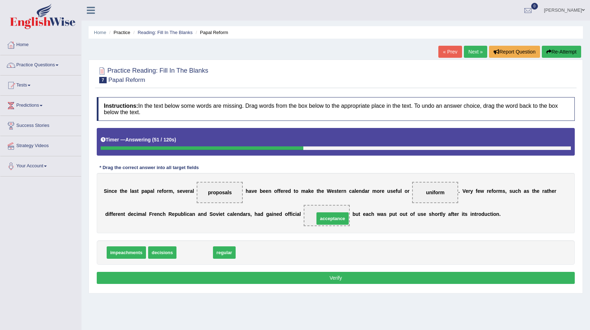
drag, startPoint x: 195, startPoint y: 253, endPoint x: 333, endPoint y: 219, distance: 141.9
click at [333, 278] on button "Verify" at bounding box center [336, 278] width 478 height 12
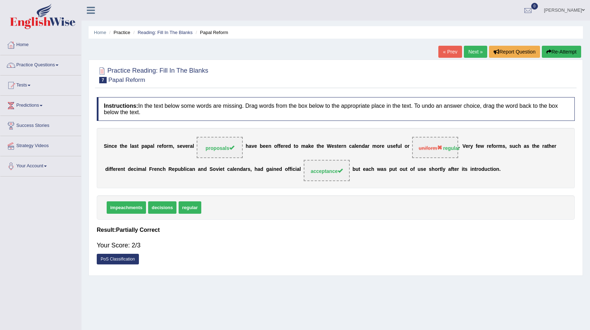
click at [470, 49] on link "Next »" at bounding box center [475, 52] width 23 height 12
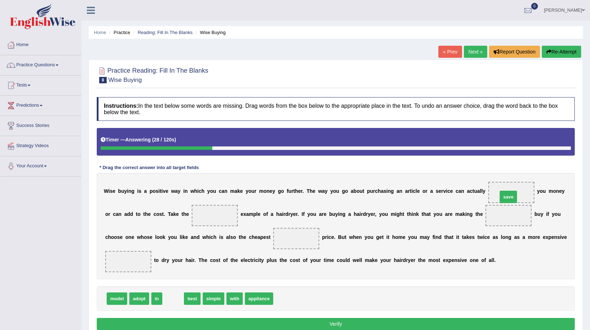
drag, startPoint x: 169, startPoint y: 301, endPoint x: 504, endPoint y: 199, distance: 350.2
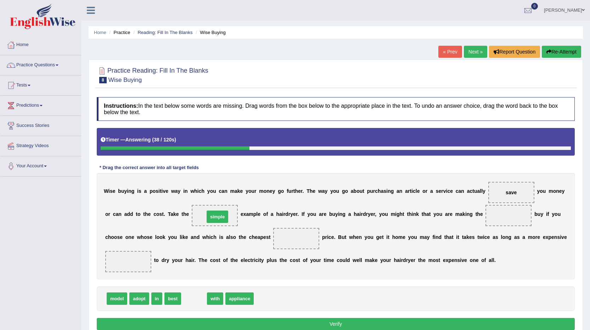
drag, startPoint x: 192, startPoint y: 298, endPoint x: 215, endPoint y: 216, distance: 85.1
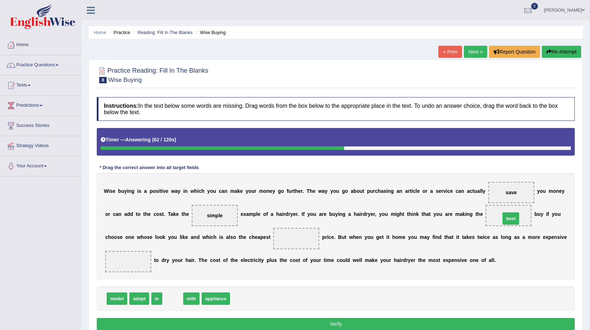
drag, startPoint x: 170, startPoint y: 300, endPoint x: 513, endPoint y: 221, distance: 351.2
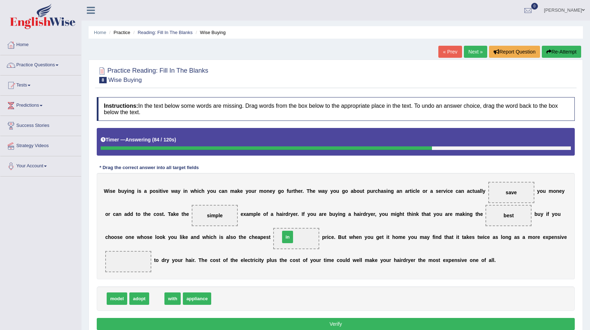
drag, startPoint x: 155, startPoint y: 298, endPoint x: 286, endPoint y: 236, distance: 144.5
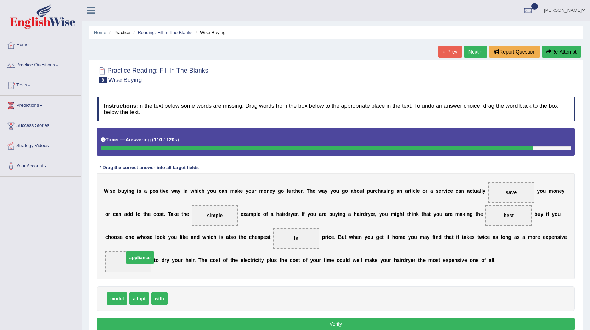
drag, startPoint x: 186, startPoint y: 300, endPoint x: 142, endPoint y: 259, distance: 60.2
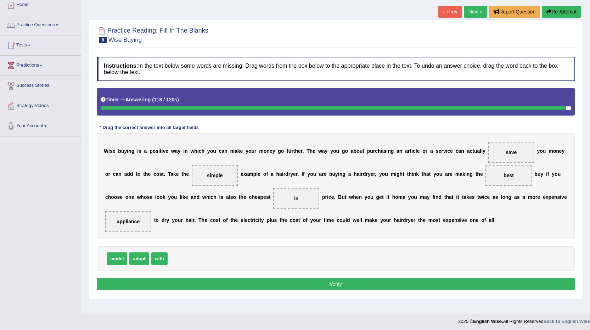
scroll to position [42, 0]
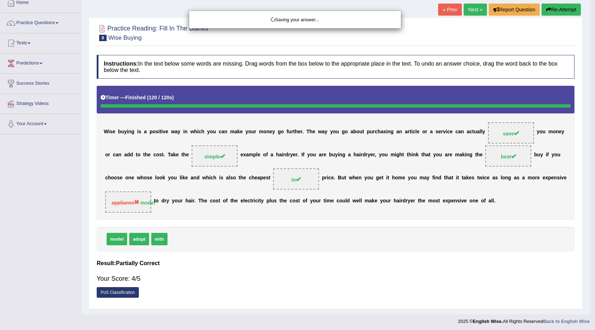
click at [336, 283] on div "Saving your answer..." at bounding box center [297, 165] width 595 height 330
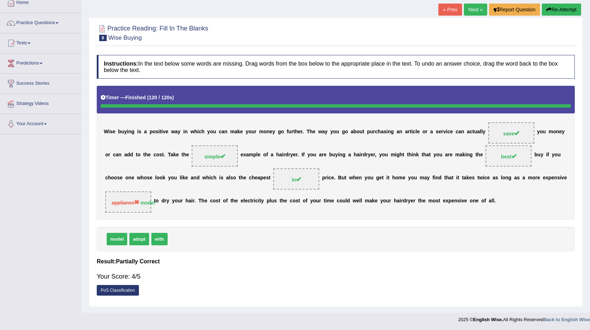
click at [476, 10] on link "Next »" at bounding box center [475, 10] width 23 height 12
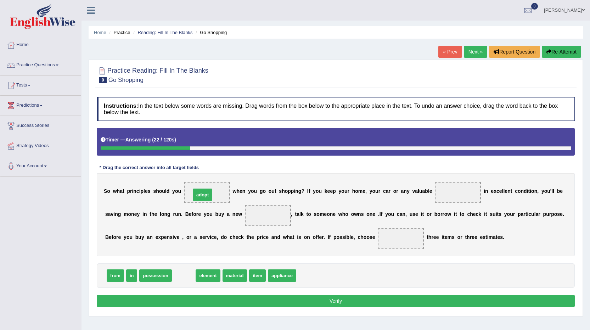
drag, startPoint x: 187, startPoint y: 279, endPoint x: 208, endPoint y: 196, distance: 85.3
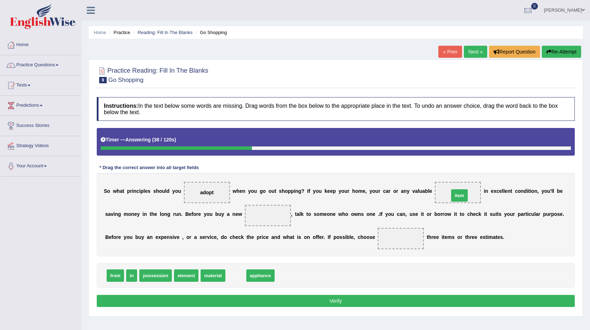
drag, startPoint x: 236, startPoint y: 277, endPoint x: 459, endPoint y: 197, distance: 237.4
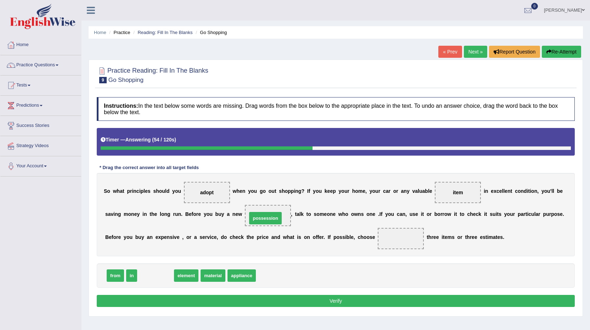
drag, startPoint x: 157, startPoint y: 279, endPoint x: 266, endPoint y: 221, distance: 123.9
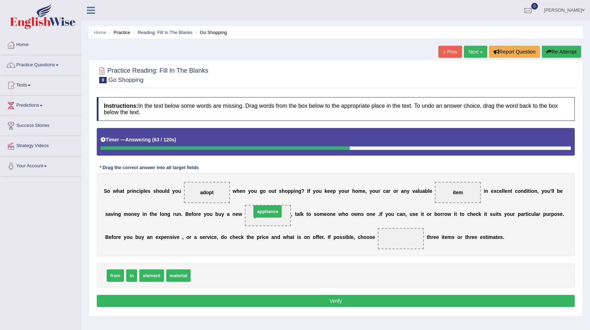
drag, startPoint x: 211, startPoint y: 280, endPoint x: 272, endPoint y: 216, distance: 89.0
drag, startPoint x: 213, startPoint y: 273, endPoint x: 399, endPoint y: 242, distance: 188.9
click at [337, 303] on button "Verify" at bounding box center [336, 301] width 478 height 12
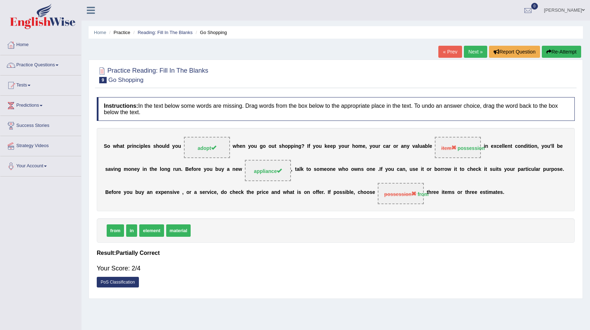
click at [469, 51] on link "Next »" at bounding box center [475, 52] width 23 height 12
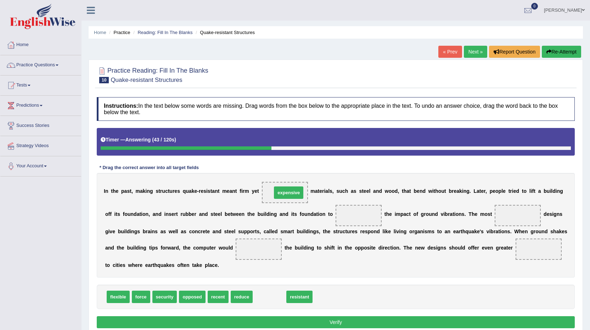
drag, startPoint x: 264, startPoint y: 299, endPoint x: 283, endPoint y: 195, distance: 105.9
drag, startPoint x: 120, startPoint y: 303, endPoint x: 260, endPoint y: 219, distance: 162.7
click at [260, 219] on div "Instructions: In the text below some words are missing. Drag words from the box…" at bounding box center [335, 214] width 481 height 240
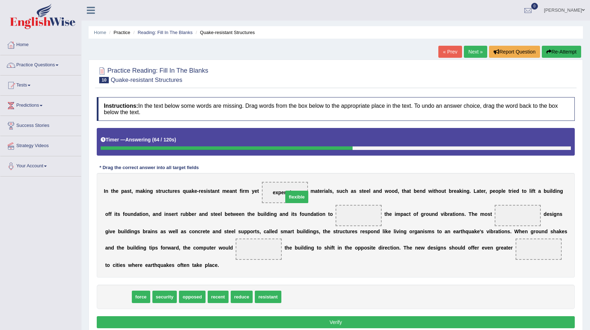
drag, startPoint x: 118, startPoint y: 297, endPoint x: 297, endPoint y: 197, distance: 204.6
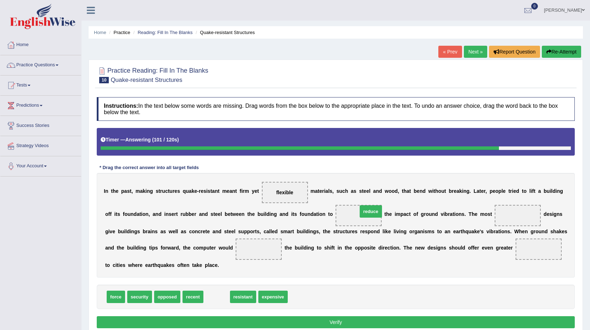
drag, startPoint x: 215, startPoint y: 298, endPoint x: 369, endPoint y: 213, distance: 176.2
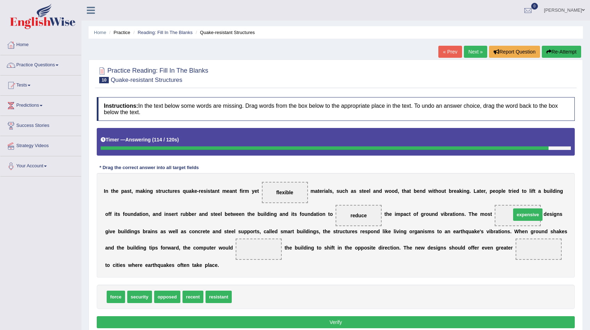
drag, startPoint x: 249, startPoint y: 297, endPoint x: 528, endPoint y: 215, distance: 291.0
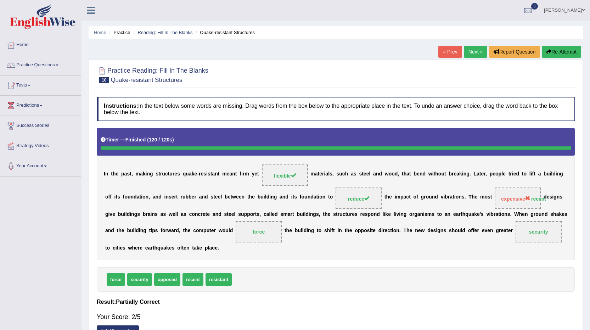
click at [472, 51] on link "Next »" at bounding box center [475, 52] width 23 height 12
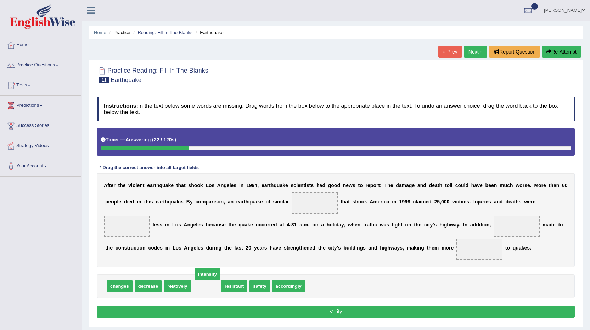
drag, startPoint x: 210, startPoint y: 286, endPoint x: 259, endPoint y: 245, distance: 64.1
click at [220, 268] on span "intensity" at bounding box center [207, 274] width 26 height 12
drag, startPoint x: 208, startPoint y: 283, endPoint x: 307, endPoint y: 198, distance: 131.1
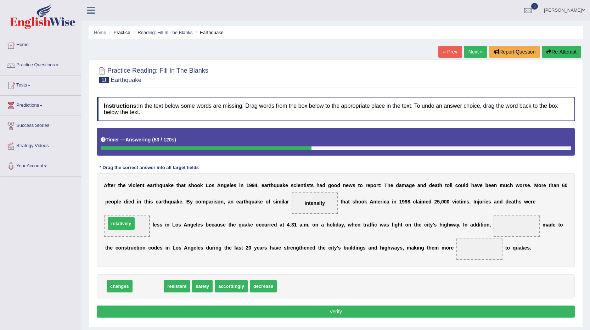
drag, startPoint x: 152, startPoint y: 288, endPoint x: 125, endPoint y: 226, distance: 67.9
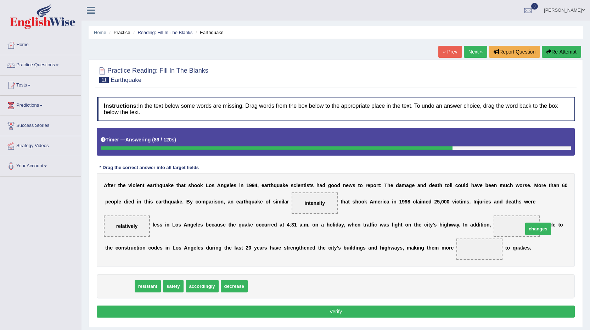
drag, startPoint x: 122, startPoint y: 285, endPoint x: 536, endPoint y: 227, distance: 417.7
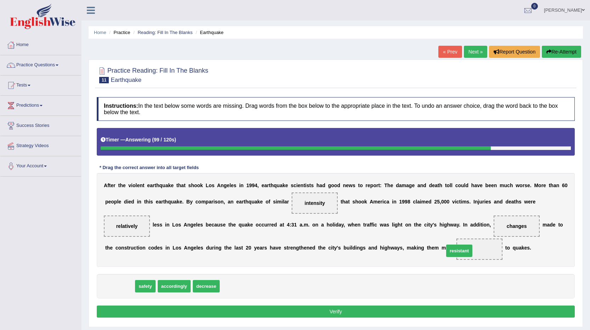
drag, startPoint x: 124, startPoint y: 286, endPoint x: 478, endPoint y: 248, distance: 355.6
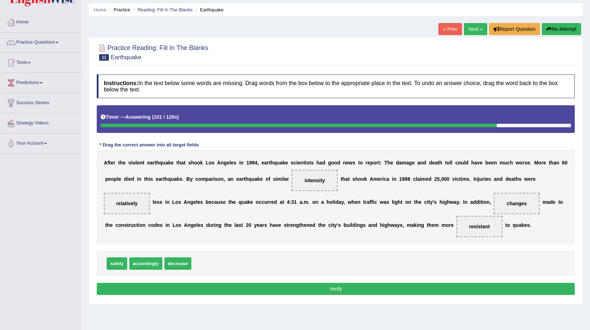
scroll to position [35, 0]
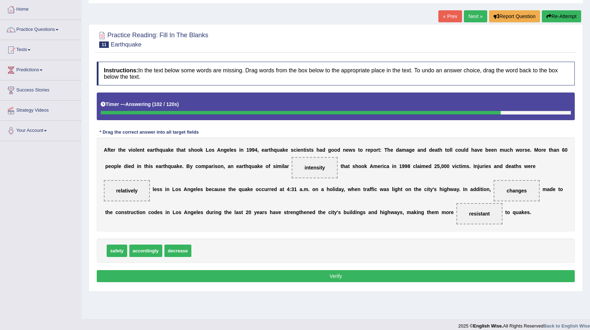
click at [334, 277] on button "Verify" at bounding box center [336, 276] width 478 height 12
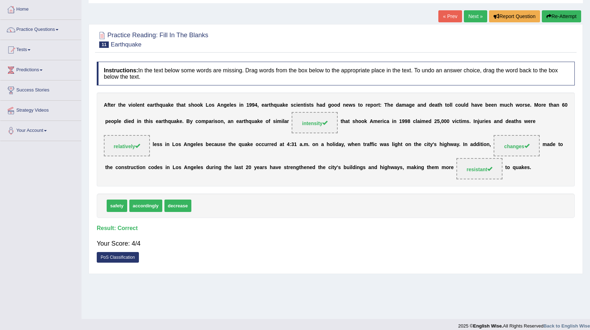
click at [472, 16] on link "Next »" at bounding box center [475, 16] width 23 height 12
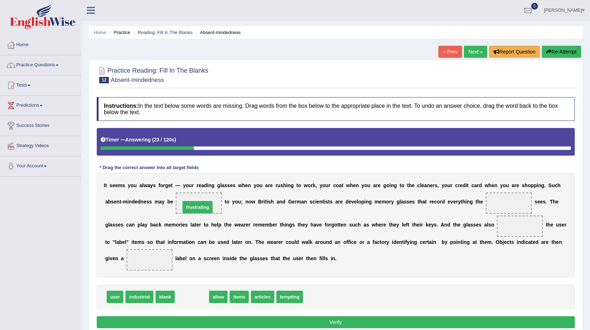
drag, startPoint x: 192, startPoint y: 294, endPoint x: 198, endPoint y: 204, distance: 89.8
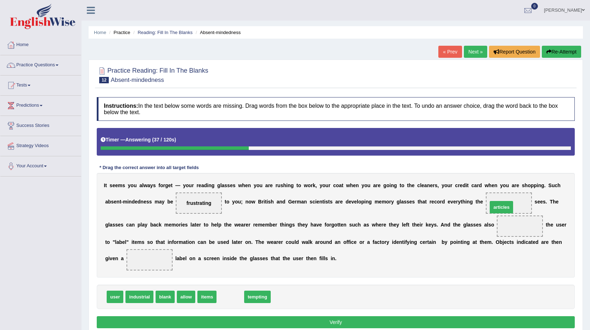
drag, startPoint x: 231, startPoint y: 299, endPoint x: 502, endPoint y: 209, distance: 285.5
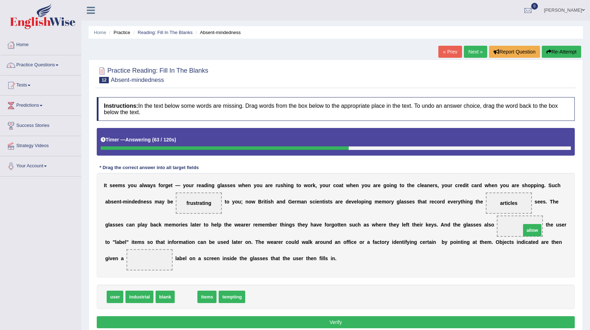
drag, startPoint x: 184, startPoint y: 297, endPoint x: 529, endPoint y: 231, distance: 351.8
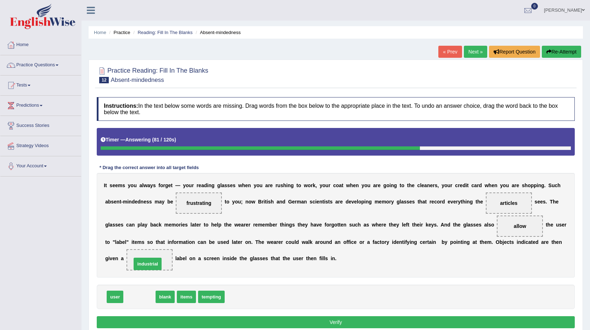
drag, startPoint x: 145, startPoint y: 297, endPoint x: 153, endPoint y: 260, distance: 37.8
click at [333, 322] on button "Verify" at bounding box center [336, 322] width 478 height 12
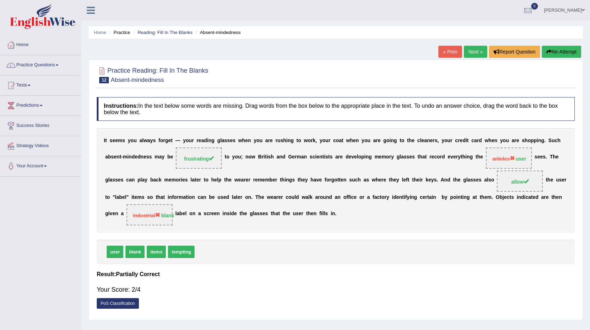
click at [471, 50] on link "Next »" at bounding box center [475, 52] width 23 height 12
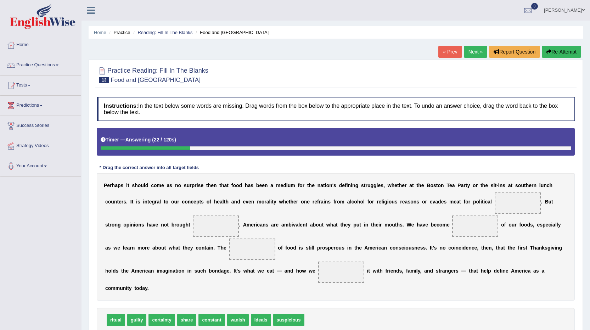
click at [503, 202] on span at bounding box center [518, 202] width 46 height 21
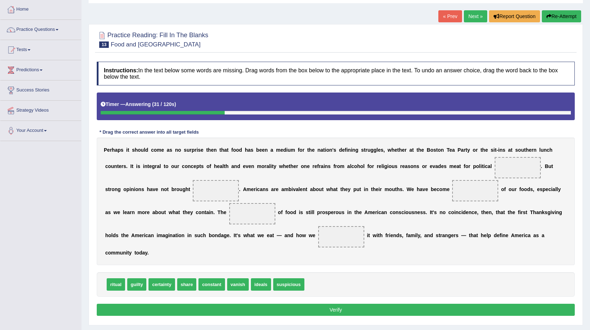
scroll to position [54, 0]
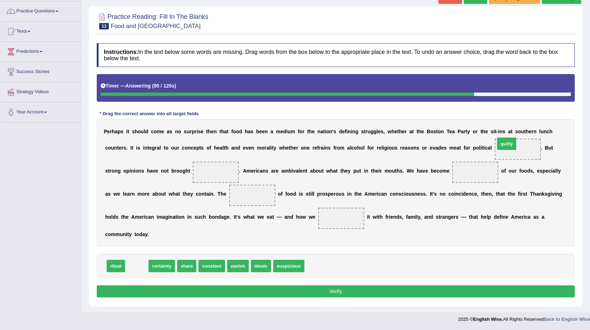
drag, startPoint x: 137, startPoint y: 269, endPoint x: 523, endPoint y: 149, distance: 404.6
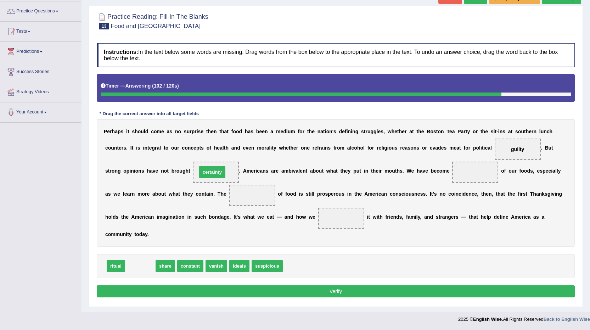
drag, startPoint x: 137, startPoint y: 266, endPoint x: 209, endPoint y: 173, distance: 118.3
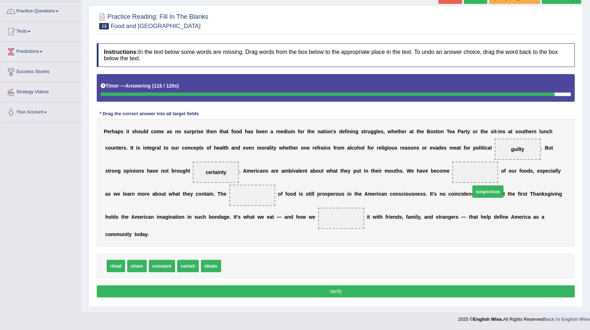
drag, startPoint x: 235, startPoint y: 269, endPoint x: 481, endPoint y: 171, distance: 265.3
drag, startPoint x: 158, startPoint y: 267, endPoint x: 266, endPoint y: 193, distance: 130.4
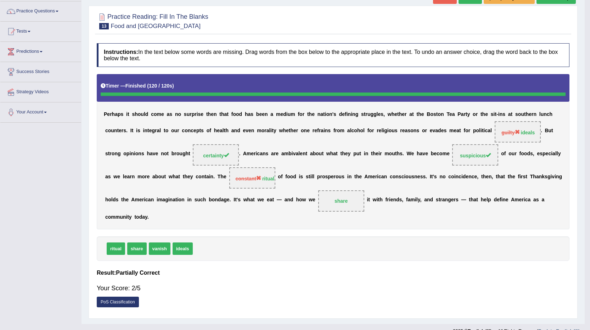
scroll to position [42, 0]
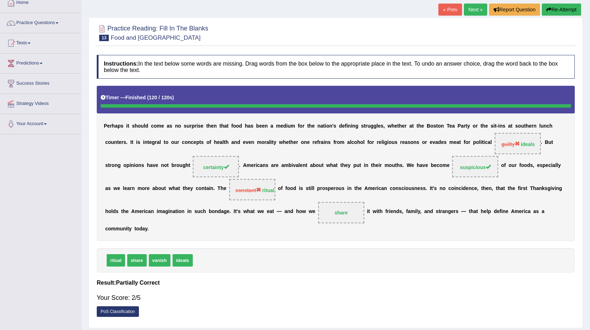
click at [35, 23] on link "Practice Questions" at bounding box center [40, 22] width 81 height 18
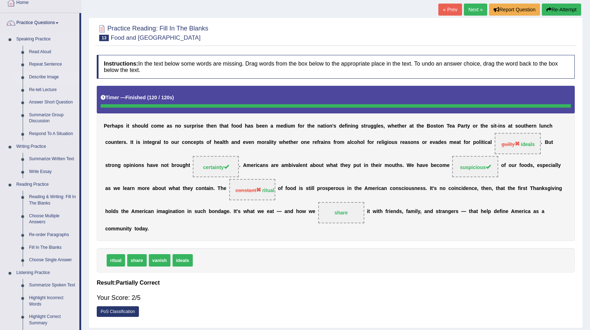
click at [41, 75] on link "Describe Image" at bounding box center [52, 77] width 53 height 13
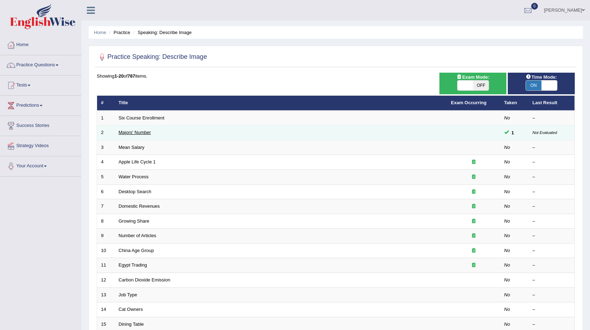
click at [145, 130] on link "Majors' Number" at bounding box center [135, 132] width 32 height 5
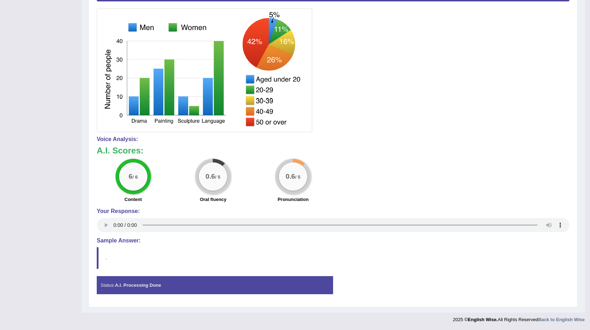
scroll to position [187, 0]
click at [219, 180] on div "0.6 / 5" at bounding box center [213, 176] width 28 height 28
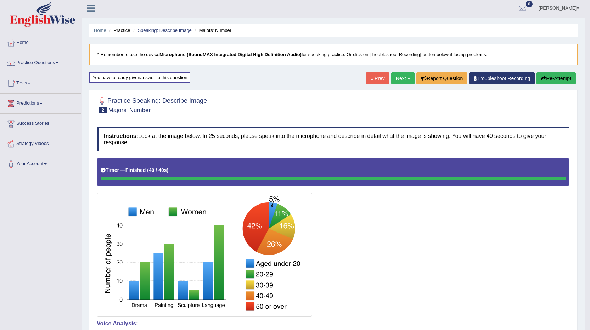
scroll to position [0, 0]
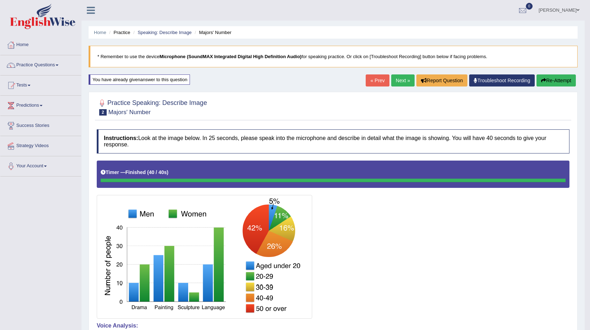
click at [401, 79] on link "Next »" at bounding box center [402, 80] width 23 height 12
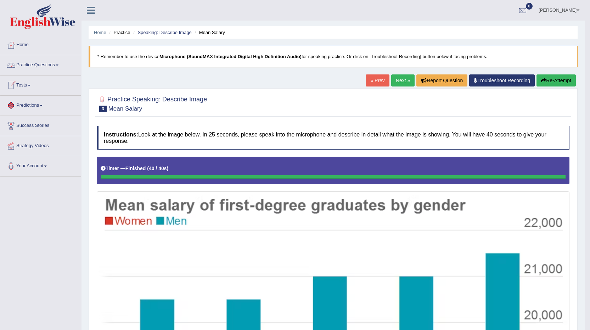
click at [47, 63] on link "Practice Questions" at bounding box center [40, 64] width 81 height 18
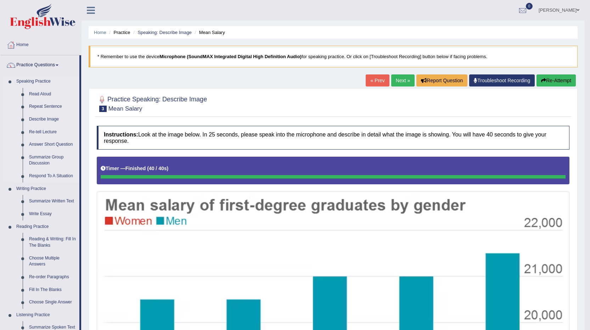
click at [56, 177] on link "Respond To A Situation" at bounding box center [52, 176] width 53 height 13
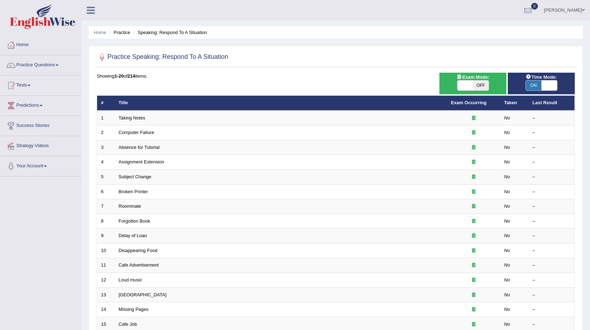
click at [136, 116] on link "Taking Notes" at bounding box center [132, 117] width 27 height 5
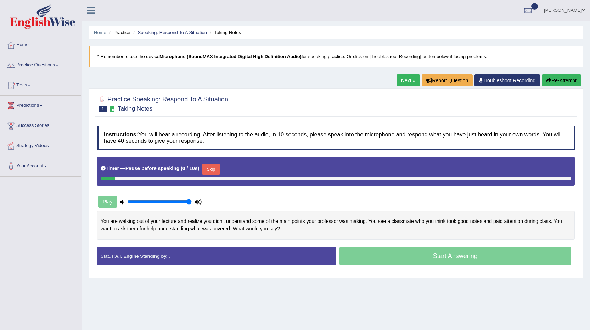
click at [461, 255] on div "Start Answering" at bounding box center [455, 257] width 239 height 20
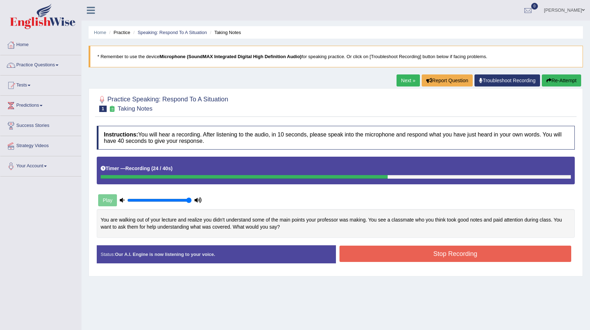
click at [435, 252] on button "Stop Recording" at bounding box center [455, 254] width 232 height 16
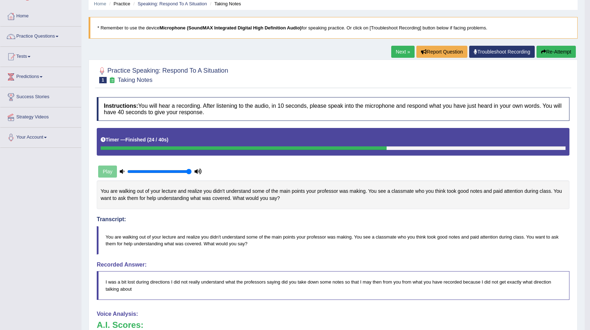
scroll to position [26, 0]
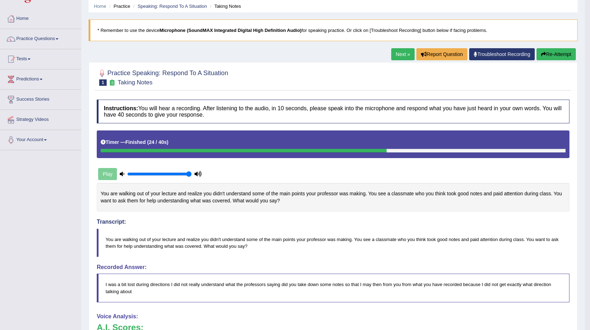
click at [554, 54] on button "Re-Attempt" at bounding box center [555, 54] width 39 height 12
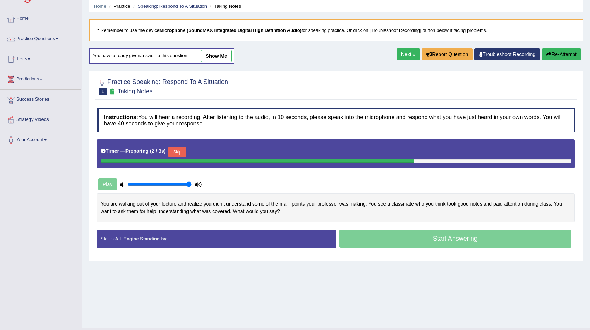
click at [441, 239] on div "Start Answering" at bounding box center [455, 240] width 239 height 20
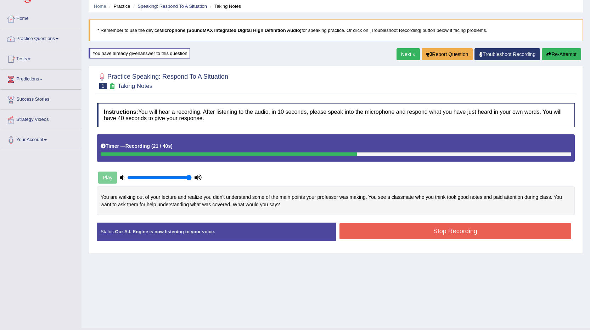
click at [451, 231] on button "Stop Recording" at bounding box center [455, 231] width 232 height 16
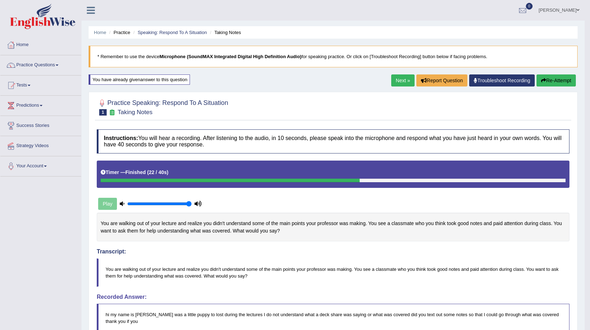
click at [553, 78] on button "Re-Attempt" at bounding box center [555, 80] width 39 height 12
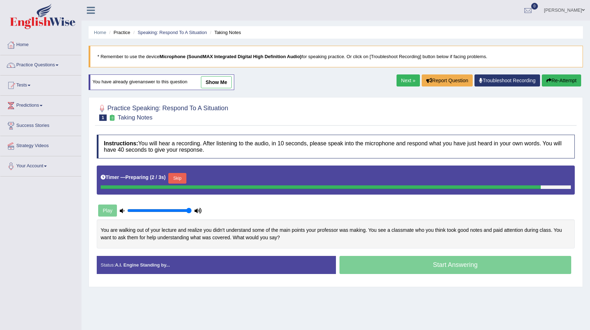
click at [180, 179] on button "Skip" at bounding box center [177, 178] width 18 height 11
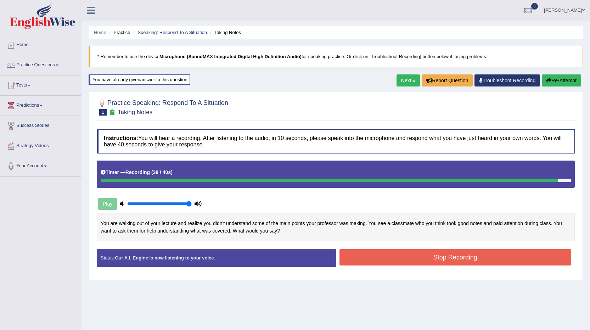
click at [463, 254] on button "Stop Recording" at bounding box center [455, 257] width 232 height 16
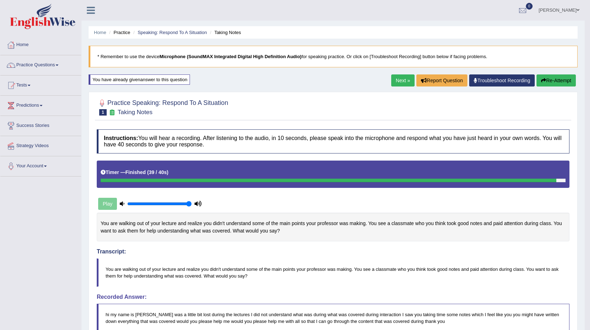
click at [394, 78] on link "Next »" at bounding box center [402, 80] width 23 height 12
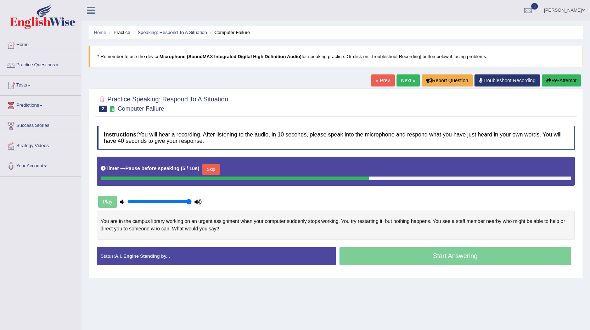
click at [213, 169] on button "Skip" at bounding box center [211, 169] width 18 height 11
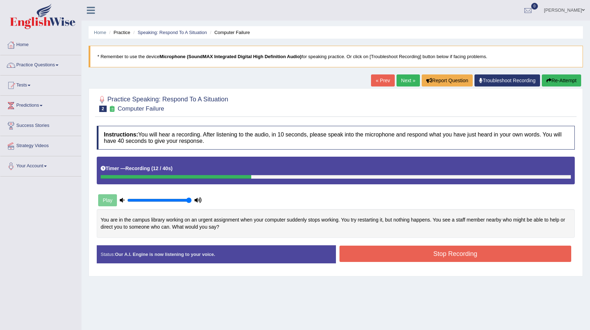
click at [561, 78] on button "Re-Attempt" at bounding box center [561, 80] width 39 height 12
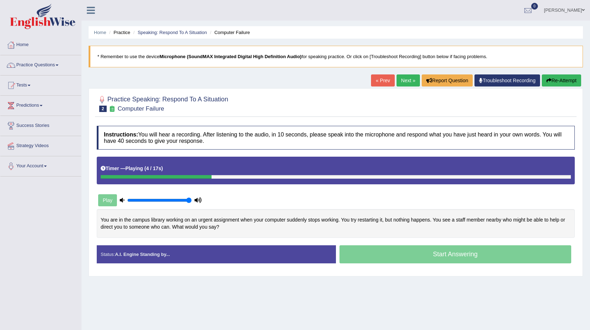
click at [590, 93] on html "Toggle navigation Home Practice Questions Speaking Practice Read Aloud Repeat S…" at bounding box center [295, 165] width 590 height 330
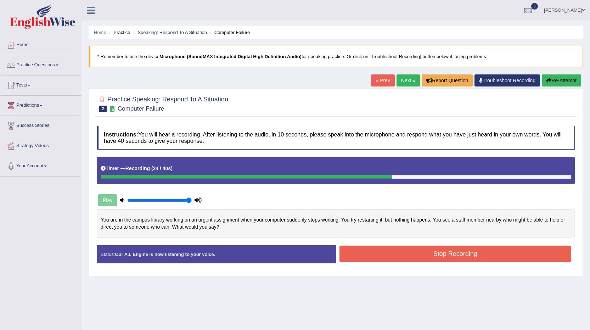
click at [446, 256] on button "Stop Recording" at bounding box center [455, 254] width 232 height 16
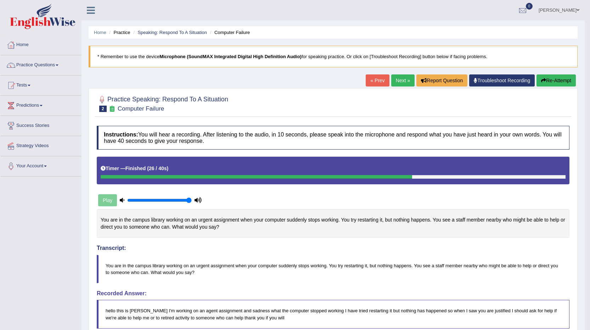
click at [399, 81] on link "Next »" at bounding box center [402, 80] width 23 height 12
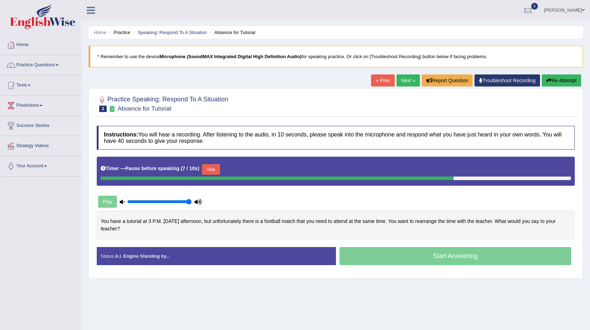
click at [213, 171] on button "Skip" at bounding box center [211, 169] width 18 height 11
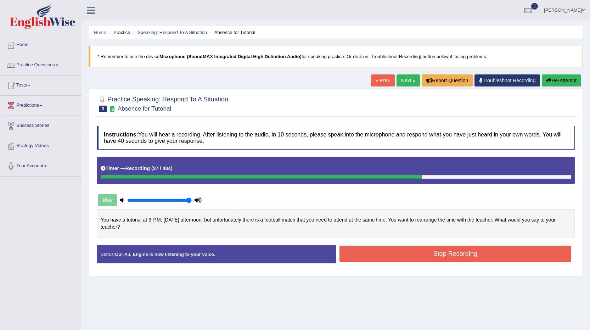
click at [446, 256] on button "Stop Recording" at bounding box center [455, 254] width 232 height 16
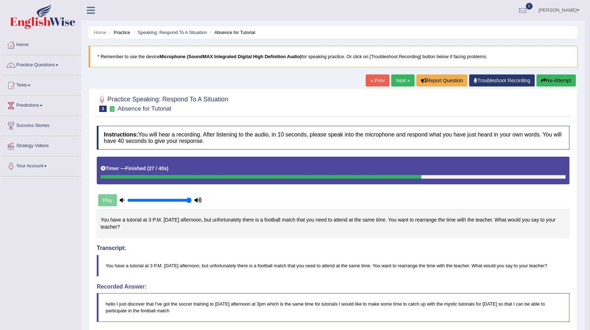
click at [486, 80] on link "Troubleshoot Recording" at bounding box center [502, 80] width 66 height 12
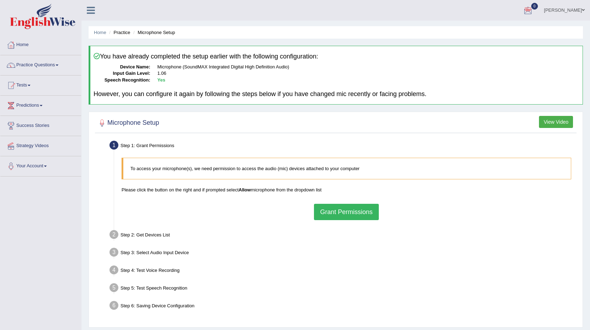
click at [582, 9] on span at bounding box center [583, 10] width 3 height 5
